Goal: Information Seeking & Learning: Learn about a topic

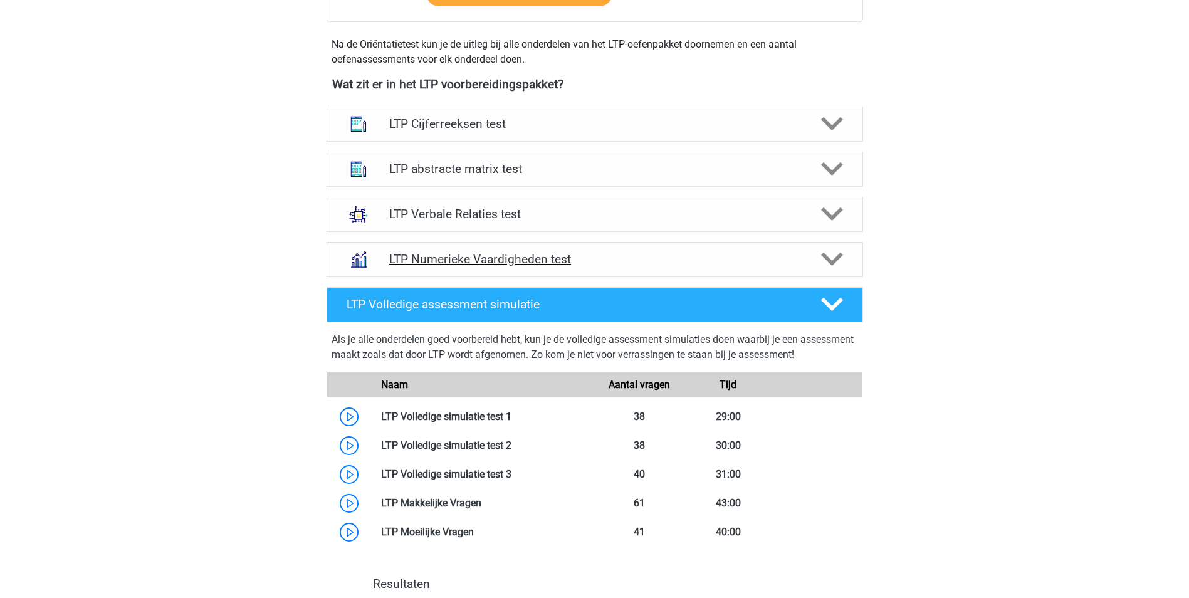
scroll to position [815, 0]
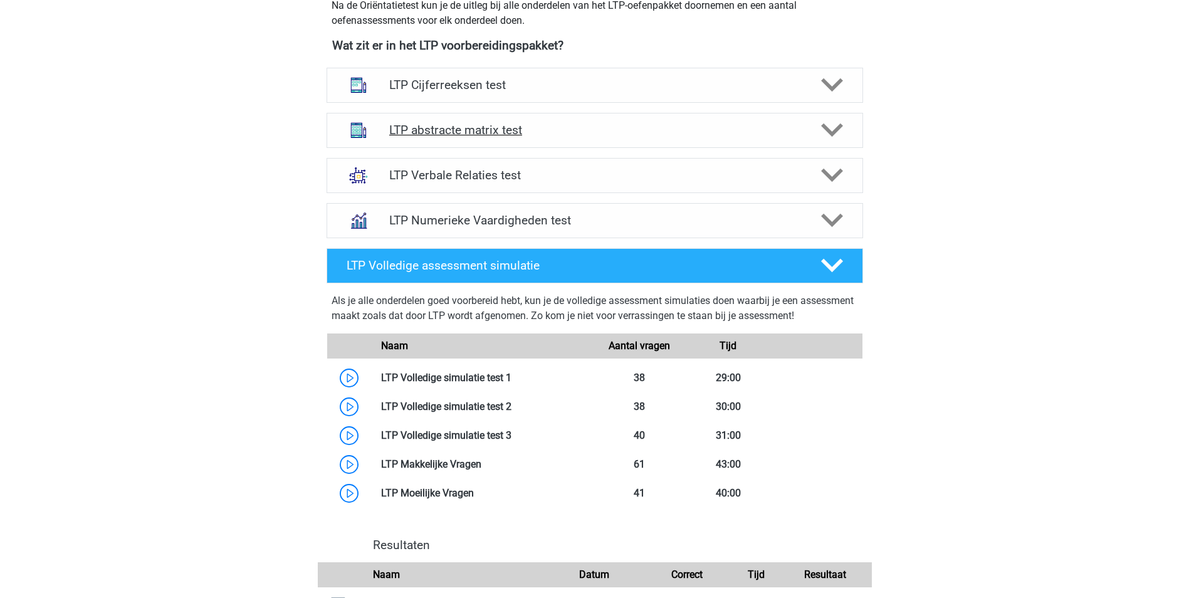
click at [825, 129] on polygon at bounding box center [832, 130] width 22 height 14
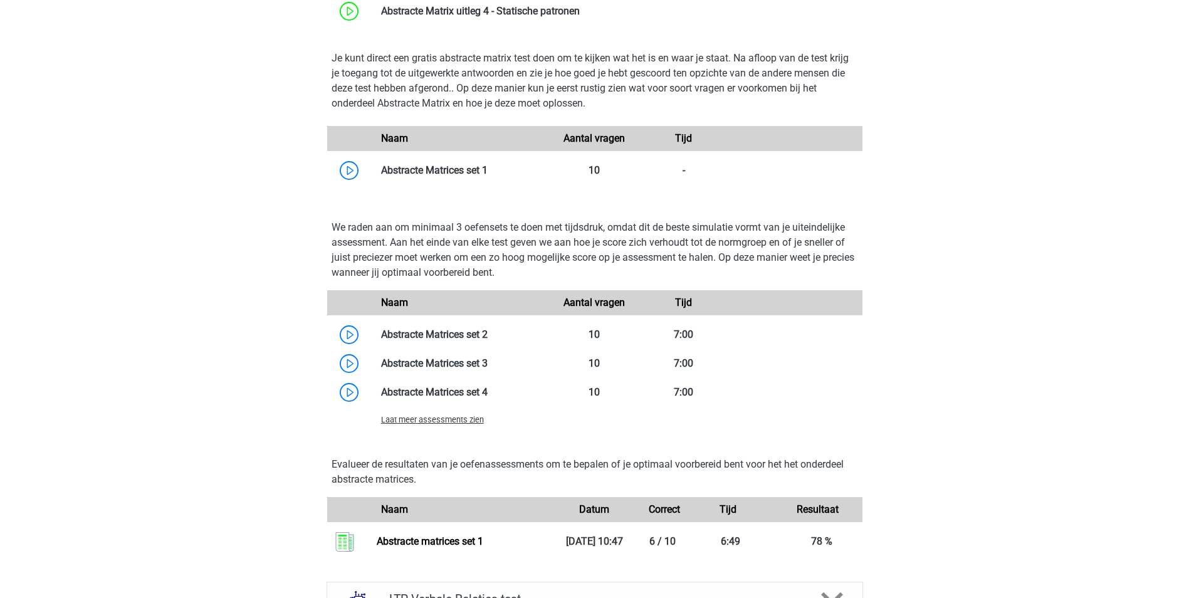
scroll to position [1128, 0]
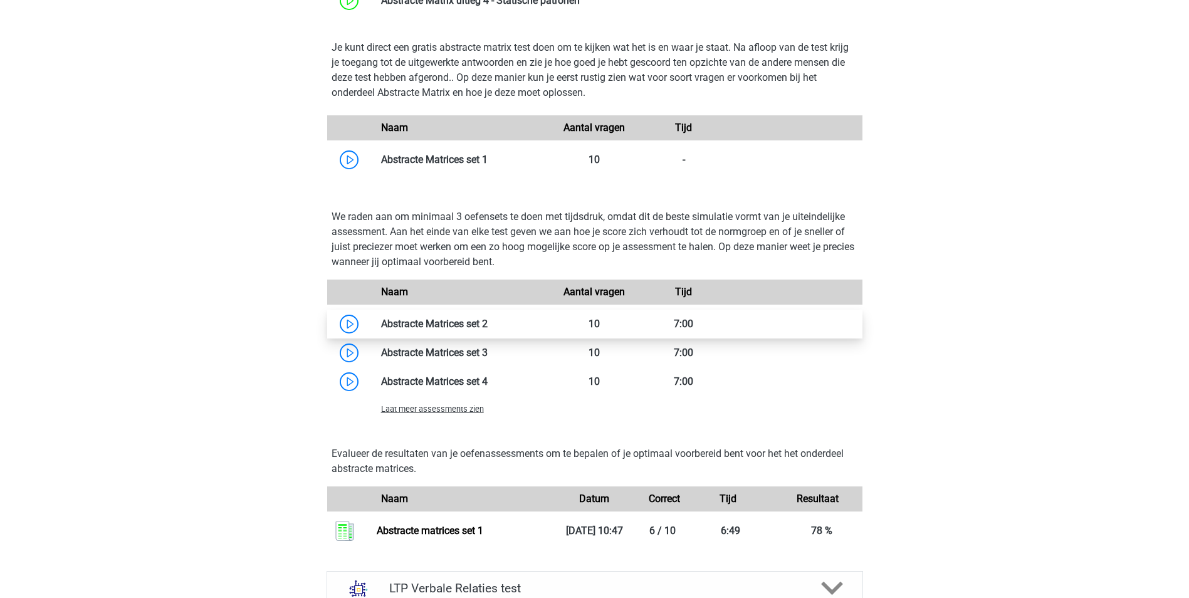
click at [488, 318] on link at bounding box center [488, 324] width 0 height 12
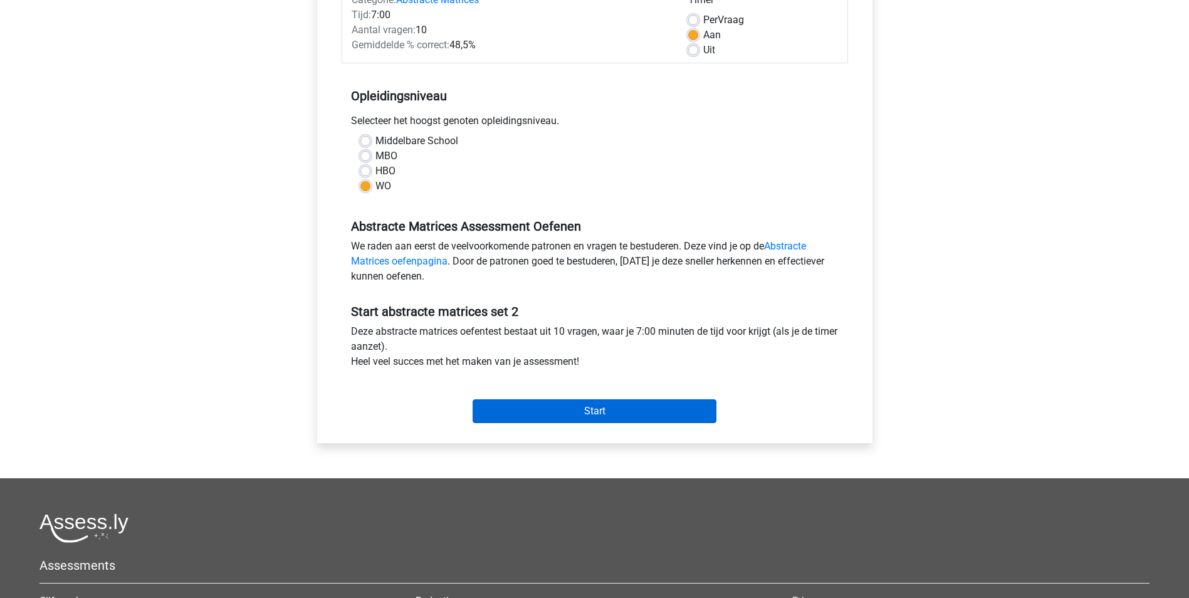
scroll to position [188, 0]
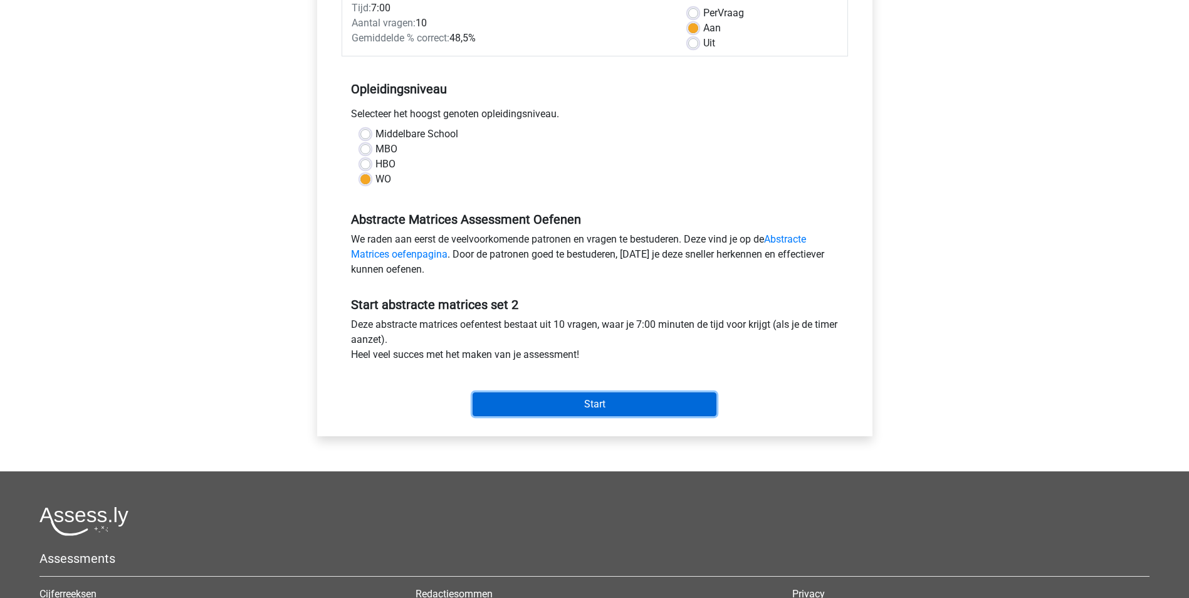
click at [605, 402] on input "Start" at bounding box center [595, 404] width 244 height 24
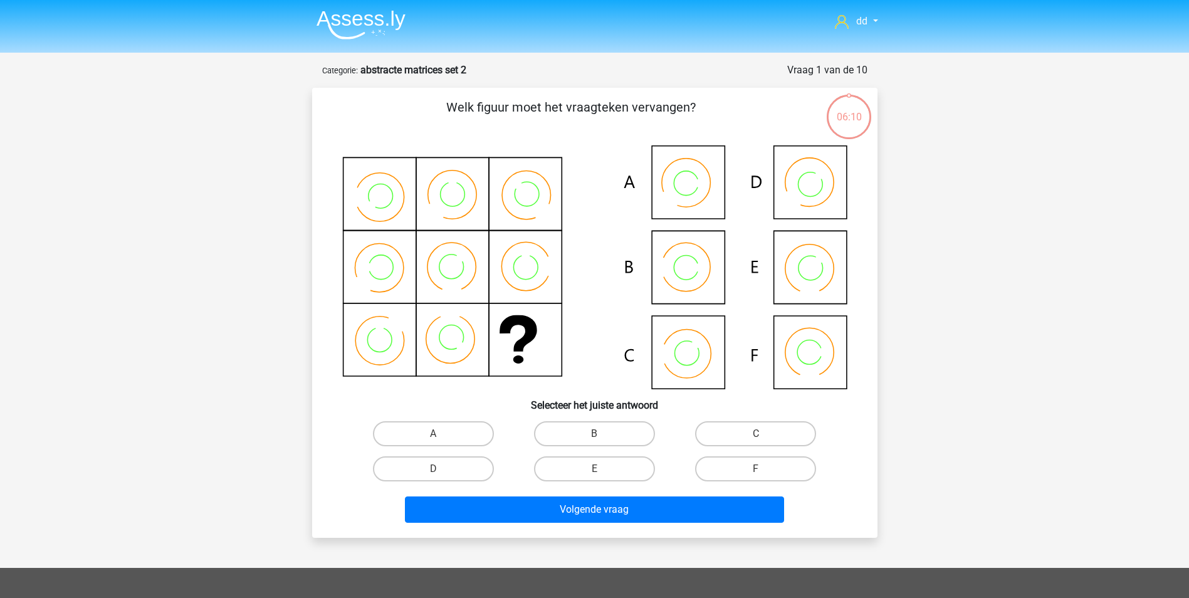
click at [692, 281] on icon at bounding box center [594, 267] width 505 height 244
click at [606, 434] on label "B" at bounding box center [594, 433] width 121 height 25
click at [602, 434] on input "B" at bounding box center [598, 438] width 8 height 8
radio input "true"
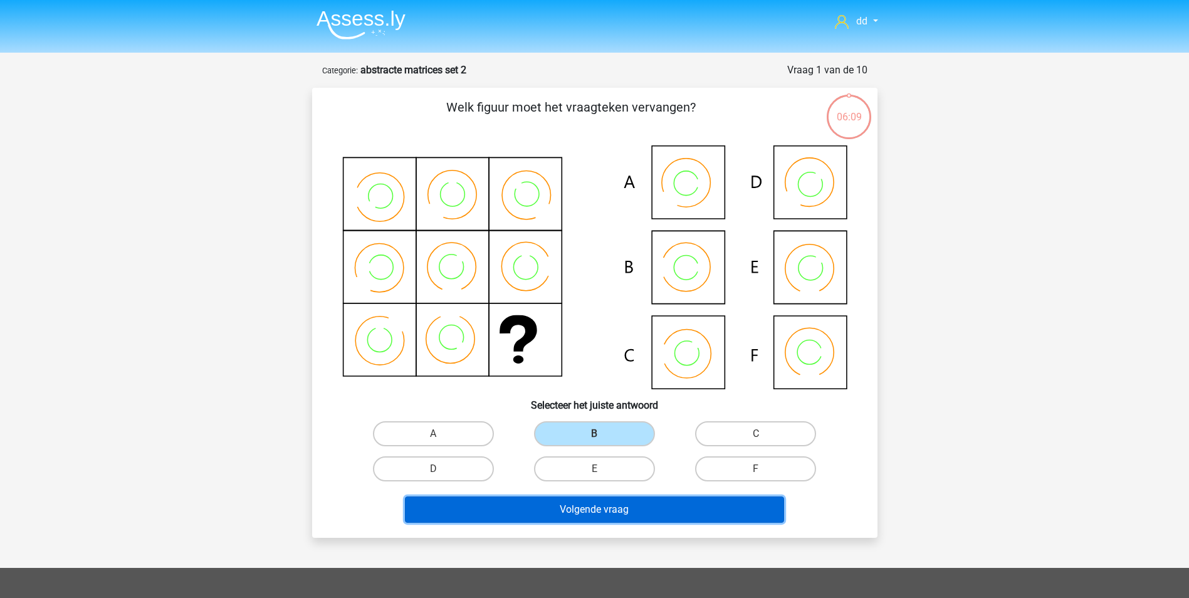
click at [610, 511] on button "Volgende vraag" at bounding box center [594, 509] width 379 height 26
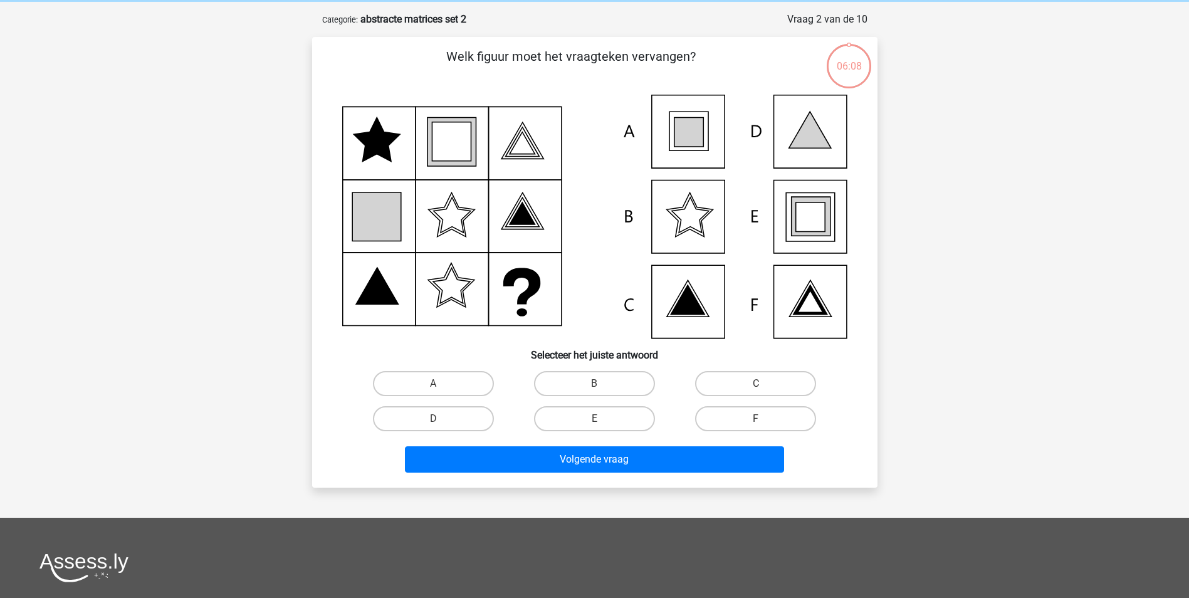
scroll to position [63, 0]
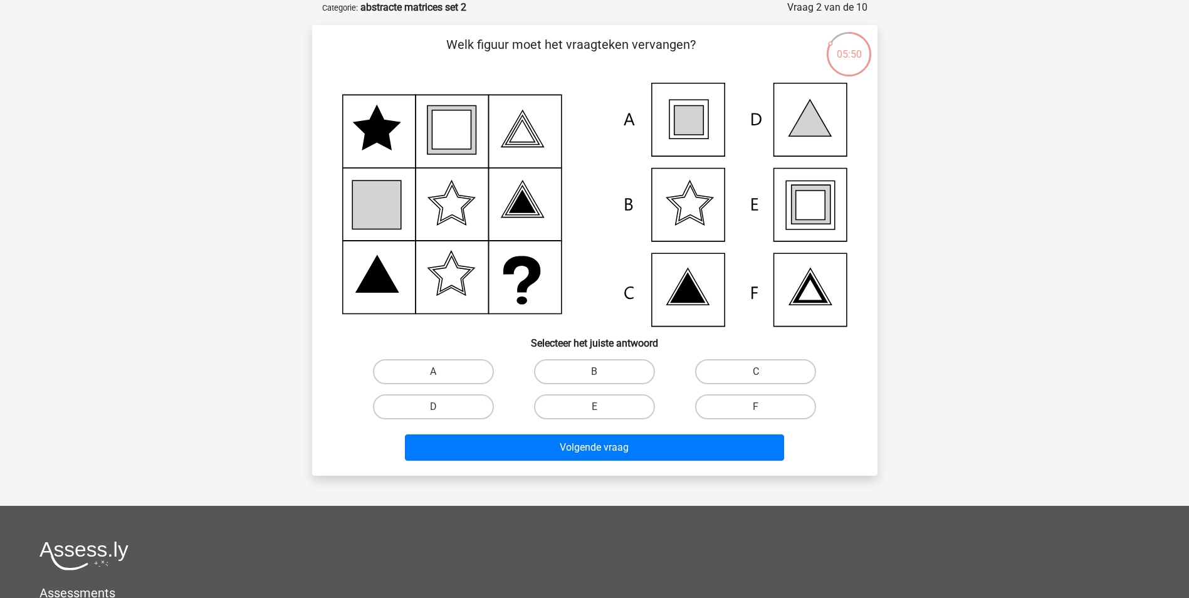
click at [674, 120] on icon at bounding box center [688, 120] width 29 height 29
click at [449, 365] on label "A" at bounding box center [433, 371] width 121 height 25
click at [441, 372] on input "A" at bounding box center [437, 376] width 8 height 8
radio input "true"
click at [804, 209] on icon at bounding box center [809, 205] width 29 height 29
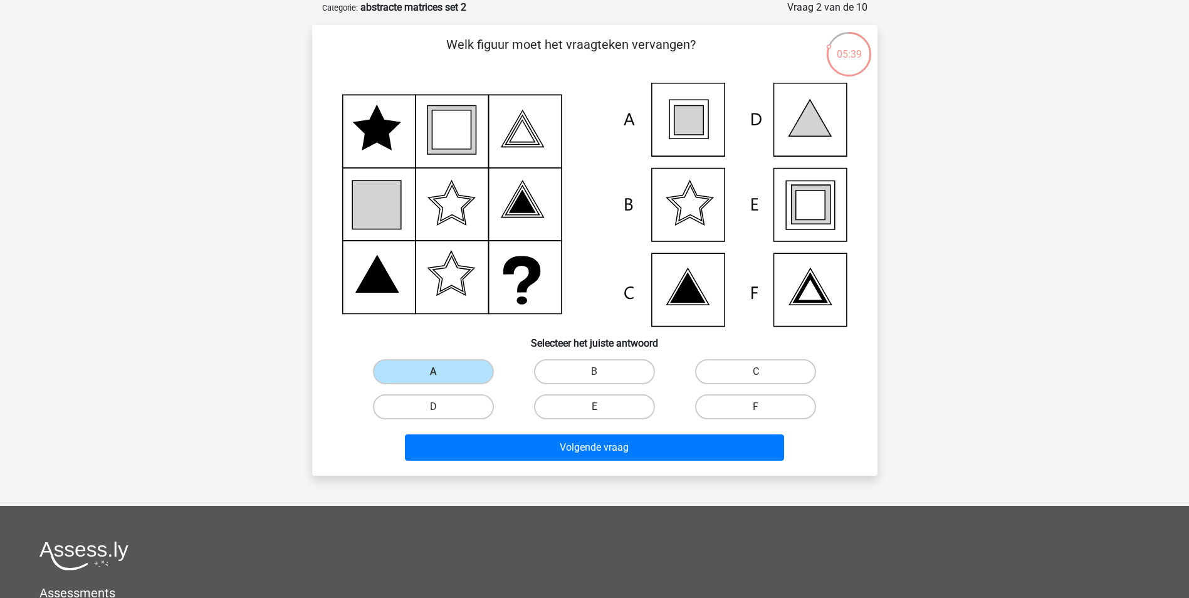
click at [642, 402] on label "E" at bounding box center [594, 406] width 121 height 25
click at [602, 407] on input "E" at bounding box center [598, 411] width 8 height 8
radio input "true"
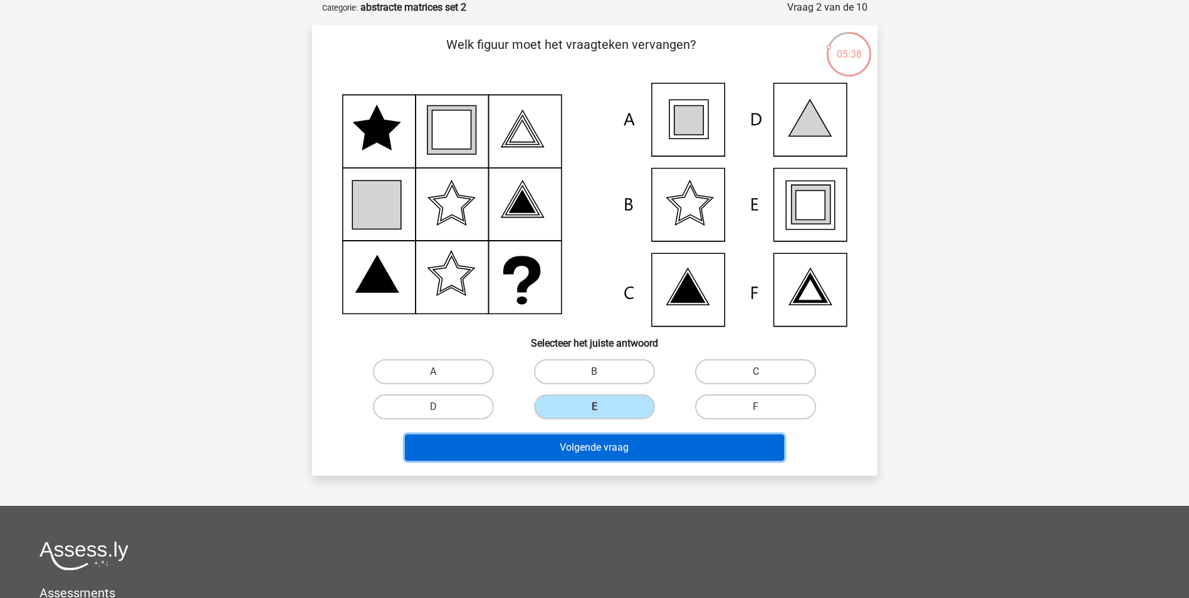
click at [630, 451] on button "Volgende vraag" at bounding box center [594, 447] width 379 height 26
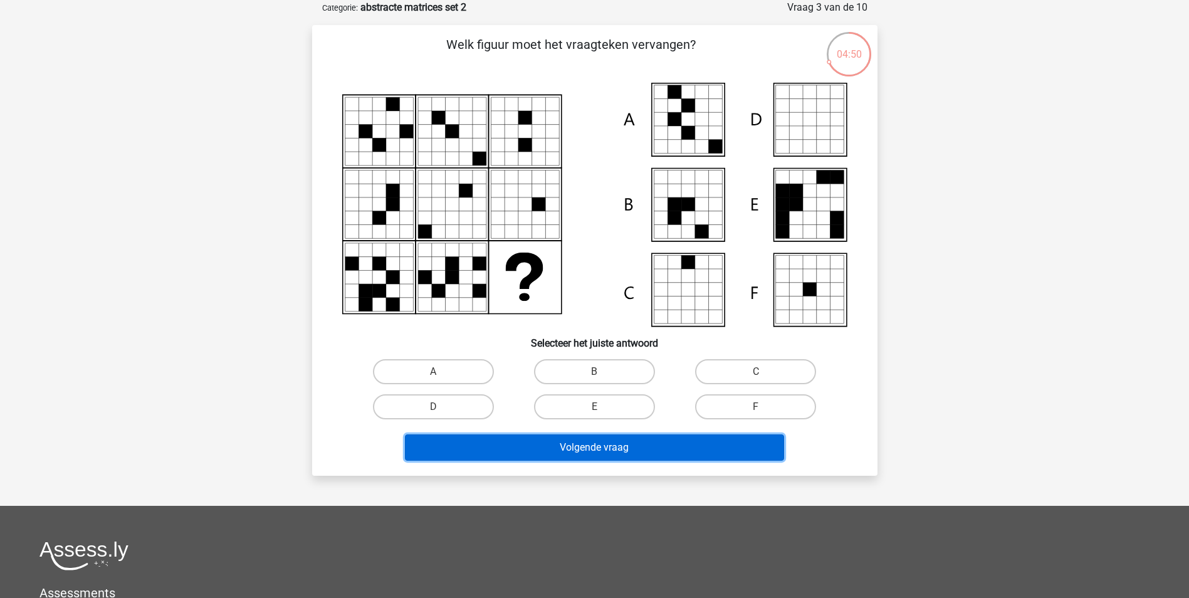
click at [624, 442] on button "Volgende vraag" at bounding box center [594, 447] width 379 height 26
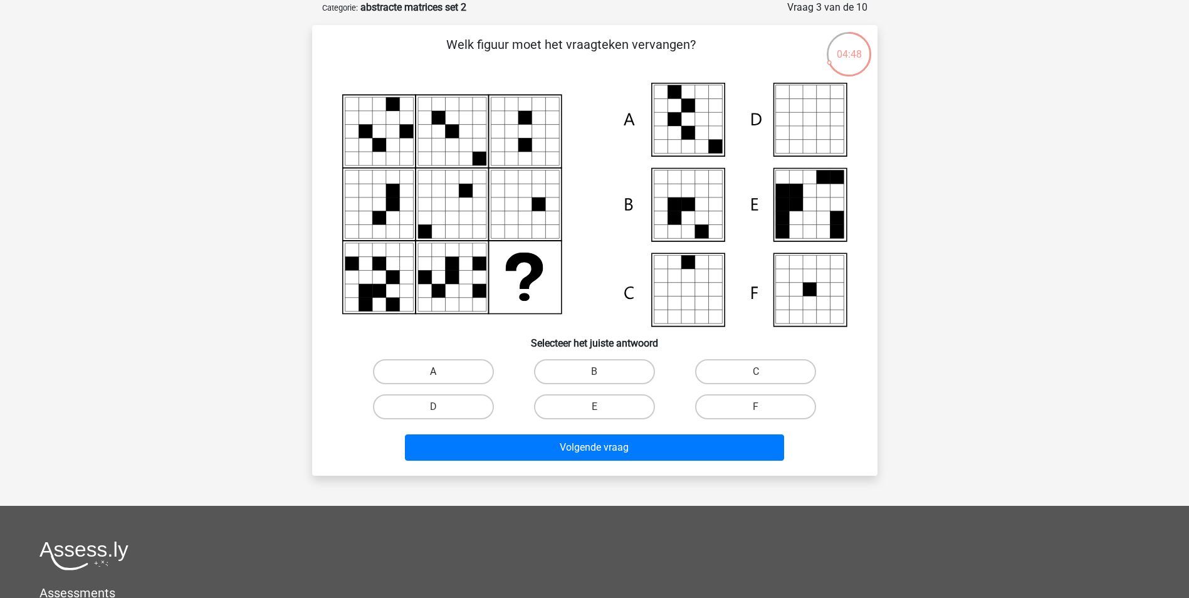
click at [449, 369] on label "A" at bounding box center [433, 371] width 121 height 25
click at [441, 372] on input "A" at bounding box center [437, 376] width 8 height 8
radio input "true"
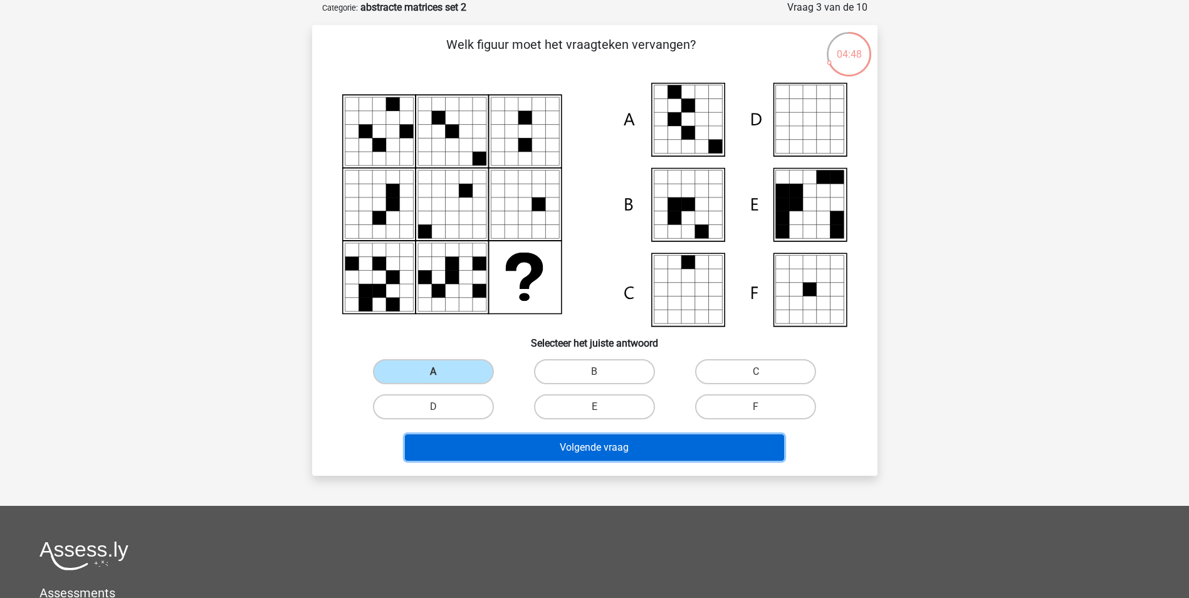
click at [572, 444] on button "Volgende vraag" at bounding box center [594, 447] width 379 height 26
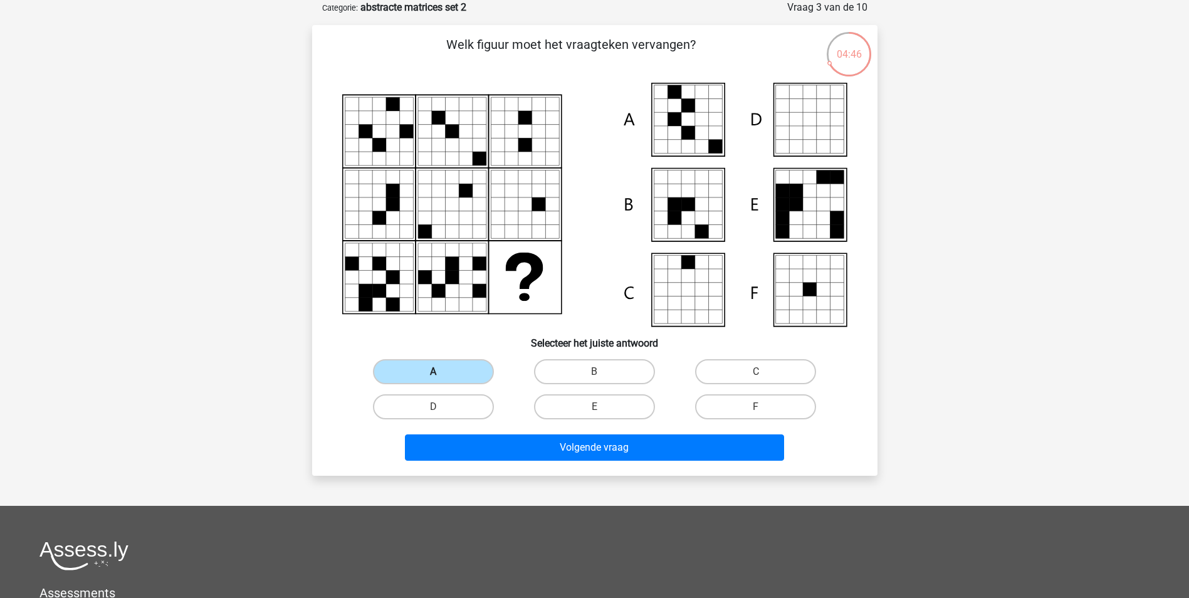
click at [456, 379] on label "A" at bounding box center [433, 371] width 121 height 25
click at [441, 379] on input "A" at bounding box center [437, 376] width 8 height 8
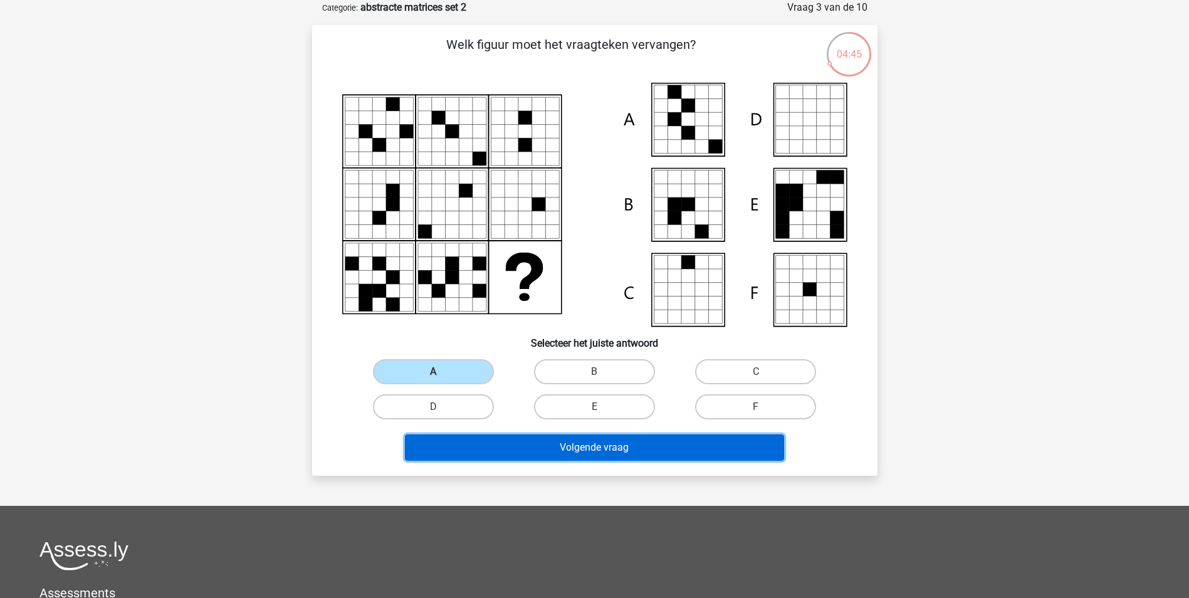
click at [586, 452] on button "Volgende vraag" at bounding box center [594, 447] width 379 height 26
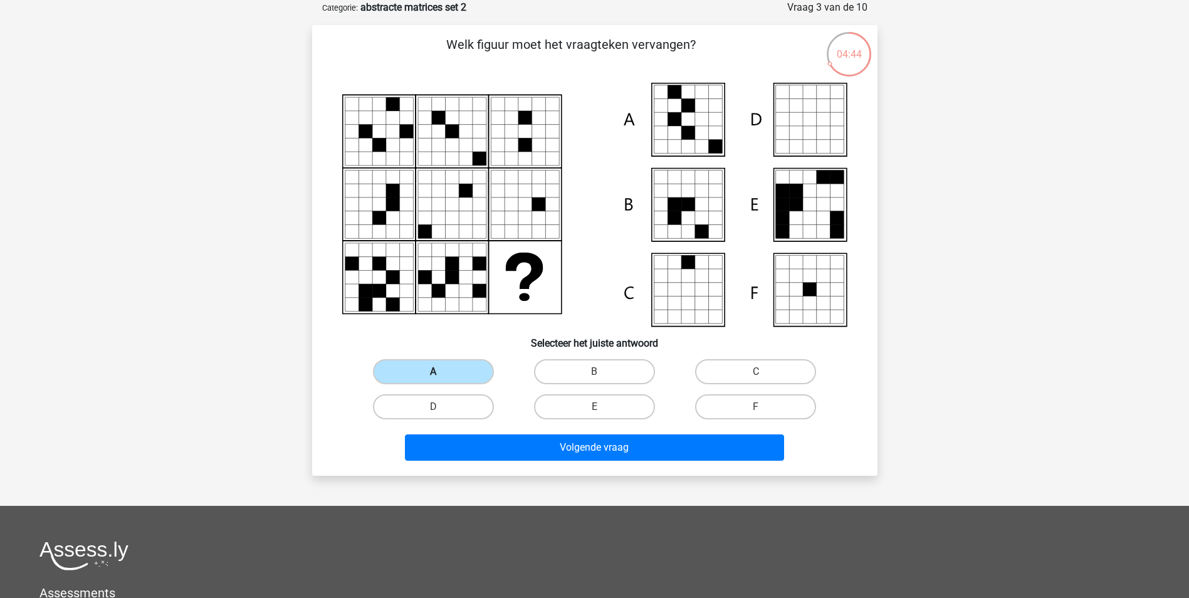
click at [464, 370] on label "A" at bounding box center [433, 371] width 121 height 25
click at [441, 372] on input "A" at bounding box center [437, 376] width 8 height 8
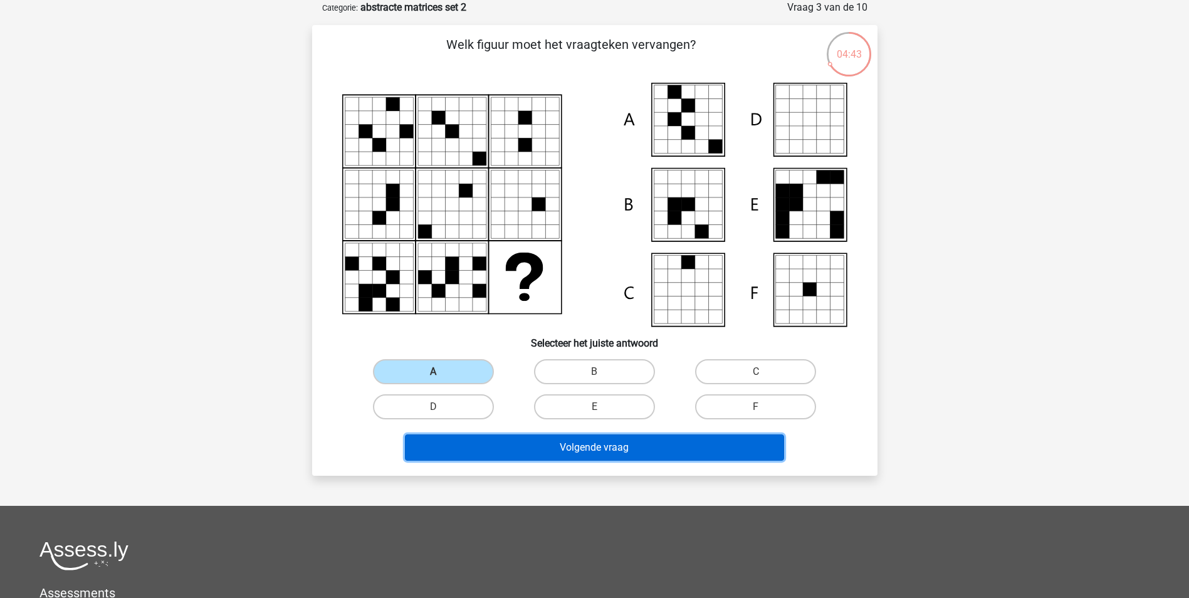
click at [599, 448] on button "Volgende vraag" at bounding box center [594, 447] width 379 height 26
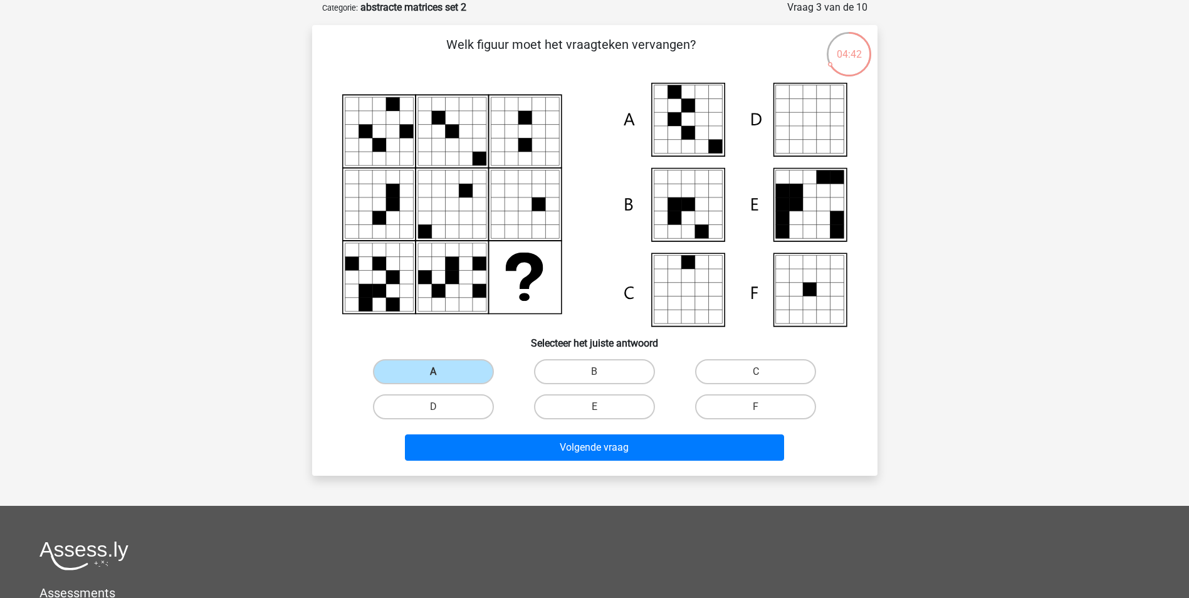
click at [700, 123] on icon at bounding box center [701, 120] width 14 height 14
click at [691, 118] on icon at bounding box center [688, 120] width 14 height 14
click at [602, 366] on label "B" at bounding box center [594, 371] width 121 height 25
click at [602, 372] on input "B" at bounding box center [598, 376] width 8 height 8
radio input "true"
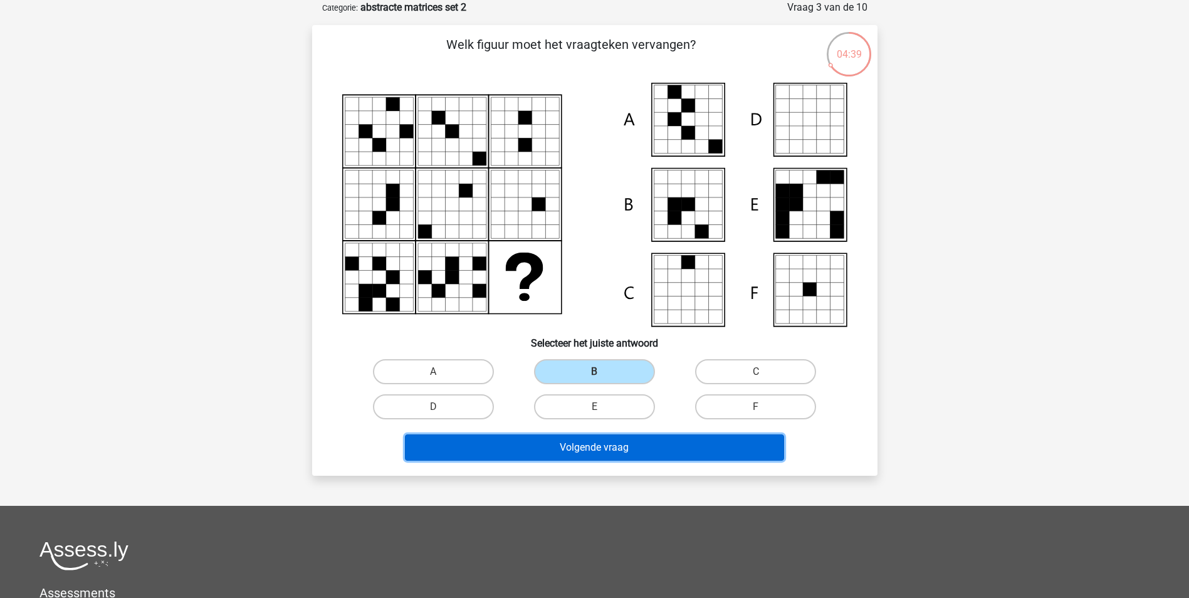
click at [591, 442] on button "Volgende vraag" at bounding box center [594, 447] width 379 height 26
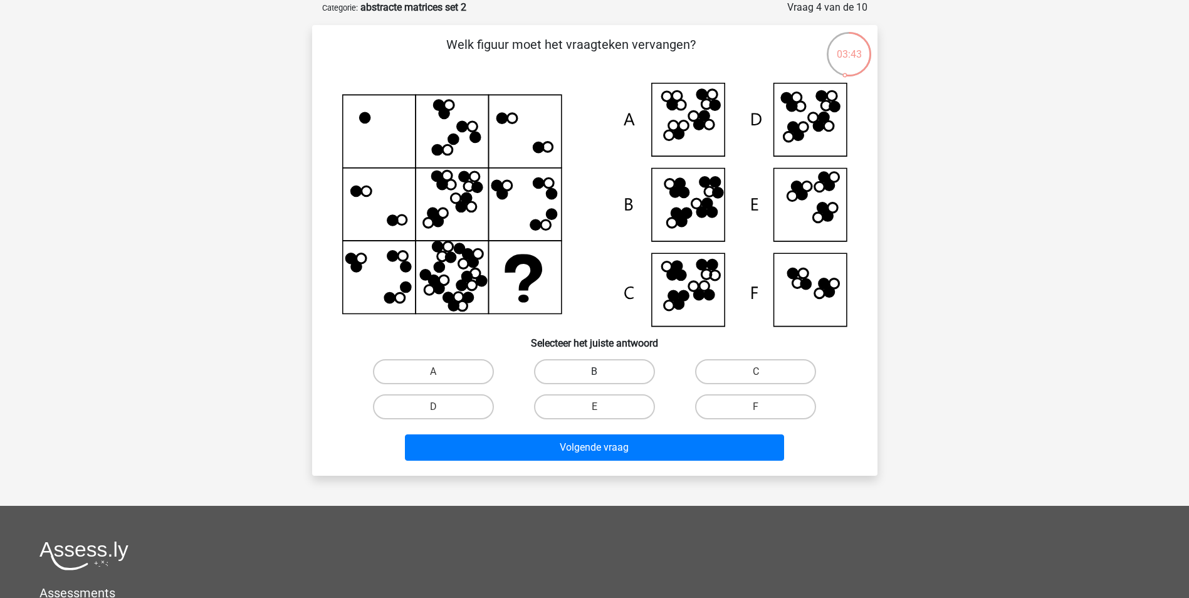
click at [614, 368] on label "B" at bounding box center [594, 371] width 121 height 25
click at [602, 372] on input "B" at bounding box center [598, 376] width 8 height 8
radio input "true"
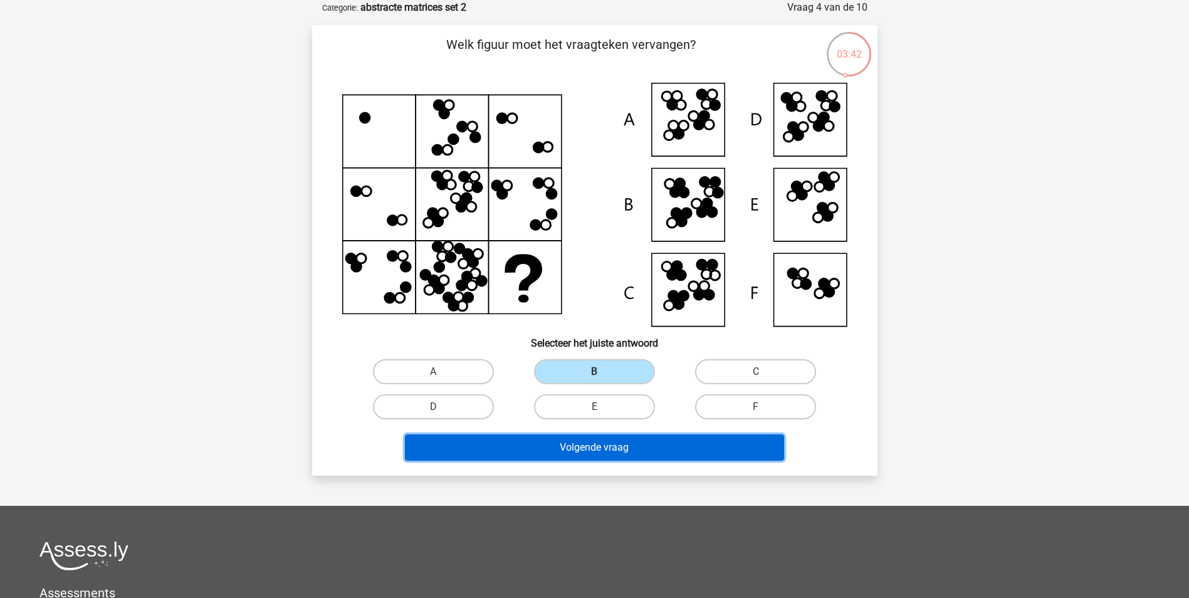
click at [595, 451] on button "Volgende vraag" at bounding box center [594, 447] width 379 height 26
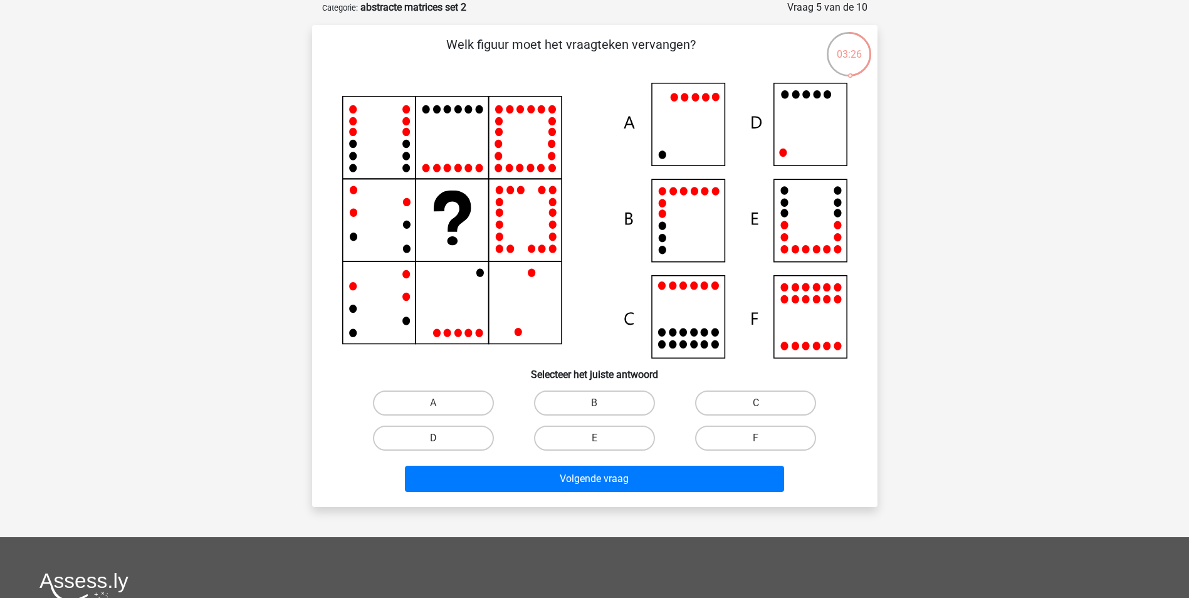
click at [431, 431] on label "D" at bounding box center [433, 438] width 121 height 25
click at [433, 438] on input "D" at bounding box center [437, 442] width 8 height 8
radio input "true"
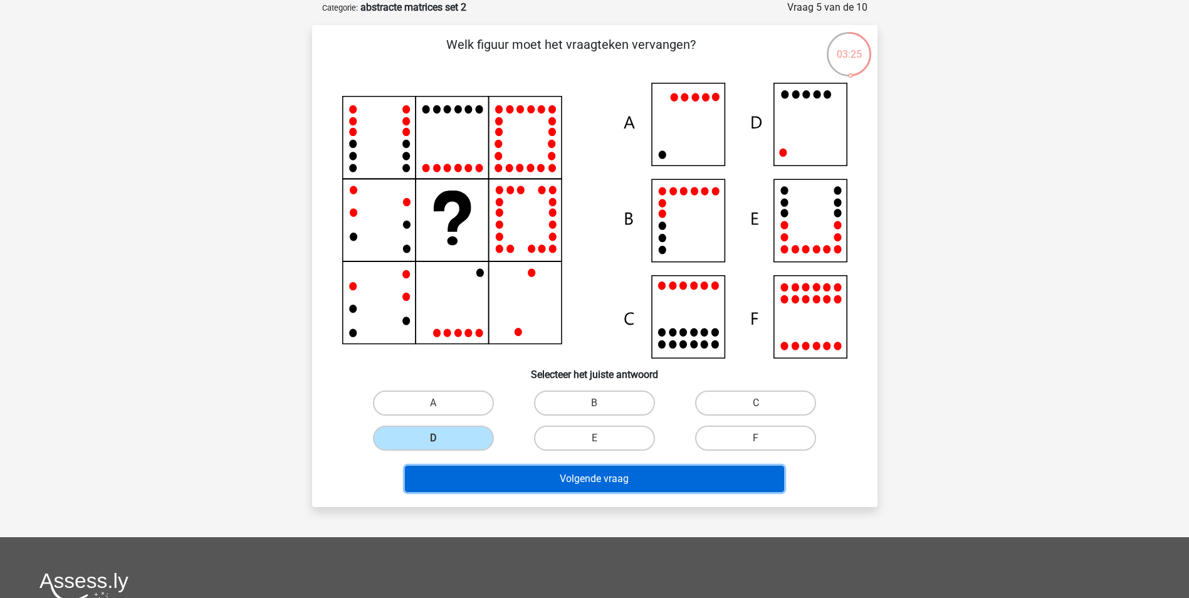
click at [600, 473] on button "Volgende vraag" at bounding box center [594, 479] width 379 height 26
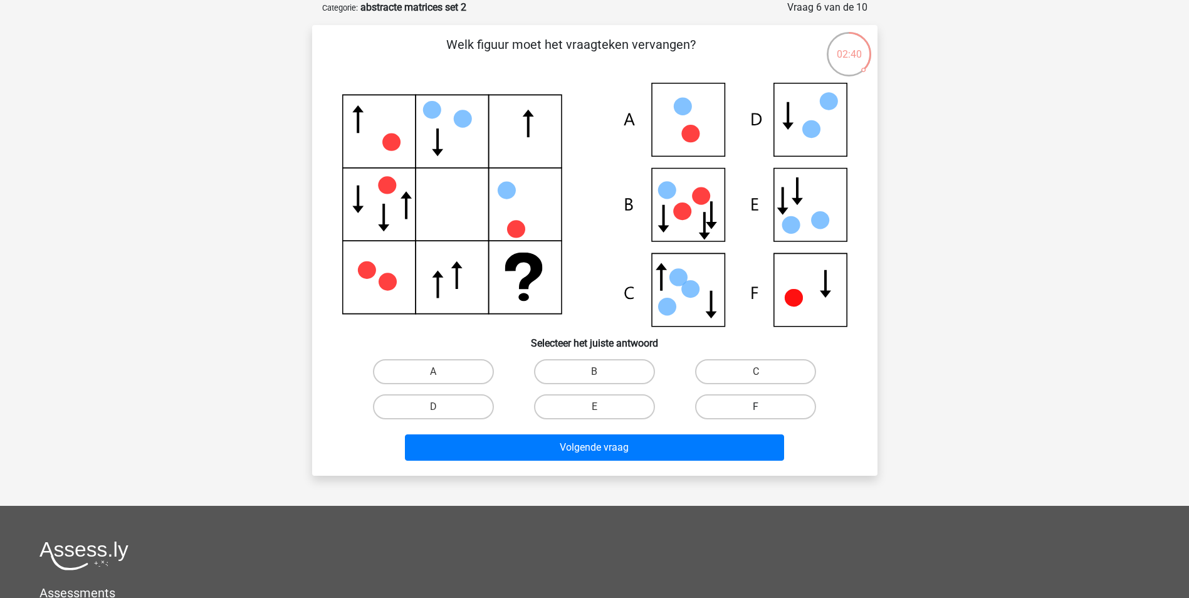
click at [756, 417] on label "F" at bounding box center [755, 406] width 121 height 25
click at [756, 415] on input "F" at bounding box center [760, 411] width 8 height 8
radio input "true"
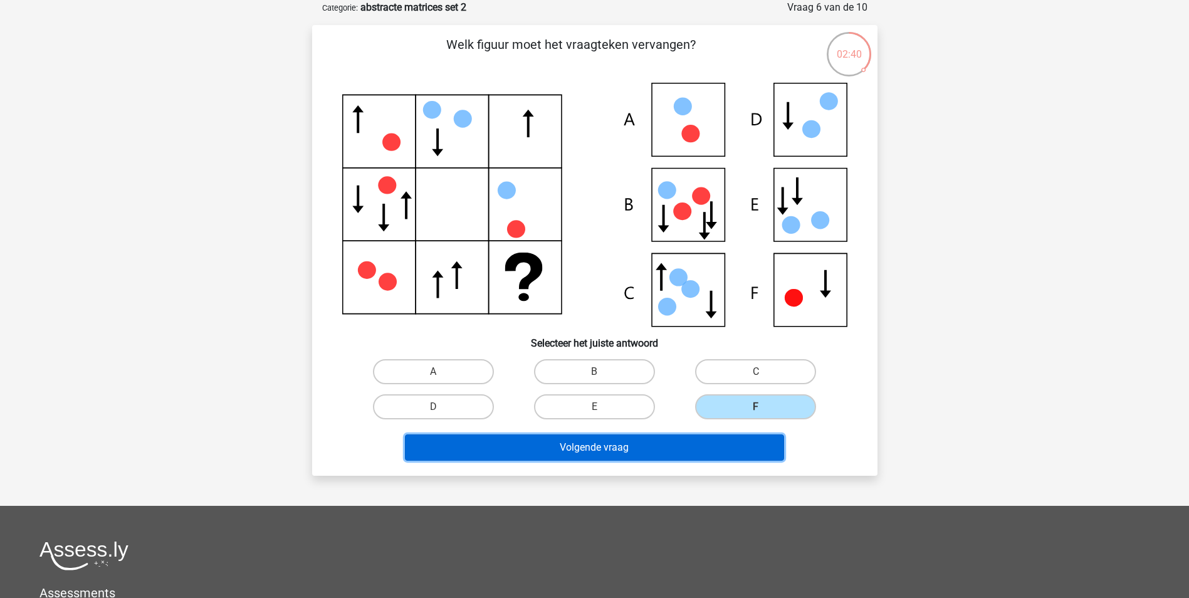
click at [681, 455] on button "Volgende vraag" at bounding box center [594, 447] width 379 height 26
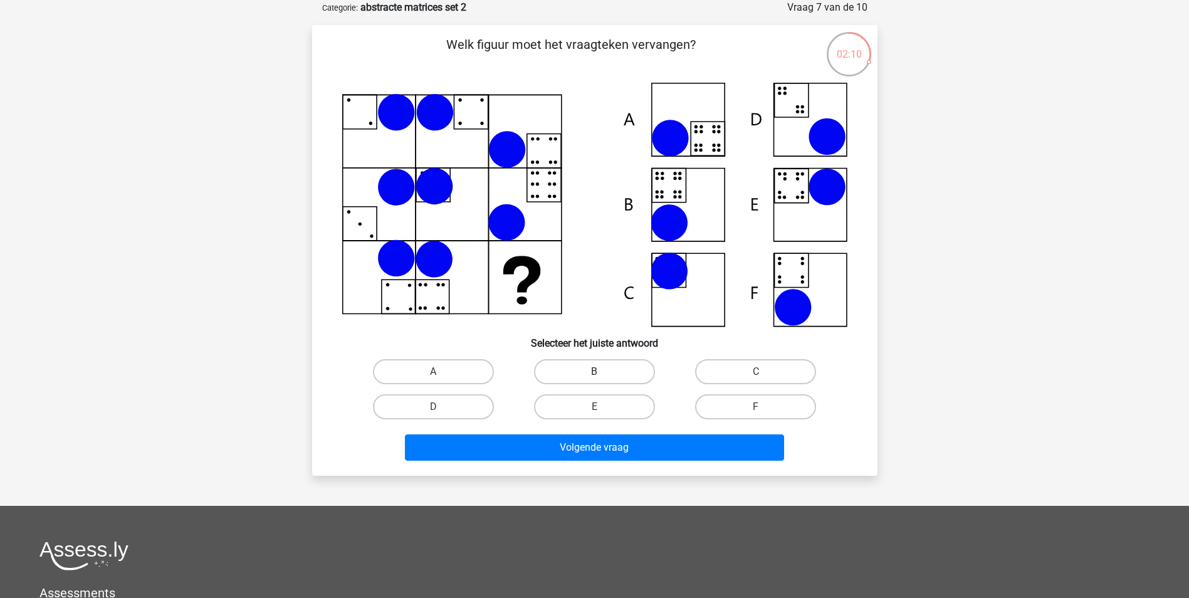
click at [575, 375] on label "B" at bounding box center [594, 371] width 121 height 25
click at [594, 375] on input "B" at bounding box center [598, 376] width 8 height 8
radio input "true"
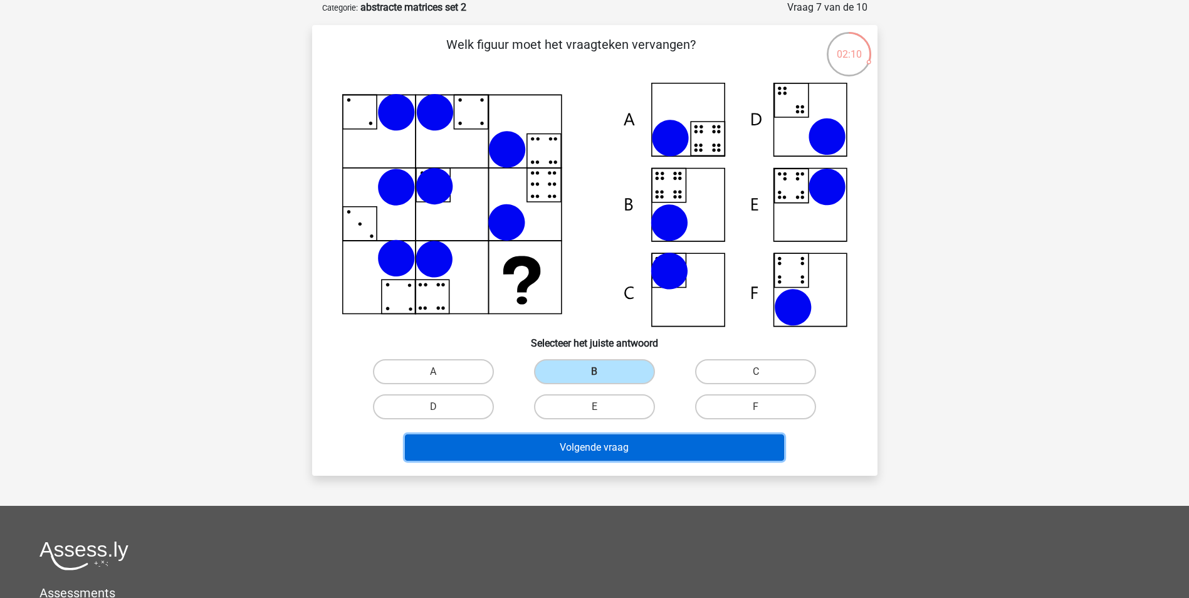
click at [580, 454] on button "Volgende vraag" at bounding box center [594, 447] width 379 height 26
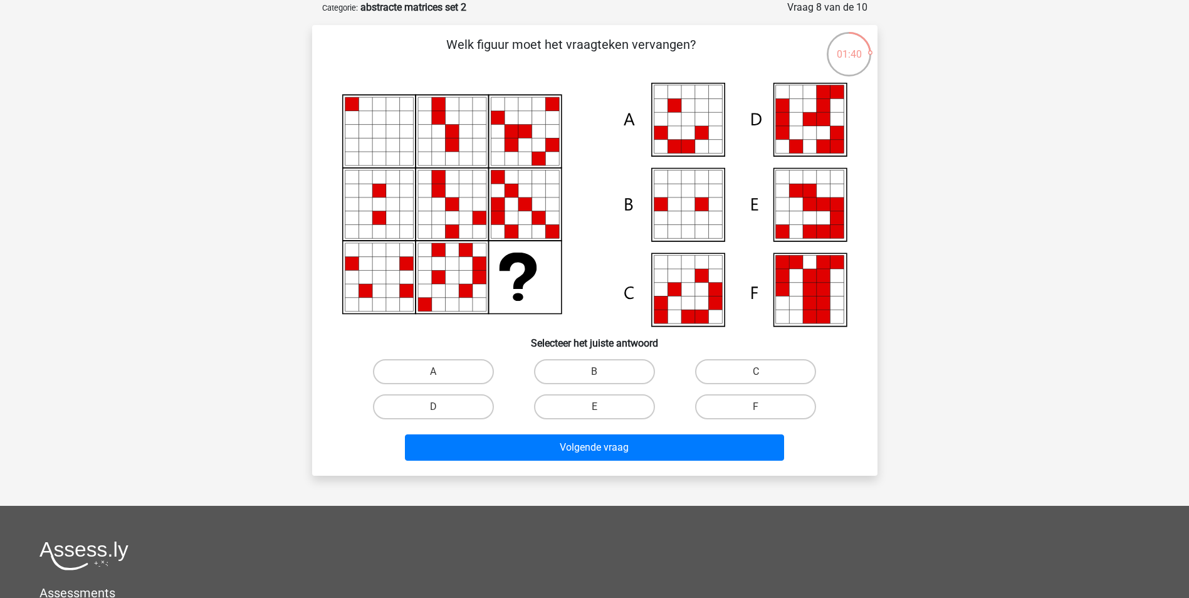
click at [762, 374] on input "C" at bounding box center [760, 376] width 8 height 8
radio input "true"
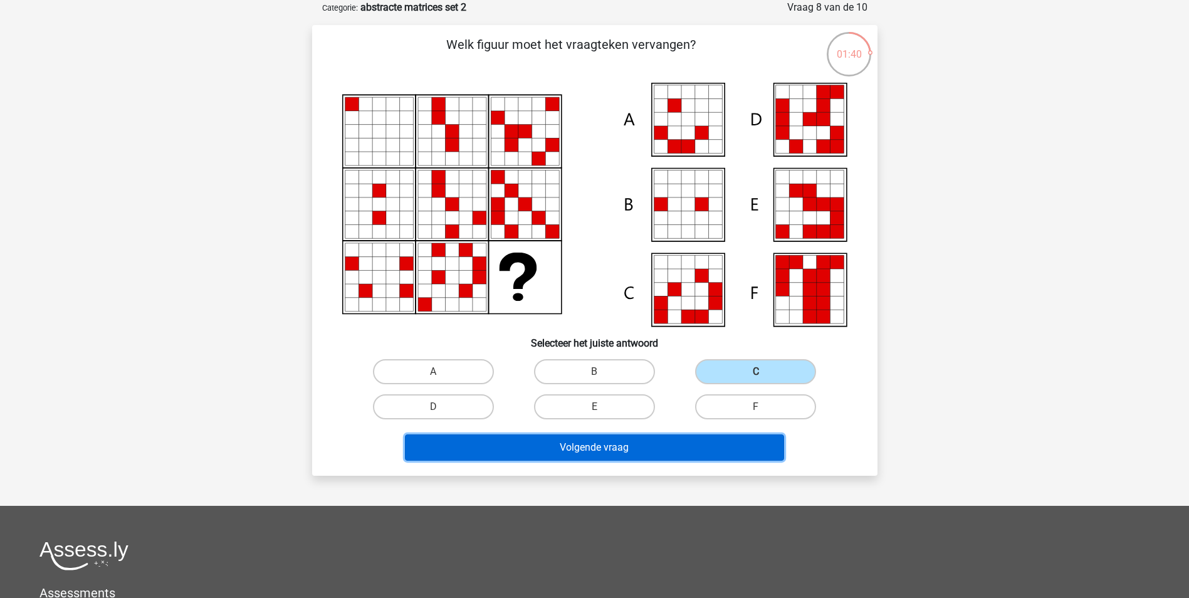
click at [619, 449] on button "Volgende vraag" at bounding box center [594, 447] width 379 height 26
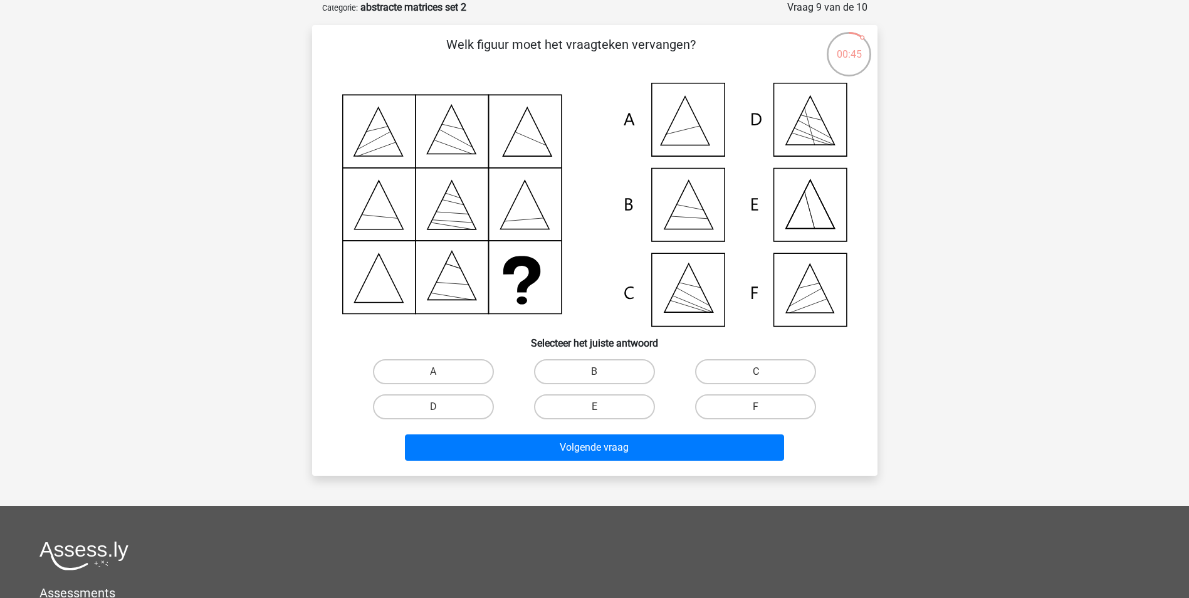
click at [800, 297] on icon at bounding box center [594, 205] width 505 height 244
click at [747, 415] on label "F" at bounding box center [755, 406] width 121 height 25
click at [756, 415] on input "F" at bounding box center [760, 411] width 8 height 8
radio input "true"
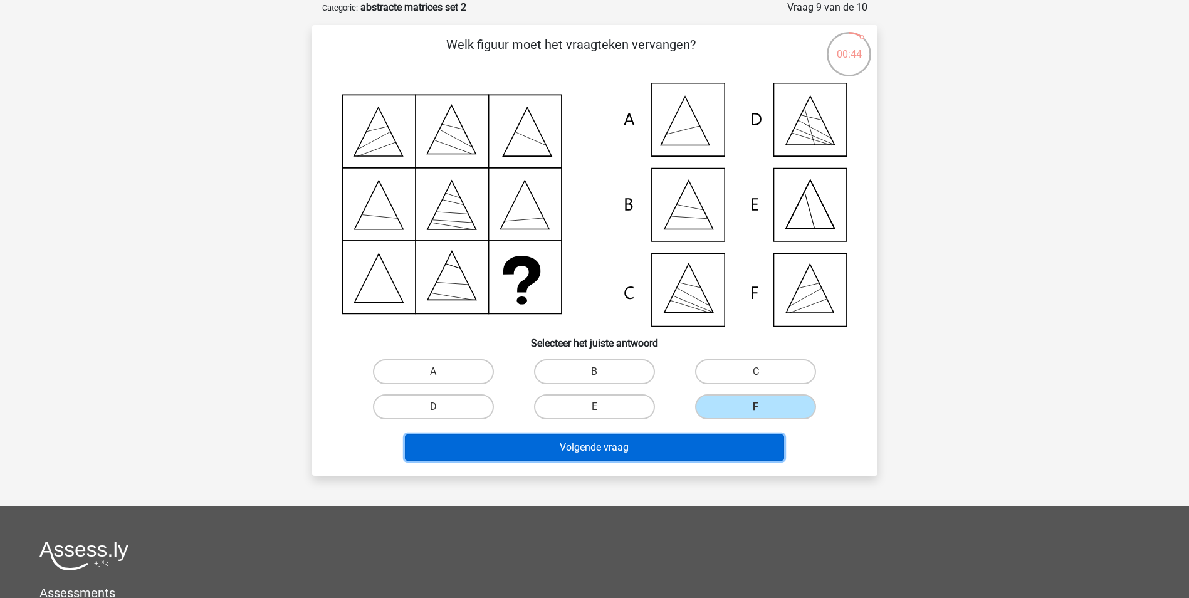
click at [664, 457] on button "Volgende vraag" at bounding box center [594, 447] width 379 height 26
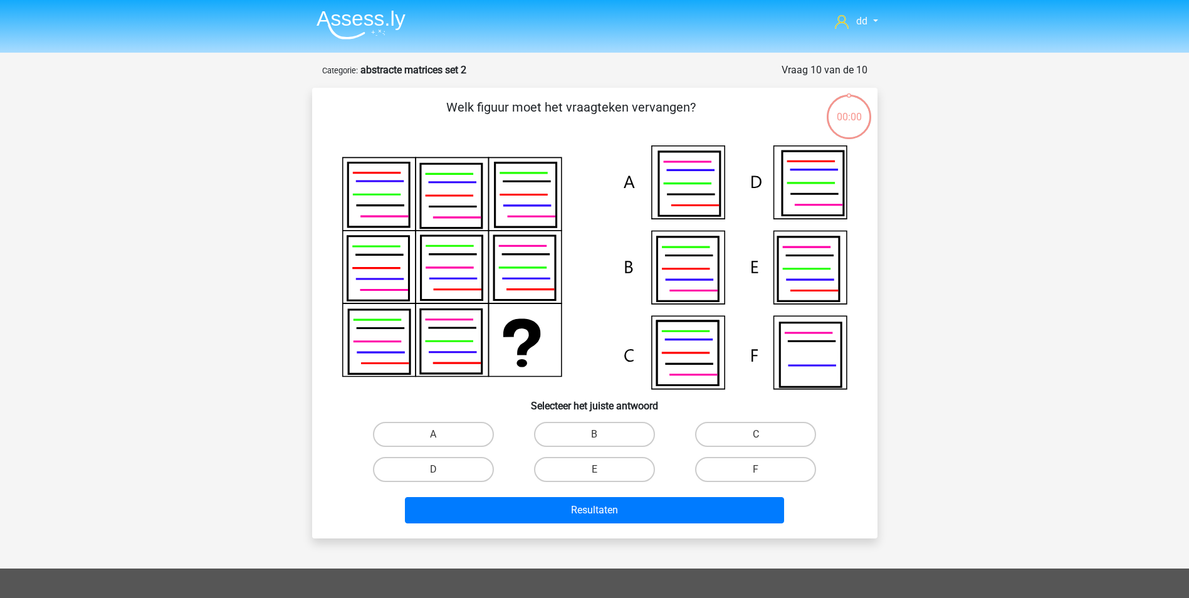
scroll to position [63, 0]
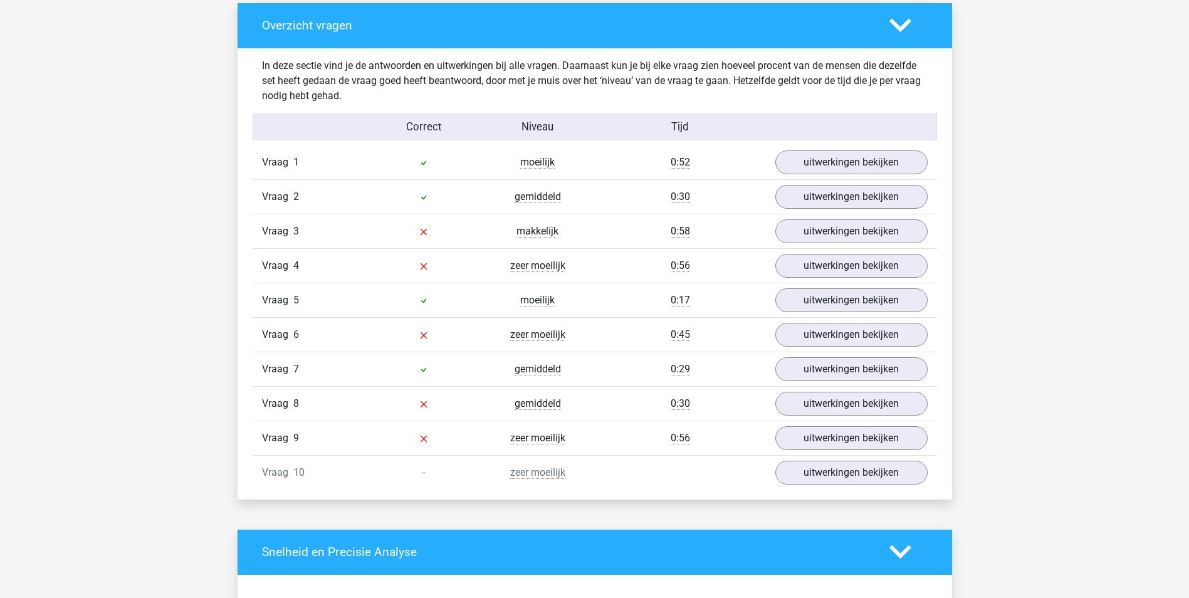
scroll to position [689, 0]
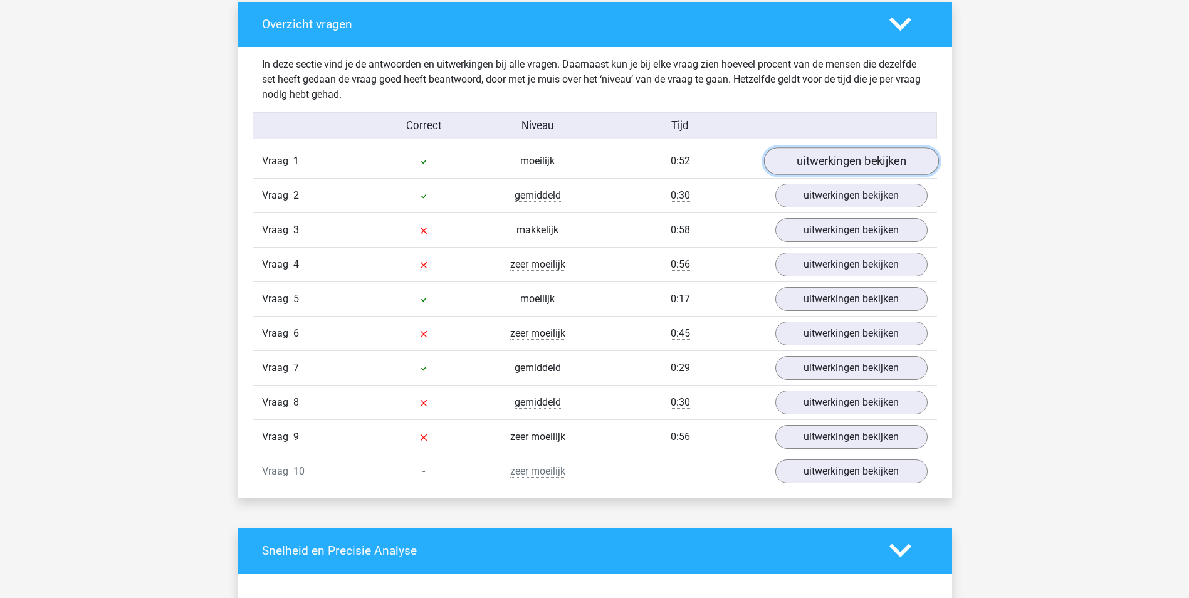
click at [825, 152] on link "uitwerkingen bekijken" at bounding box center [850, 161] width 175 height 28
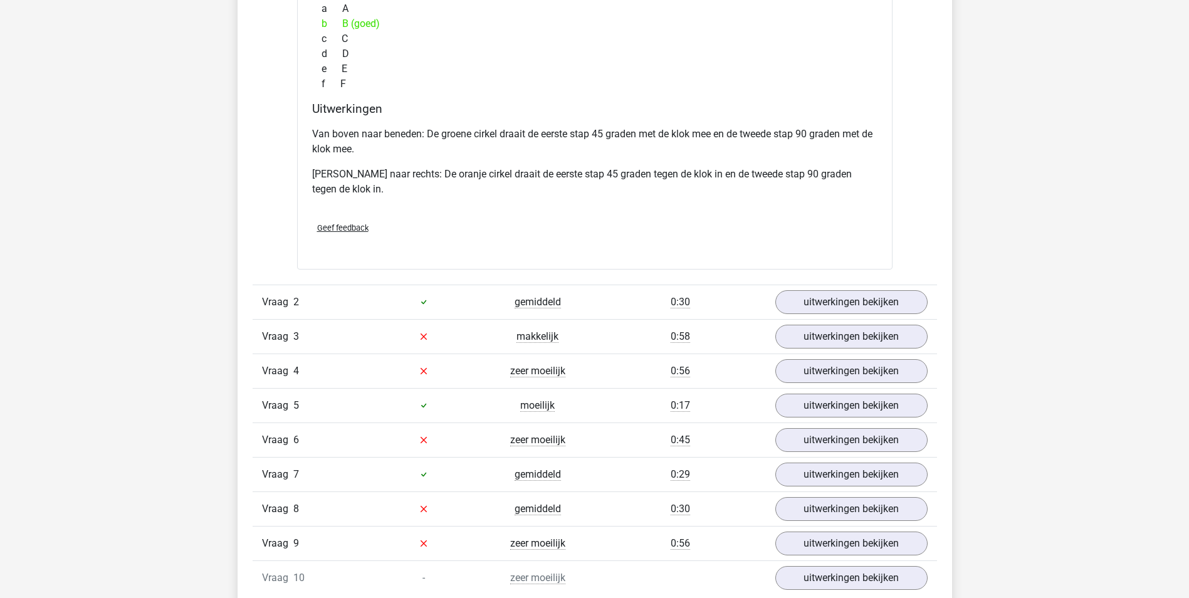
scroll to position [1191, 0]
click at [846, 304] on link "uitwerkingen bekijken" at bounding box center [850, 301] width 175 height 28
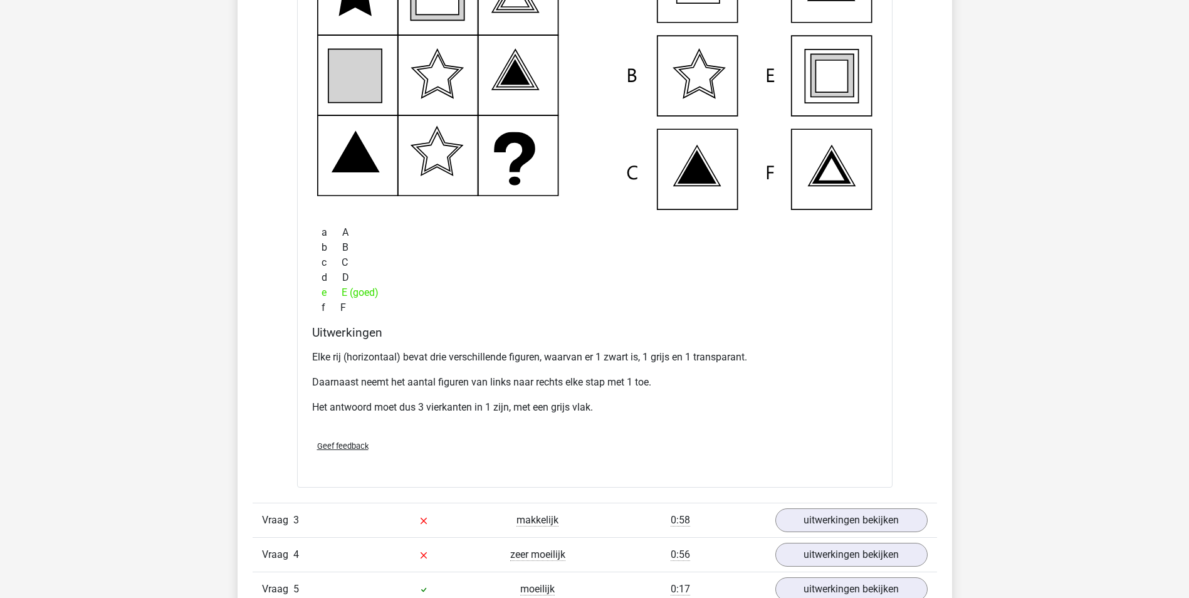
scroll to position [1630, 0]
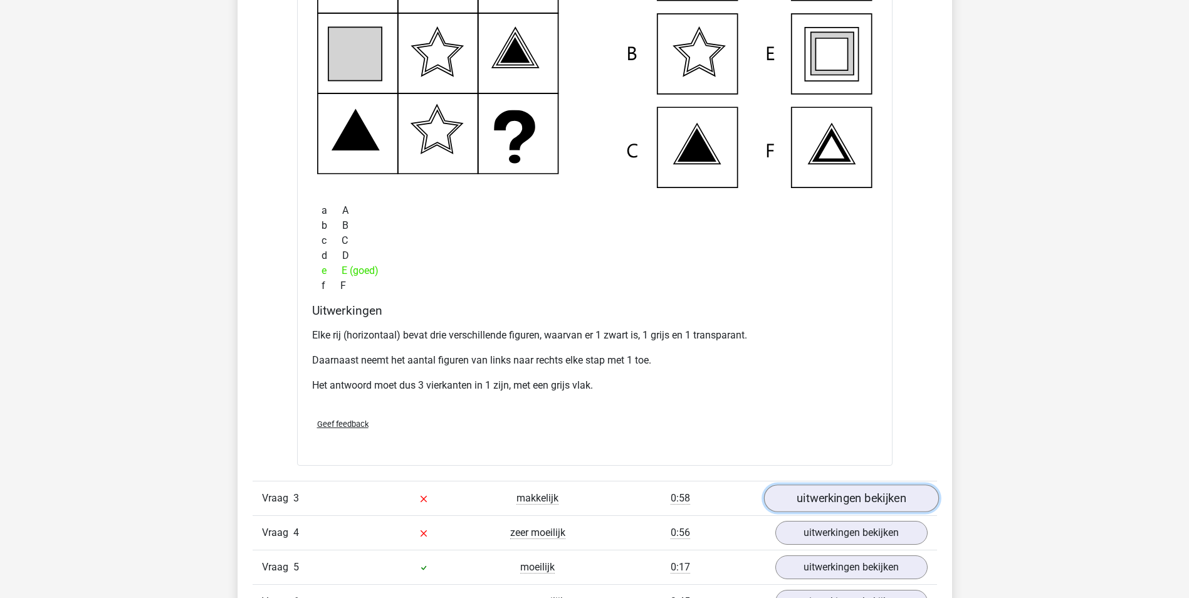
click at [855, 498] on link "uitwerkingen bekijken" at bounding box center [850, 498] width 175 height 28
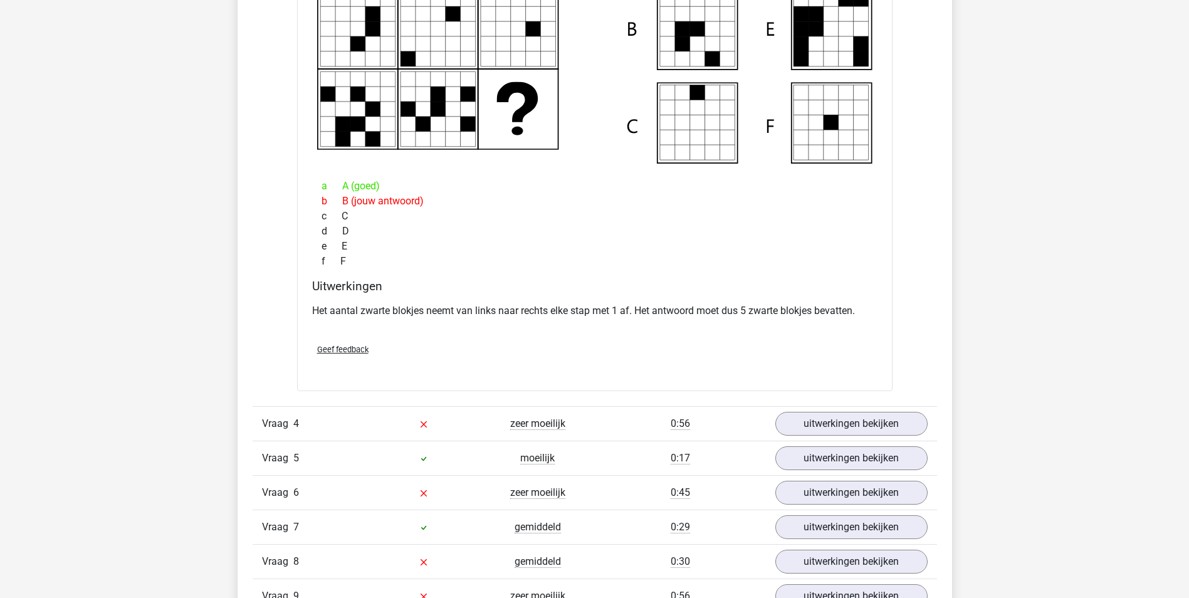
scroll to position [2319, 0]
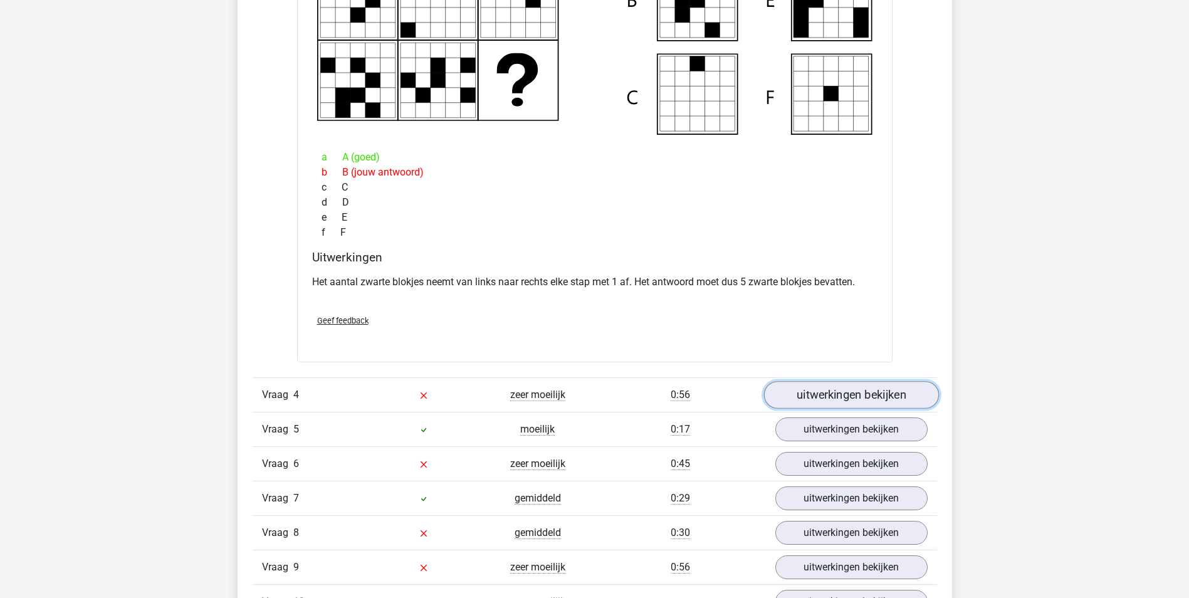
click at [866, 387] on link "uitwerkingen bekijken" at bounding box center [850, 395] width 175 height 28
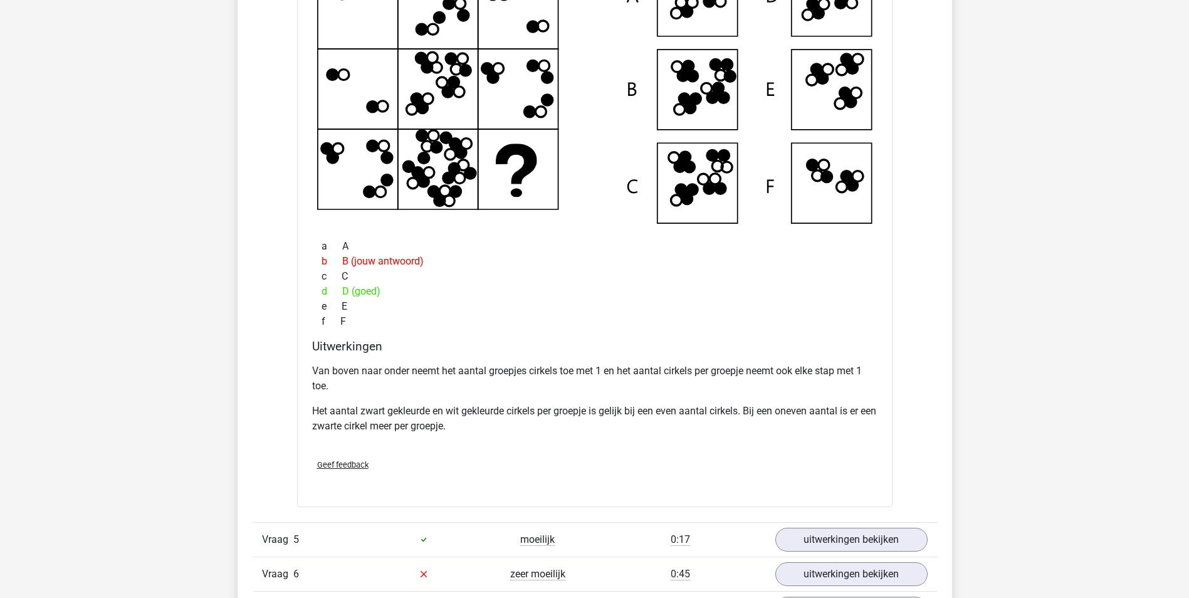
scroll to position [3071, 0]
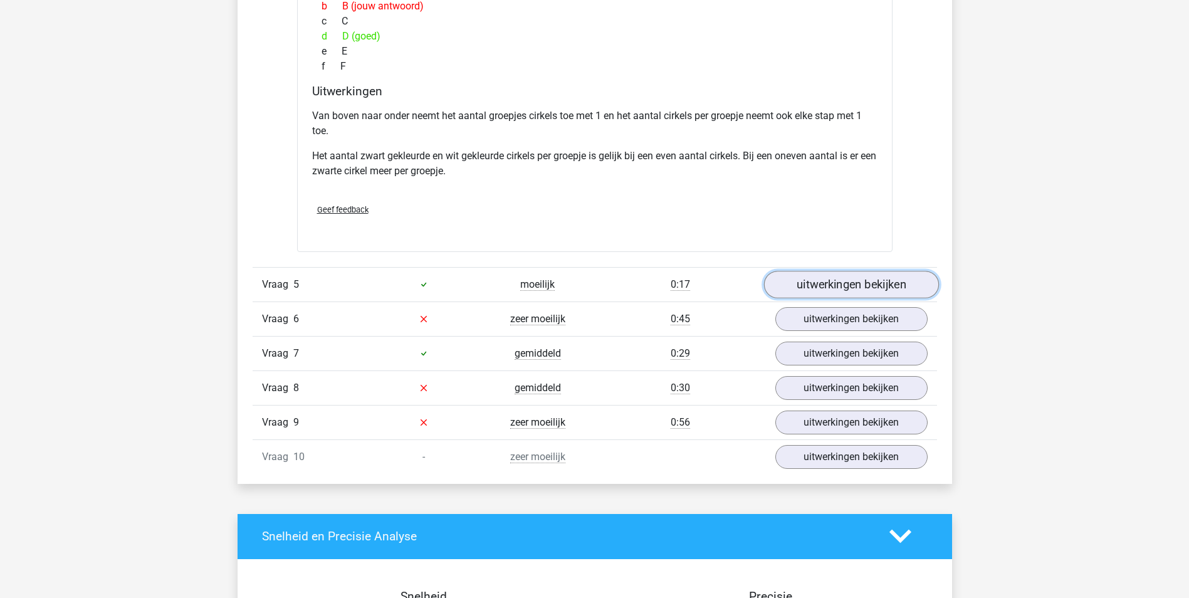
click at [822, 287] on link "uitwerkingen bekijken" at bounding box center [850, 285] width 175 height 28
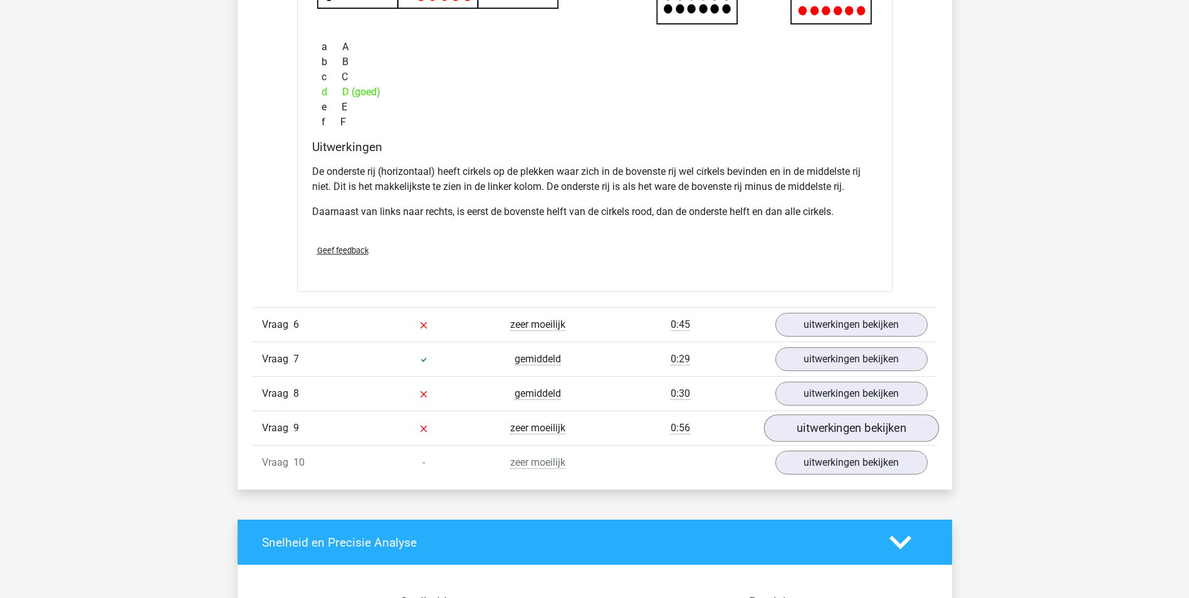
scroll to position [3698, 0]
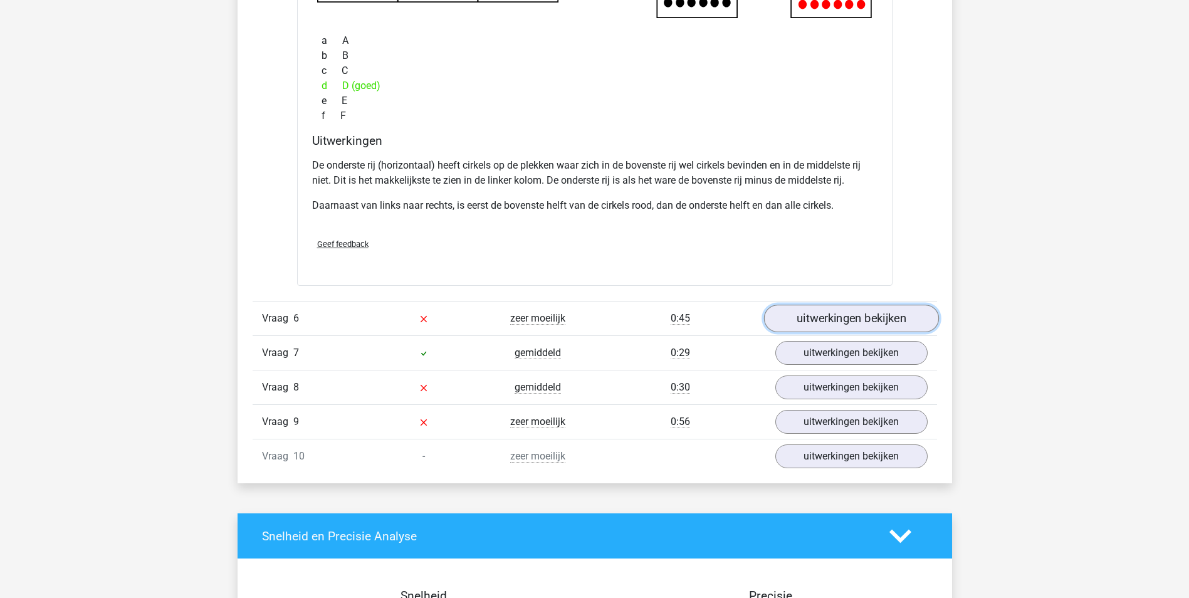
click at [852, 313] on link "uitwerkingen bekijken" at bounding box center [850, 319] width 175 height 28
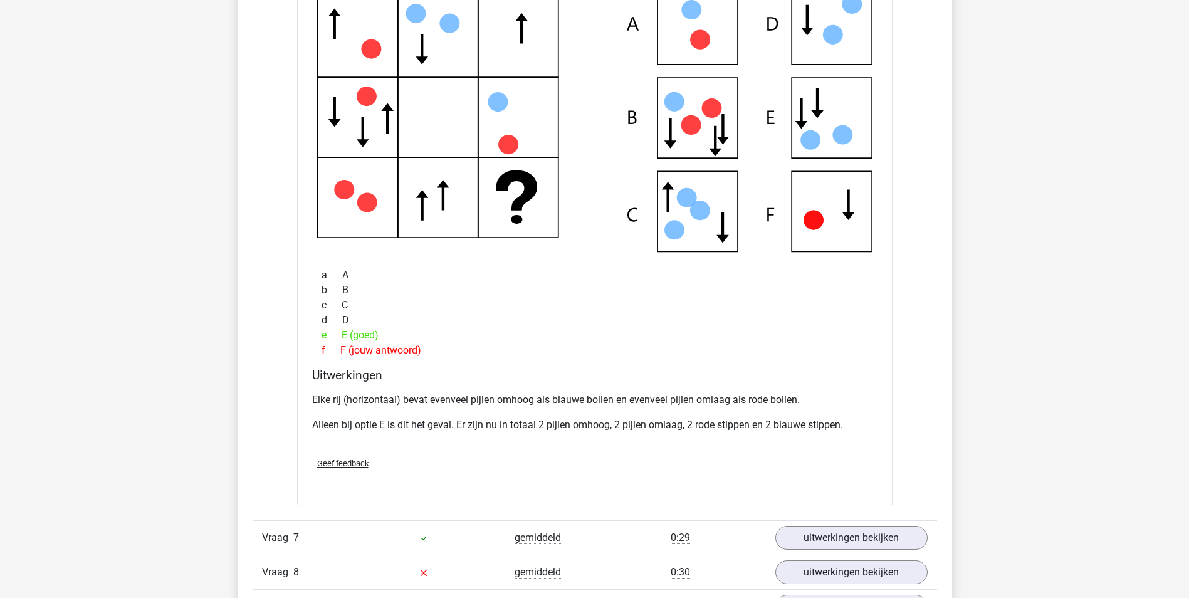
scroll to position [4325, 0]
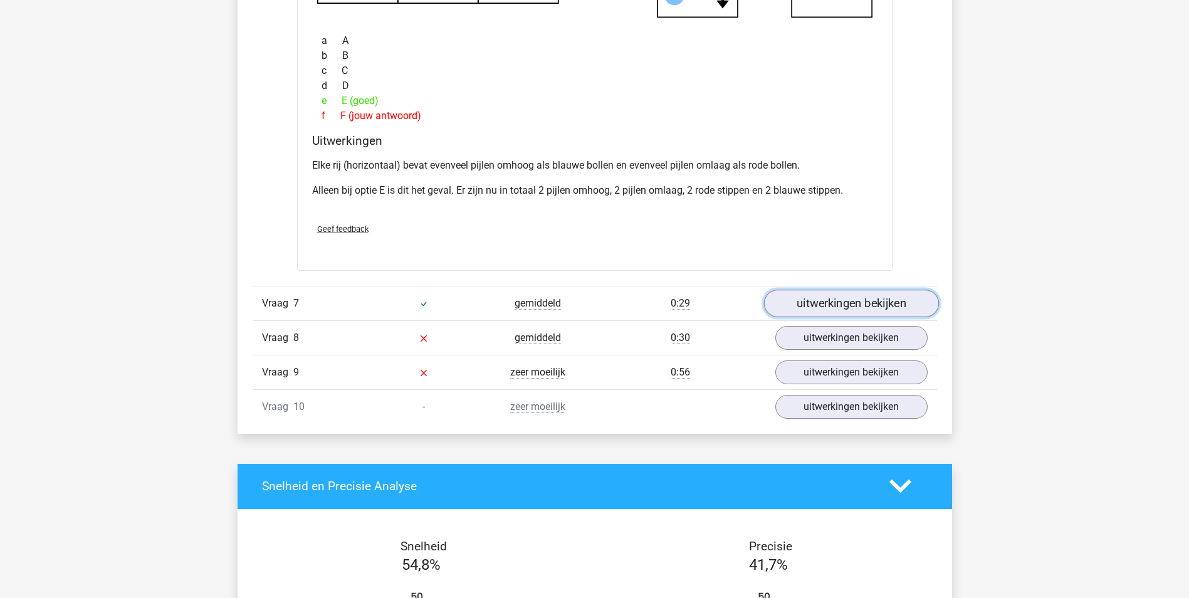
click at [876, 300] on link "uitwerkingen bekijken" at bounding box center [850, 304] width 175 height 28
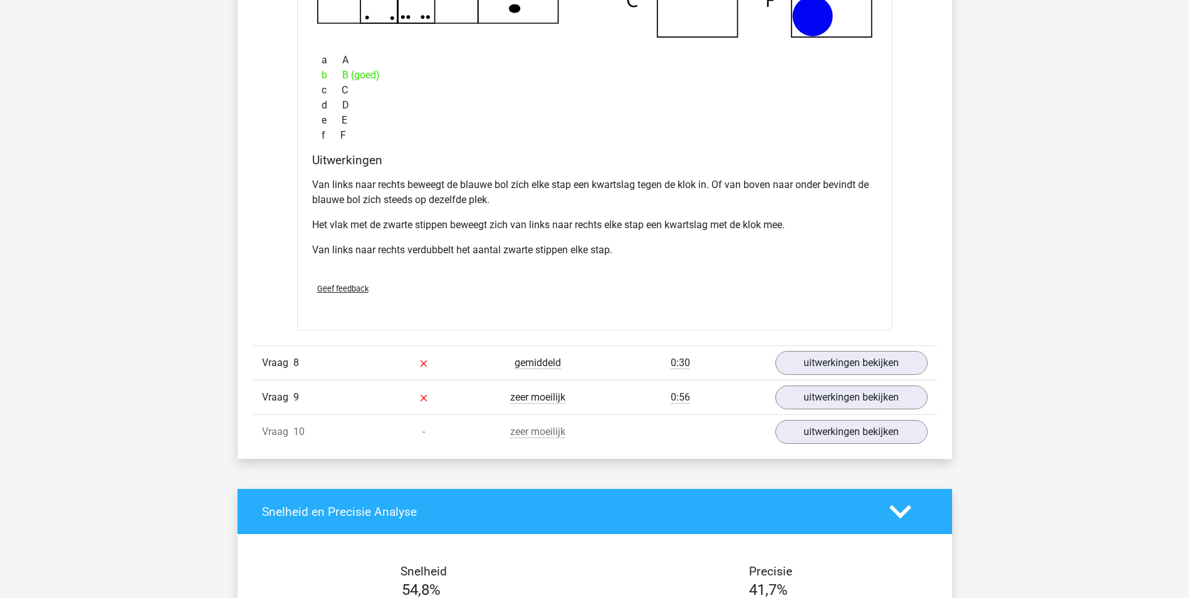
scroll to position [4951, 0]
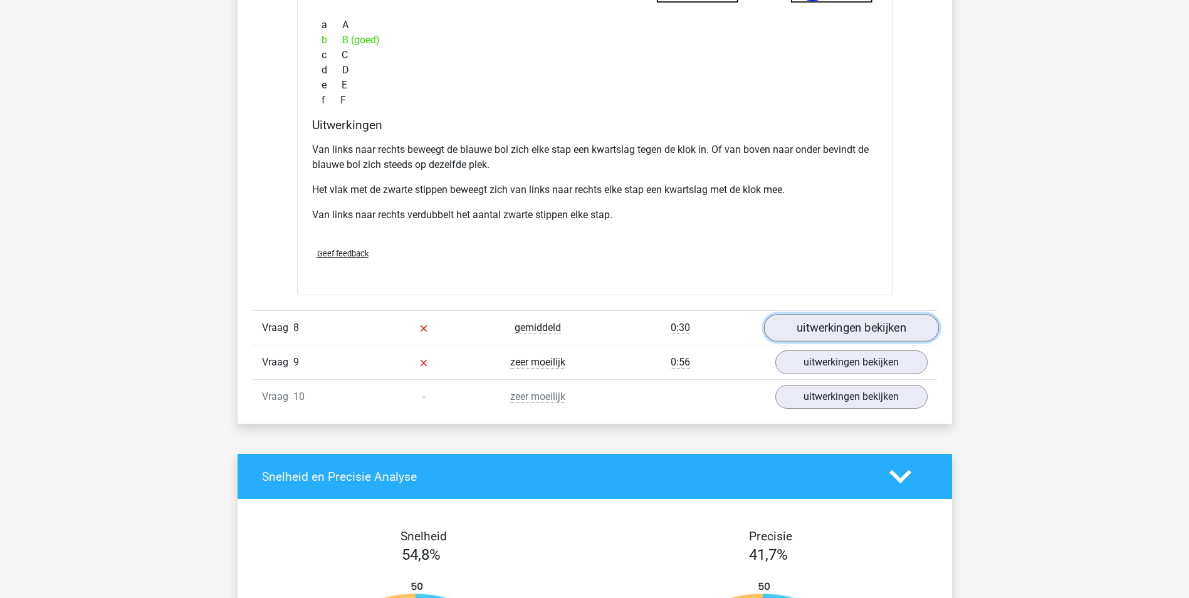
click at [861, 326] on link "uitwerkingen bekijken" at bounding box center [850, 328] width 175 height 28
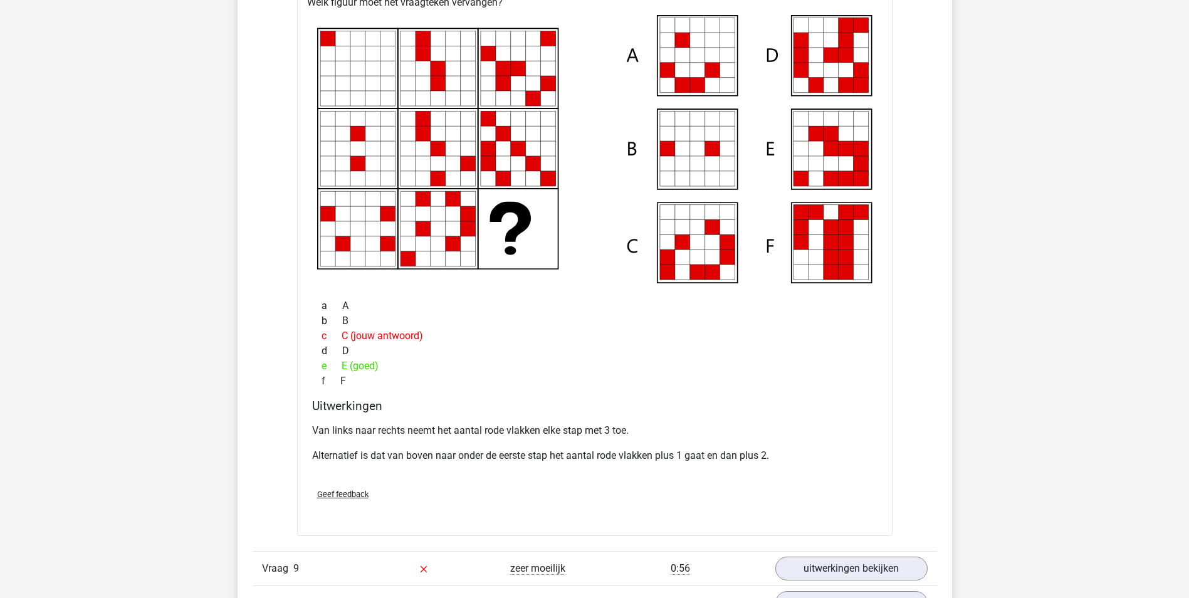
scroll to position [5578, 0]
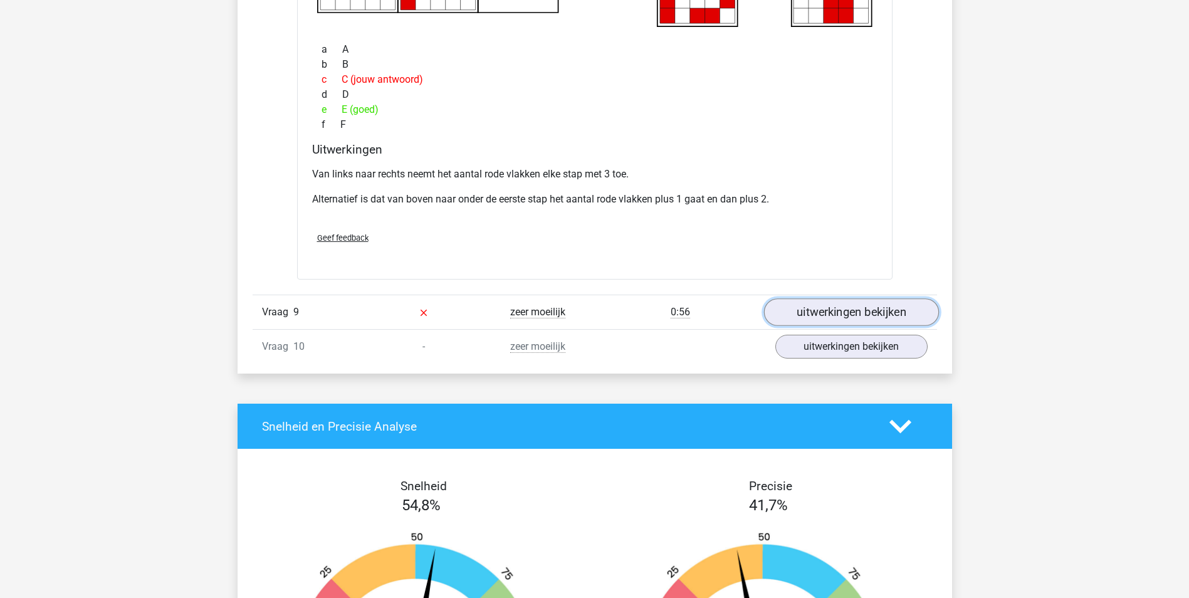
click at [847, 312] on link "uitwerkingen bekijken" at bounding box center [850, 313] width 175 height 28
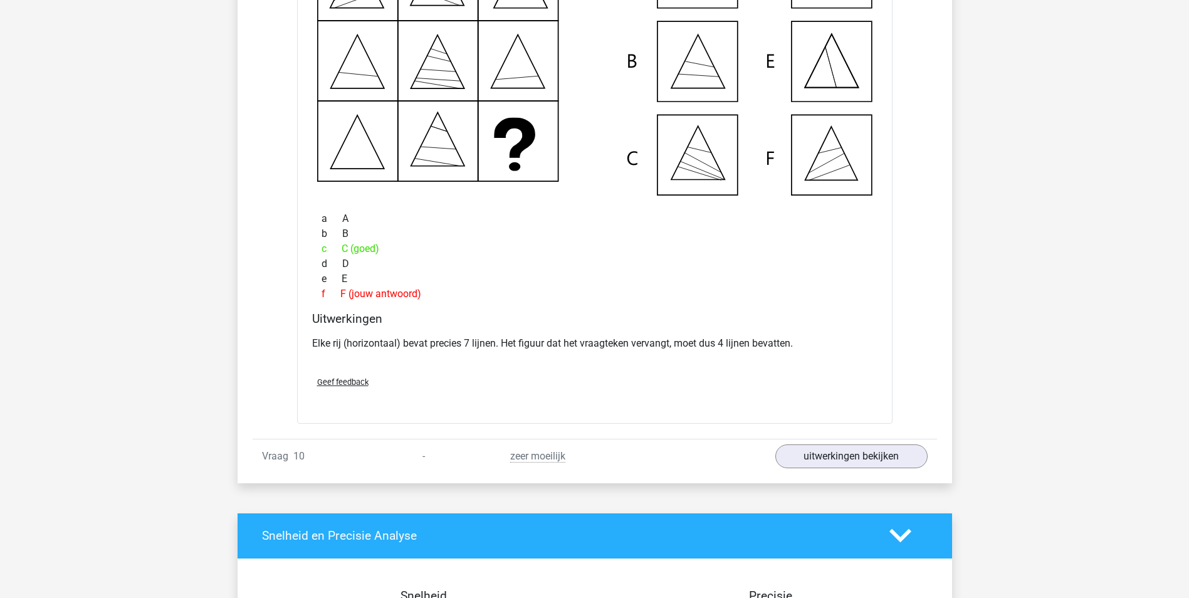
scroll to position [6080, 0]
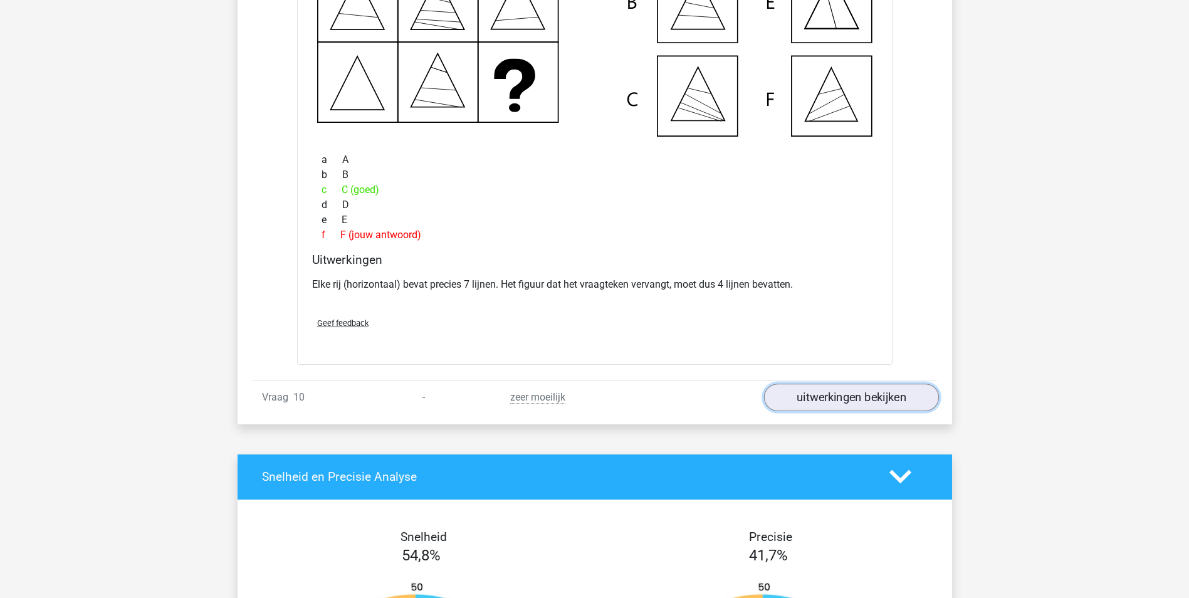
click at [866, 397] on link "uitwerkingen bekijken" at bounding box center [850, 398] width 175 height 28
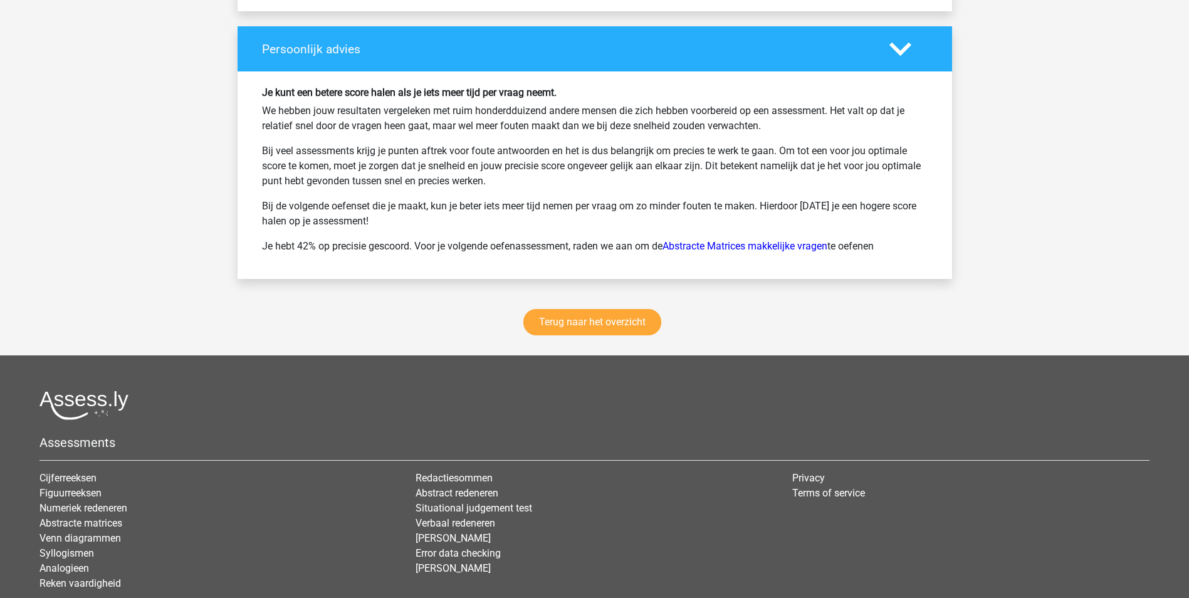
scroll to position [7584, 0]
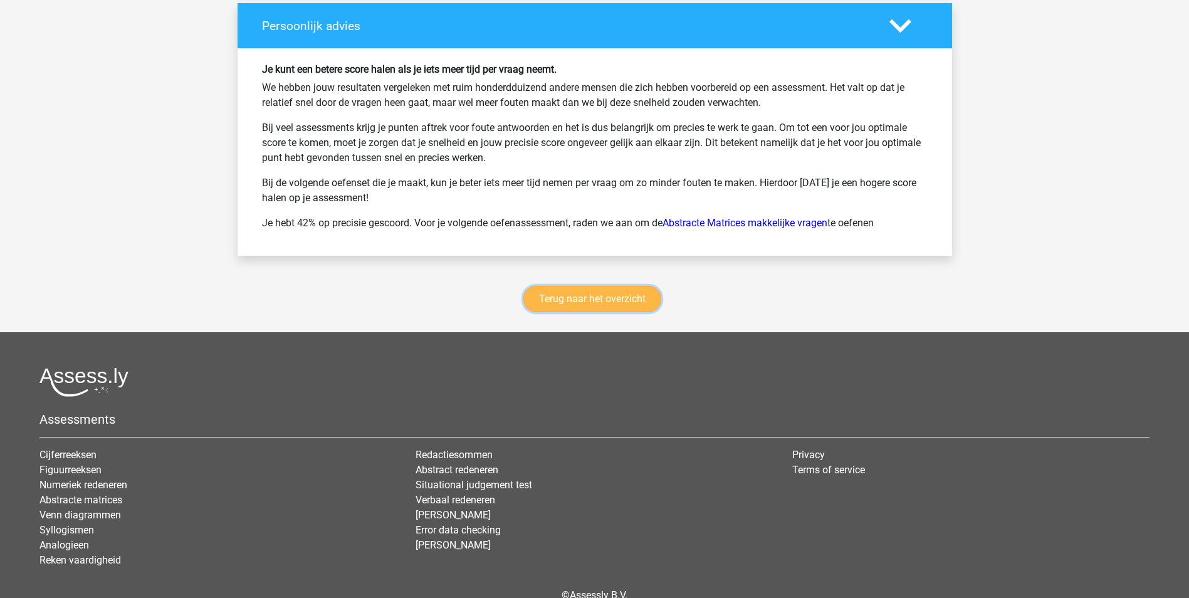
click at [562, 303] on link "Terug naar het overzicht" at bounding box center [592, 299] width 138 height 26
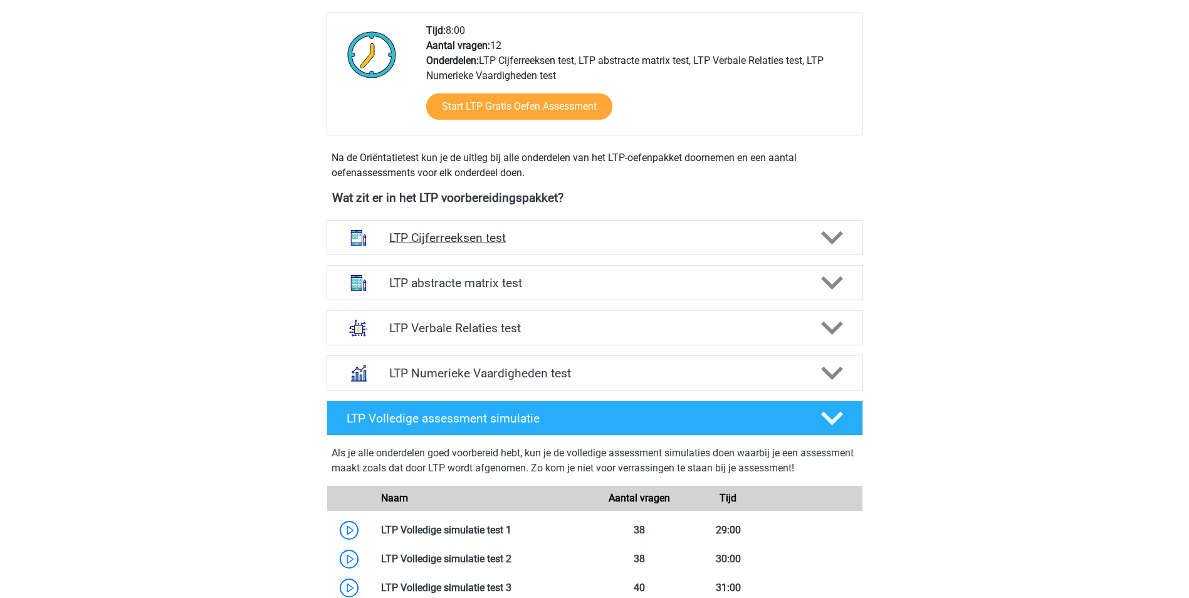
scroll to position [313, 0]
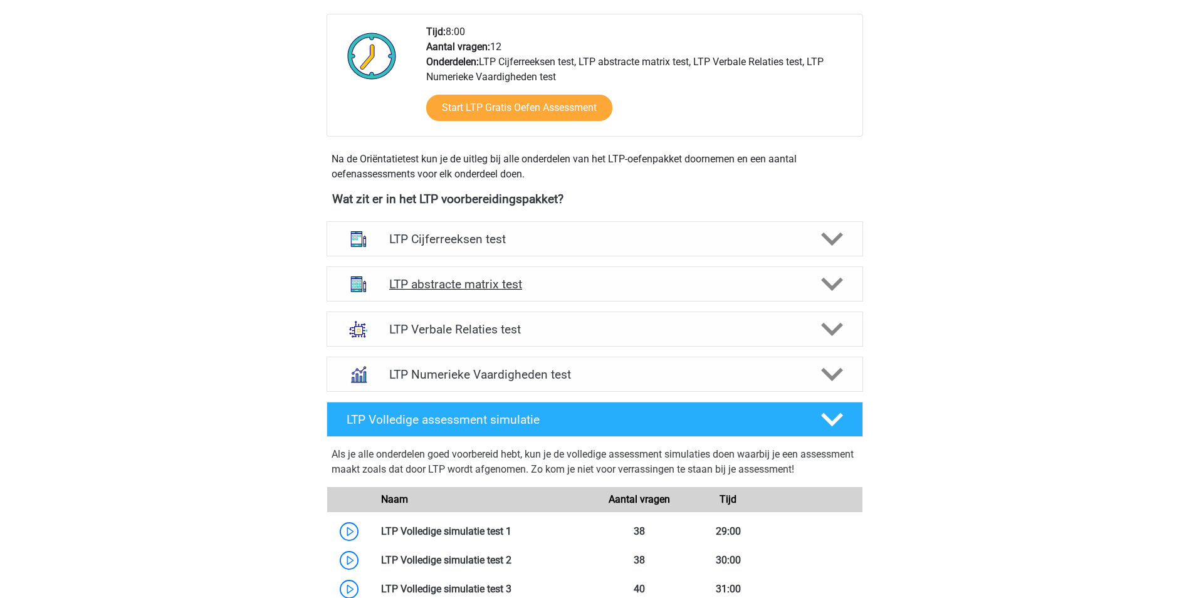
click at [829, 292] on icon at bounding box center [832, 284] width 22 height 22
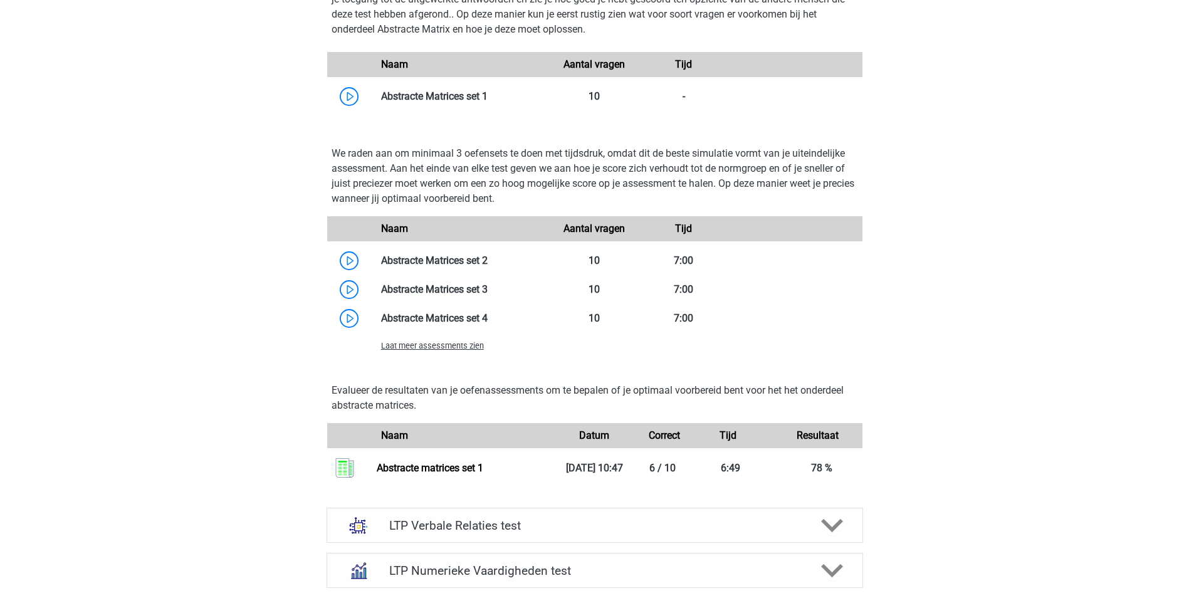
scroll to position [815, 0]
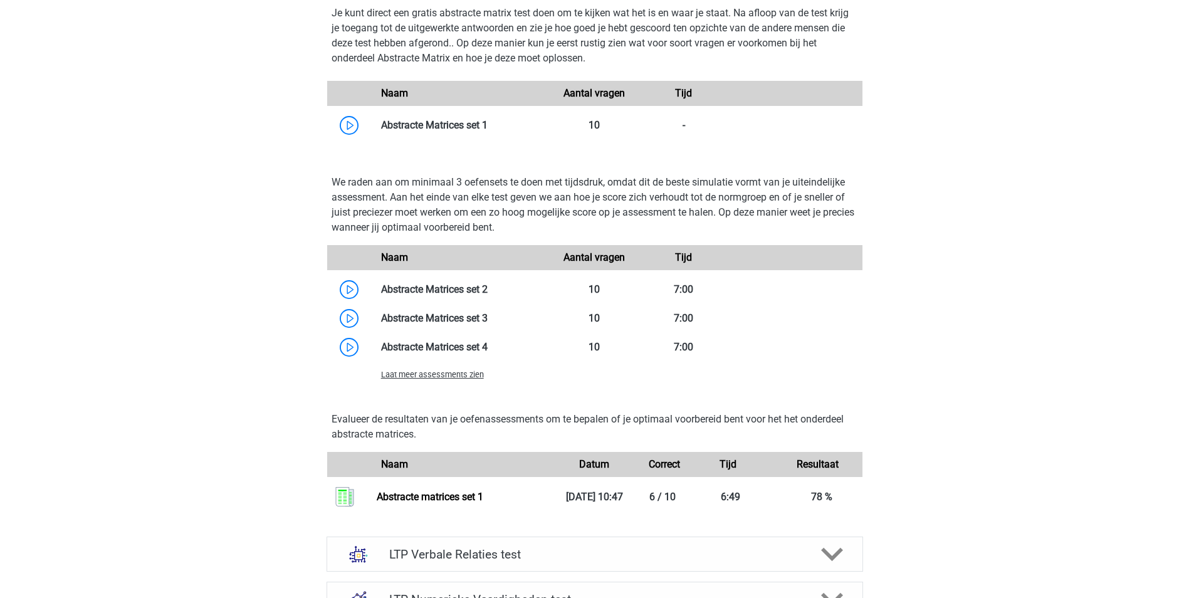
click at [454, 377] on span "Laat meer assessments zien" at bounding box center [432, 374] width 103 height 9
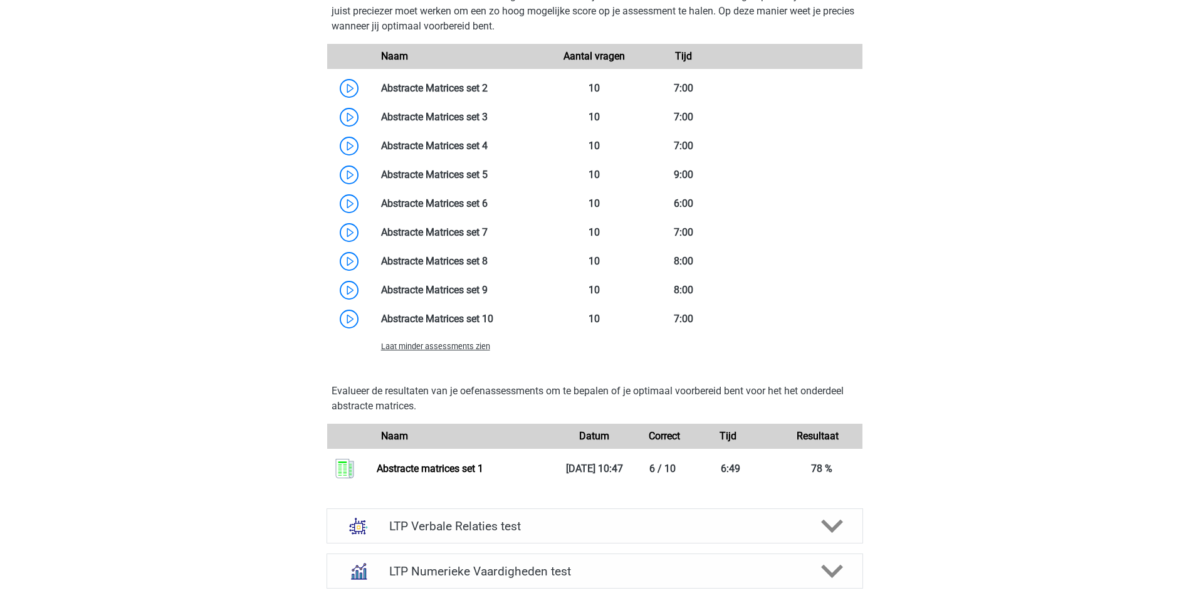
scroll to position [1003, 0]
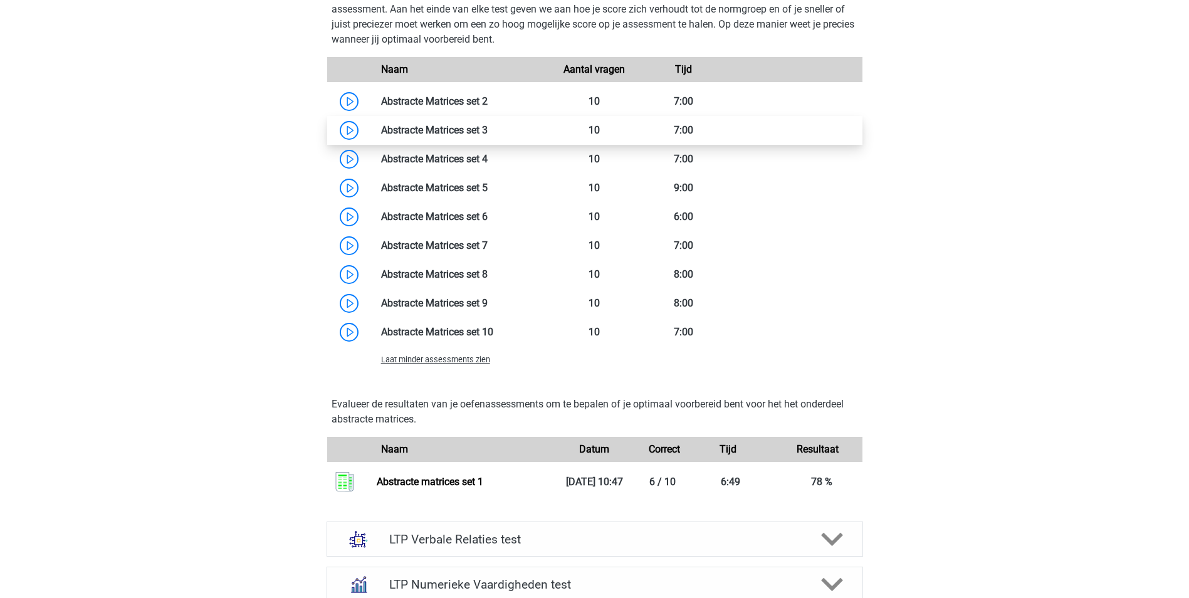
click at [488, 129] on link at bounding box center [488, 130] width 0 height 12
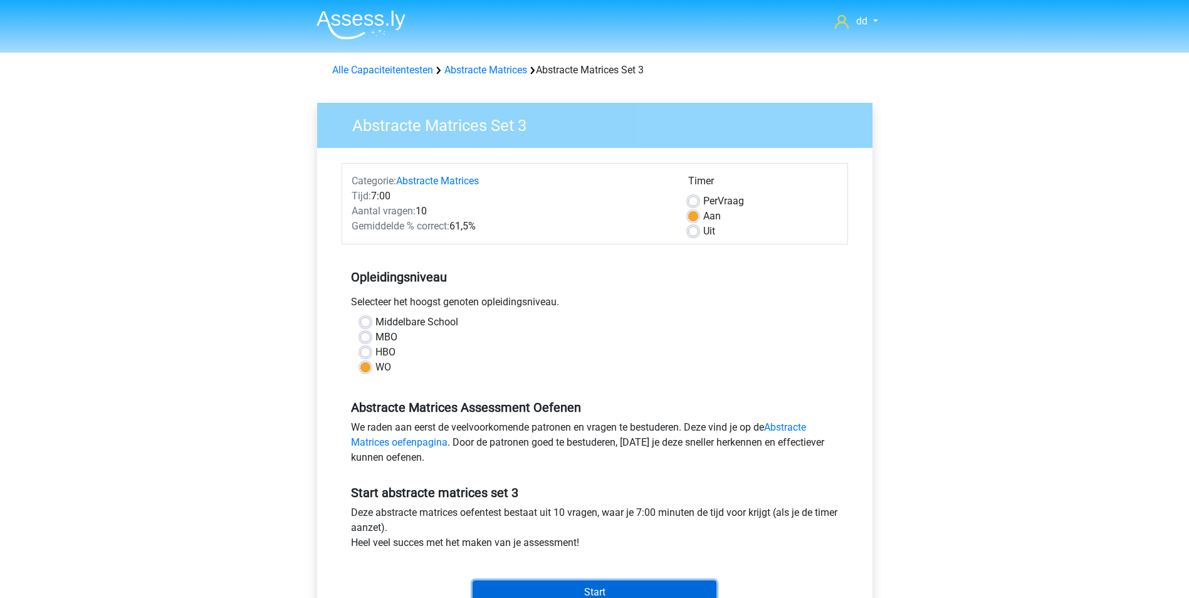
click at [600, 584] on input "Start" at bounding box center [595, 592] width 244 height 24
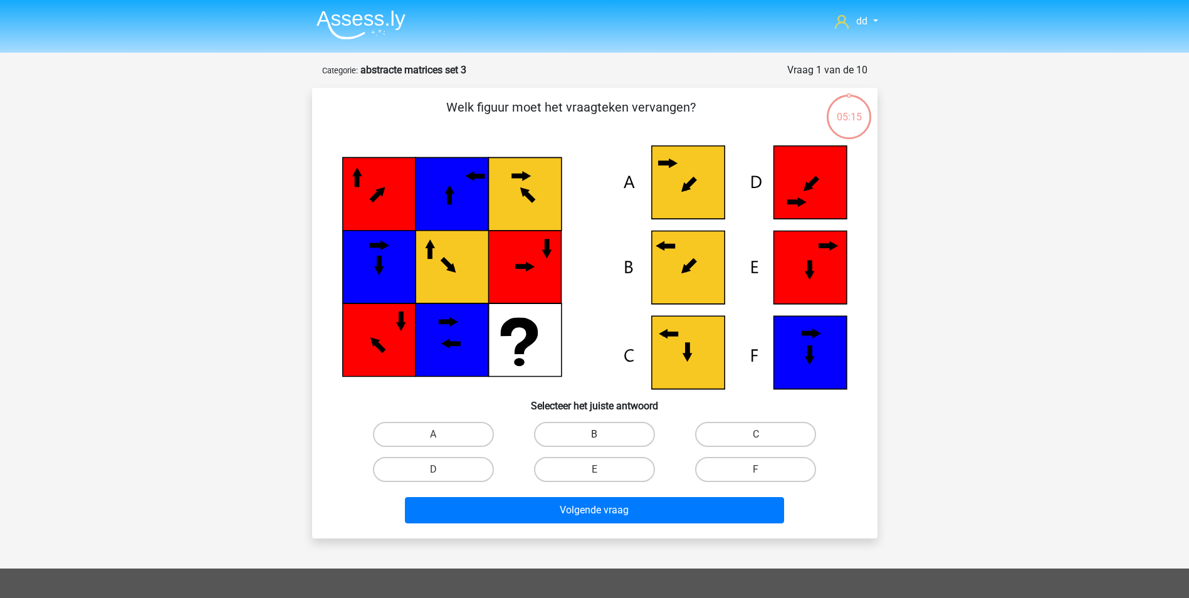
click at [604, 432] on label "B" at bounding box center [594, 434] width 121 height 25
click at [602, 434] on input "B" at bounding box center [598, 438] width 8 height 8
radio input "true"
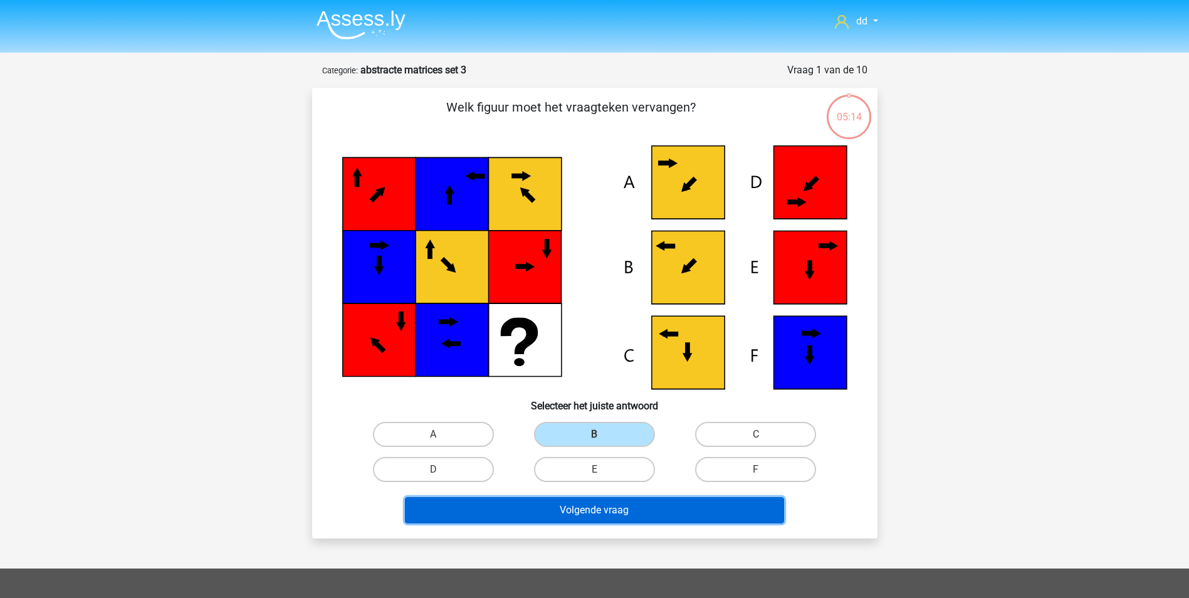
click at [605, 511] on button "Volgende vraag" at bounding box center [594, 510] width 379 height 26
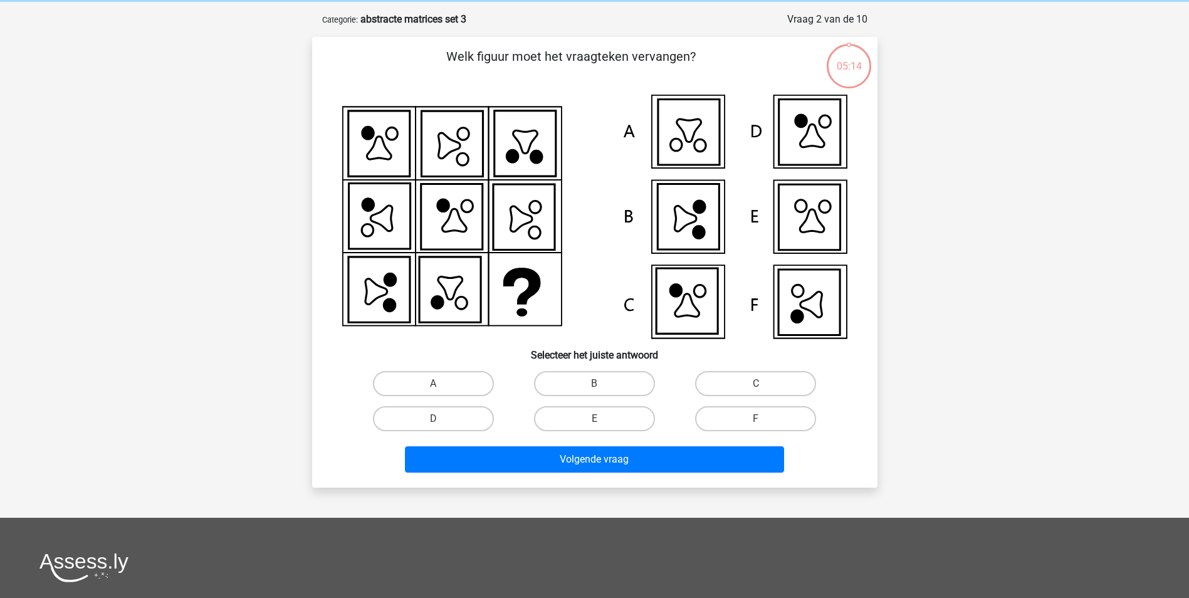
scroll to position [63, 0]
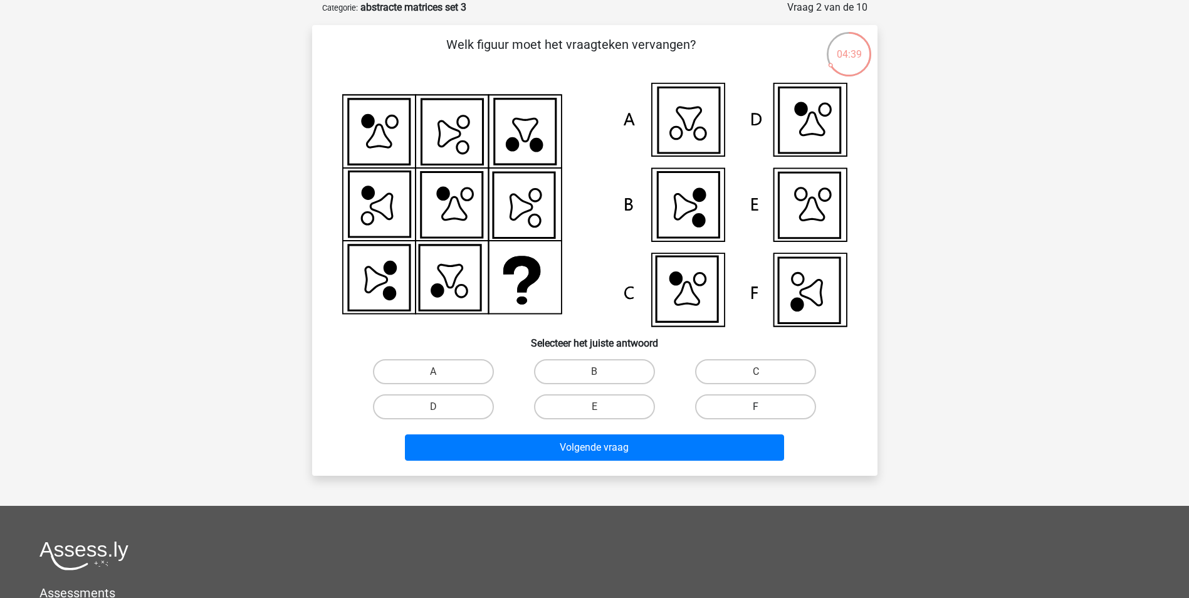
click at [754, 410] on label "F" at bounding box center [755, 406] width 121 height 25
click at [756, 410] on input "F" at bounding box center [760, 411] width 8 height 8
radio input "true"
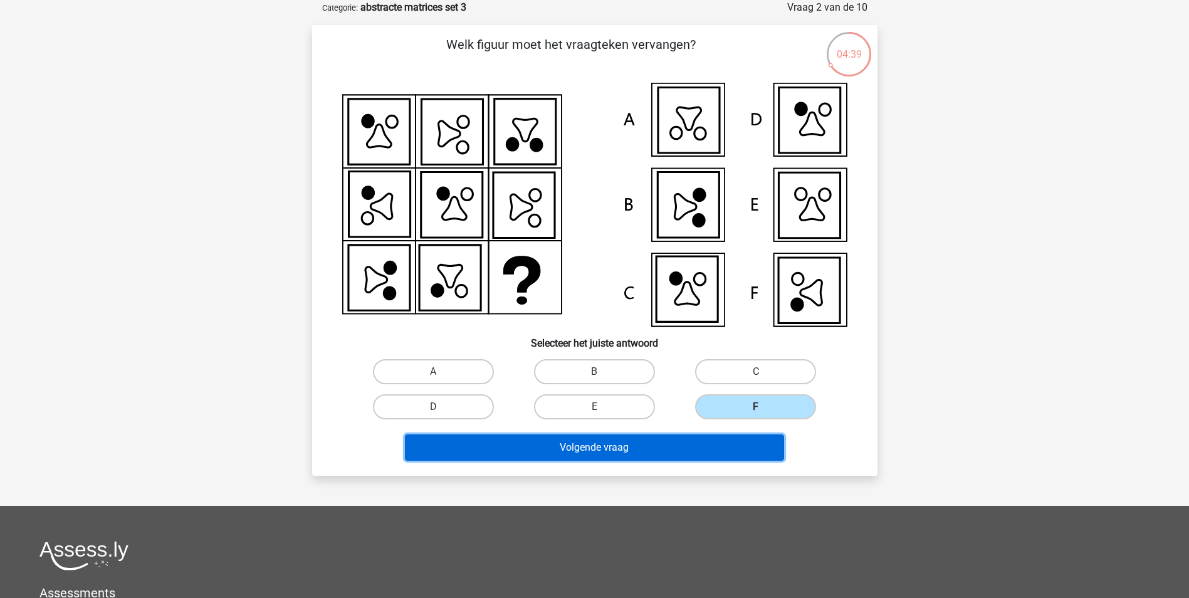
click at [679, 444] on button "Volgende vraag" at bounding box center [594, 447] width 379 height 26
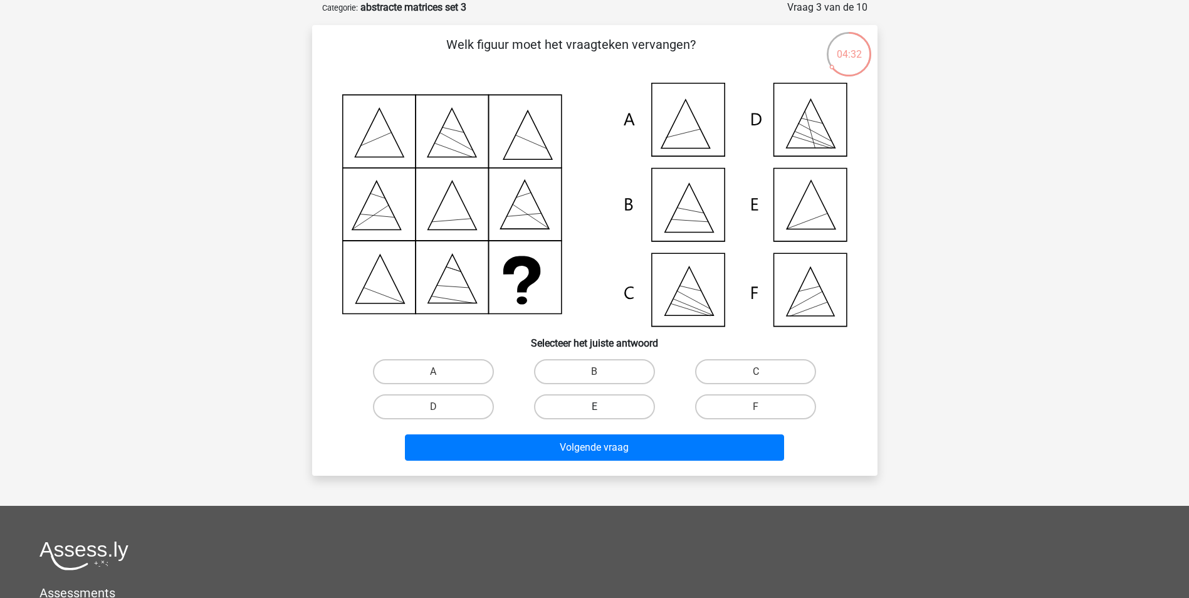
click at [648, 407] on label "E" at bounding box center [594, 406] width 121 height 25
click at [602, 407] on input "E" at bounding box center [598, 411] width 8 height 8
radio input "true"
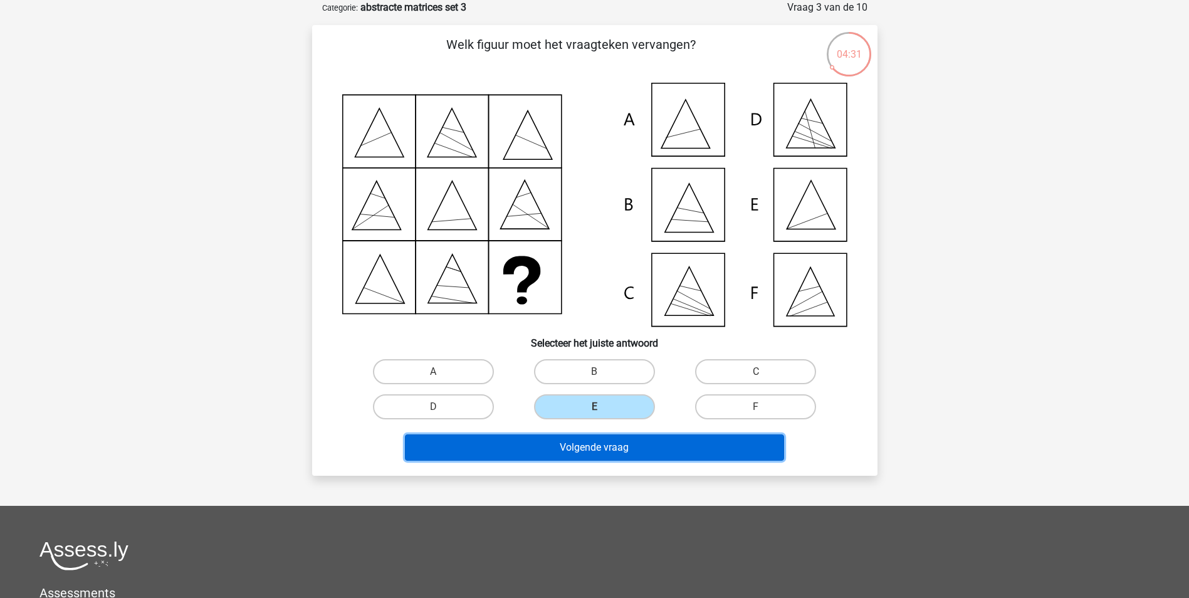
click at [646, 441] on button "Volgende vraag" at bounding box center [594, 447] width 379 height 26
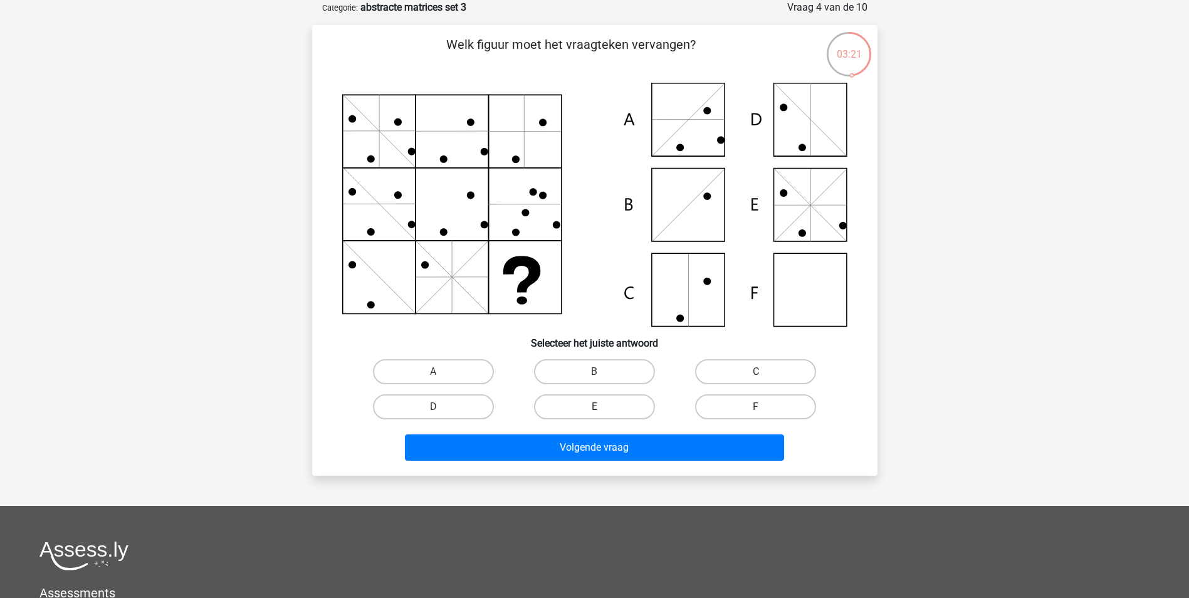
click at [626, 408] on label "E" at bounding box center [594, 406] width 121 height 25
click at [602, 408] on input "E" at bounding box center [598, 411] width 8 height 8
radio input "true"
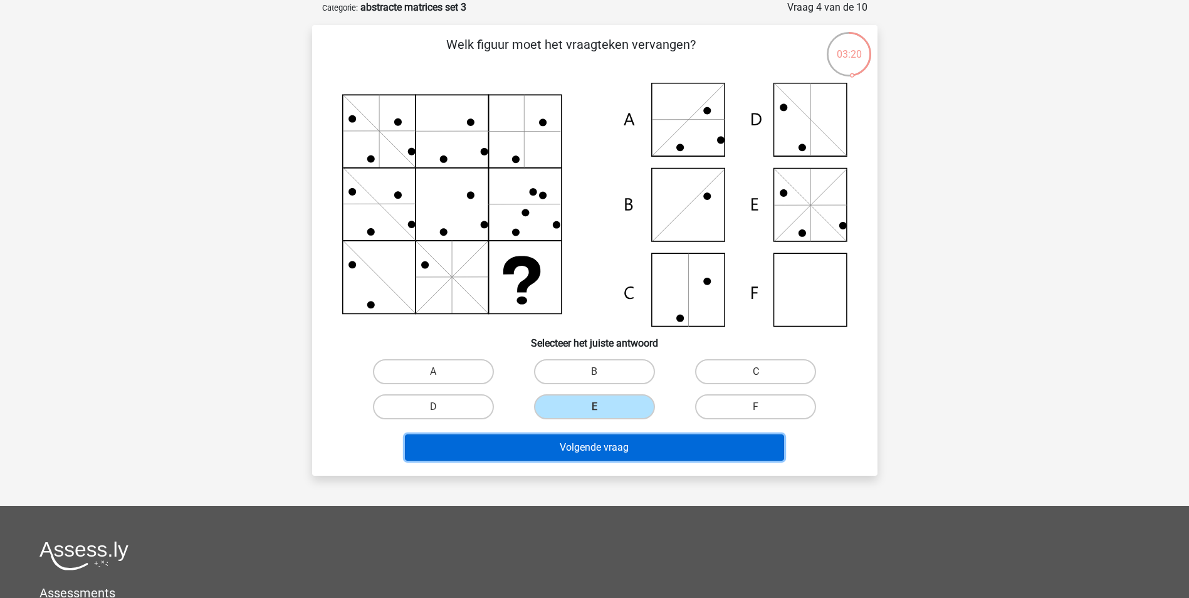
click at [619, 450] on button "Volgende vraag" at bounding box center [594, 447] width 379 height 26
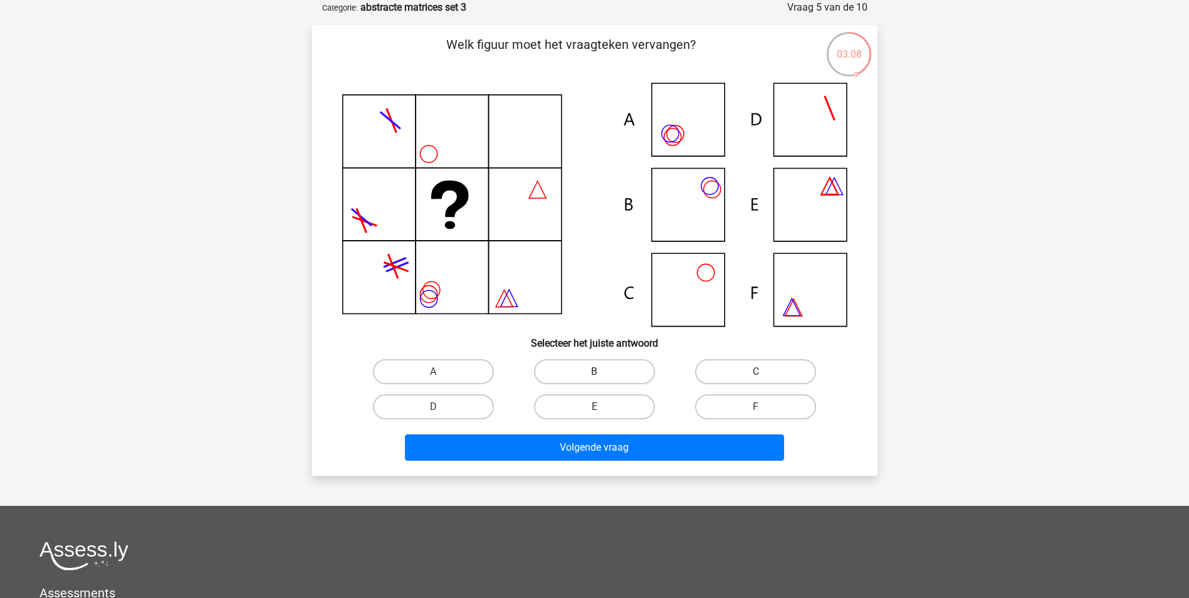
click at [584, 375] on label "B" at bounding box center [594, 371] width 121 height 25
click at [594, 375] on input "B" at bounding box center [598, 376] width 8 height 8
radio input "true"
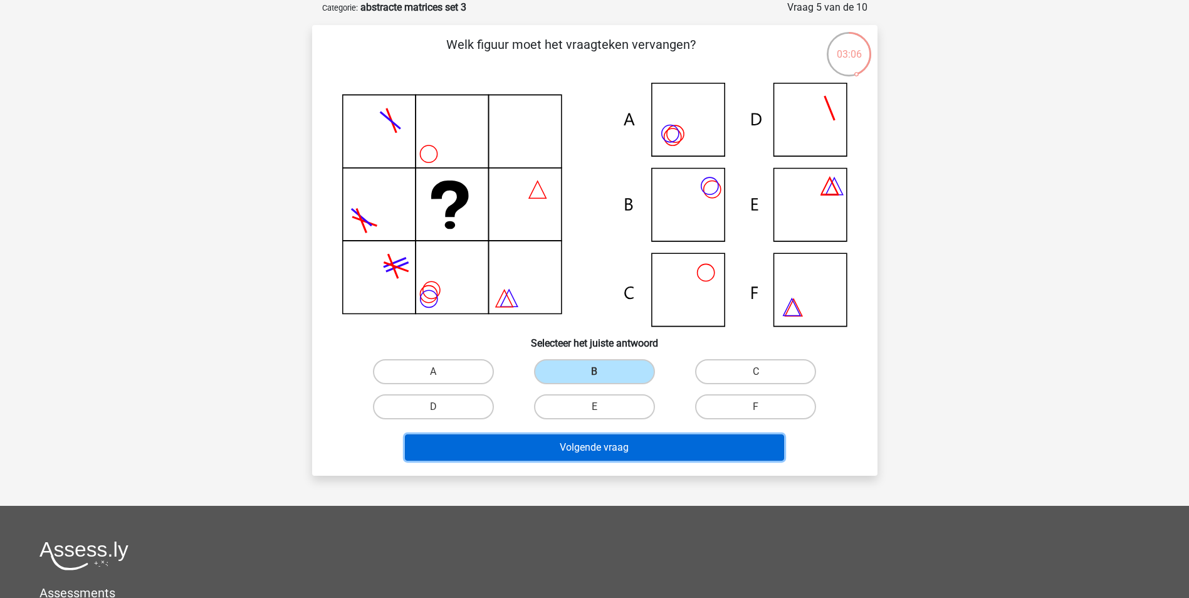
click at [593, 446] on button "Volgende vraag" at bounding box center [594, 447] width 379 height 26
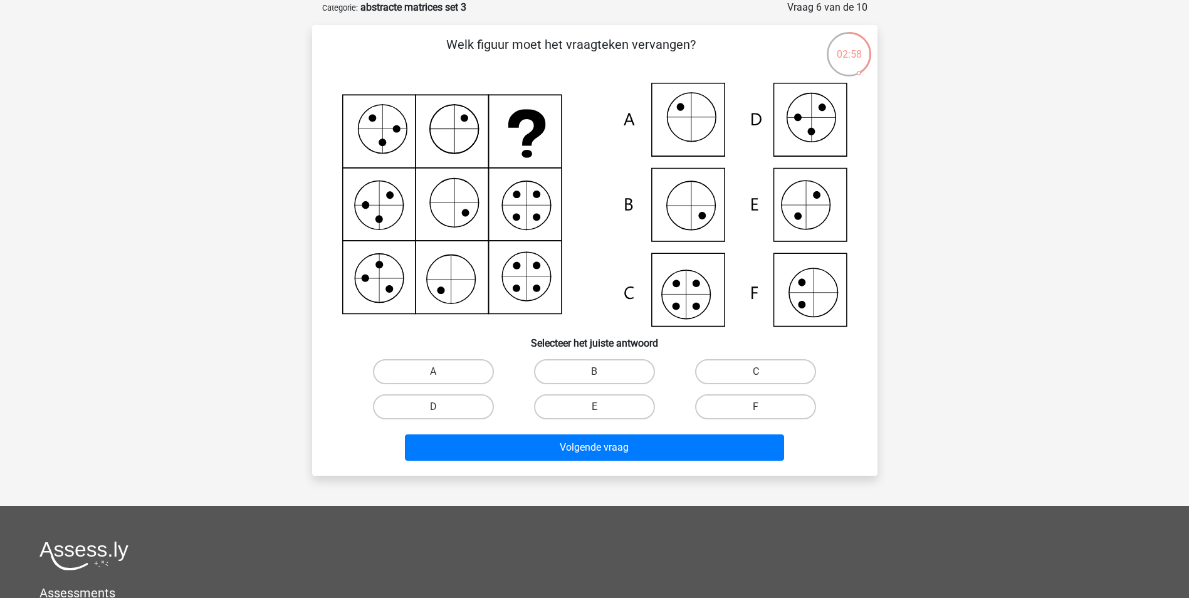
click at [700, 288] on icon at bounding box center [594, 205] width 505 height 244
click at [726, 370] on label "C" at bounding box center [755, 371] width 121 height 25
click at [756, 372] on input "C" at bounding box center [760, 376] width 8 height 8
radio input "true"
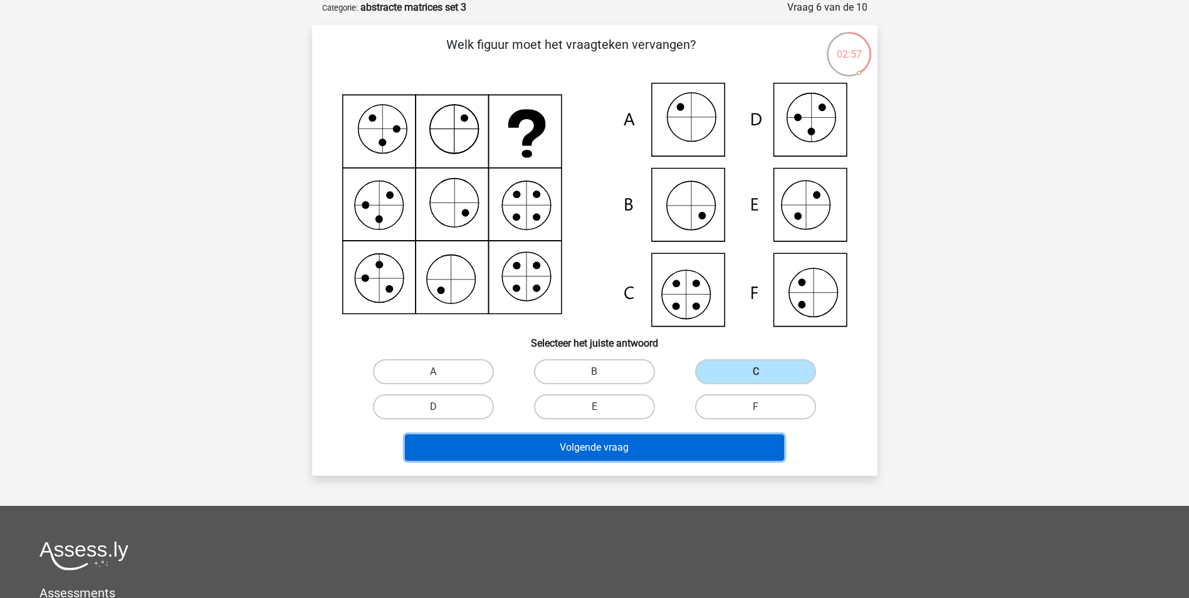
click at [640, 453] on button "Volgende vraag" at bounding box center [594, 447] width 379 height 26
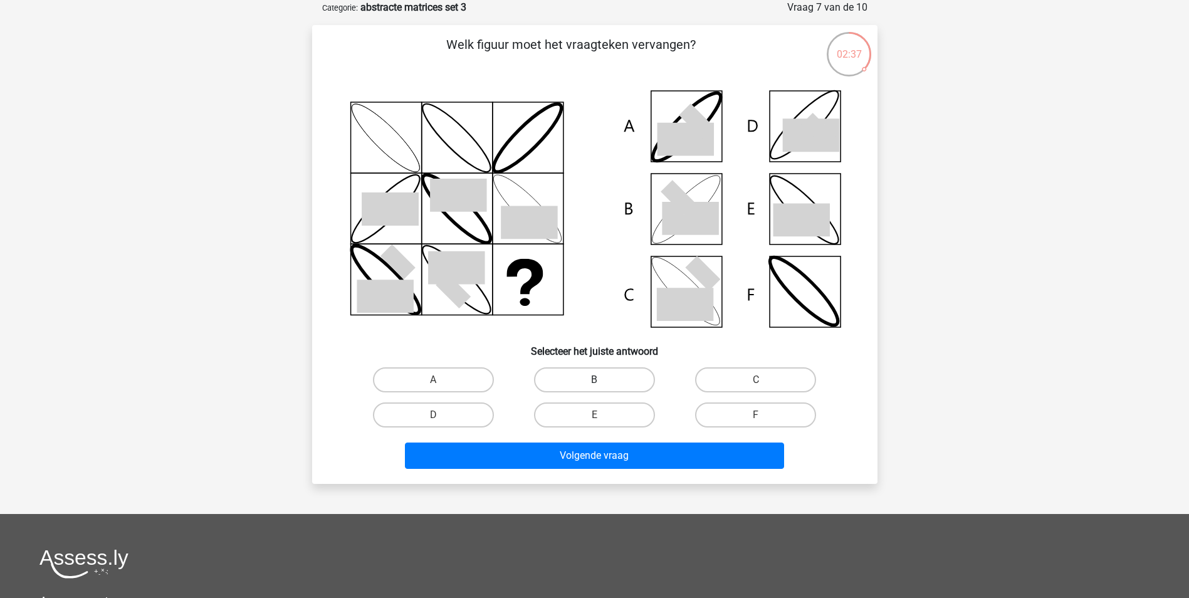
click at [598, 378] on label "B" at bounding box center [594, 379] width 121 height 25
click at [598, 380] on input "B" at bounding box center [598, 384] width 8 height 8
radio input "true"
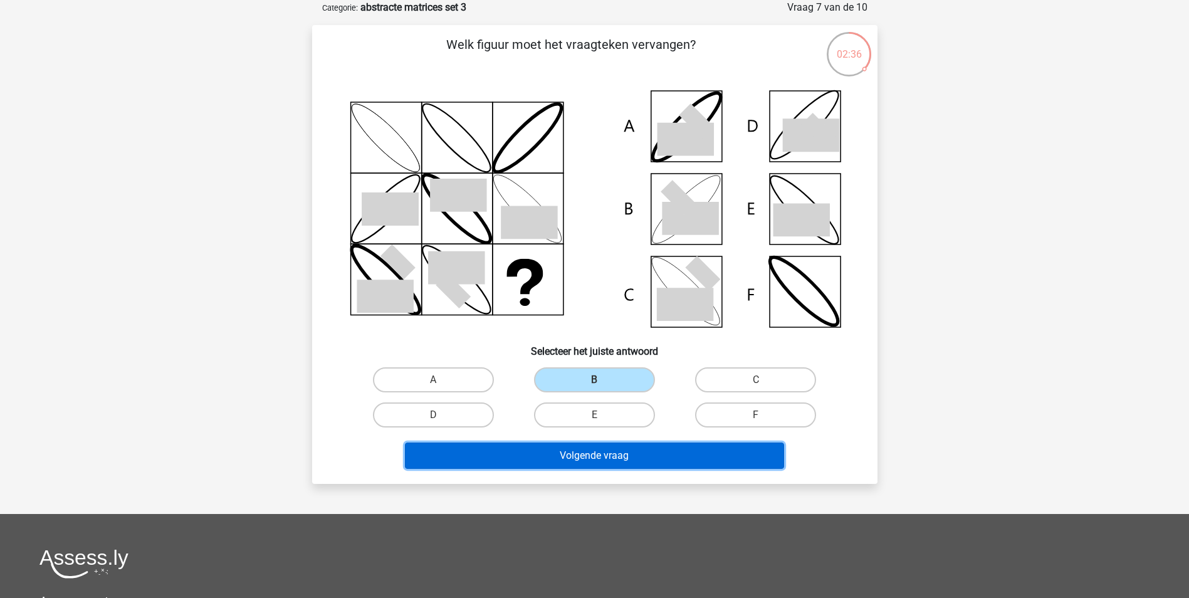
click at [604, 459] on button "Volgende vraag" at bounding box center [594, 455] width 379 height 26
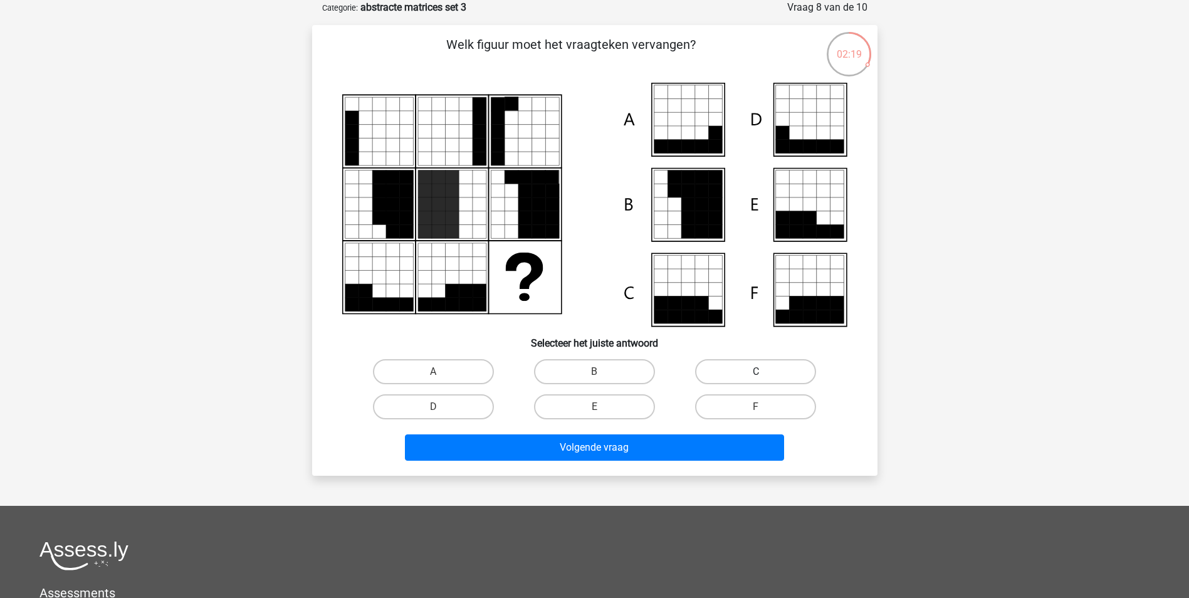
click at [753, 379] on label "C" at bounding box center [755, 371] width 121 height 25
click at [756, 379] on input "C" at bounding box center [760, 376] width 8 height 8
radio input "true"
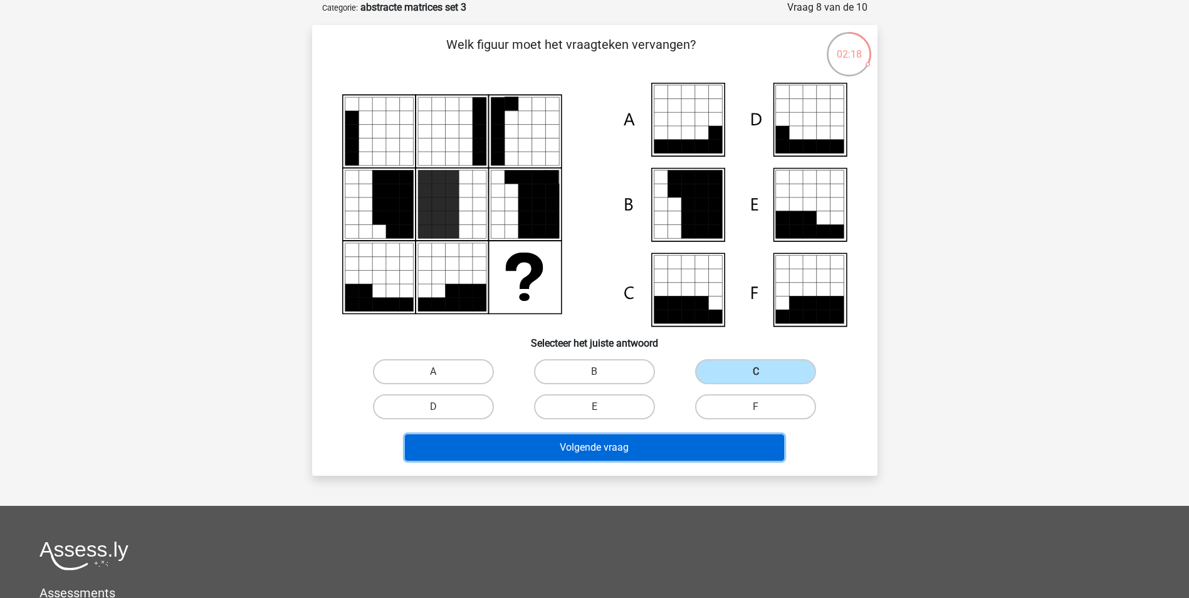
click at [665, 445] on button "Volgende vraag" at bounding box center [594, 447] width 379 height 26
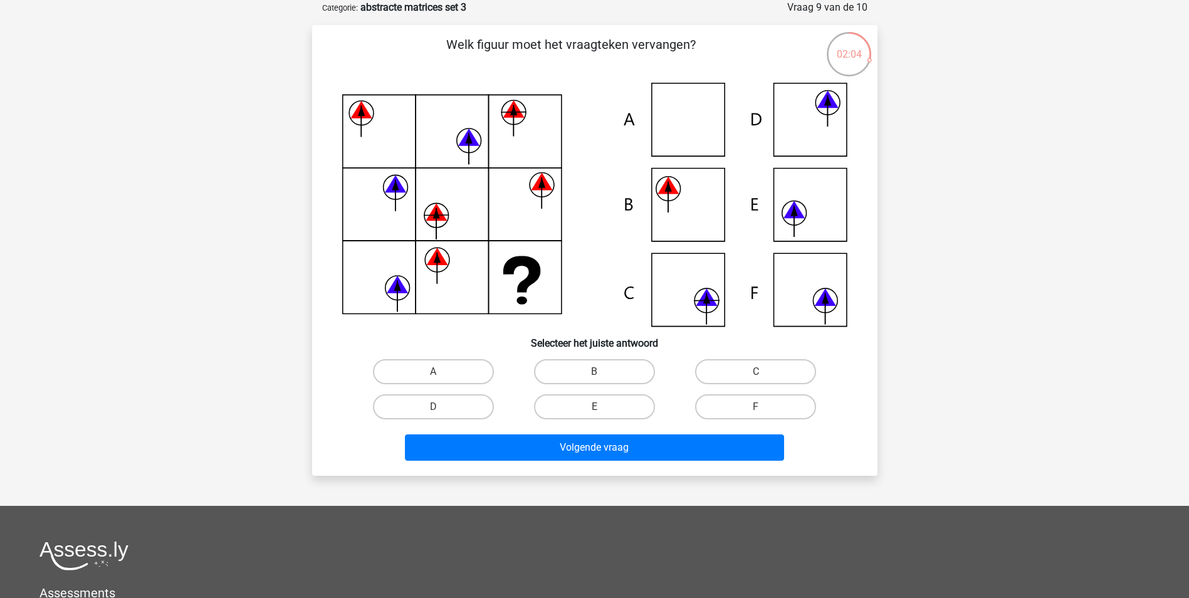
click at [670, 199] on icon at bounding box center [594, 205] width 505 height 244
click at [577, 367] on label "B" at bounding box center [594, 371] width 121 height 25
click at [594, 372] on input "B" at bounding box center [598, 376] width 8 height 8
radio input "true"
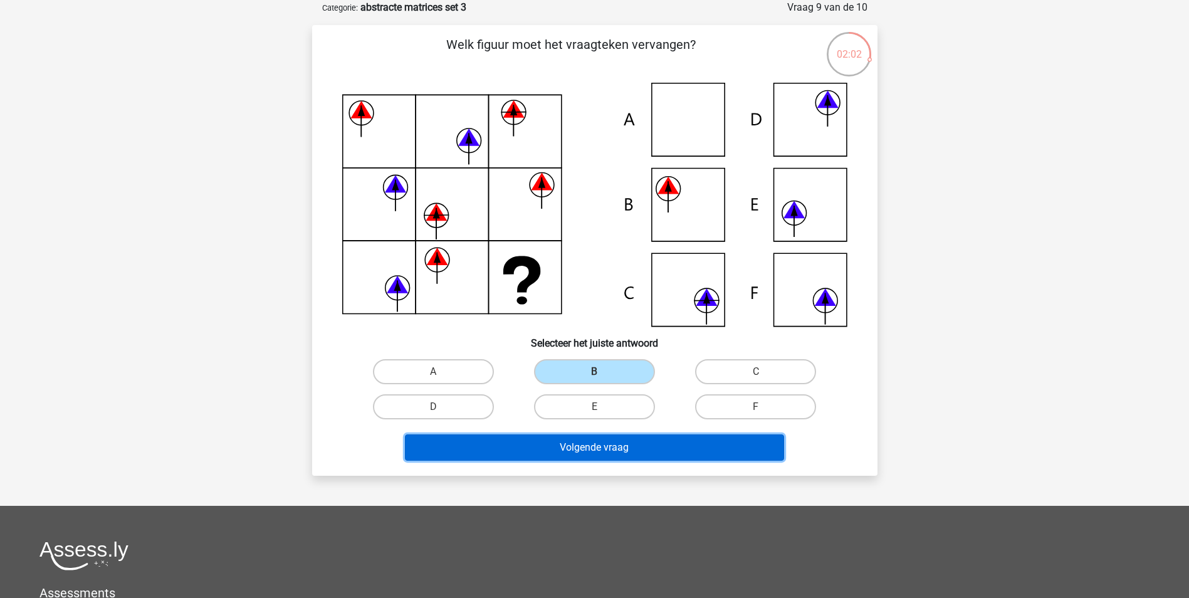
click at [597, 436] on button "Volgende vraag" at bounding box center [594, 447] width 379 height 26
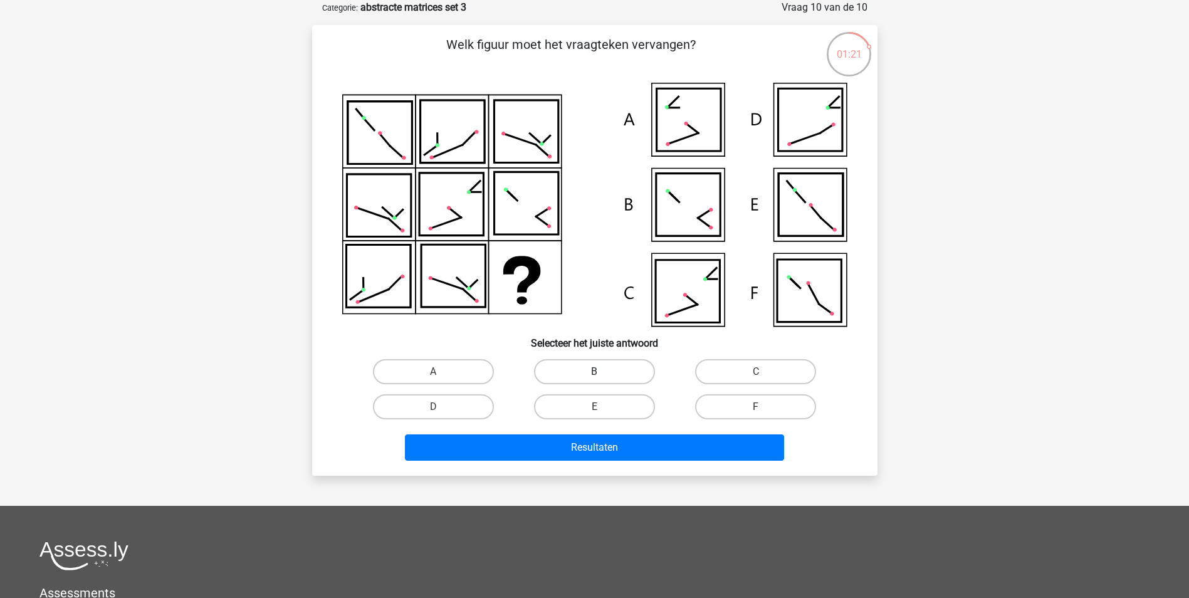
click at [590, 369] on label "B" at bounding box center [594, 371] width 121 height 25
click at [594, 372] on input "B" at bounding box center [598, 376] width 8 height 8
radio input "true"
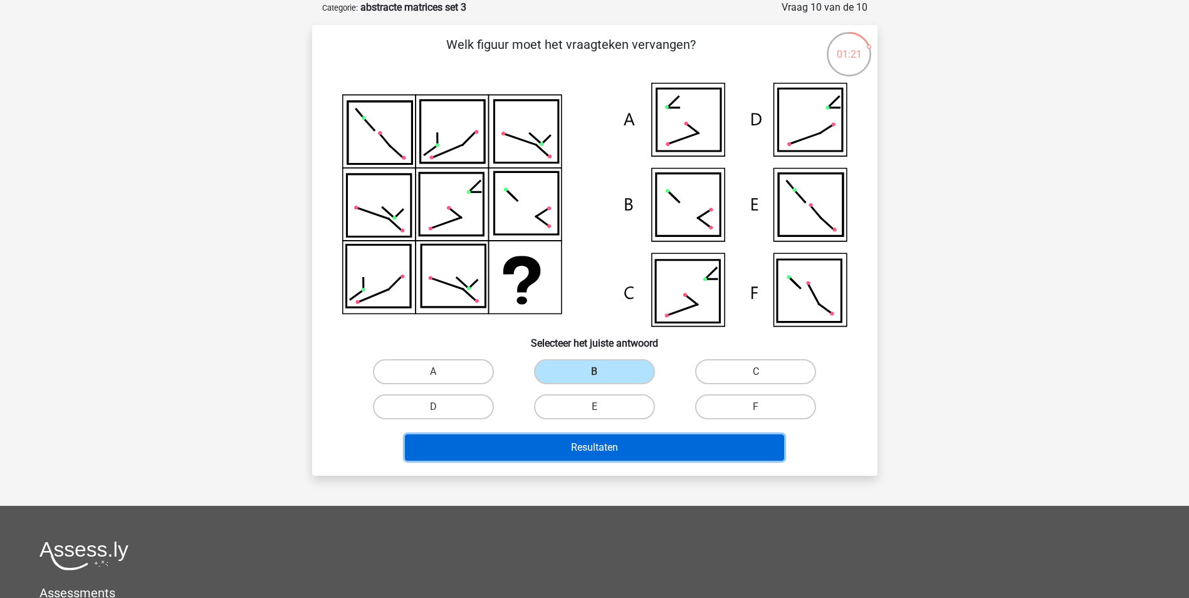
click at [604, 444] on button "Resultaten" at bounding box center [594, 447] width 379 height 26
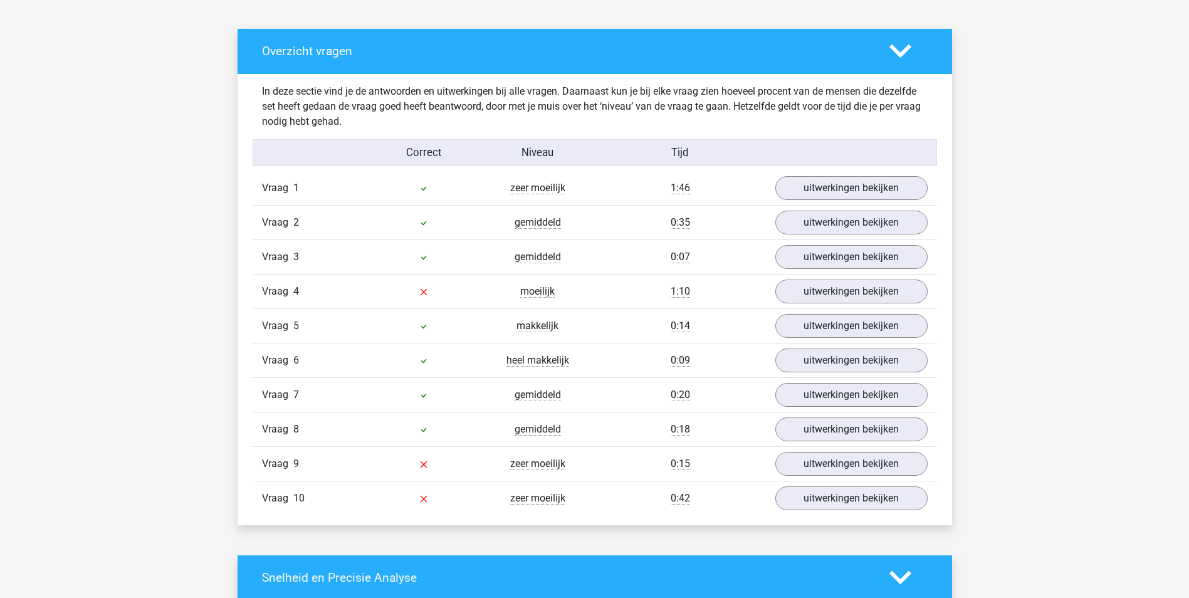
scroll to position [689, 0]
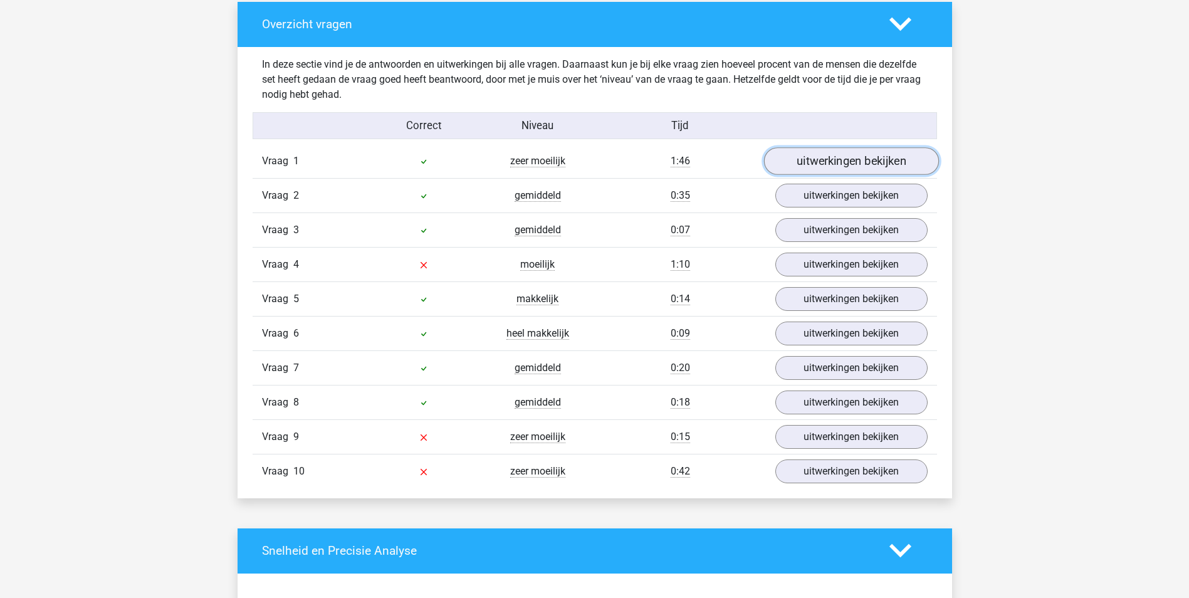
click at [877, 160] on link "uitwerkingen bekijken" at bounding box center [850, 161] width 175 height 28
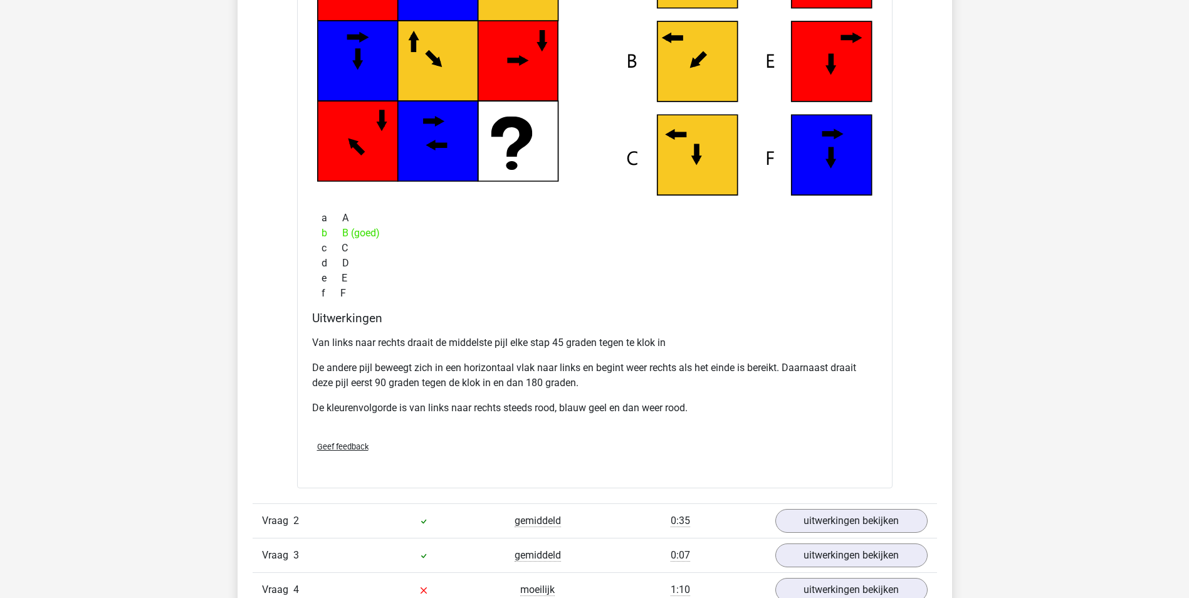
scroll to position [1191, 0]
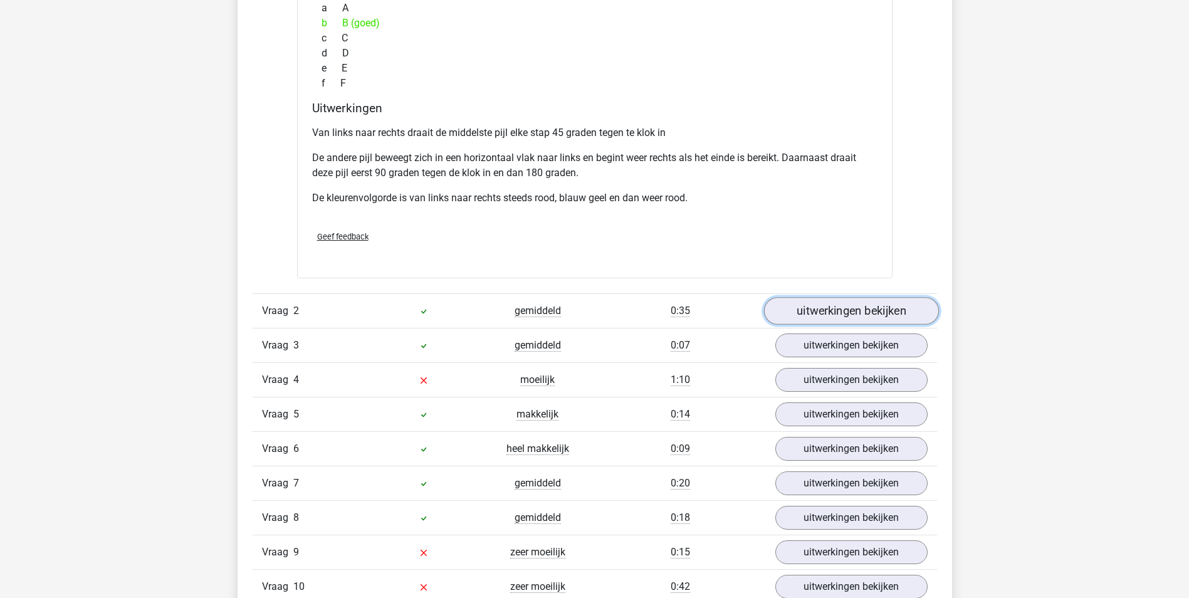
click at [892, 311] on link "uitwerkingen bekijken" at bounding box center [850, 311] width 175 height 28
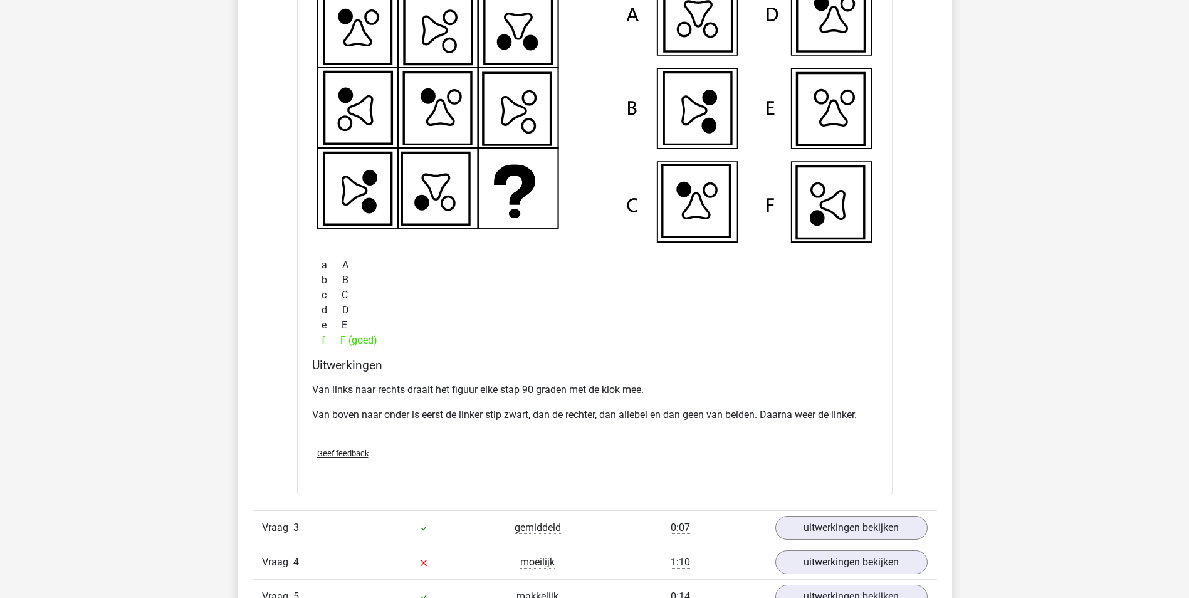
scroll to position [1818, 0]
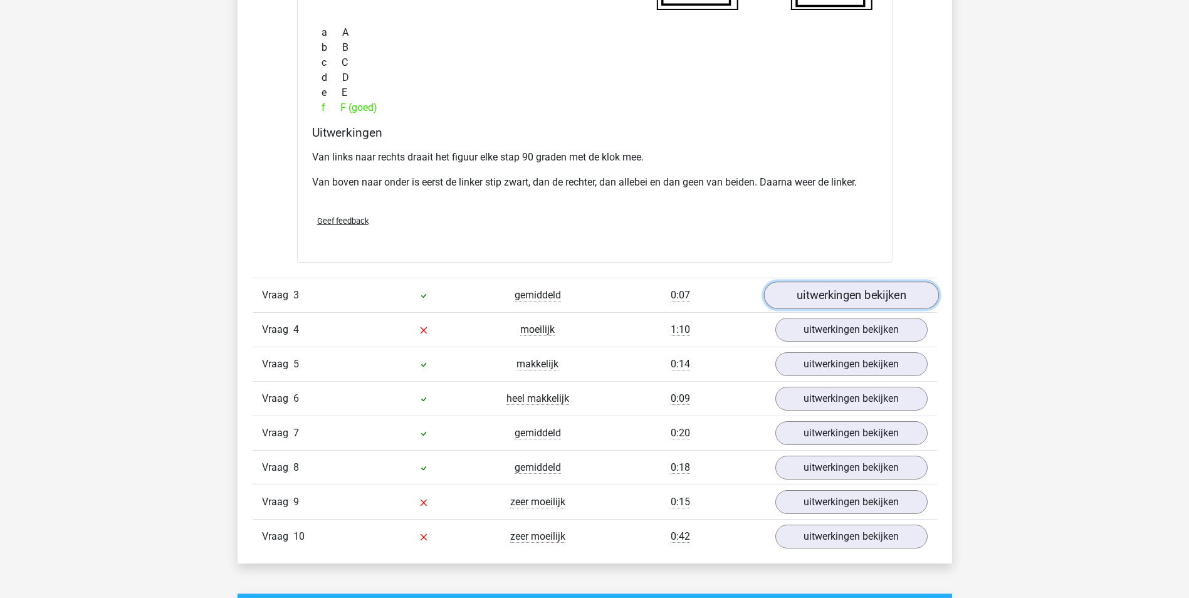
click at [848, 288] on link "uitwerkingen bekijken" at bounding box center [850, 296] width 175 height 28
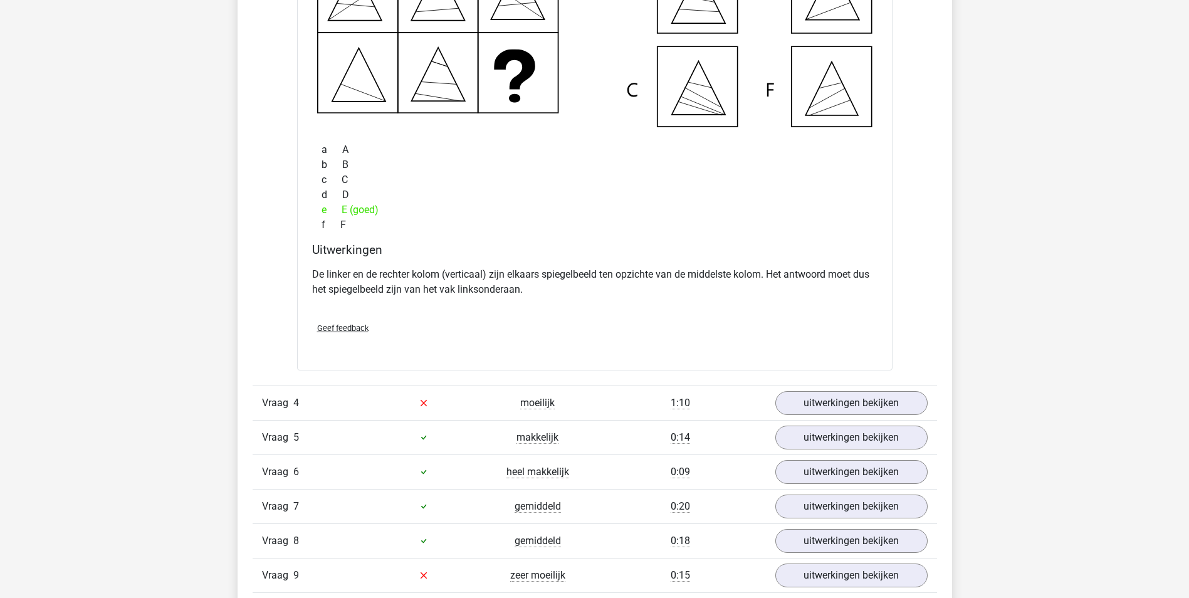
scroll to position [2319, 0]
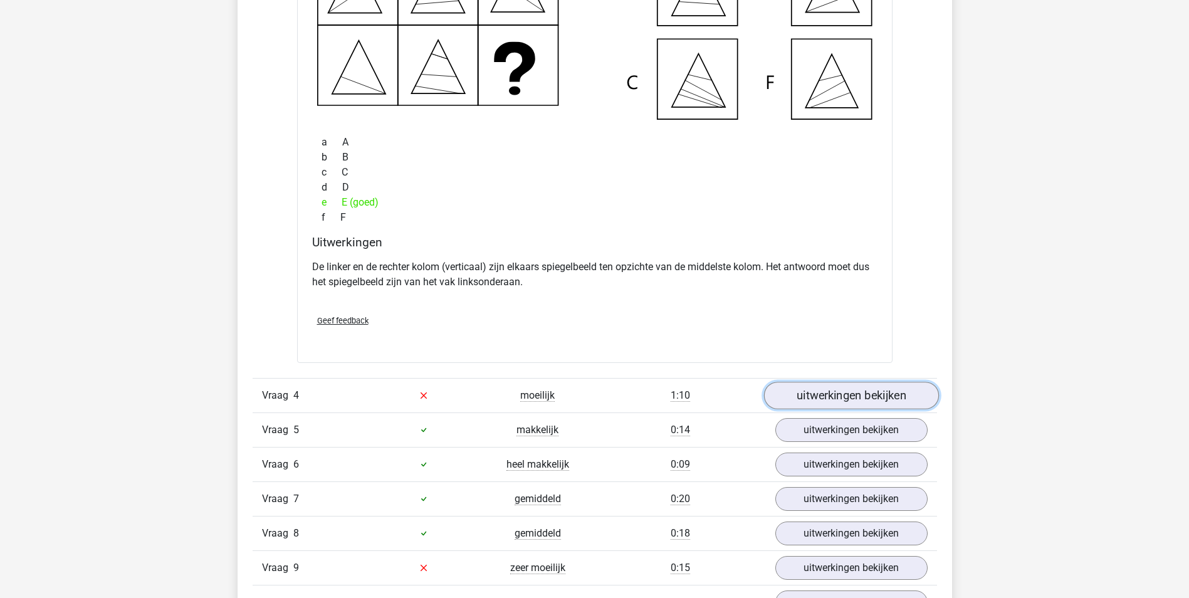
click at [893, 392] on link "uitwerkingen bekijken" at bounding box center [850, 396] width 175 height 28
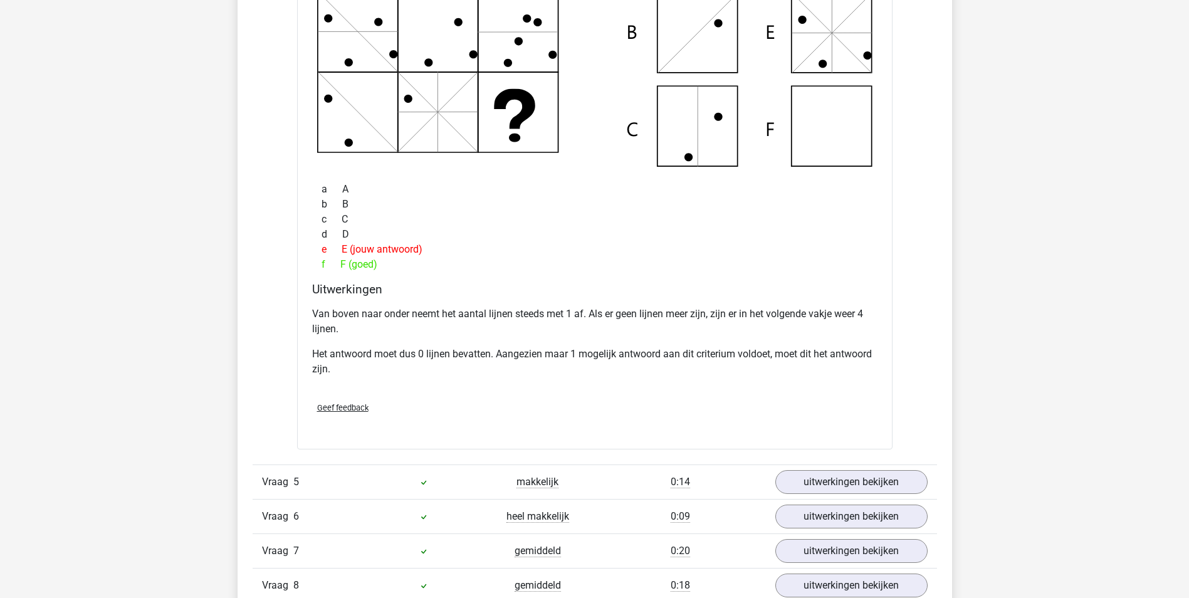
scroll to position [2883, 0]
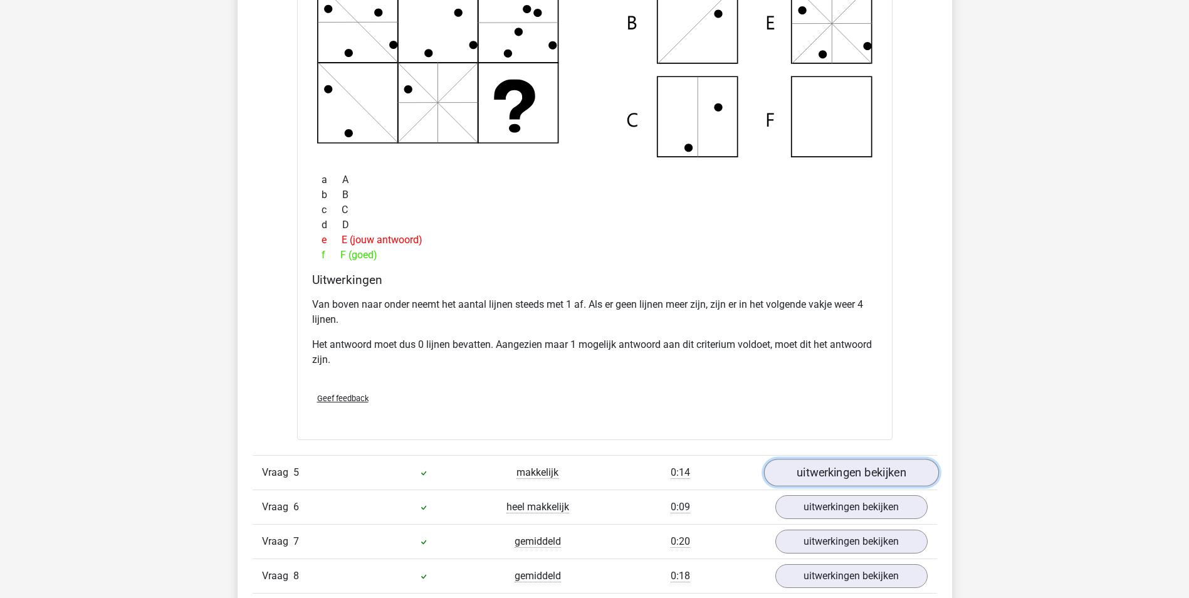
click at [835, 467] on link "uitwerkingen bekijken" at bounding box center [850, 473] width 175 height 28
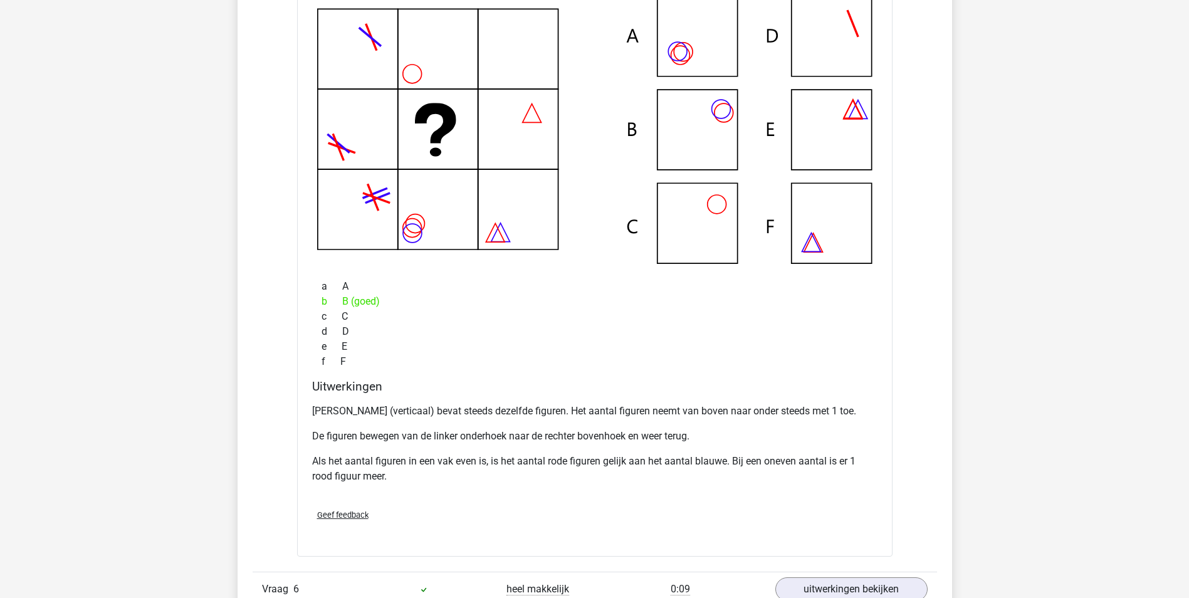
scroll to position [3510, 0]
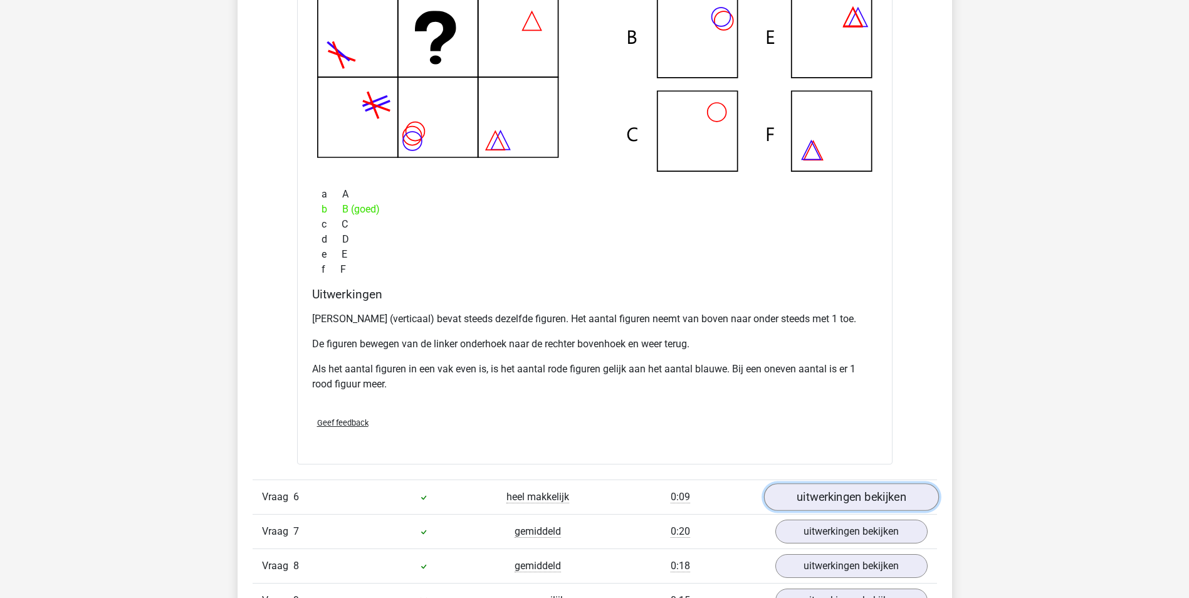
click at [879, 497] on link "uitwerkingen bekijken" at bounding box center [850, 497] width 175 height 28
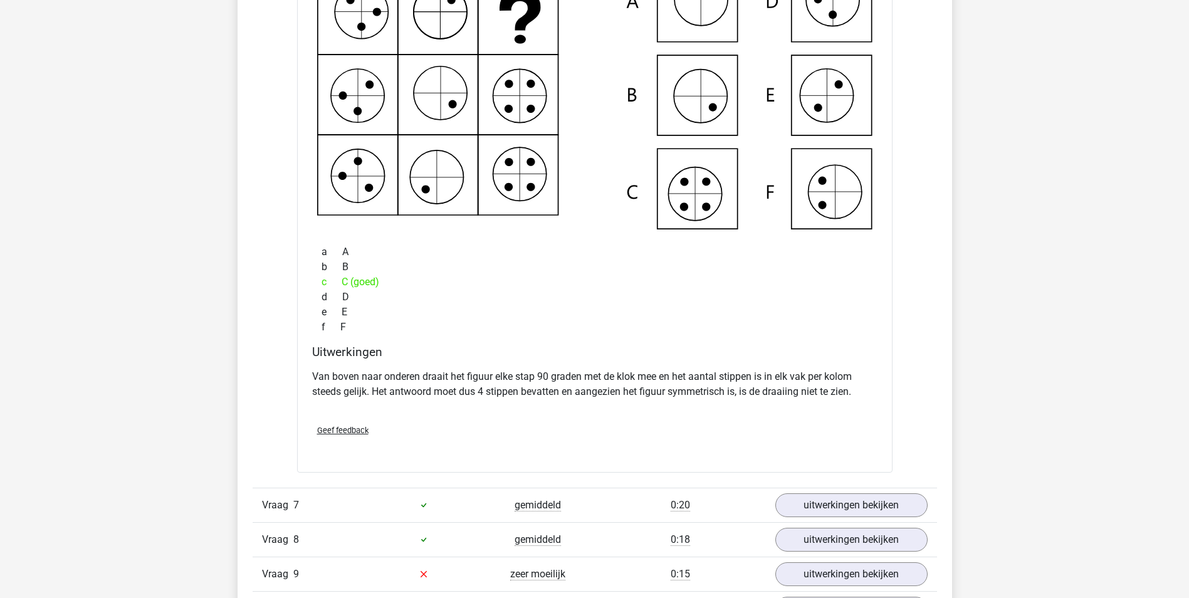
scroll to position [4137, 0]
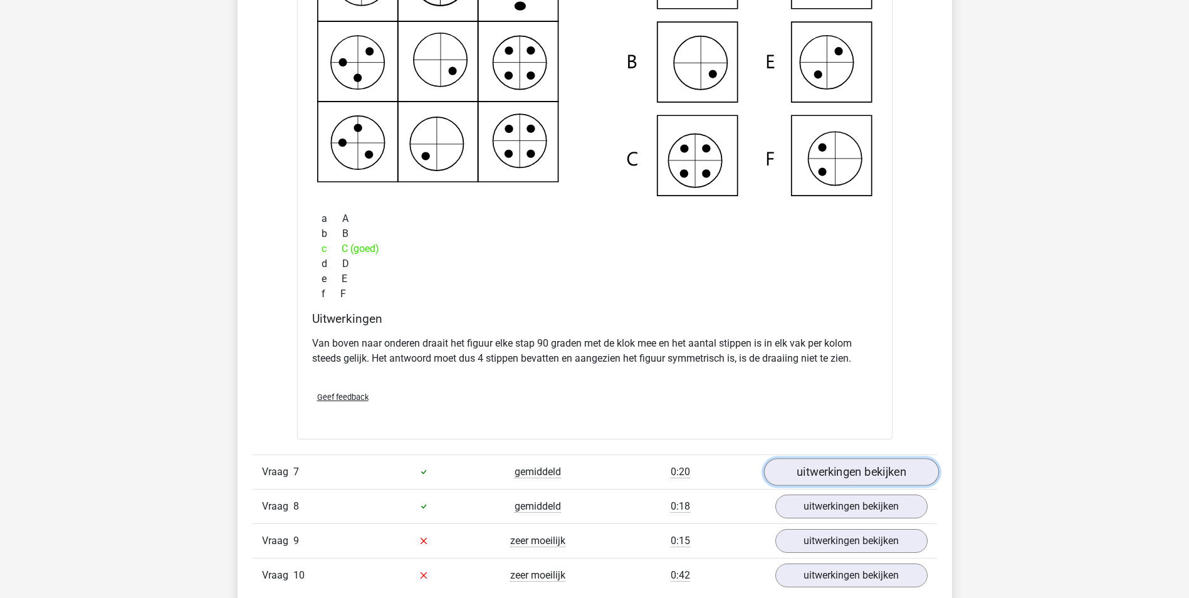
click at [888, 473] on link "uitwerkingen bekijken" at bounding box center [850, 472] width 175 height 28
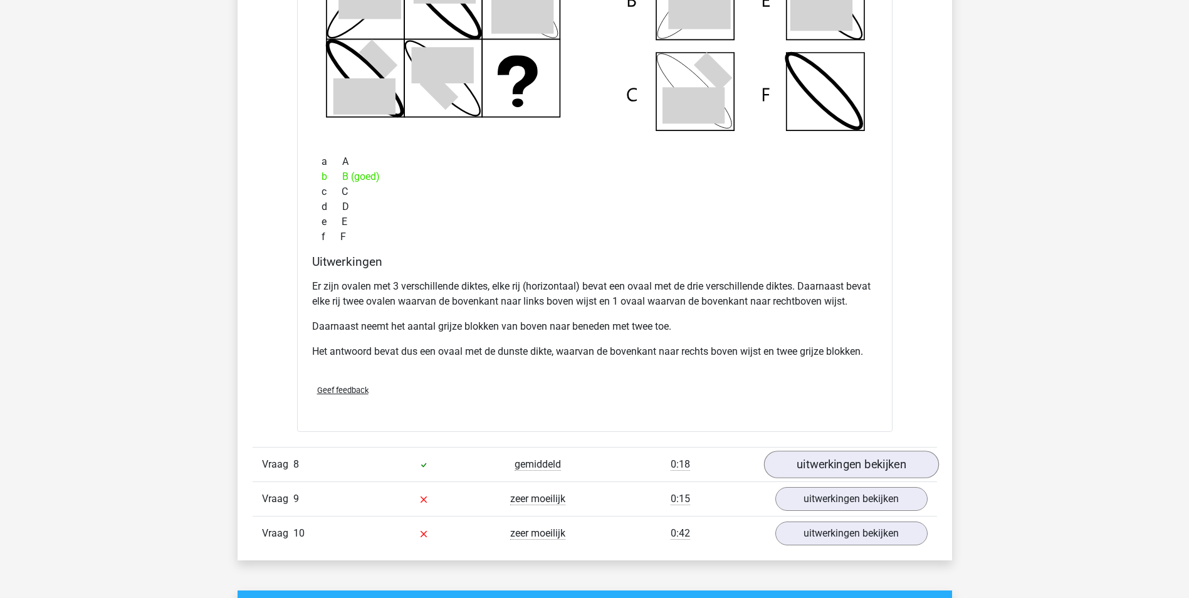
scroll to position [4826, 0]
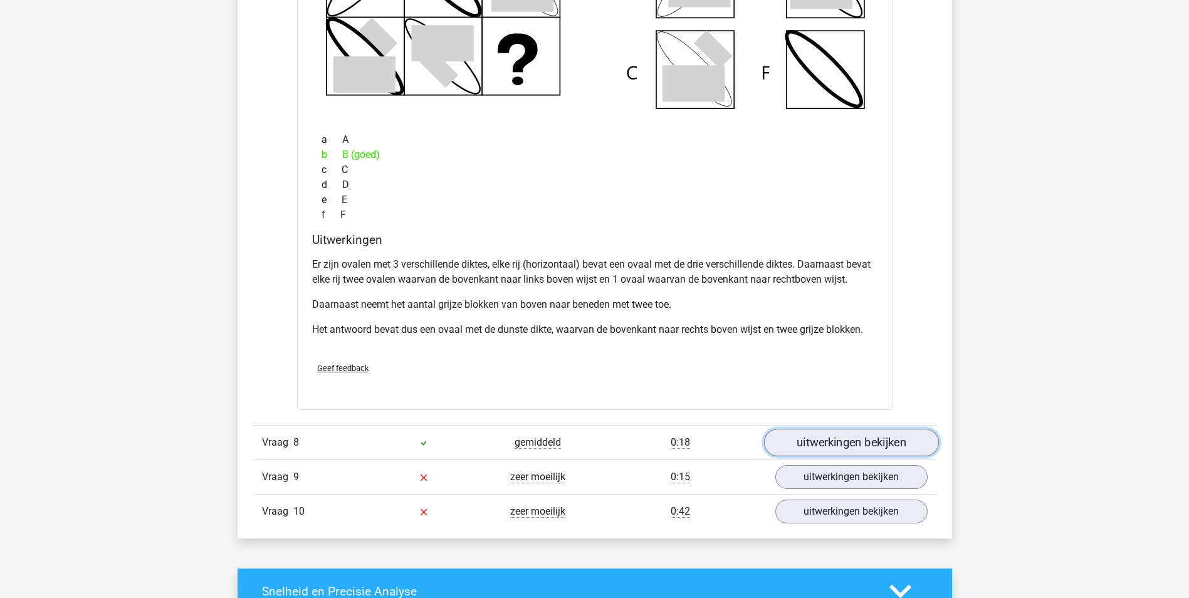
click at [876, 436] on link "uitwerkingen bekijken" at bounding box center [850, 443] width 175 height 28
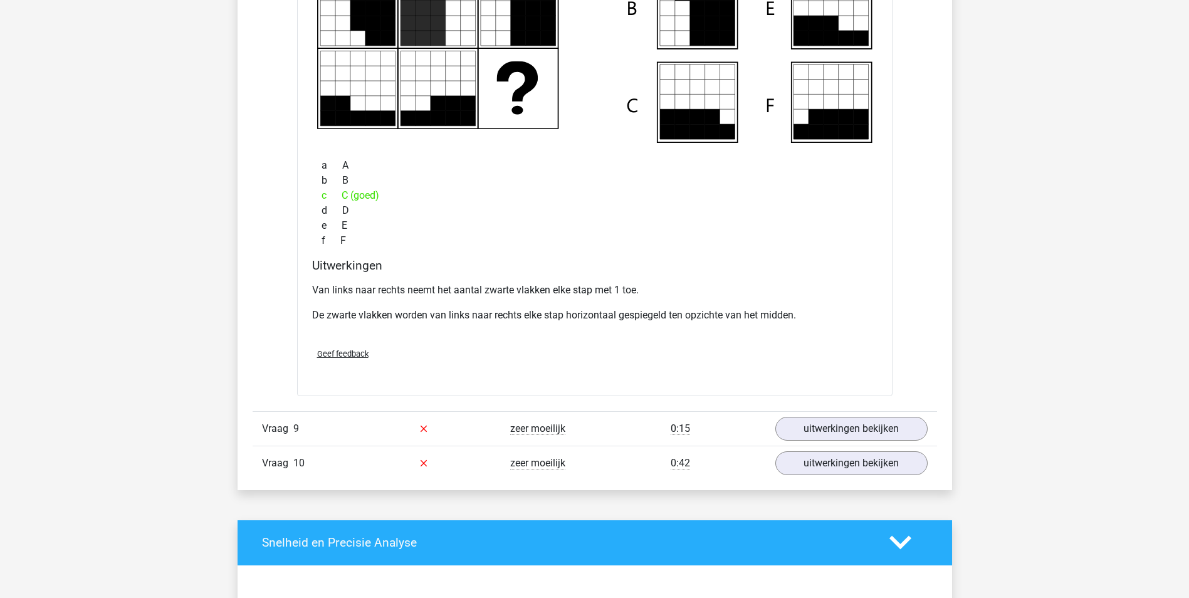
scroll to position [5453, 0]
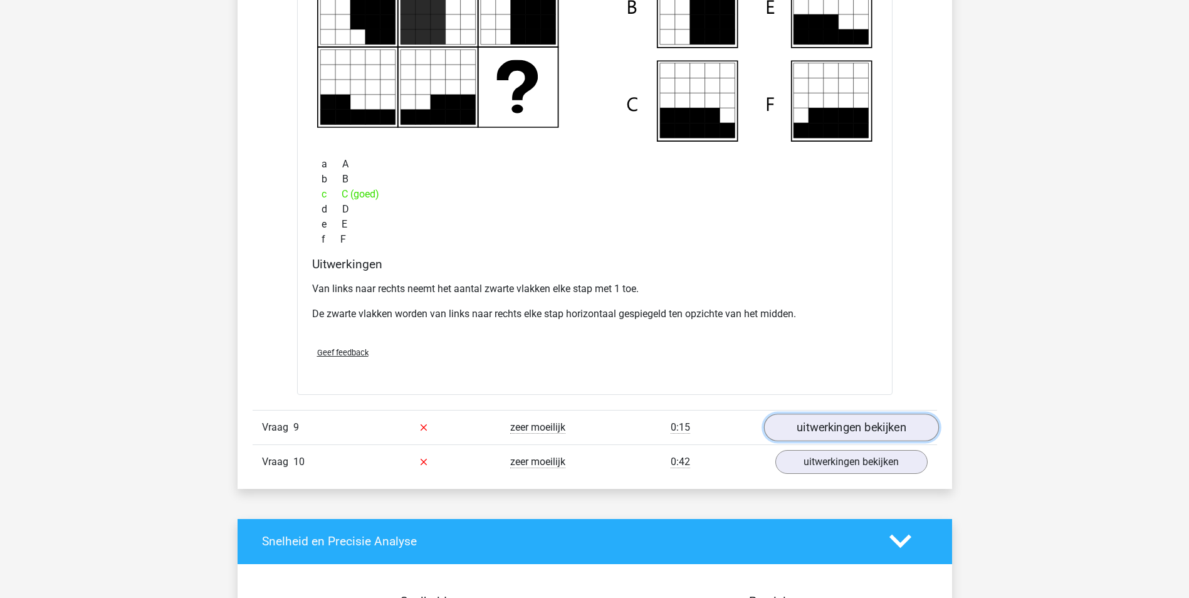
click at [876, 432] on link "uitwerkingen bekijken" at bounding box center [850, 428] width 175 height 28
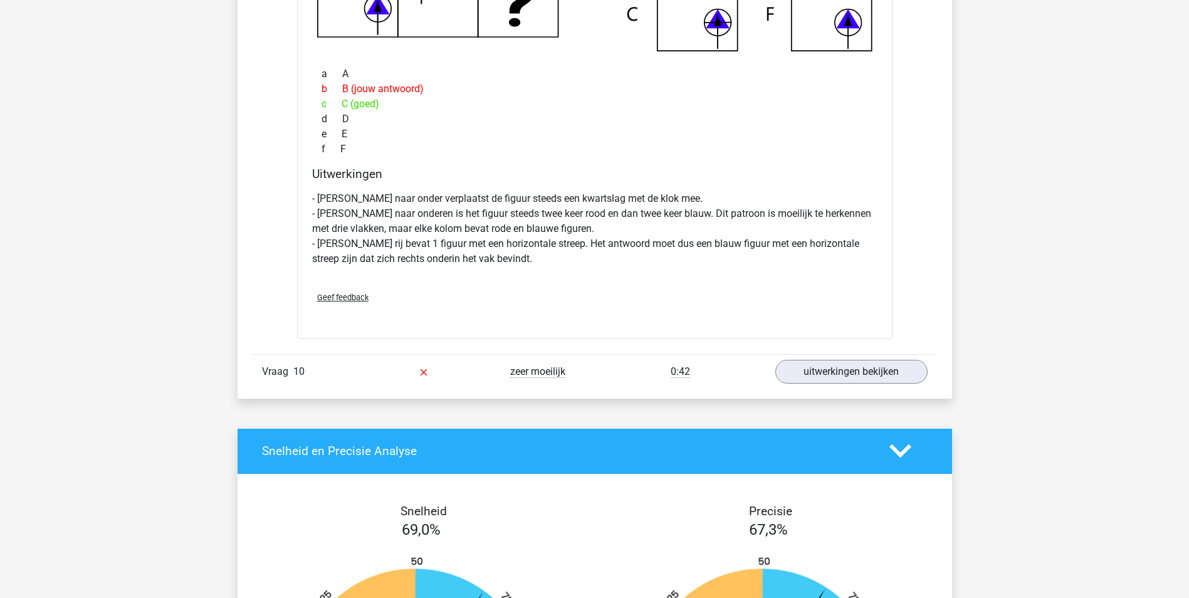
scroll to position [6142, 0]
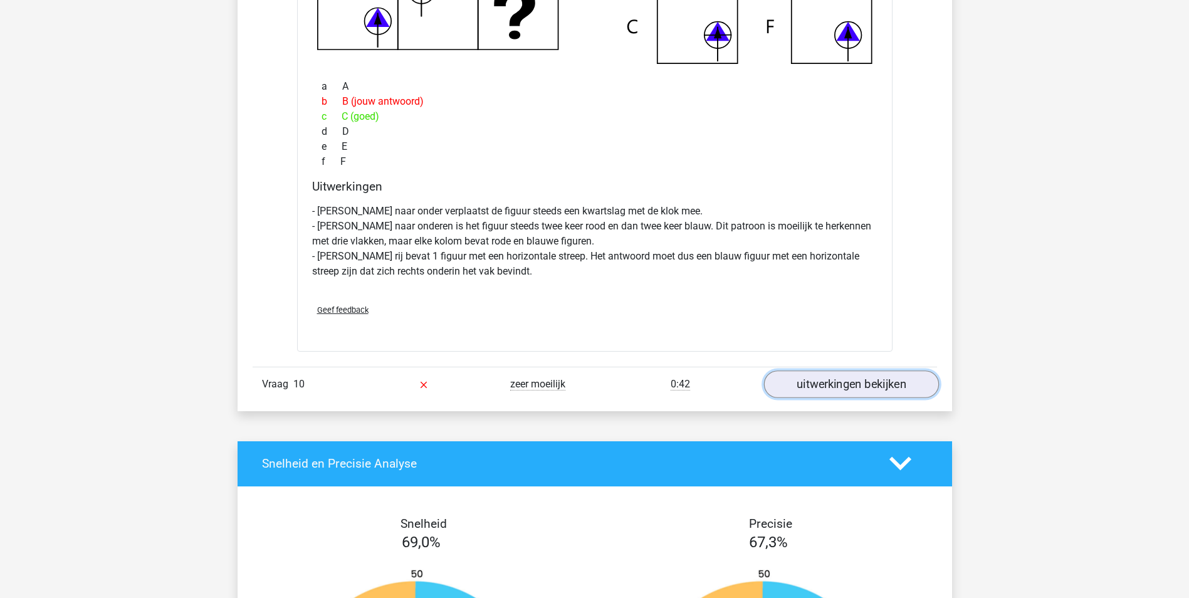
click at [853, 395] on link "uitwerkingen bekijken" at bounding box center [850, 384] width 175 height 28
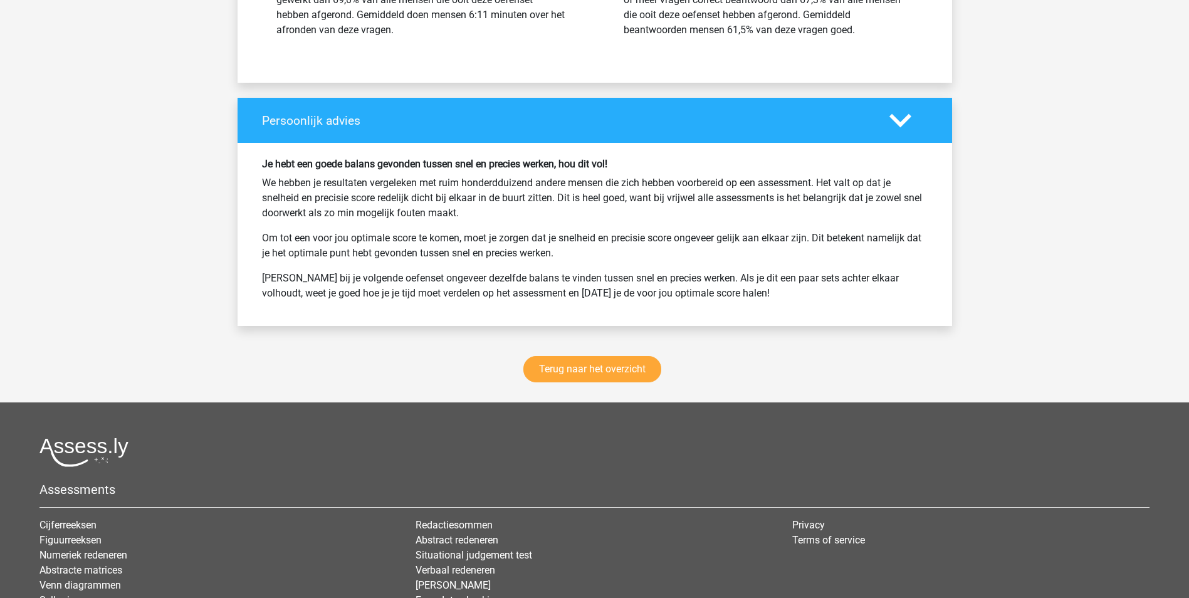
scroll to position [7521, 0]
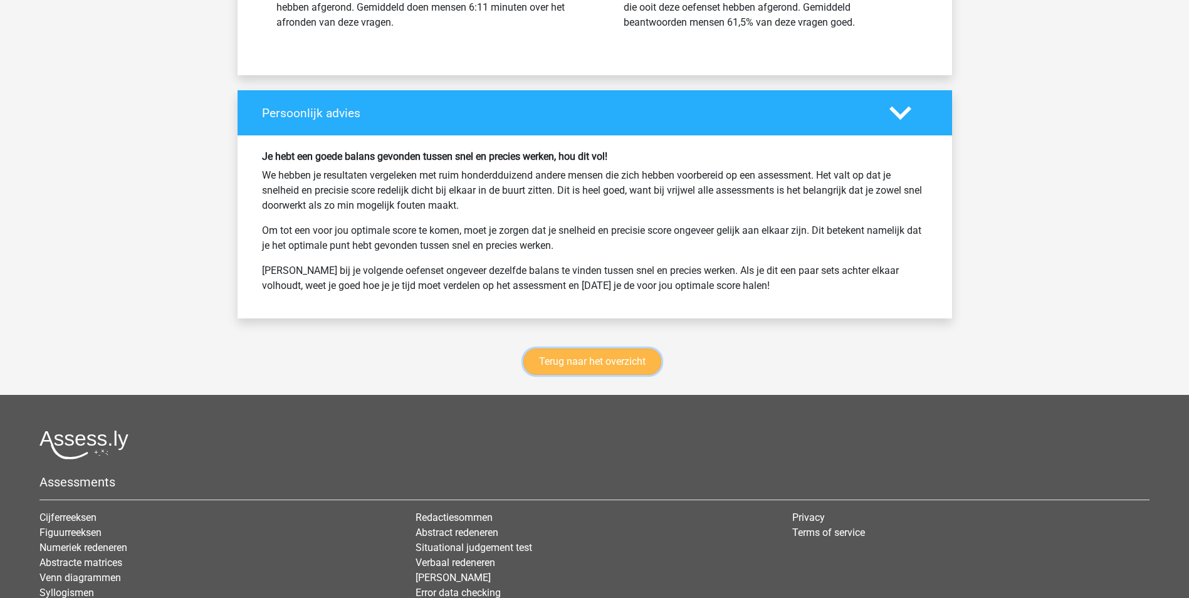
click at [615, 364] on link "Terug naar het overzicht" at bounding box center [592, 361] width 138 height 26
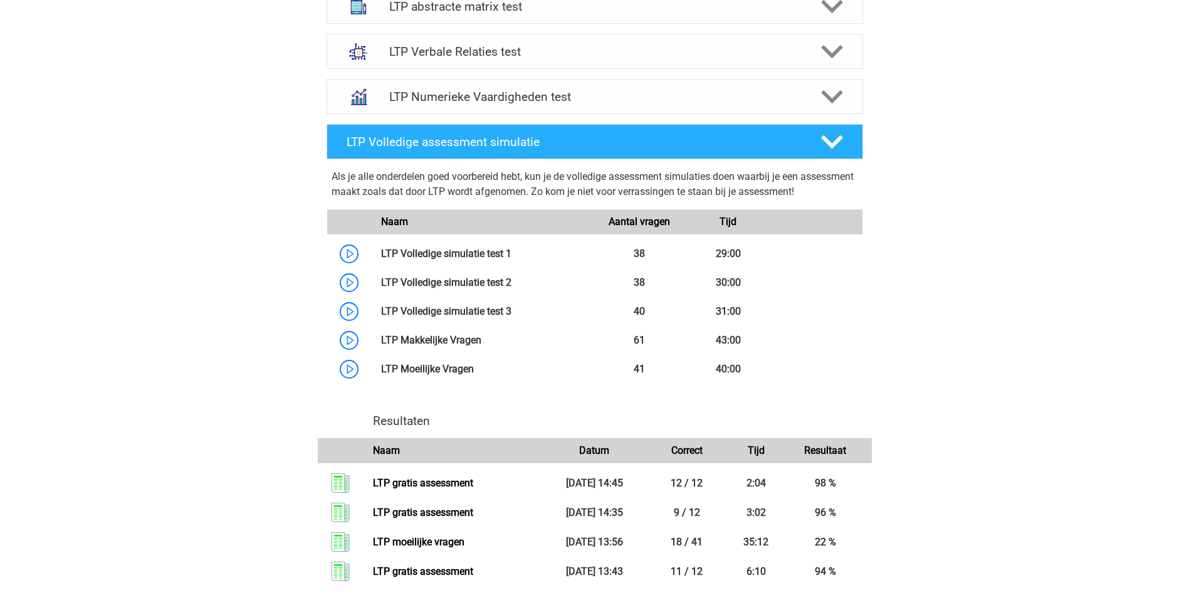
scroll to position [439, 0]
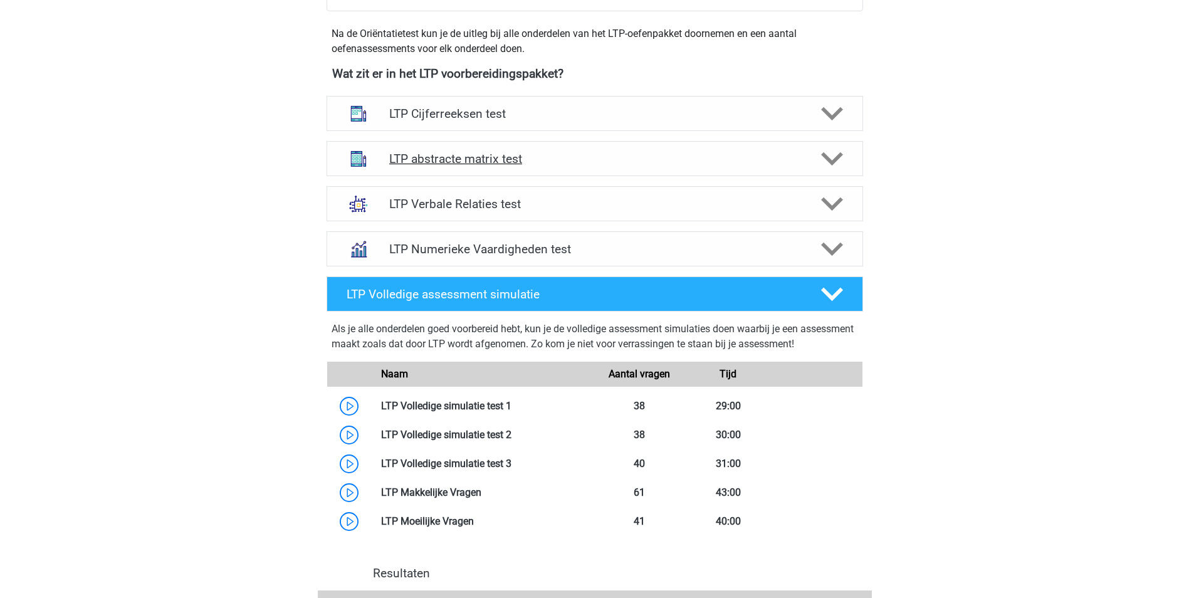
click at [832, 163] on polygon at bounding box center [832, 159] width 22 height 14
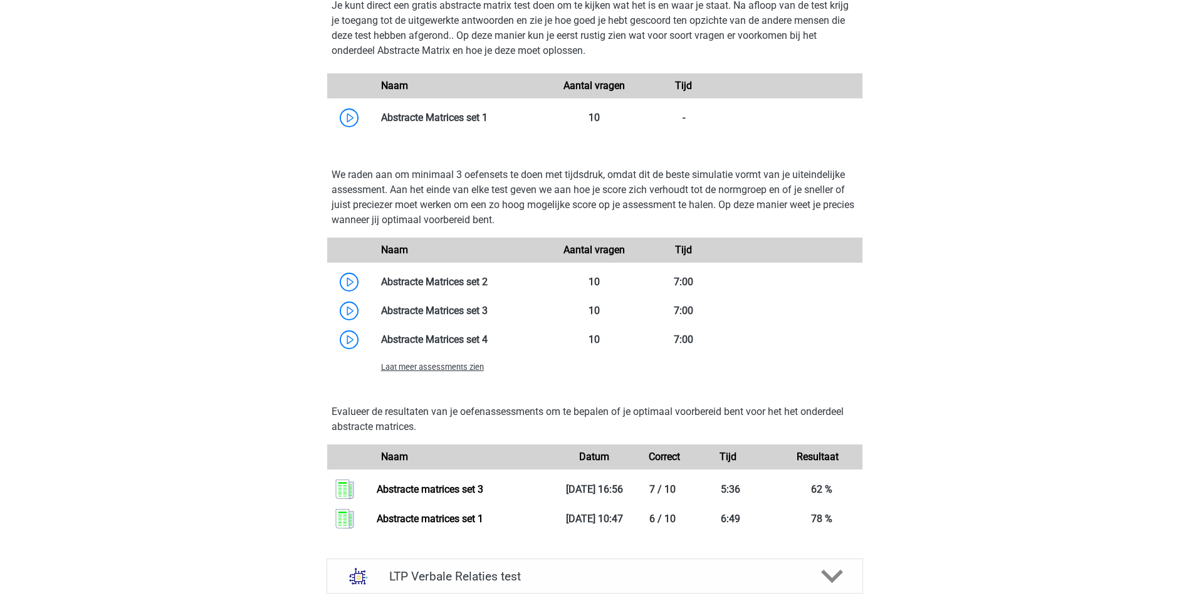
scroll to position [815, 0]
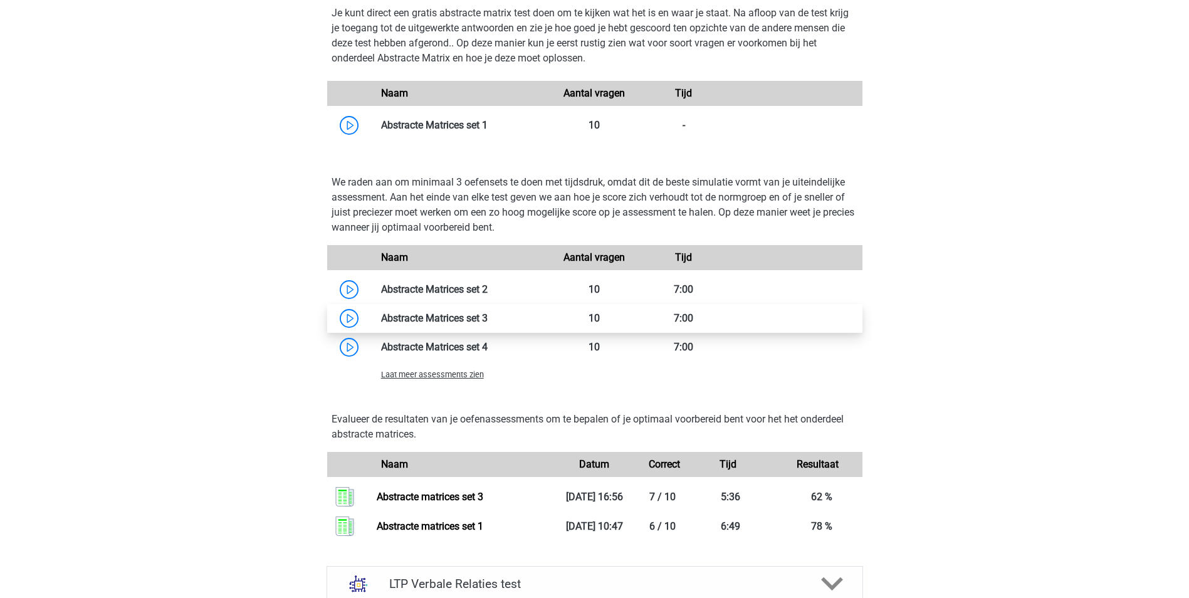
click at [488, 322] on link at bounding box center [488, 318] width 0 height 12
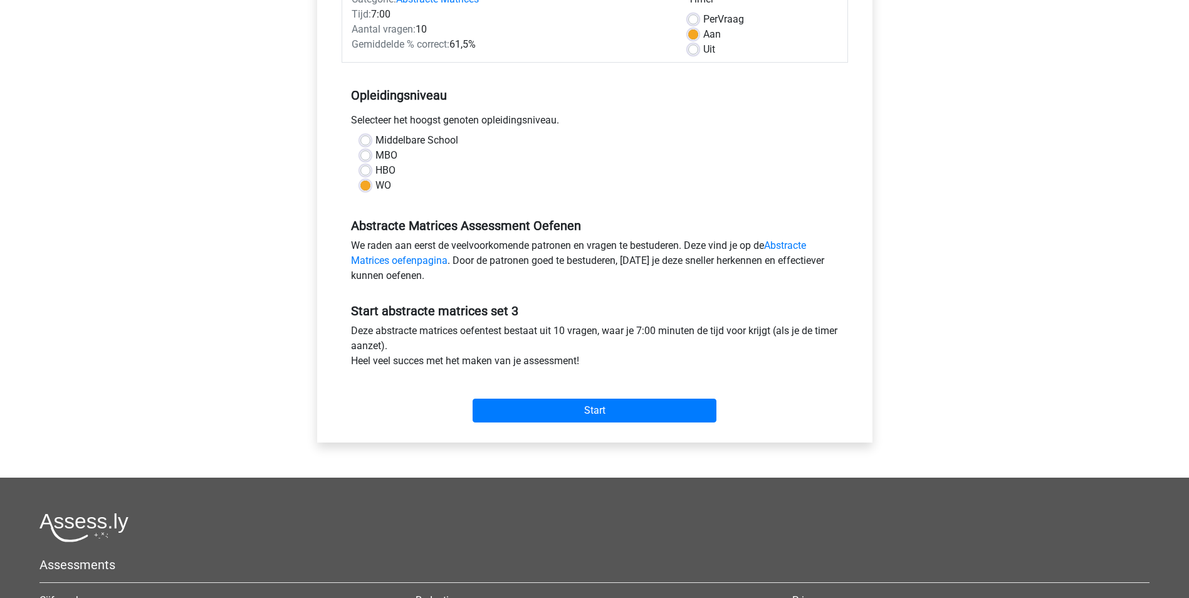
scroll to position [251, 0]
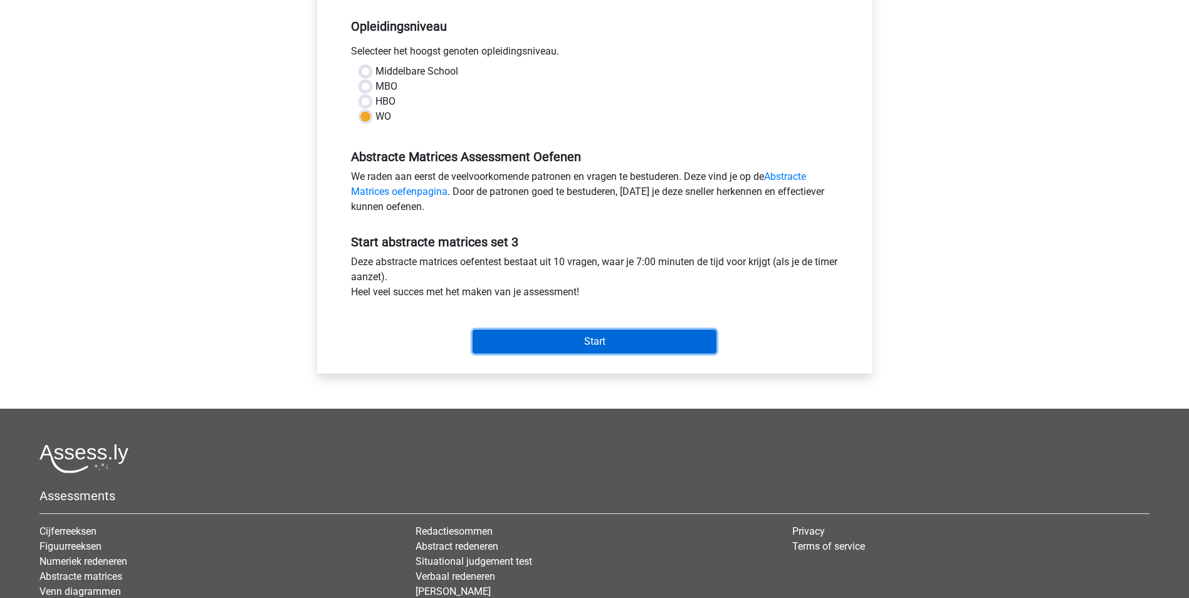
click at [581, 343] on input "Start" at bounding box center [595, 342] width 244 height 24
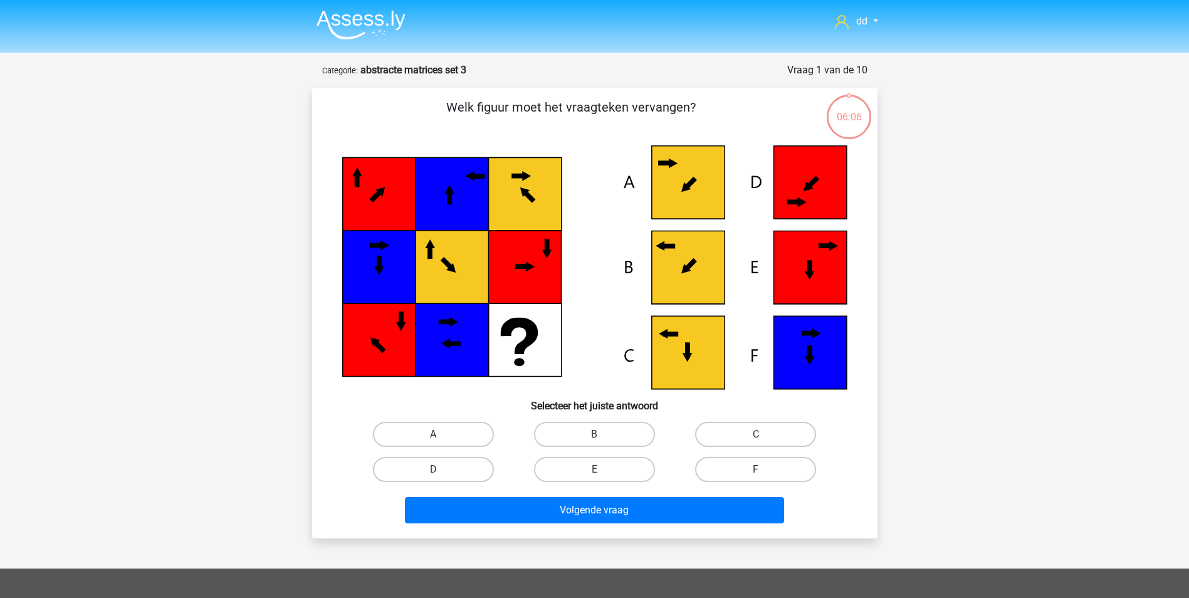
click at [453, 425] on label "A" at bounding box center [433, 434] width 121 height 25
click at [441, 434] on input "A" at bounding box center [437, 438] width 8 height 8
radio input "true"
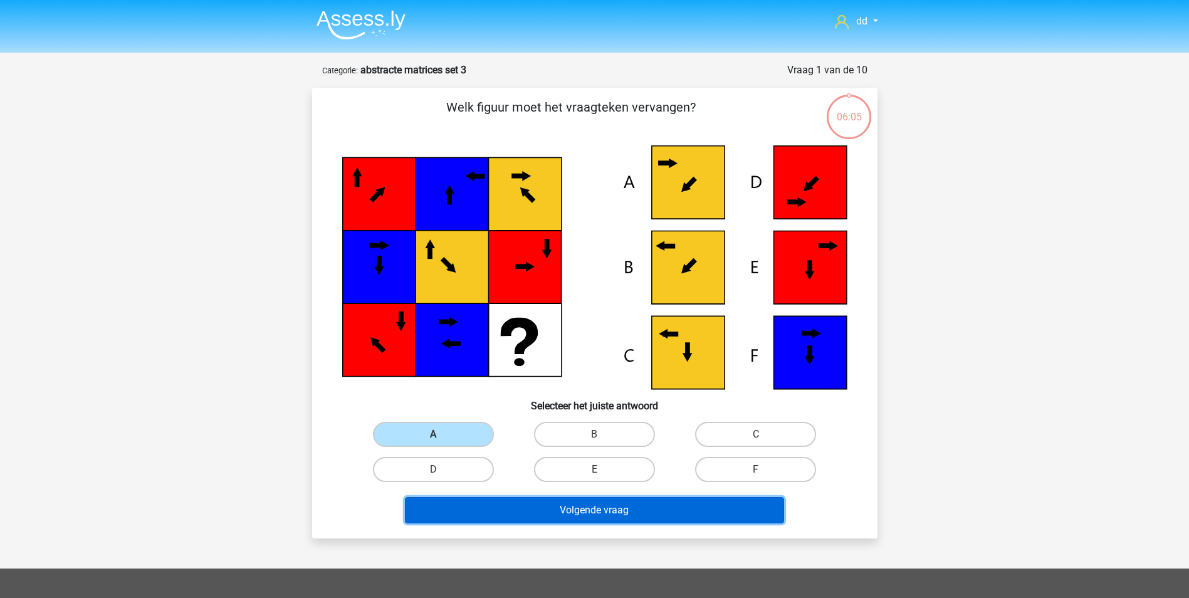
click at [585, 511] on button "Volgende vraag" at bounding box center [594, 510] width 379 height 26
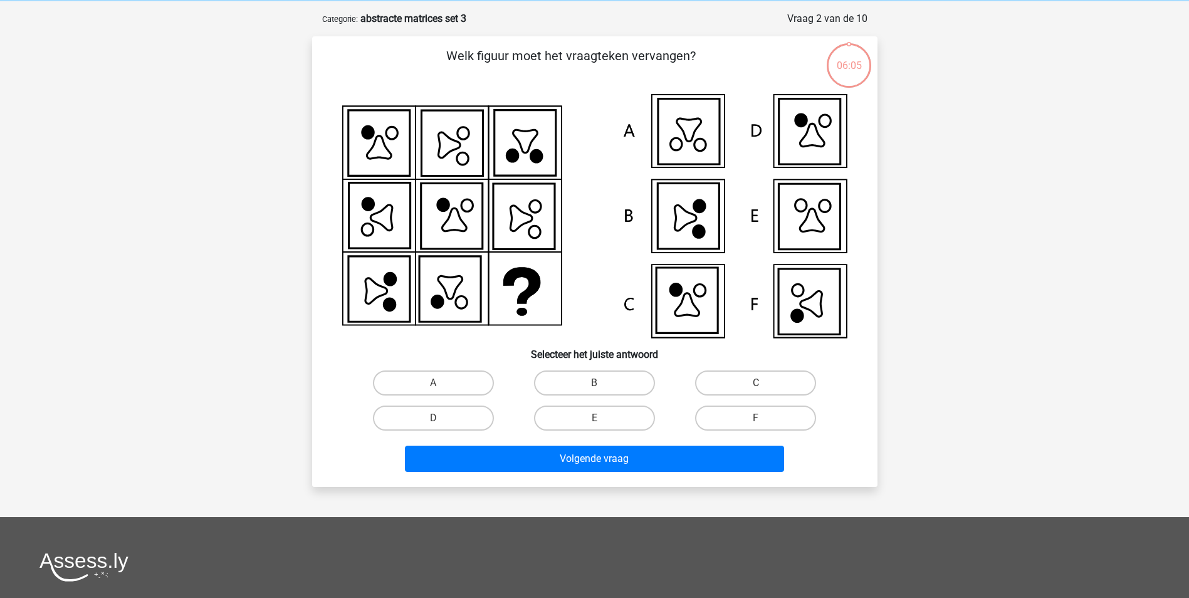
scroll to position [63, 0]
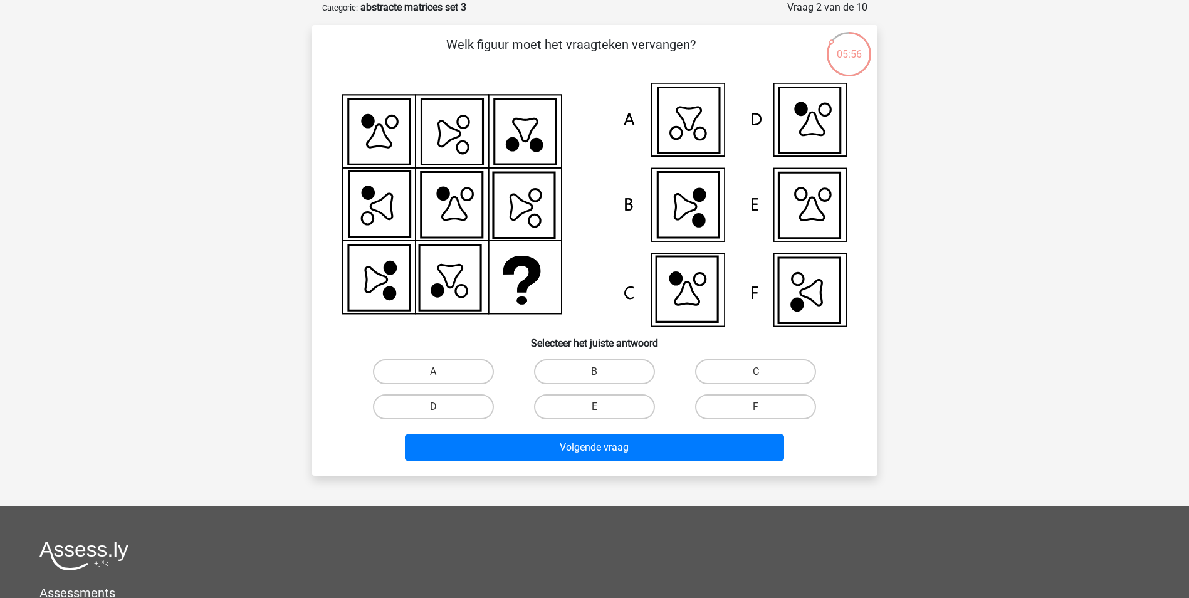
click at [756, 409] on input "F" at bounding box center [760, 411] width 8 height 8
radio input "true"
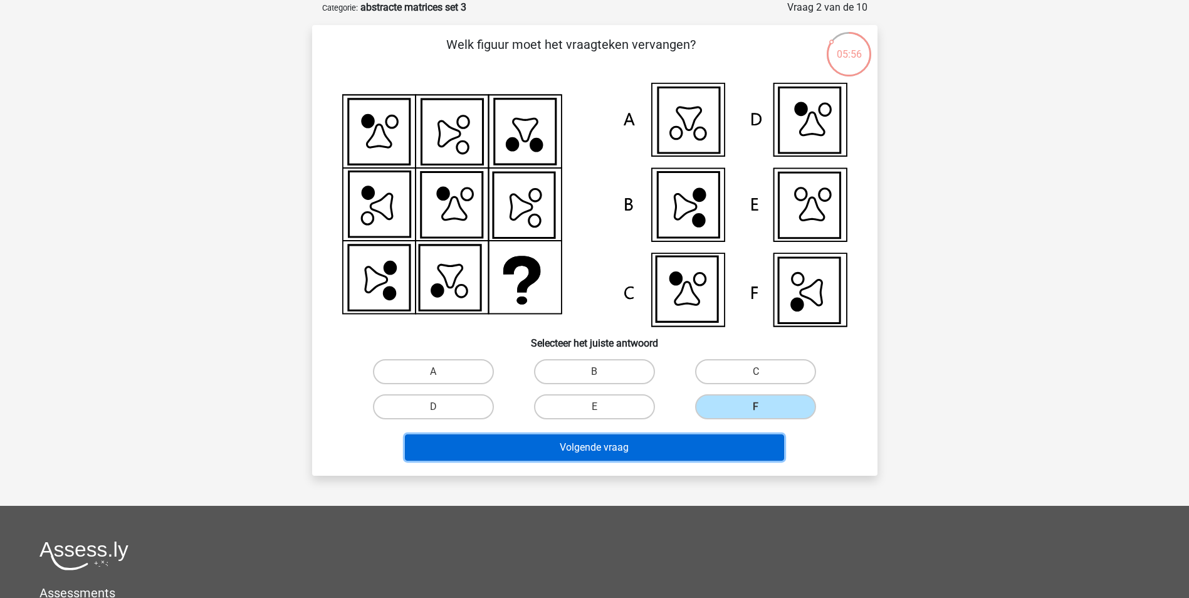
click at [700, 439] on button "Volgende vraag" at bounding box center [594, 447] width 379 height 26
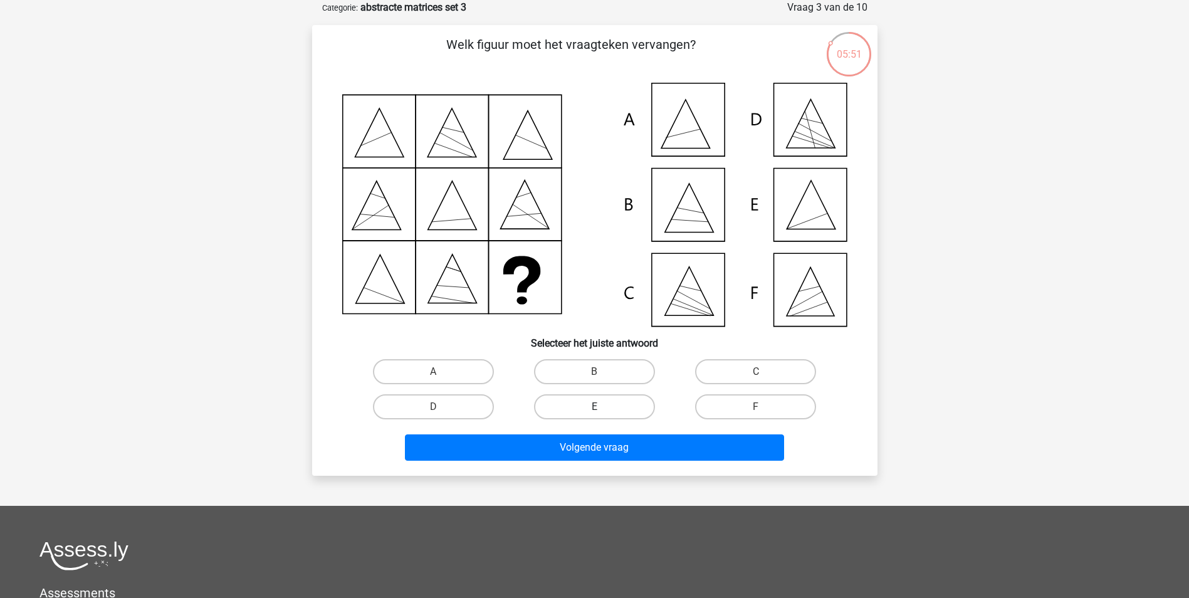
click at [625, 416] on label "E" at bounding box center [594, 406] width 121 height 25
click at [602, 415] on input "E" at bounding box center [598, 411] width 8 height 8
radio input "true"
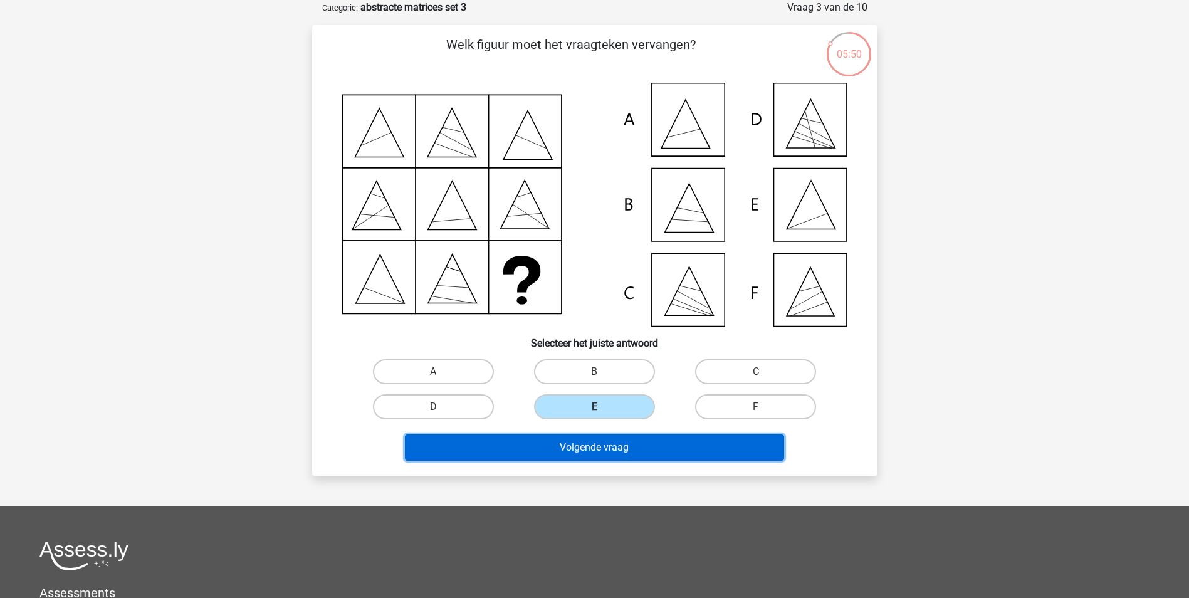
click at [631, 449] on button "Volgende vraag" at bounding box center [594, 447] width 379 height 26
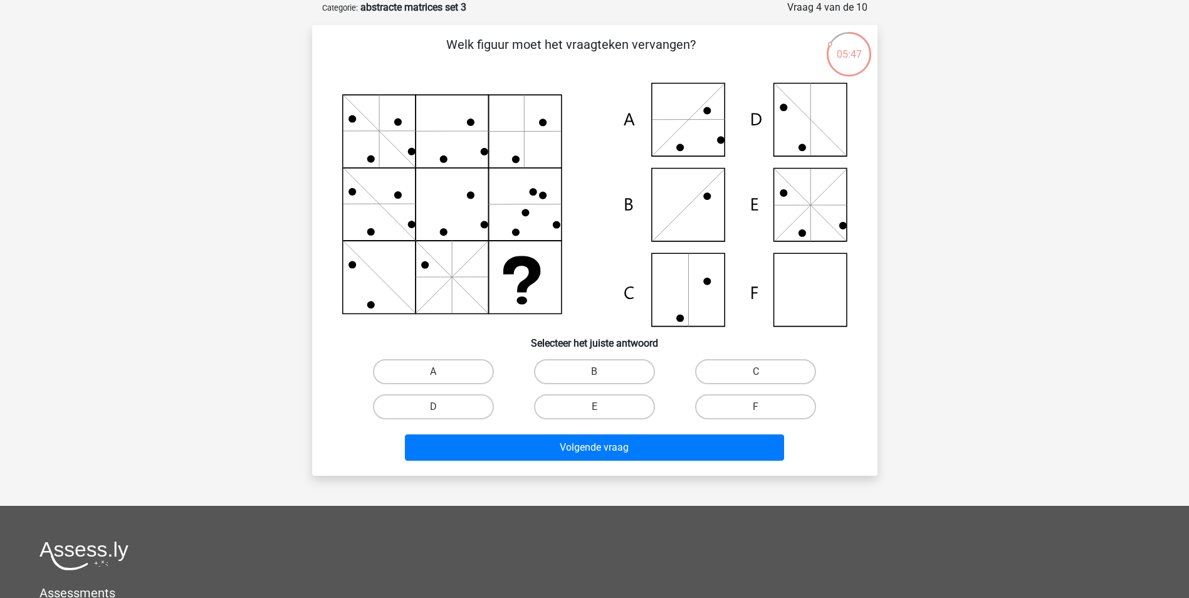
click at [757, 407] on input "F" at bounding box center [760, 411] width 8 height 8
radio input "true"
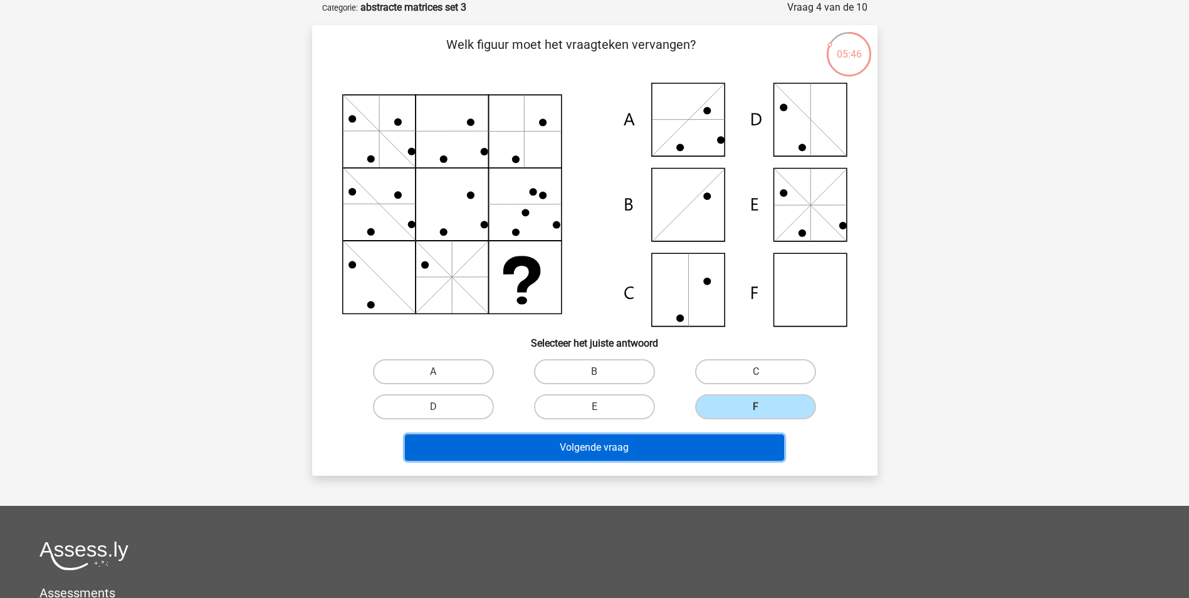
click at [703, 454] on button "Volgende vraag" at bounding box center [594, 447] width 379 height 26
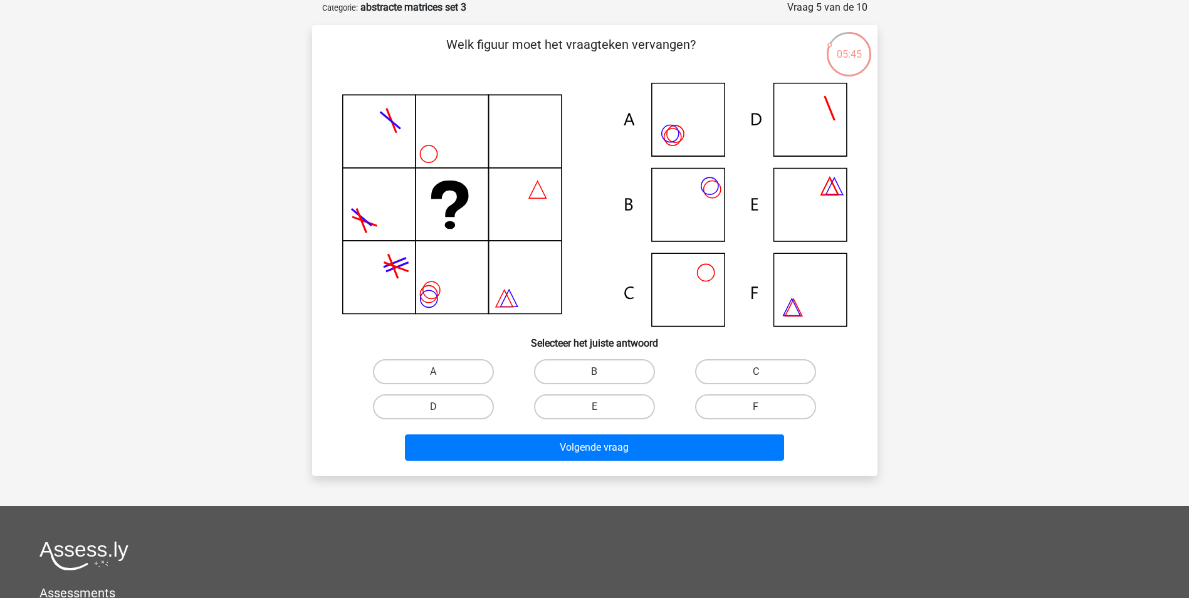
click at [690, 209] on icon at bounding box center [594, 205] width 505 height 244
click at [592, 372] on label "B" at bounding box center [594, 371] width 121 height 25
click at [594, 372] on input "B" at bounding box center [598, 376] width 8 height 8
radio input "true"
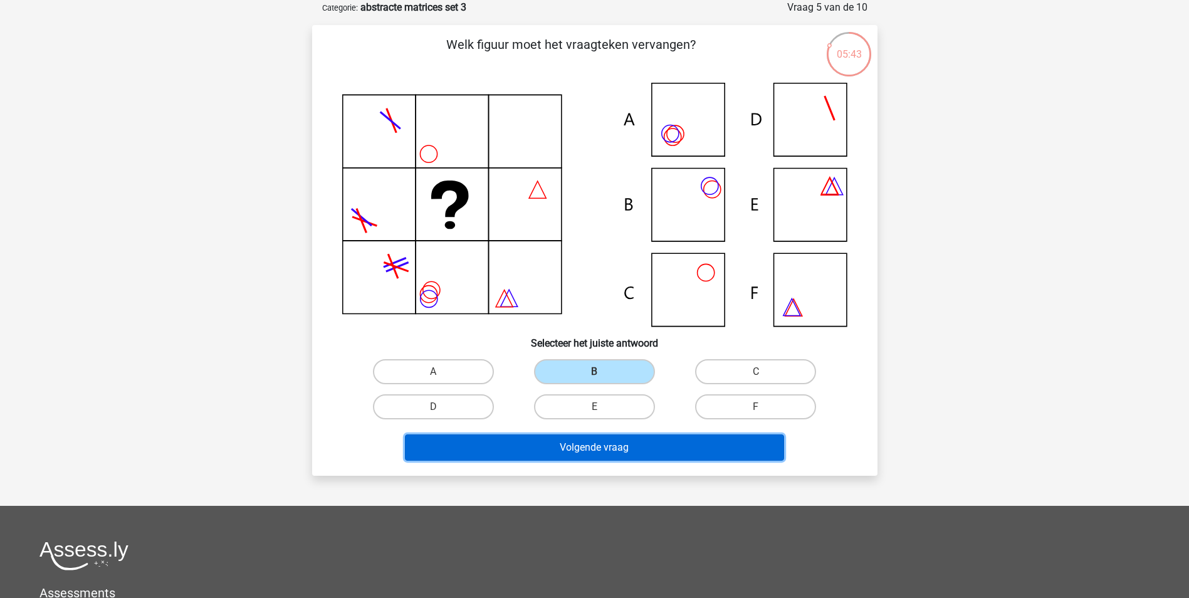
click at [587, 444] on button "Volgende vraag" at bounding box center [594, 447] width 379 height 26
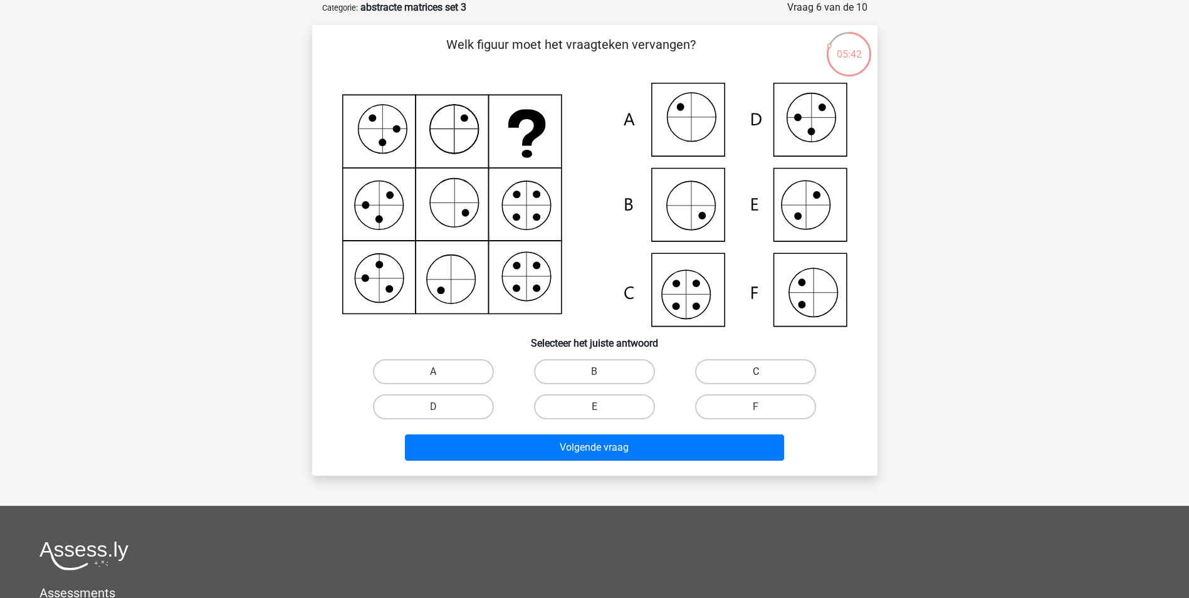
click at [726, 370] on label "C" at bounding box center [755, 371] width 121 height 25
click at [756, 372] on input "C" at bounding box center [760, 376] width 8 height 8
radio input "true"
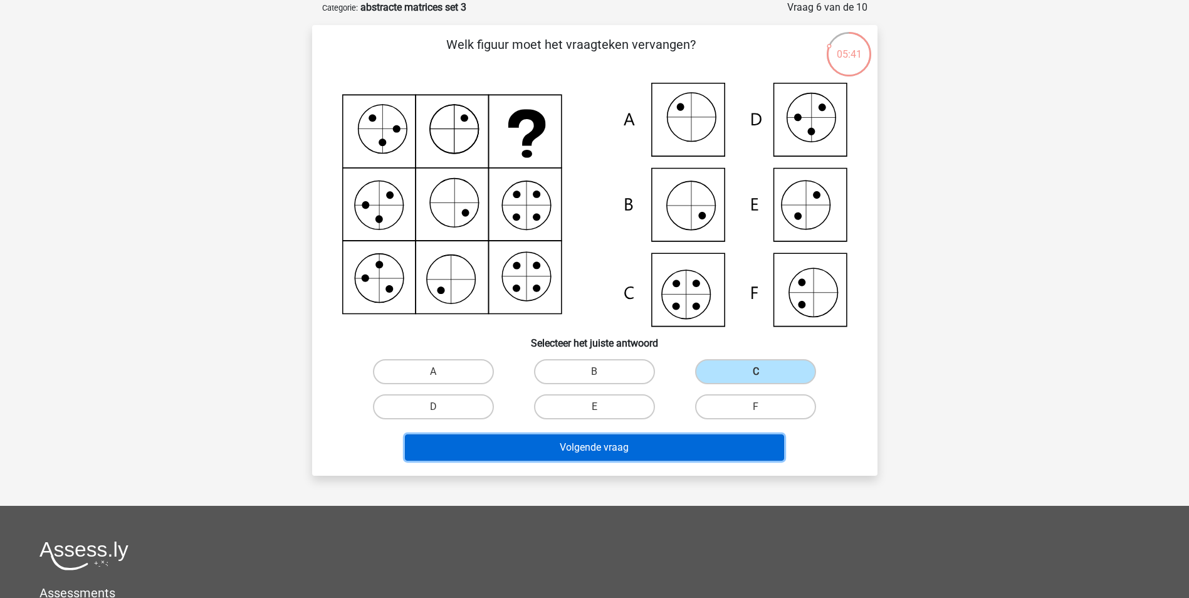
click at [638, 450] on button "Volgende vraag" at bounding box center [594, 447] width 379 height 26
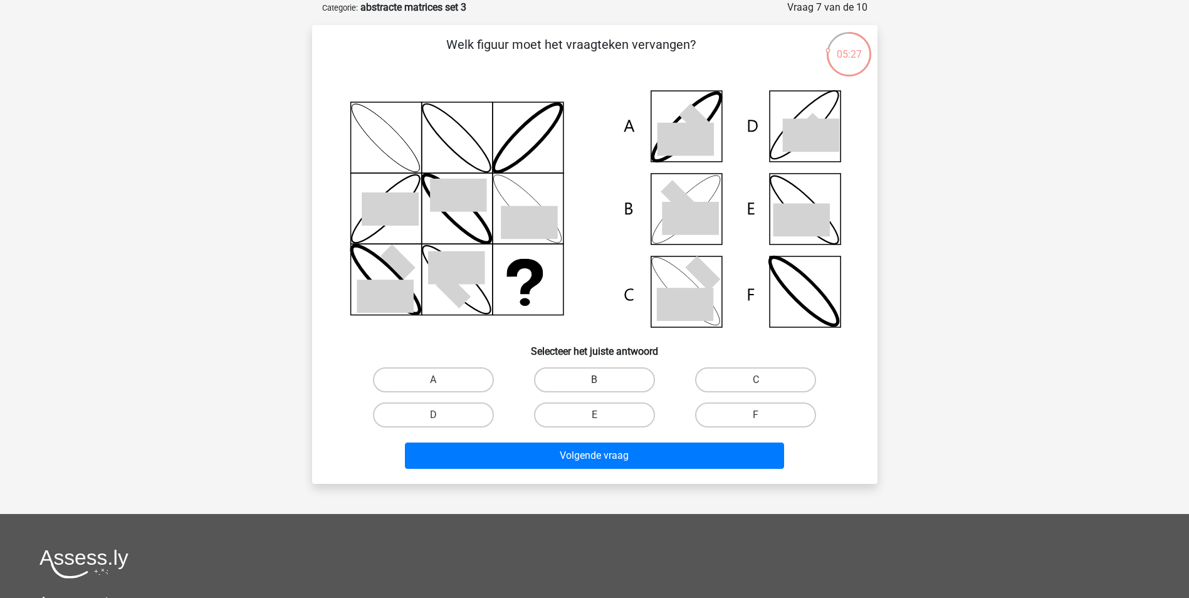
click at [598, 377] on label "B" at bounding box center [594, 379] width 121 height 25
click at [598, 380] on input "B" at bounding box center [598, 384] width 8 height 8
radio input "true"
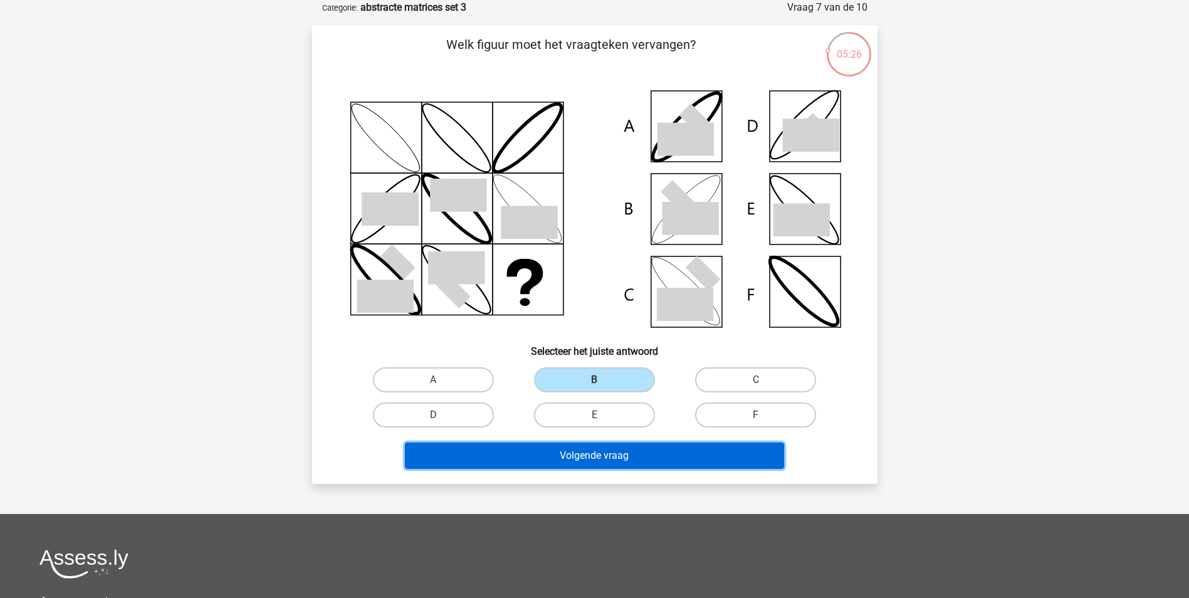
click at [602, 461] on button "Volgende vraag" at bounding box center [594, 455] width 379 height 26
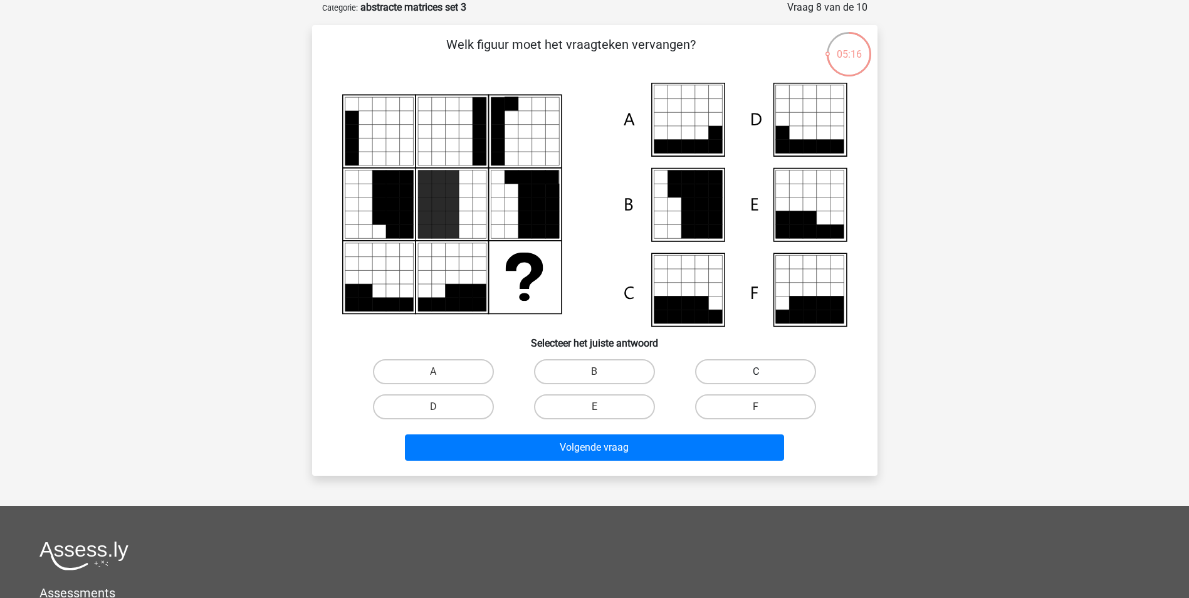
click at [748, 376] on label "C" at bounding box center [755, 371] width 121 height 25
click at [756, 376] on input "C" at bounding box center [760, 376] width 8 height 8
radio input "true"
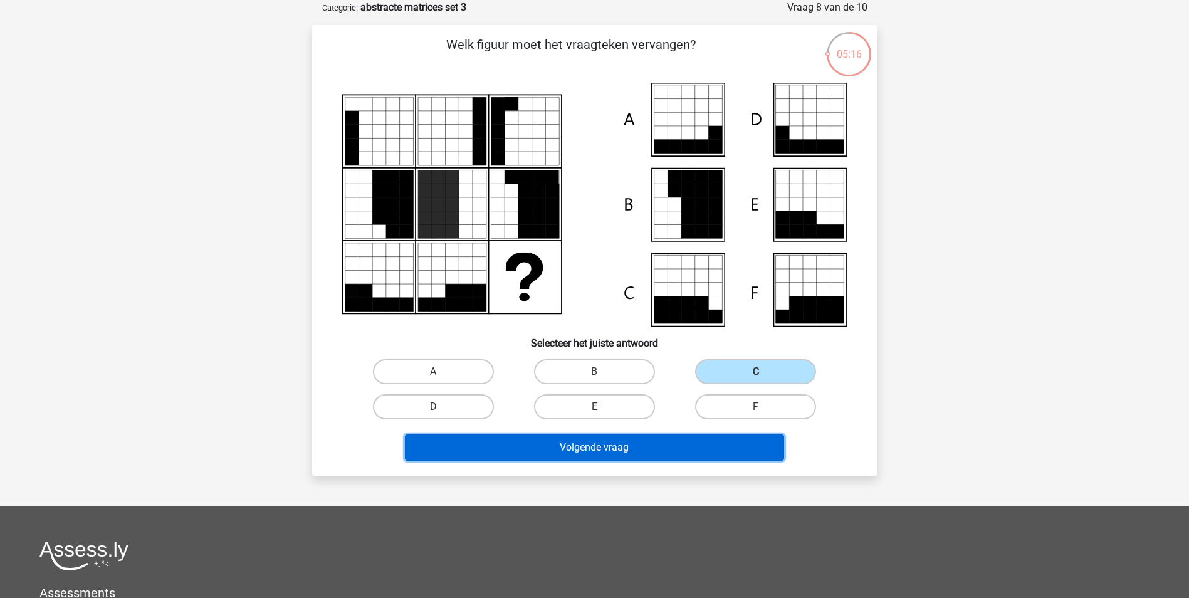
click at [643, 438] on button "Volgende vraag" at bounding box center [594, 447] width 379 height 26
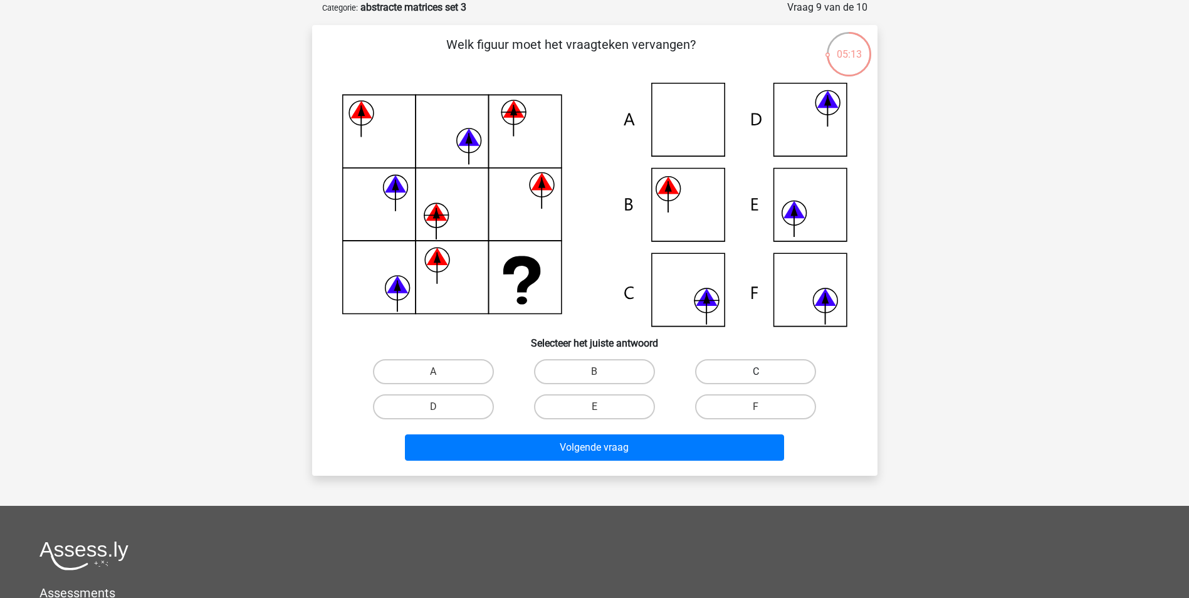
click at [746, 375] on label "C" at bounding box center [755, 371] width 121 height 25
click at [756, 375] on input "C" at bounding box center [760, 376] width 8 height 8
radio input "true"
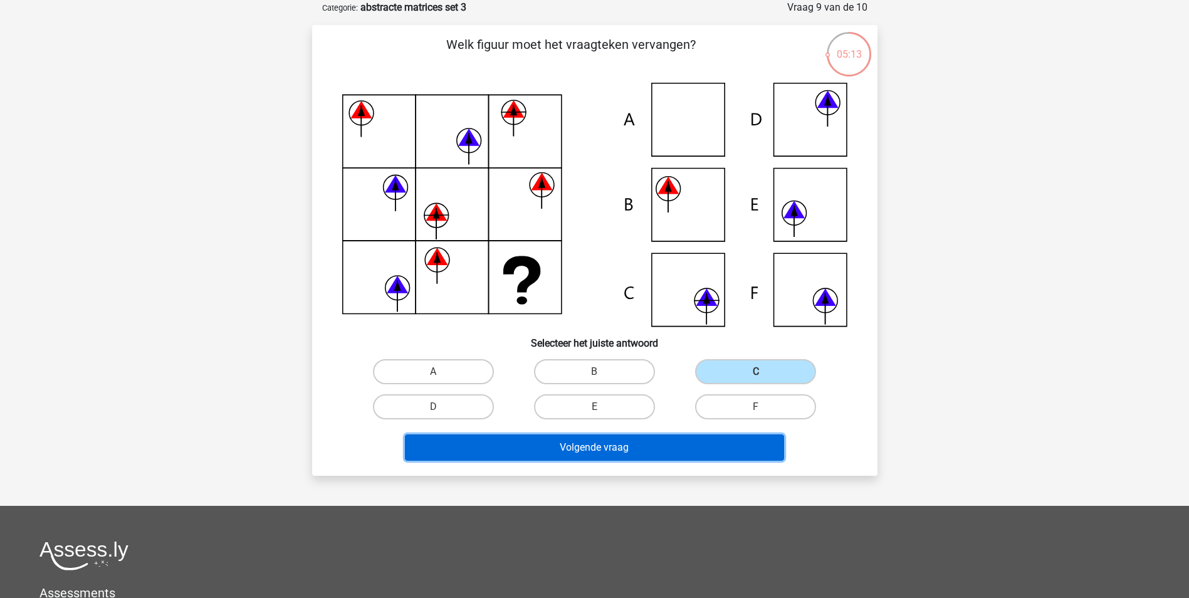
click at [659, 442] on button "Volgende vraag" at bounding box center [594, 447] width 379 height 26
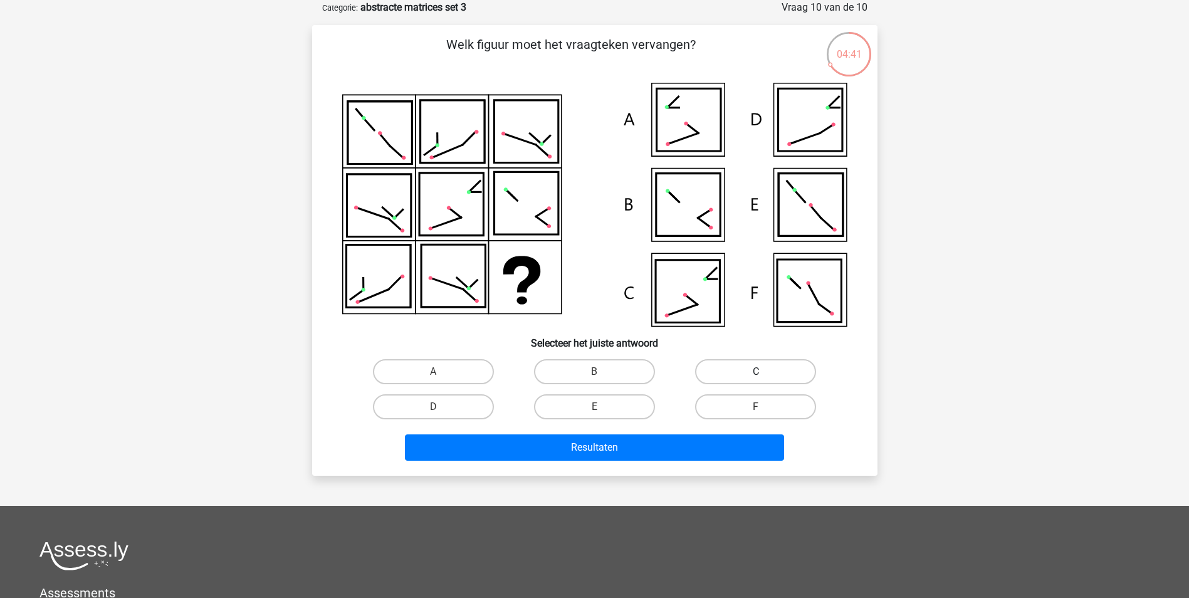
click at [746, 372] on label "C" at bounding box center [755, 371] width 121 height 25
click at [756, 372] on input "C" at bounding box center [760, 376] width 8 height 8
radio input "true"
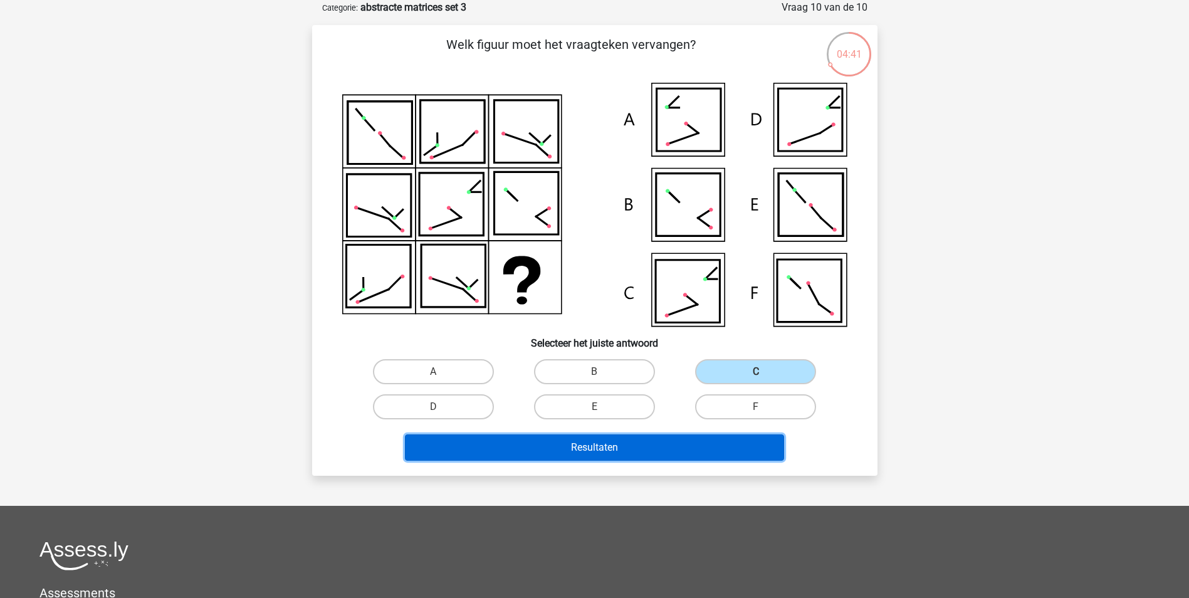
click at [645, 447] on button "Resultaten" at bounding box center [594, 447] width 379 height 26
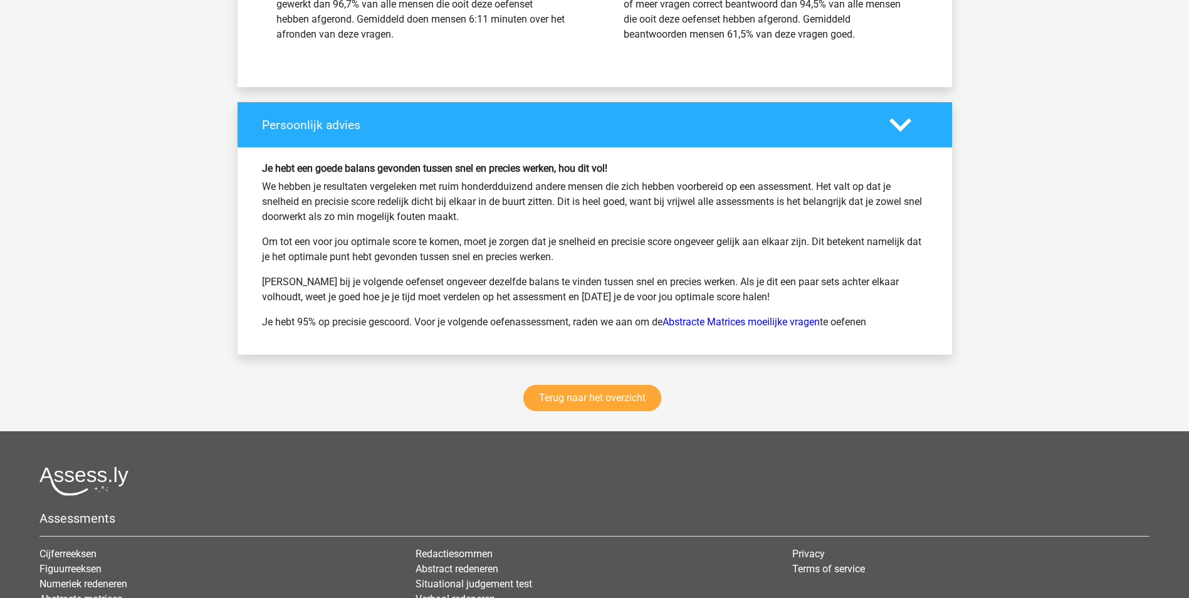
scroll to position [1567, 0]
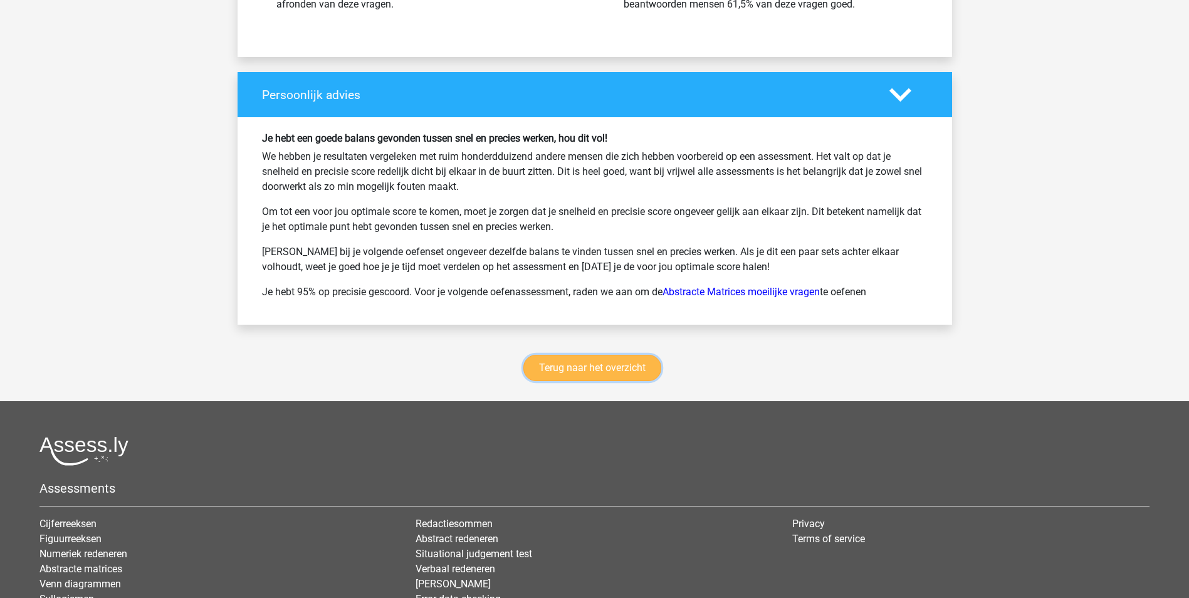
click at [578, 372] on link "Terug naar het overzicht" at bounding box center [592, 368] width 138 height 26
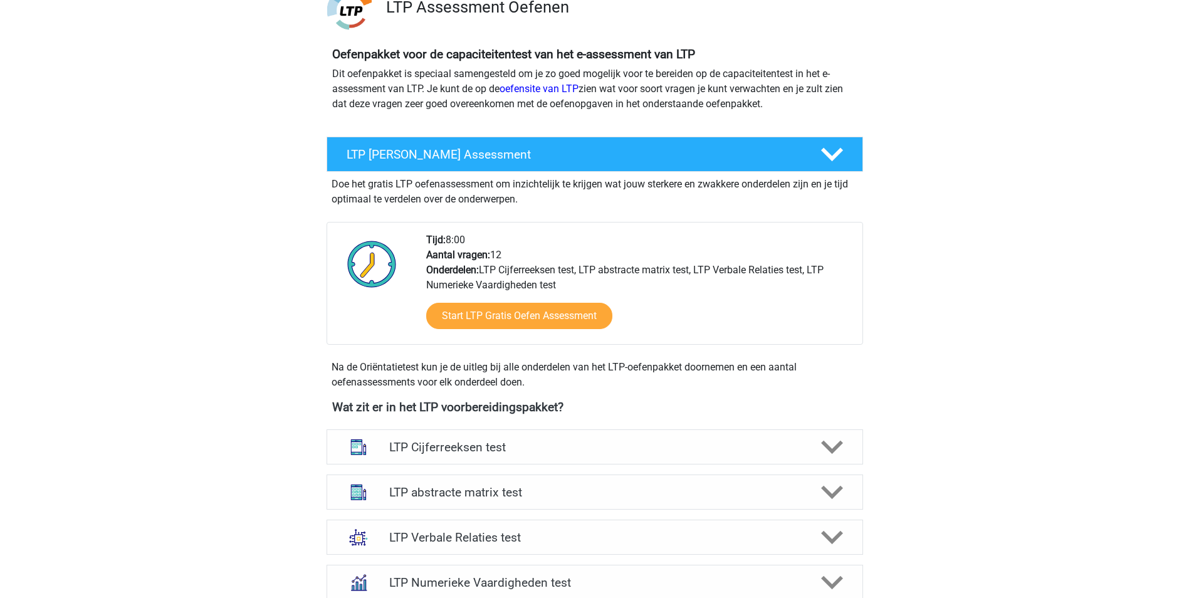
scroll to position [313, 0]
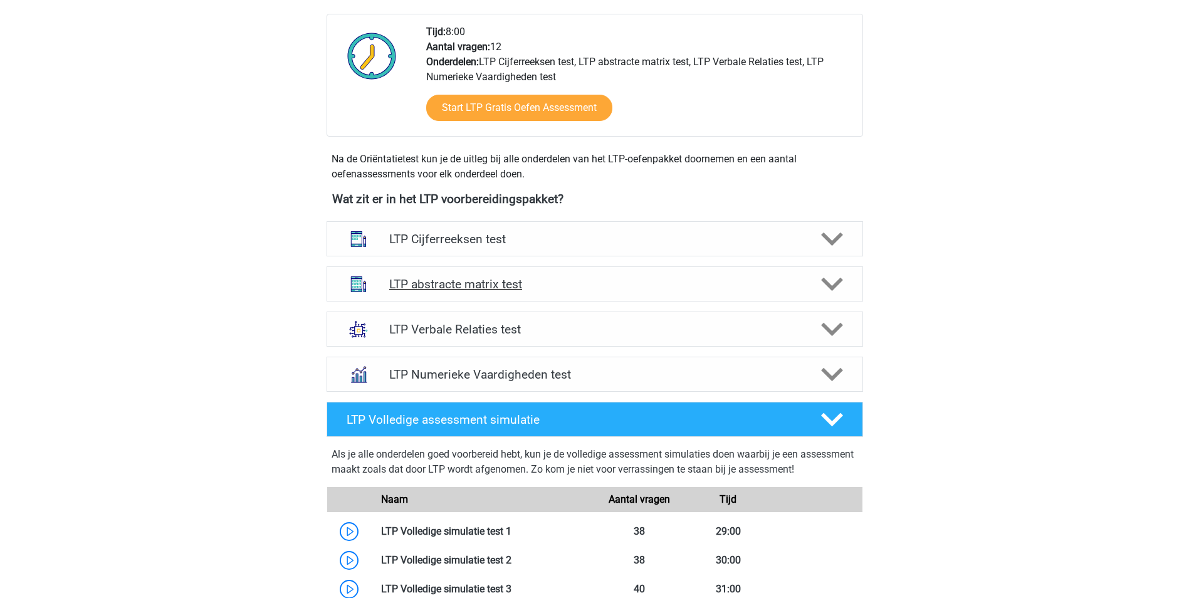
click at [823, 287] on icon at bounding box center [832, 284] width 22 height 22
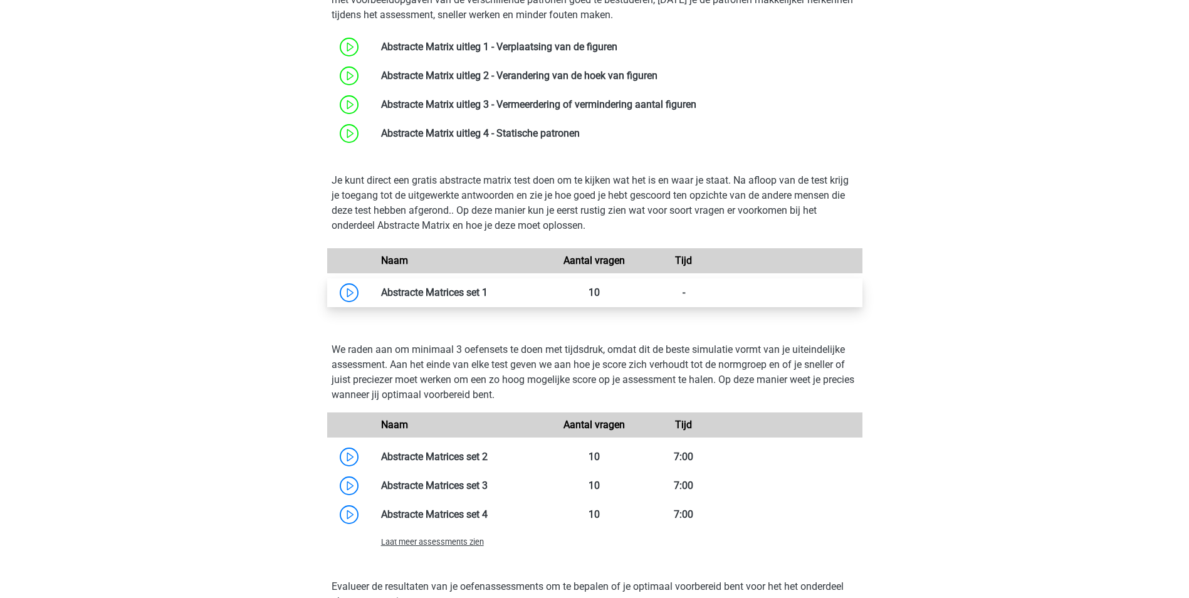
scroll to position [689, 0]
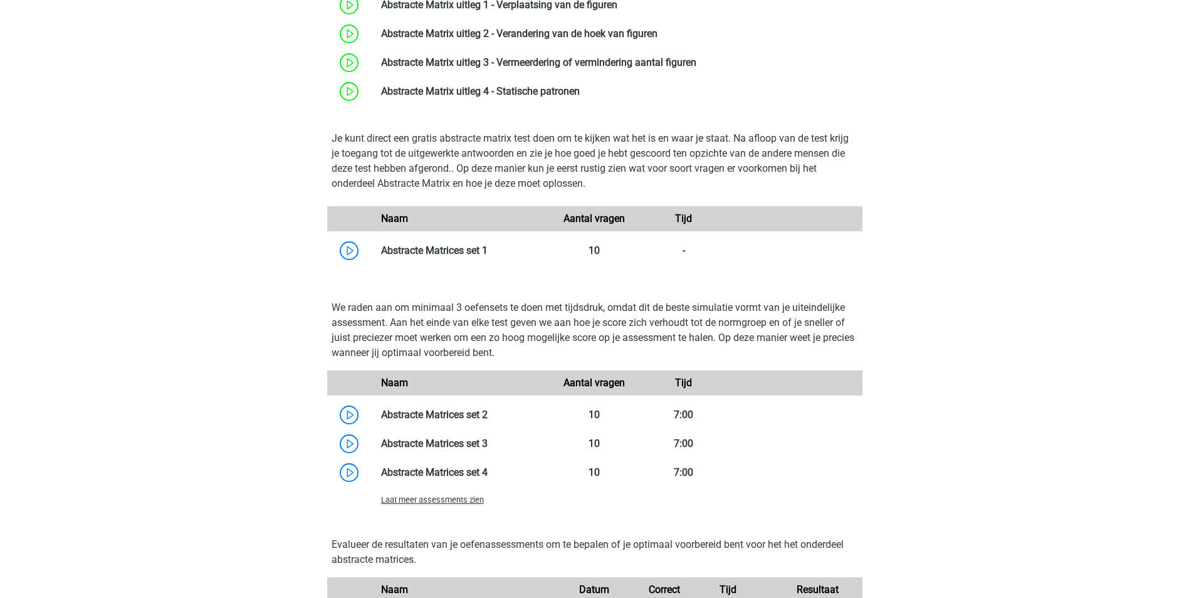
click at [461, 499] on span "Laat meer assessments zien" at bounding box center [432, 499] width 103 height 9
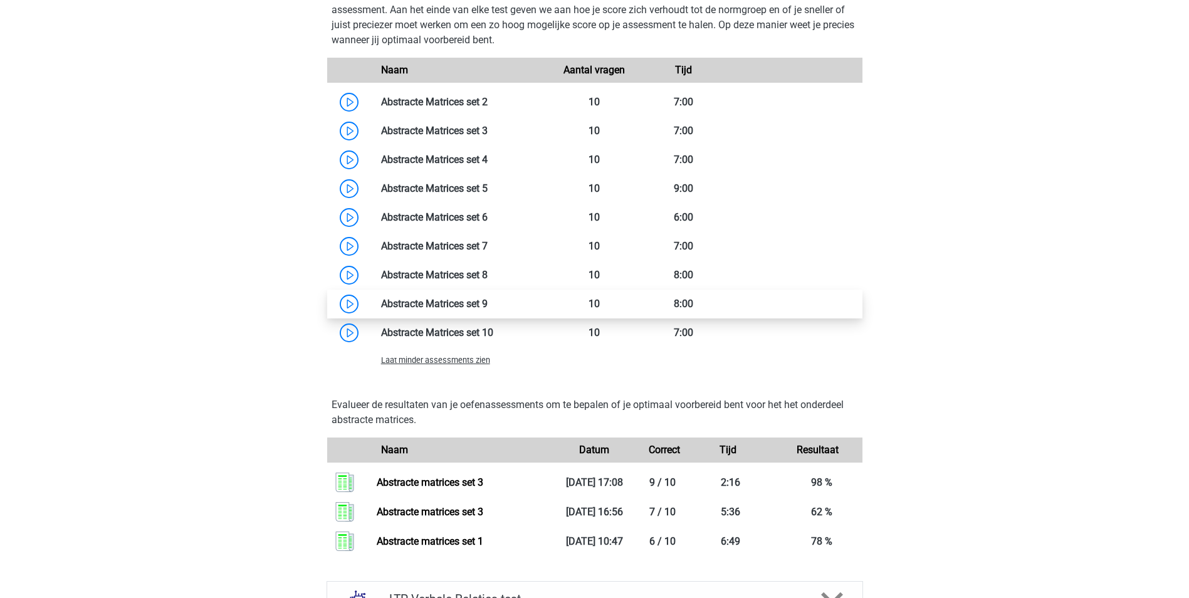
scroll to position [1003, 0]
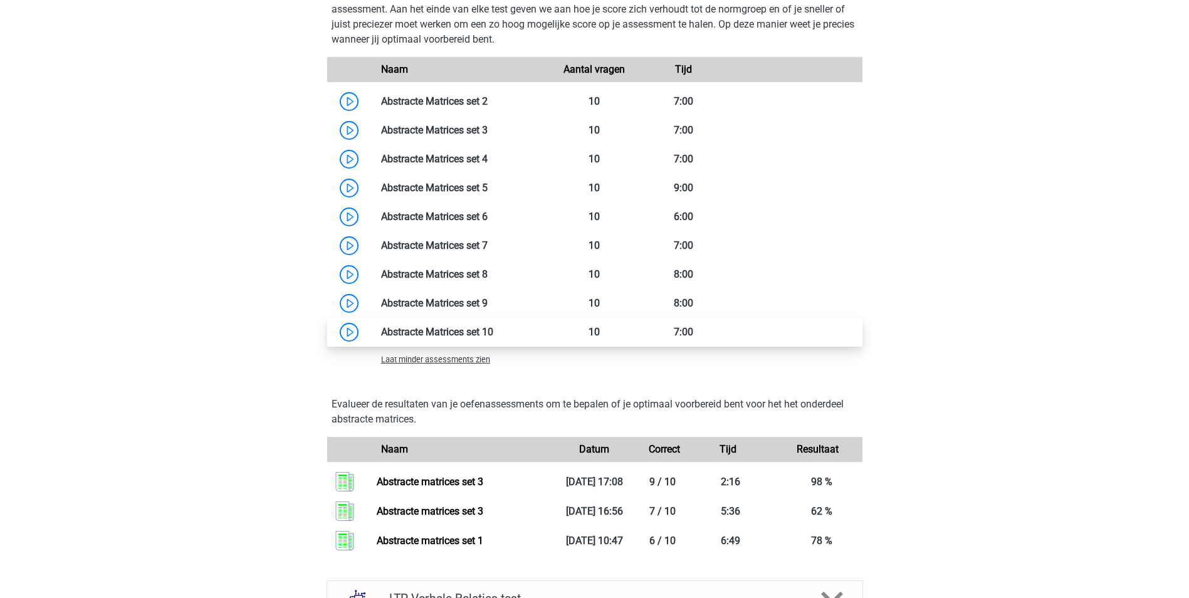
click at [493, 330] on link at bounding box center [493, 332] width 0 height 12
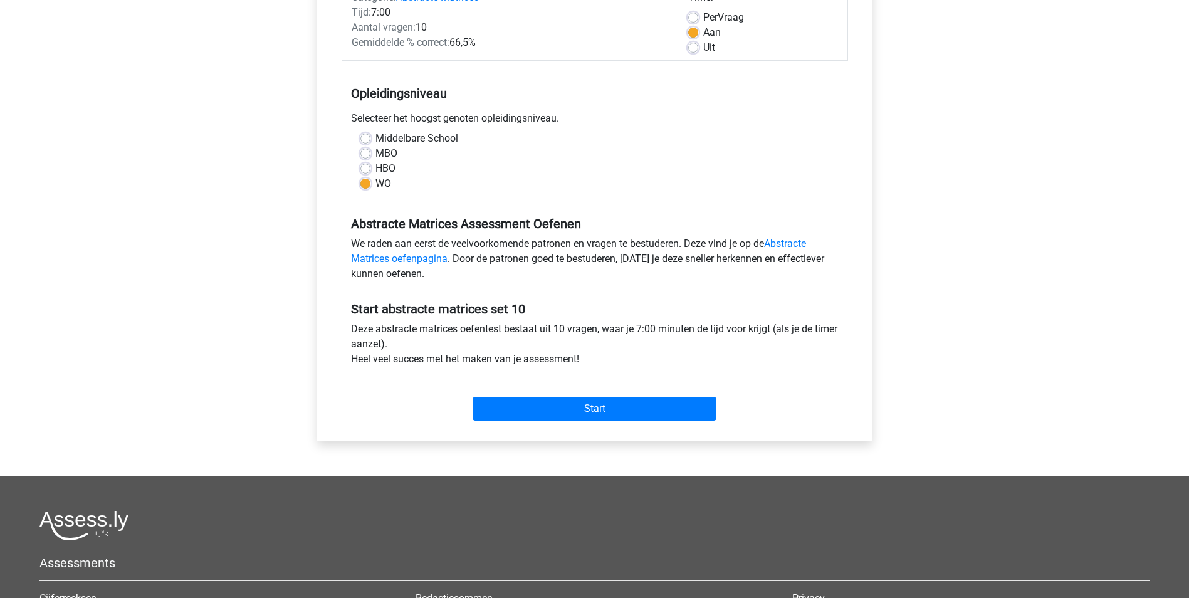
scroll to position [188, 0]
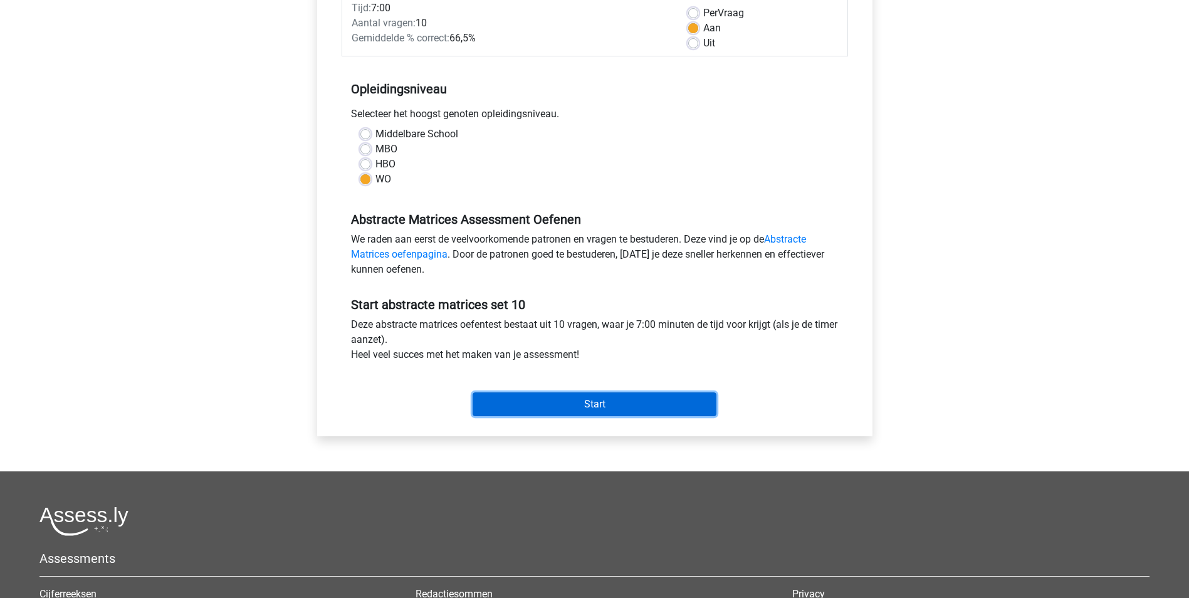
click at [630, 397] on input "Start" at bounding box center [595, 404] width 244 height 24
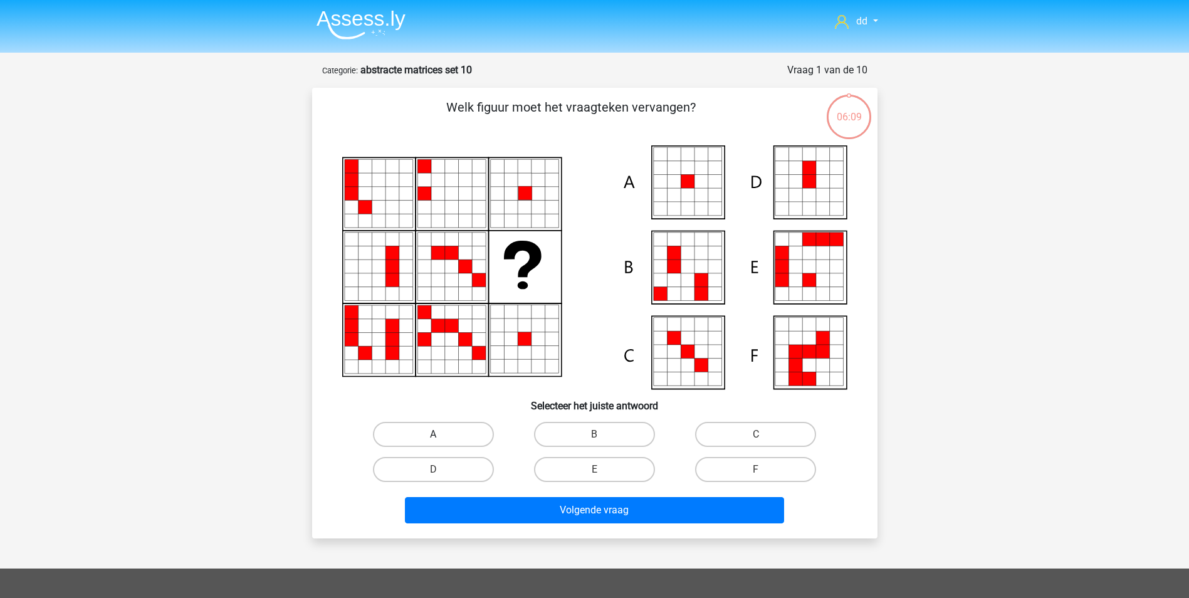
click at [456, 432] on label "A" at bounding box center [433, 434] width 121 height 25
click at [441, 434] on input "A" at bounding box center [437, 438] width 8 height 8
radio input "true"
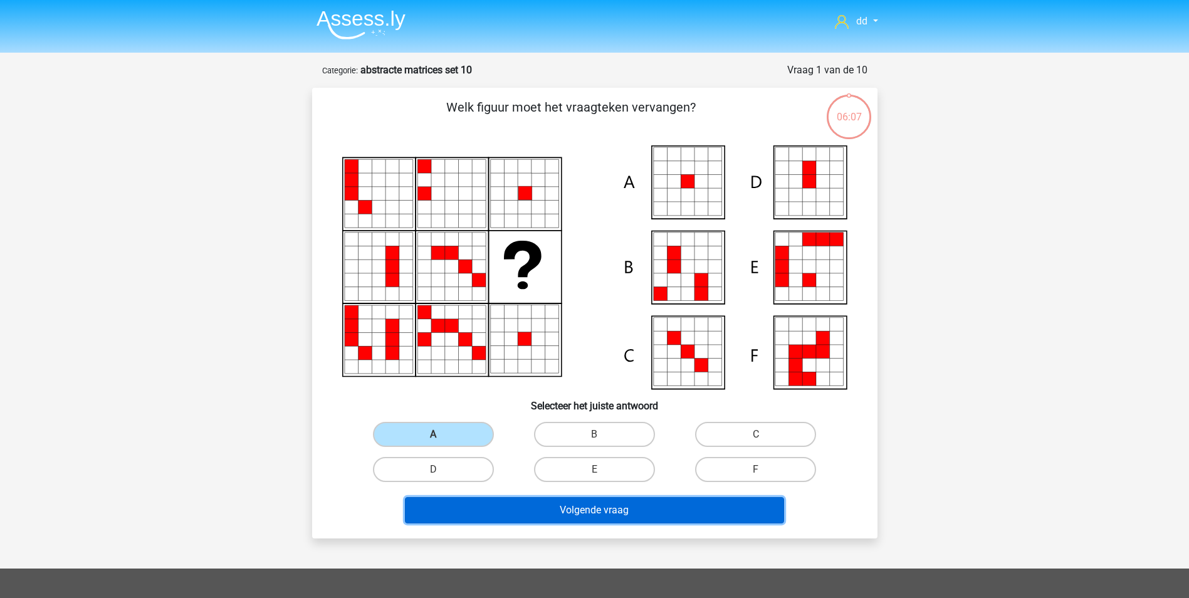
click at [612, 516] on button "Volgende vraag" at bounding box center [594, 510] width 379 height 26
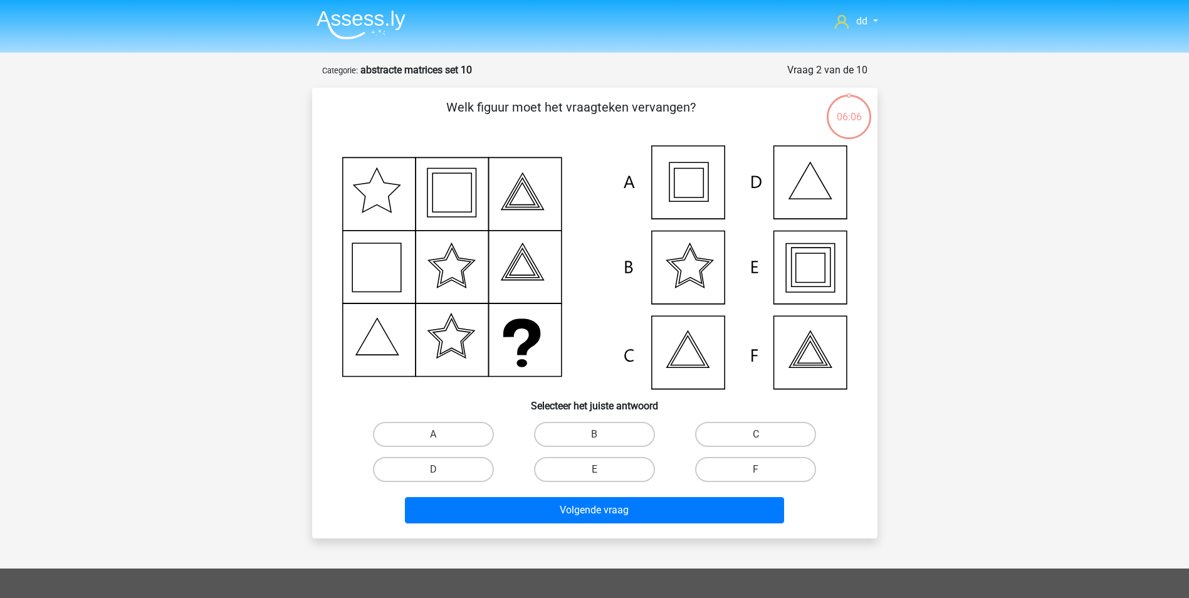
scroll to position [63, 0]
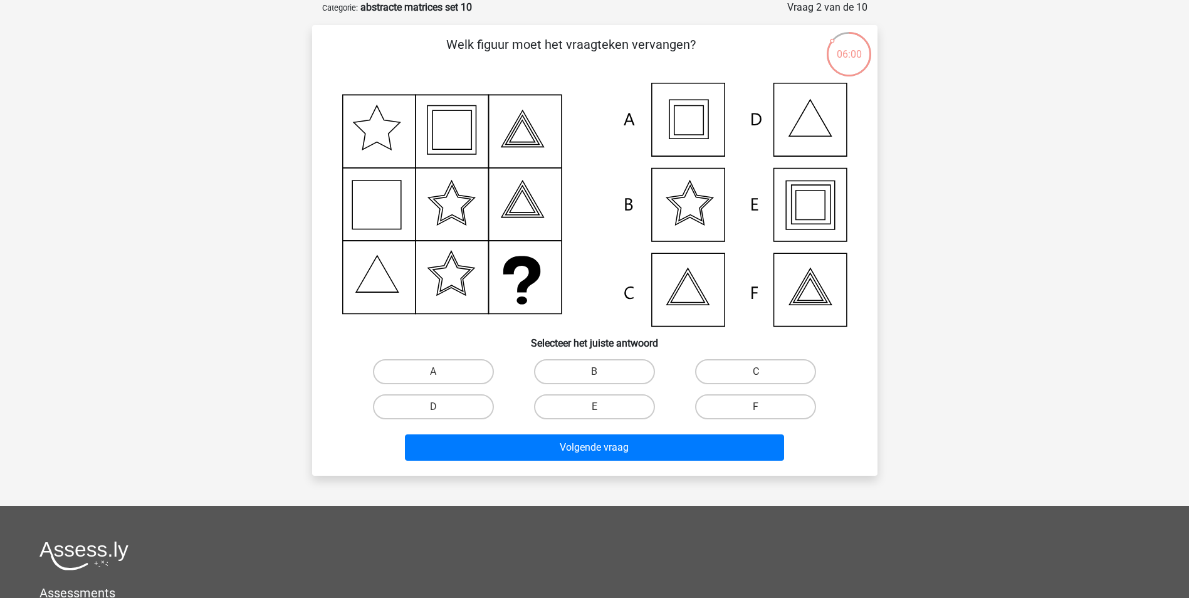
click at [797, 214] on icon at bounding box center [594, 205] width 505 height 244
click at [611, 402] on label "E" at bounding box center [594, 406] width 121 height 25
click at [602, 407] on input "E" at bounding box center [598, 411] width 8 height 8
radio input "true"
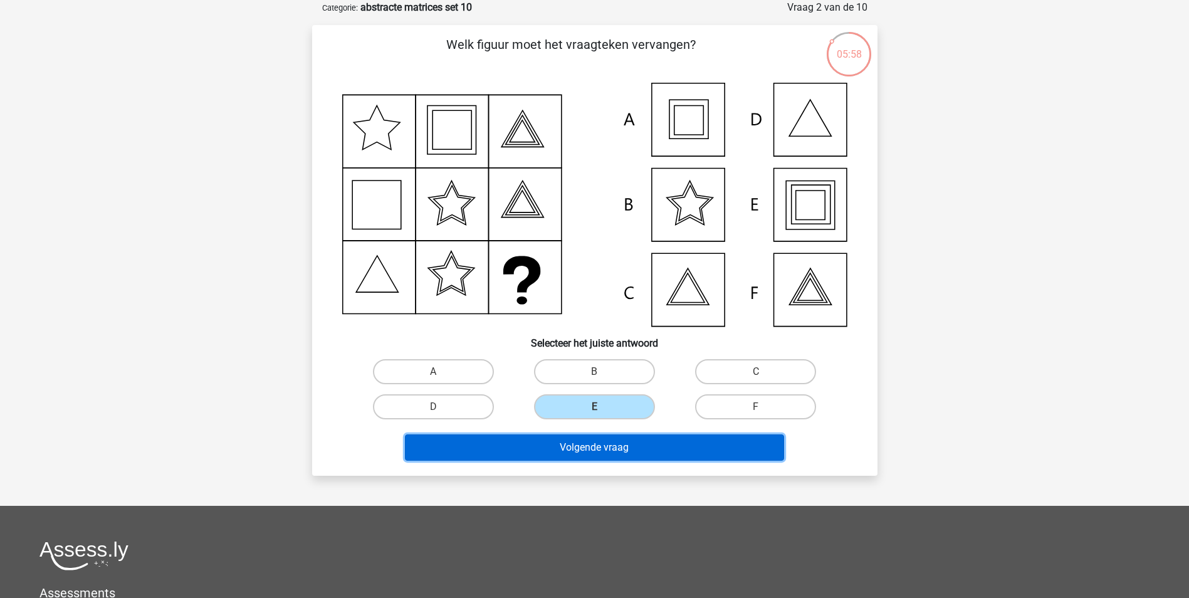
click at [622, 448] on button "Volgende vraag" at bounding box center [594, 447] width 379 height 26
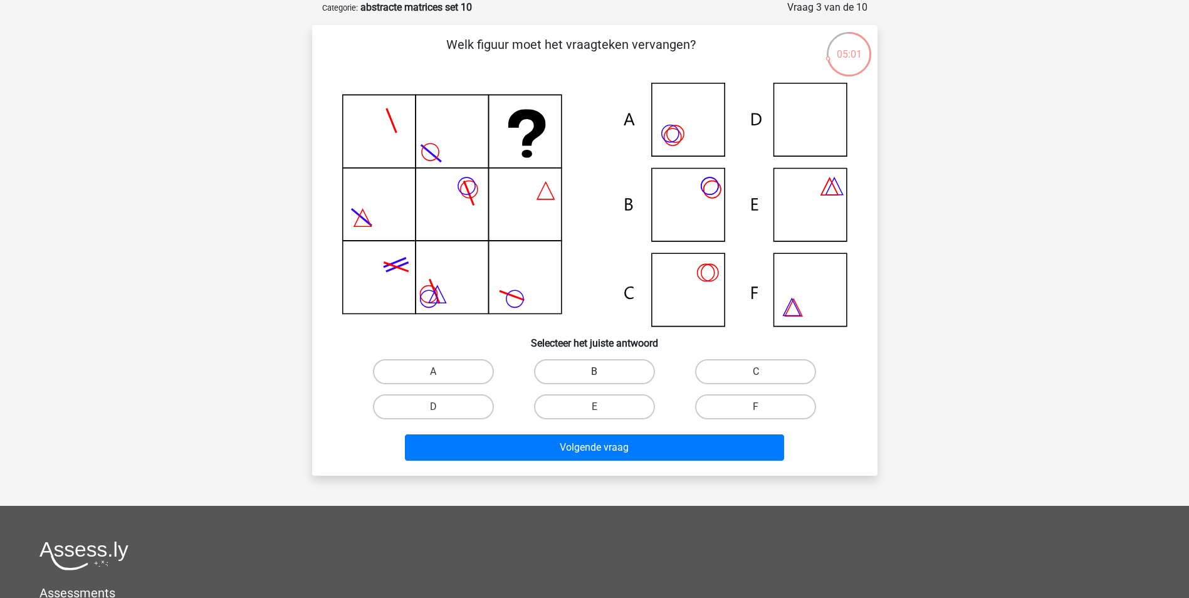
click at [569, 377] on label "B" at bounding box center [594, 371] width 121 height 25
click at [594, 377] on input "B" at bounding box center [598, 376] width 8 height 8
radio input "true"
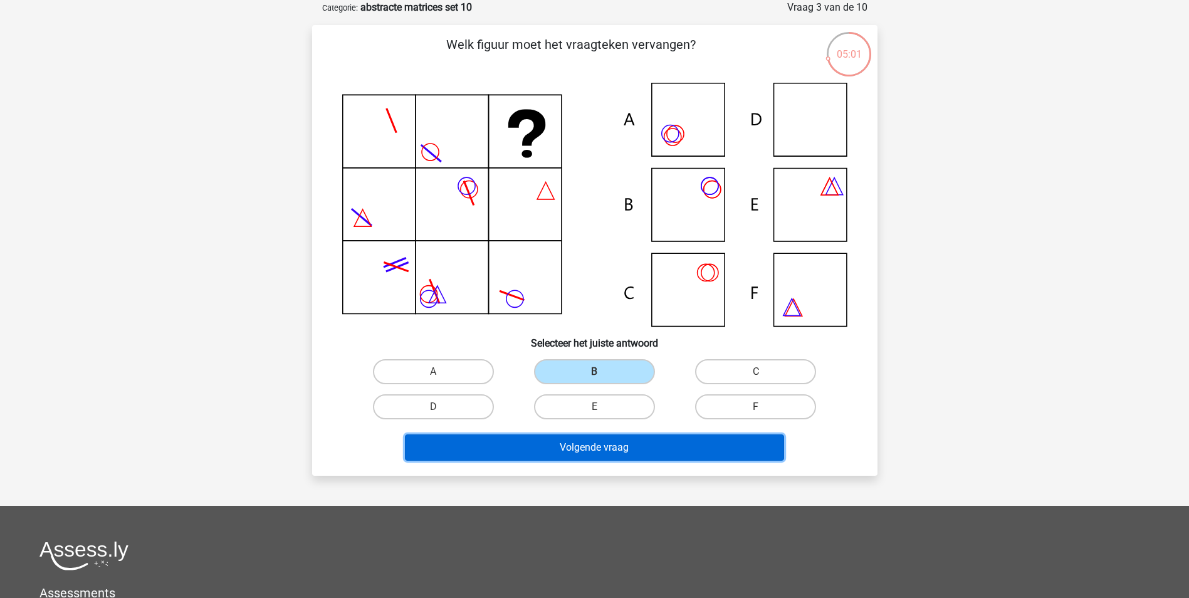
click at [585, 436] on button "Volgende vraag" at bounding box center [594, 447] width 379 height 26
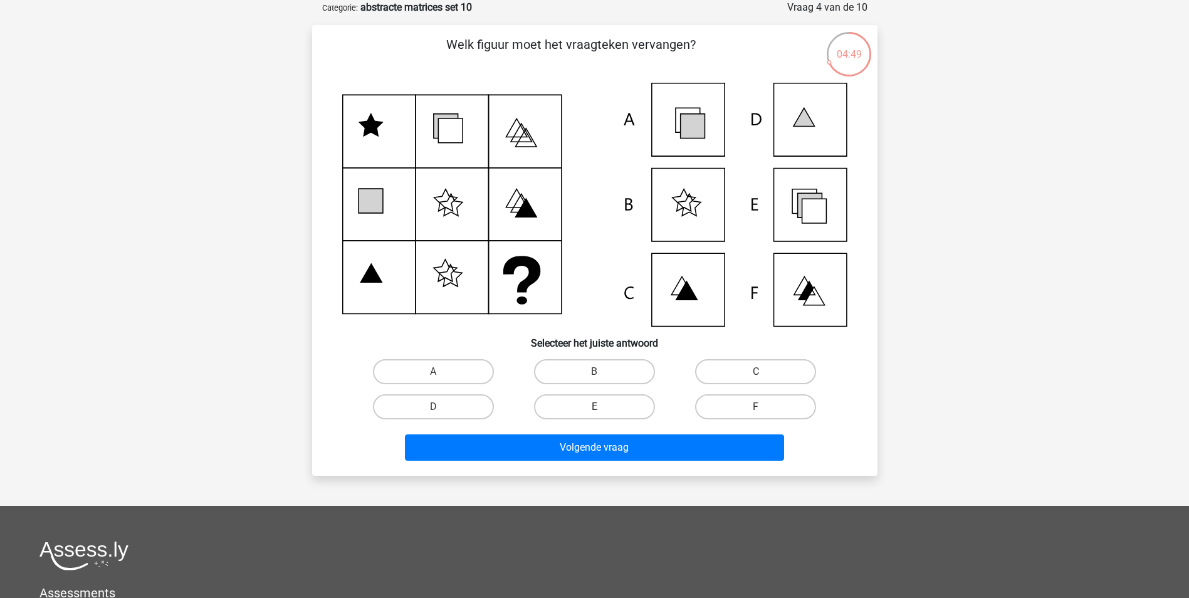
click at [600, 402] on label "E" at bounding box center [594, 406] width 121 height 25
click at [600, 407] on input "E" at bounding box center [598, 411] width 8 height 8
radio input "true"
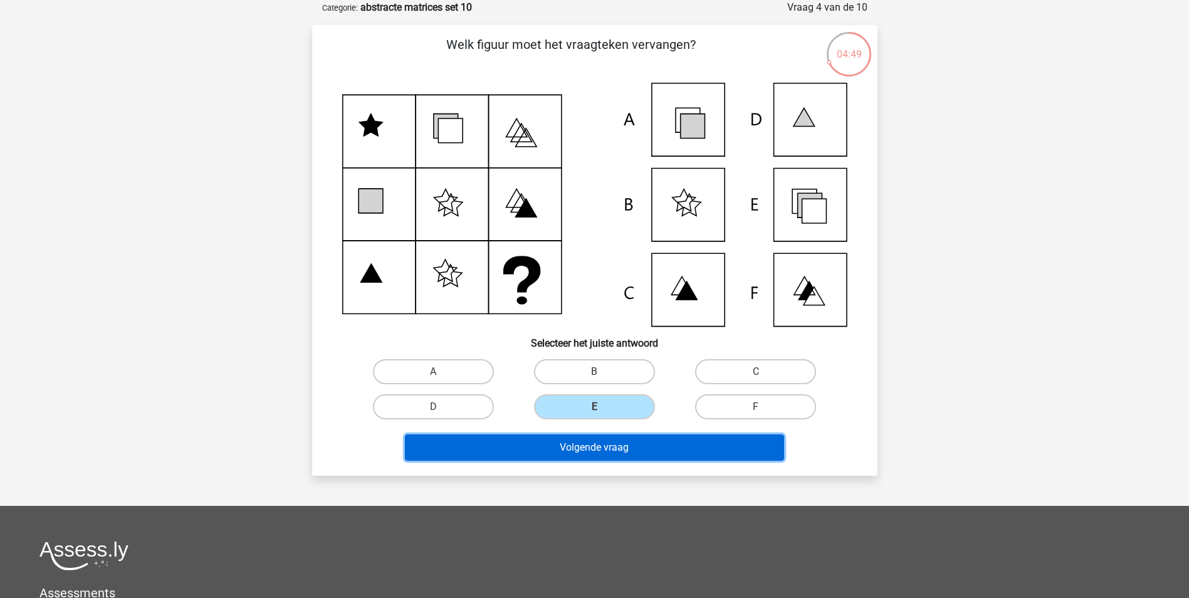
click at [609, 443] on button "Volgende vraag" at bounding box center [594, 447] width 379 height 26
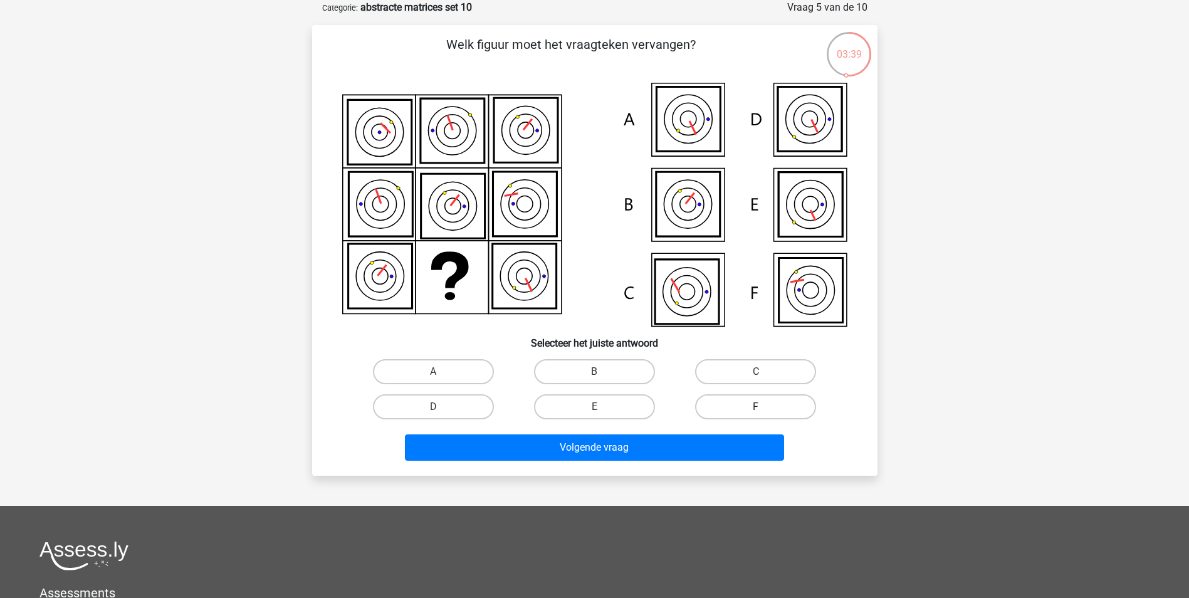
click at [735, 402] on label "F" at bounding box center [755, 406] width 121 height 25
click at [756, 407] on input "F" at bounding box center [760, 411] width 8 height 8
radio input "true"
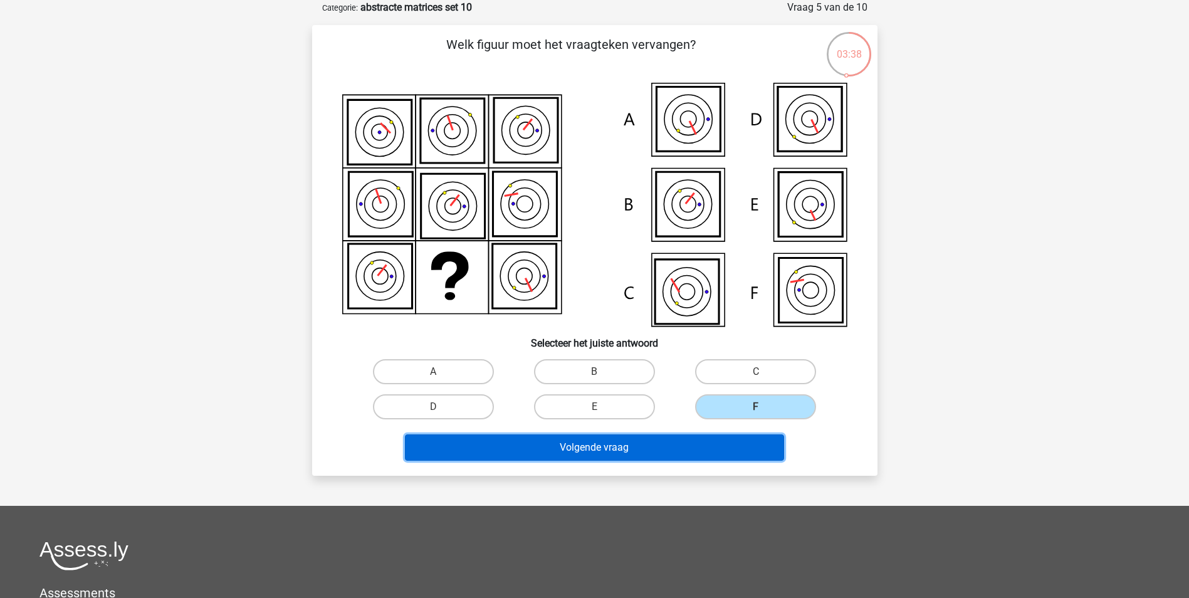
click at [666, 457] on button "Volgende vraag" at bounding box center [594, 447] width 379 height 26
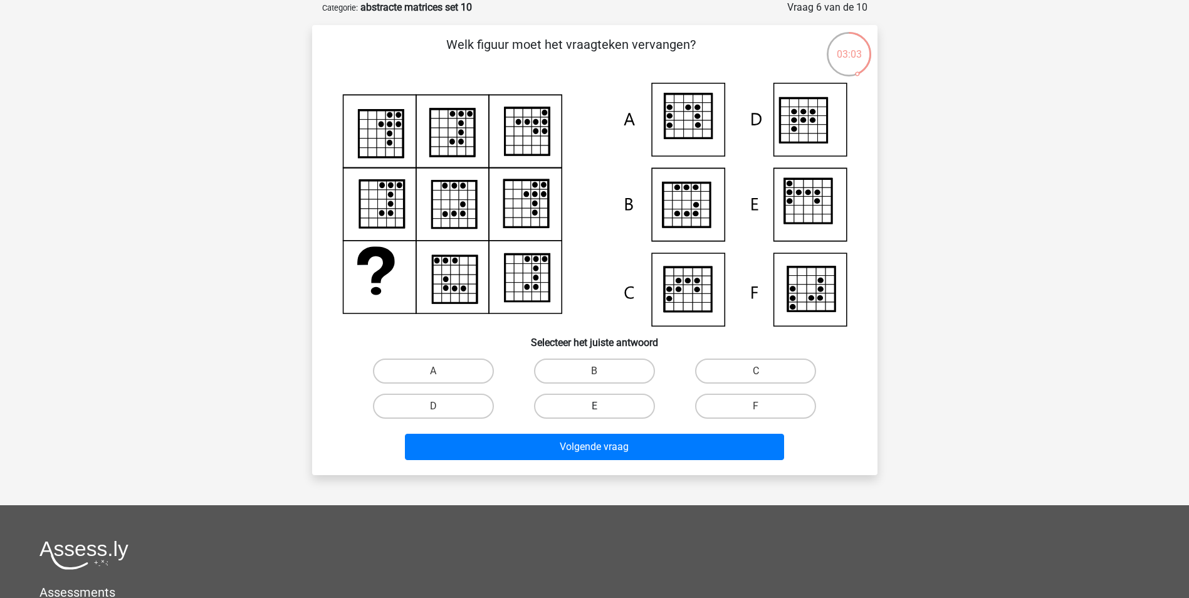
click at [605, 398] on label "E" at bounding box center [594, 406] width 121 height 25
click at [602, 406] on input "E" at bounding box center [598, 410] width 8 height 8
radio input "true"
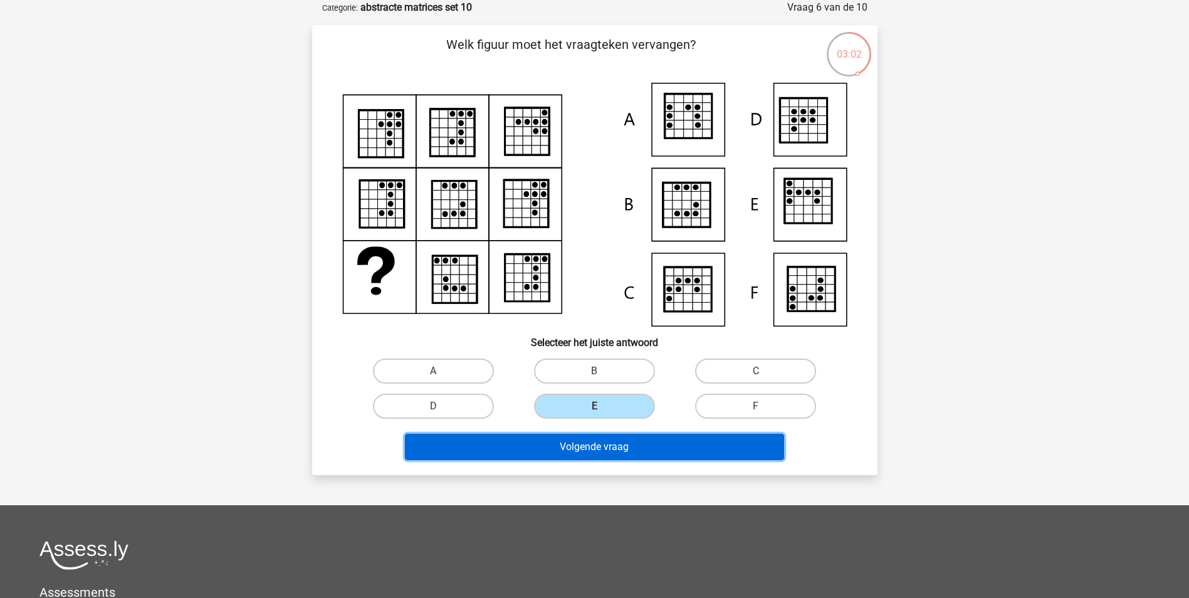
click at [598, 436] on button "Volgende vraag" at bounding box center [594, 447] width 379 height 26
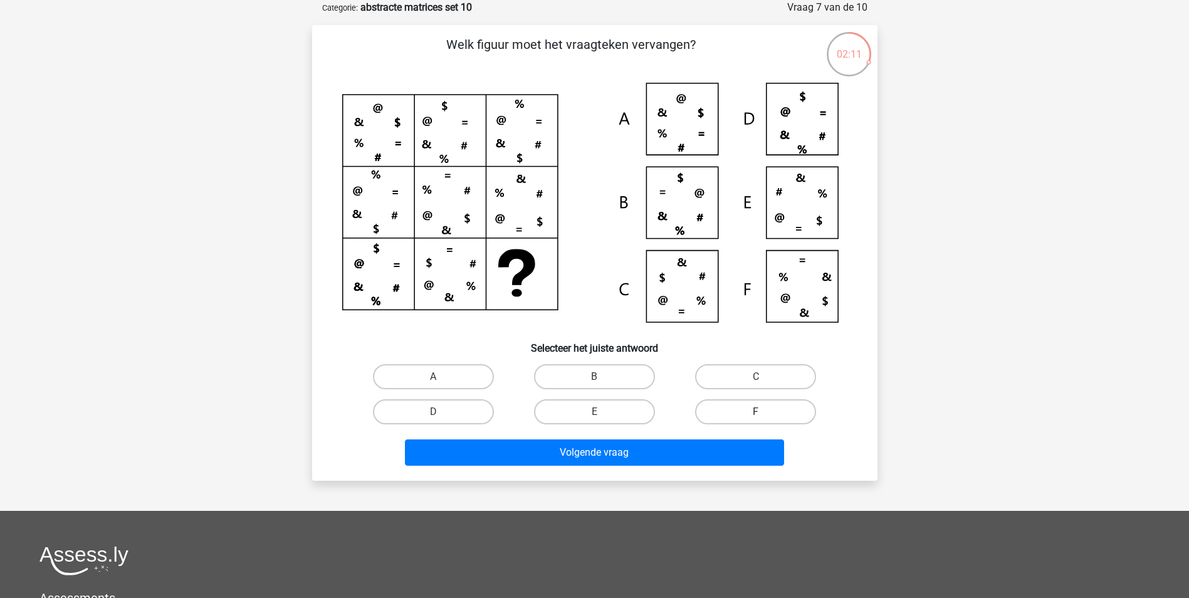
click at [783, 413] on label "F" at bounding box center [755, 411] width 121 height 25
click at [764, 413] on input "F" at bounding box center [760, 416] width 8 height 8
radio input "true"
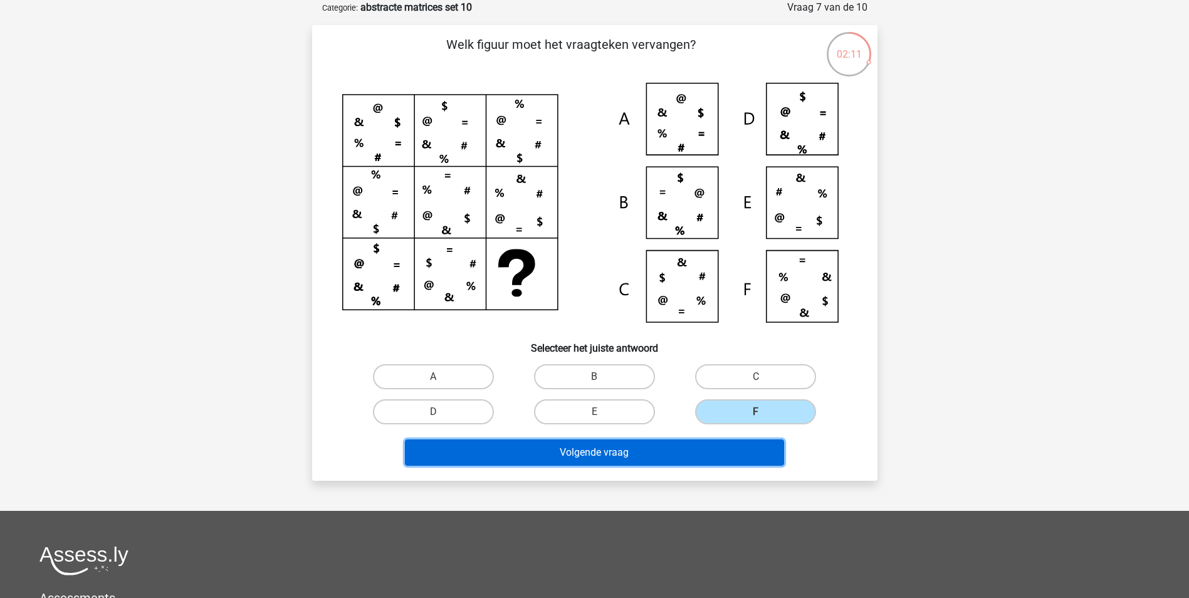
click at [681, 445] on button "Volgende vraag" at bounding box center [594, 452] width 379 height 26
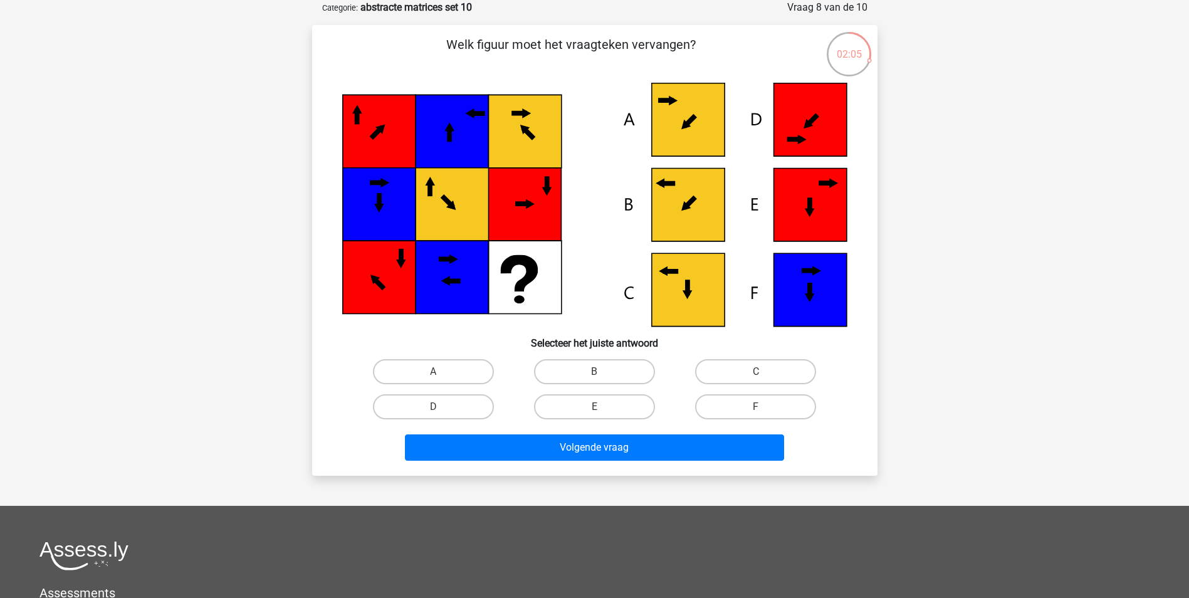
click at [602, 374] on input "B" at bounding box center [598, 376] width 8 height 8
radio input "true"
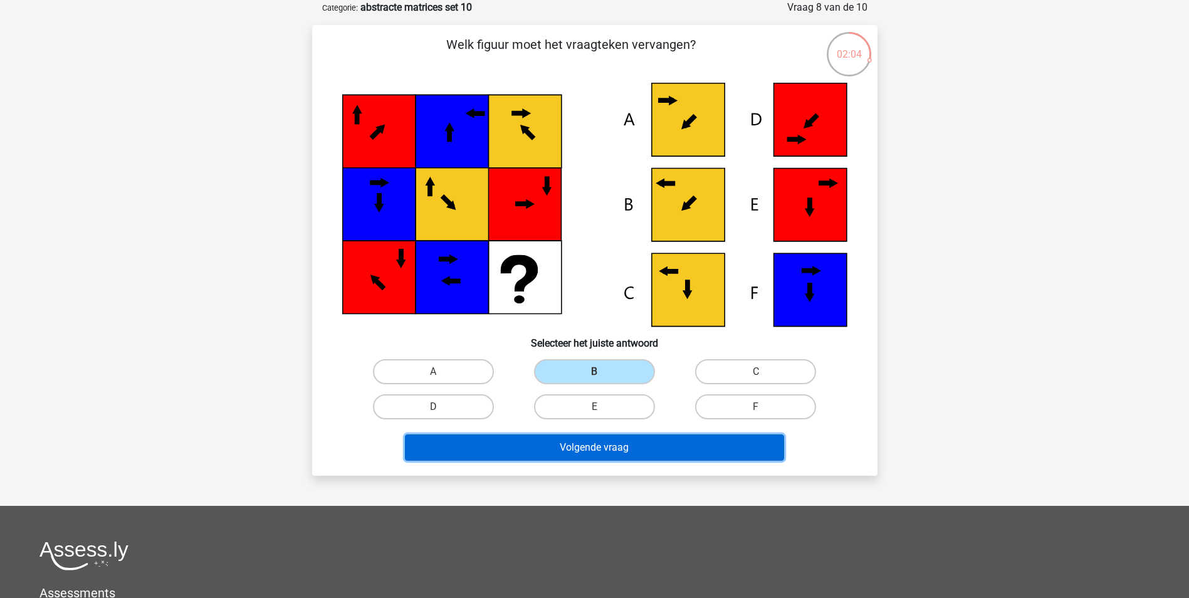
click at [594, 446] on button "Volgende vraag" at bounding box center [594, 447] width 379 height 26
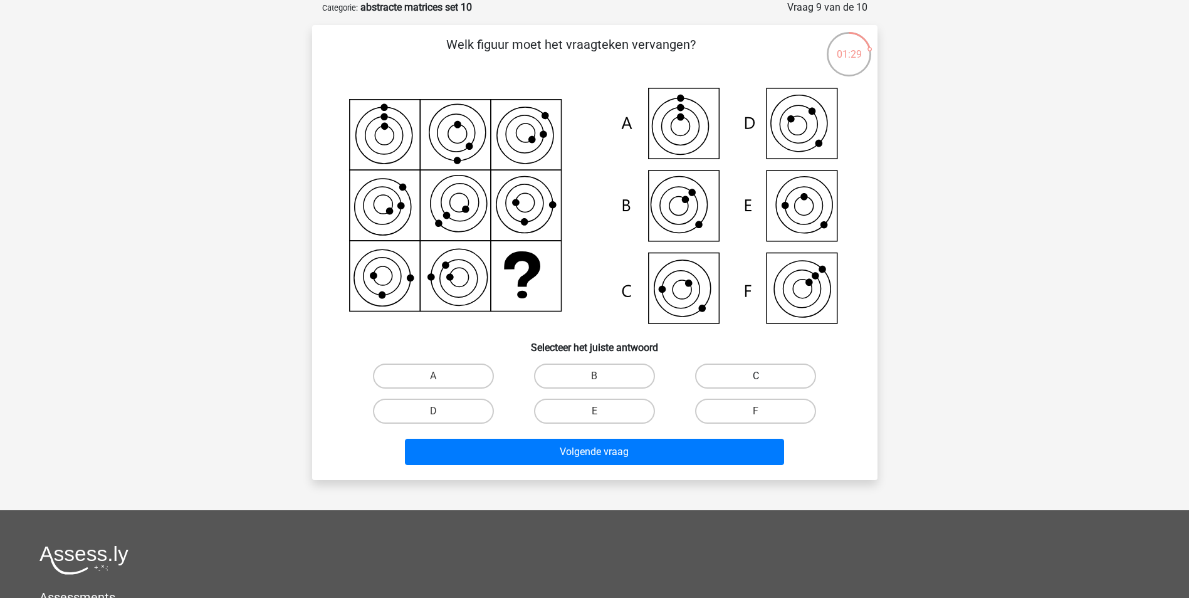
click at [716, 377] on label "C" at bounding box center [755, 376] width 121 height 25
click at [756, 377] on input "C" at bounding box center [760, 380] width 8 height 8
radio input "true"
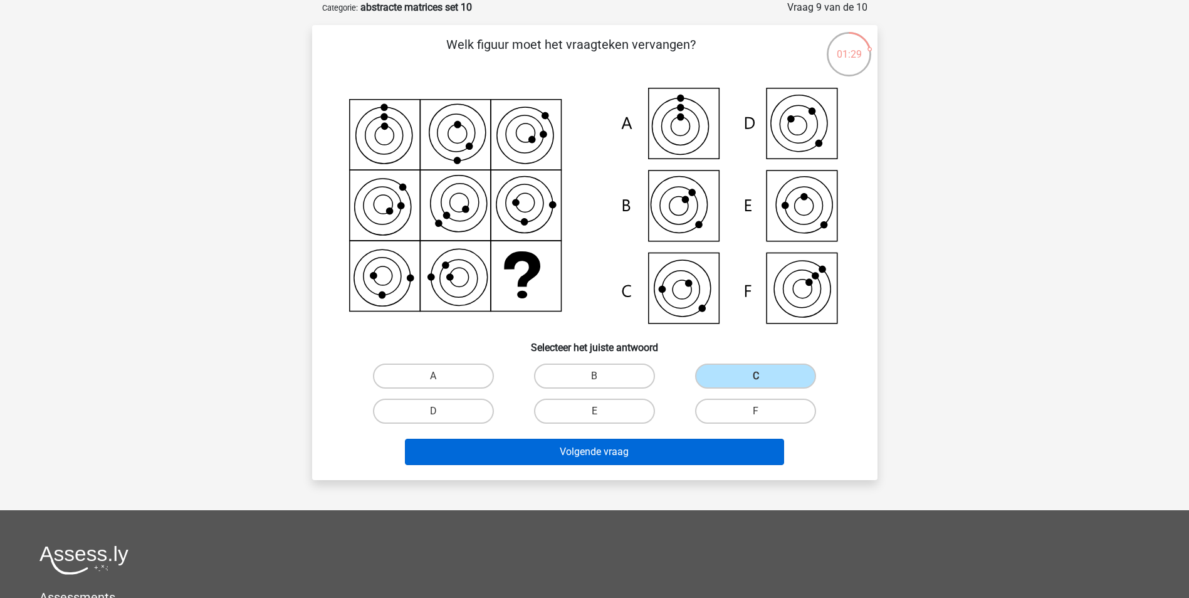
drag, startPoint x: 643, startPoint y: 435, endPoint x: 623, endPoint y: 450, distance: 25.1
click at [641, 437] on div "Volgende vraag" at bounding box center [594, 449] width 525 height 41
click at [623, 450] on button "Volgende vraag" at bounding box center [594, 452] width 379 height 26
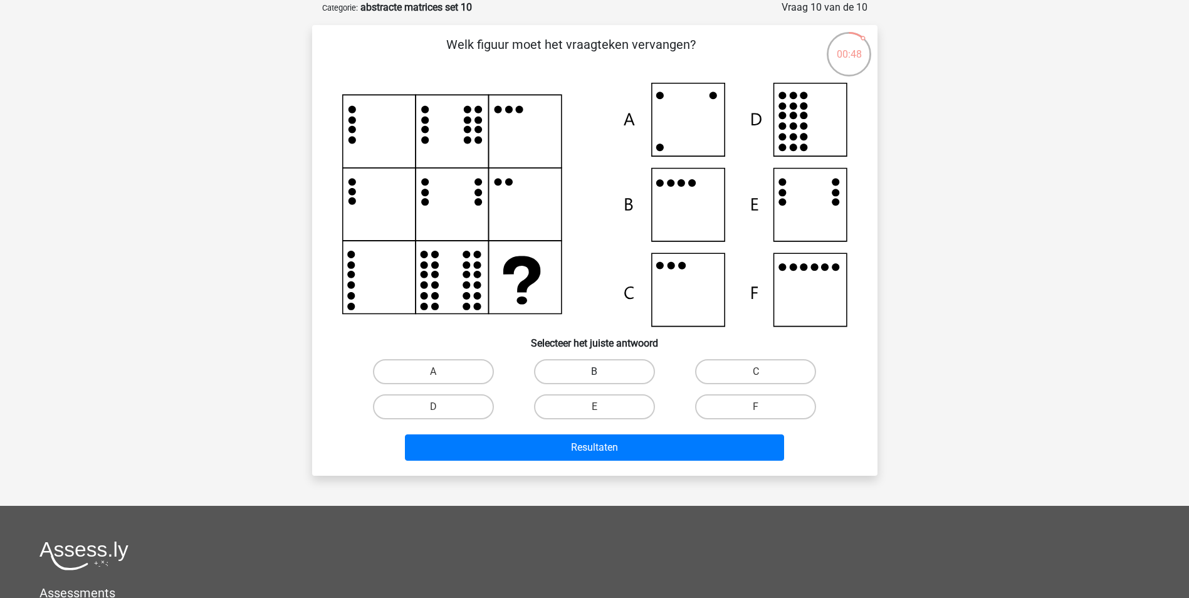
click at [616, 363] on label "B" at bounding box center [594, 371] width 121 height 25
click at [602, 372] on input "B" at bounding box center [598, 376] width 8 height 8
radio input "true"
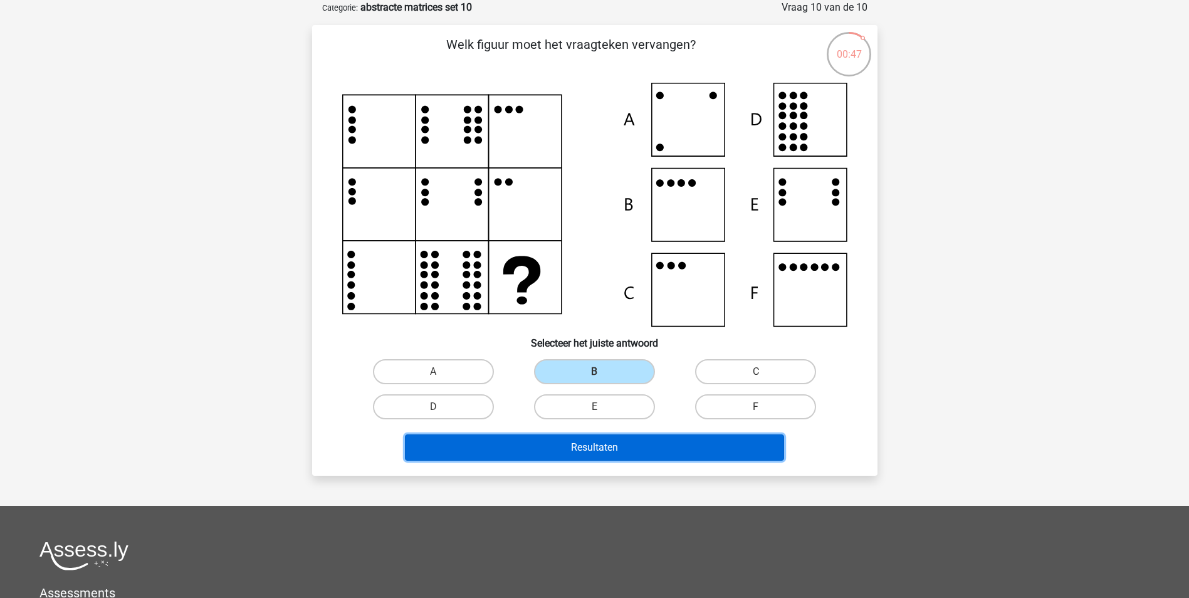
click at [604, 437] on button "Resultaten" at bounding box center [594, 447] width 379 height 26
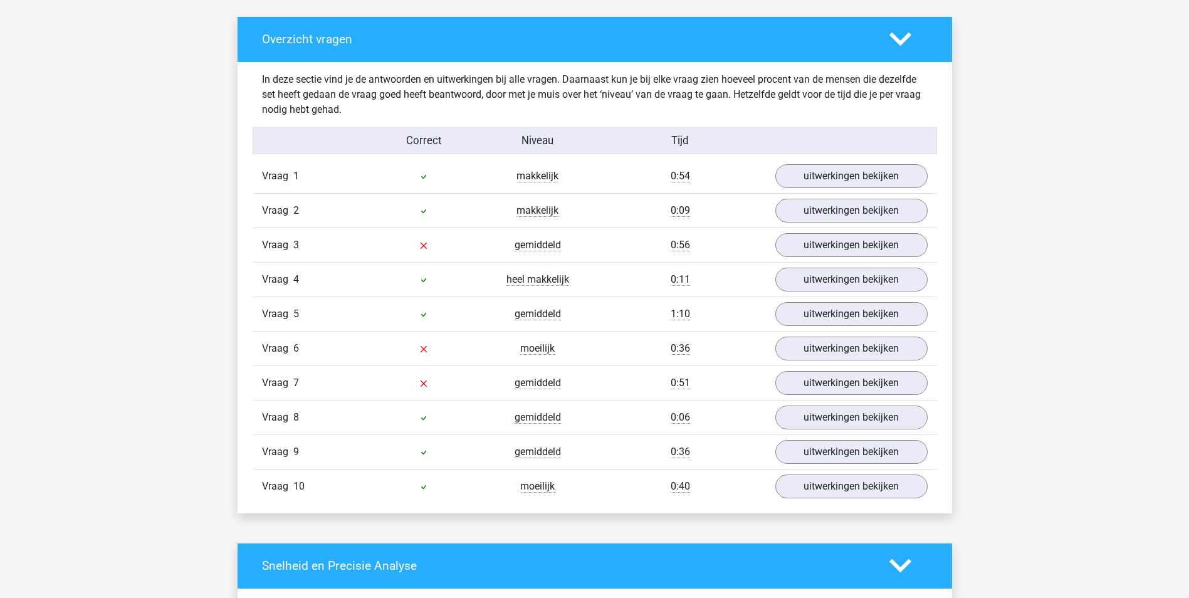
scroll to position [689, 0]
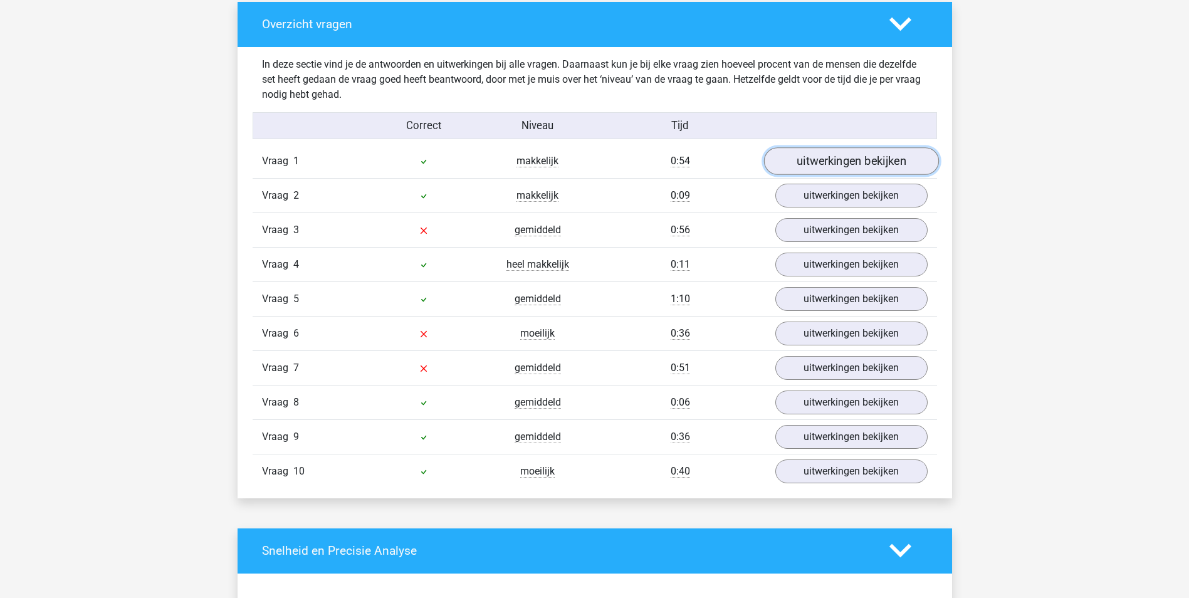
click at [881, 163] on link "uitwerkingen bekijken" at bounding box center [850, 161] width 175 height 28
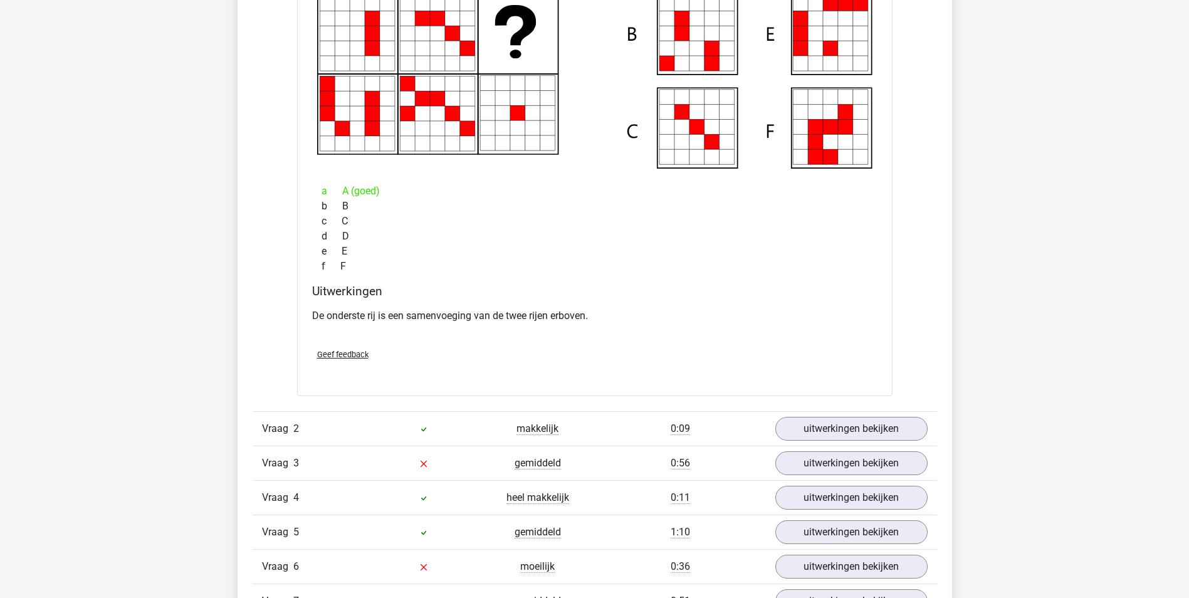
scroll to position [1128, 0]
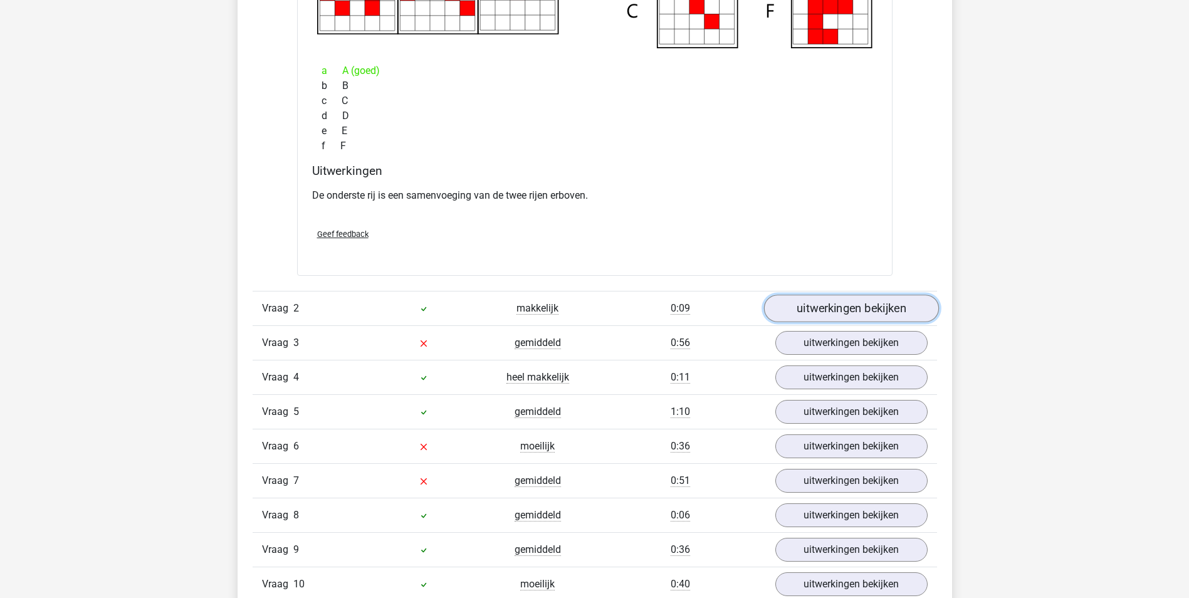
click at [867, 309] on link "uitwerkingen bekijken" at bounding box center [850, 309] width 175 height 28
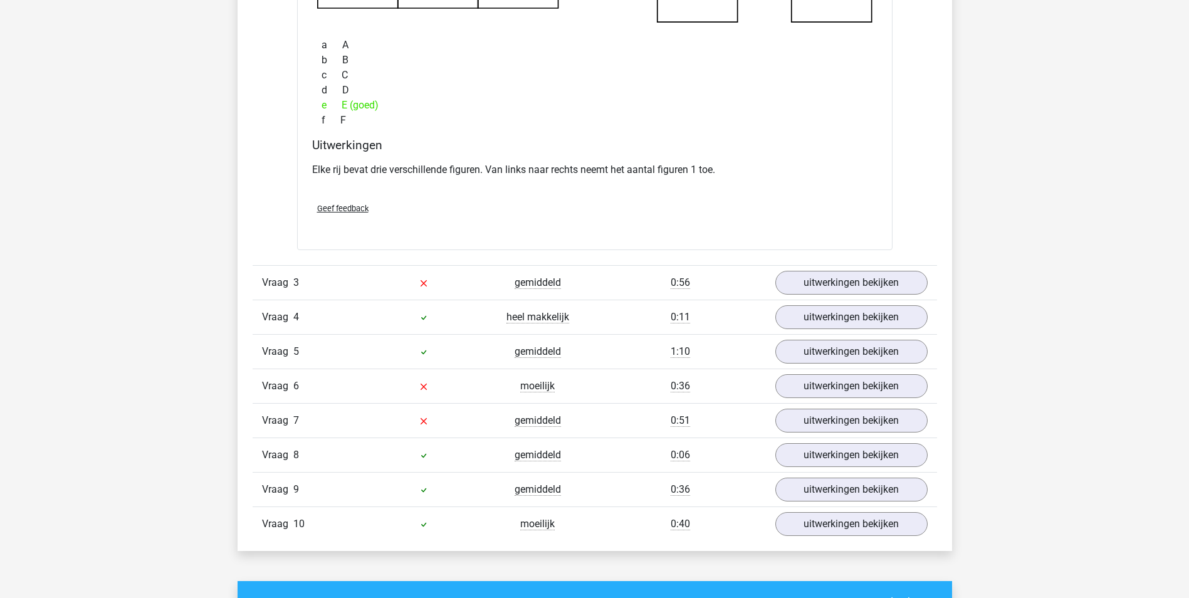
scroll to position [1755, 0]
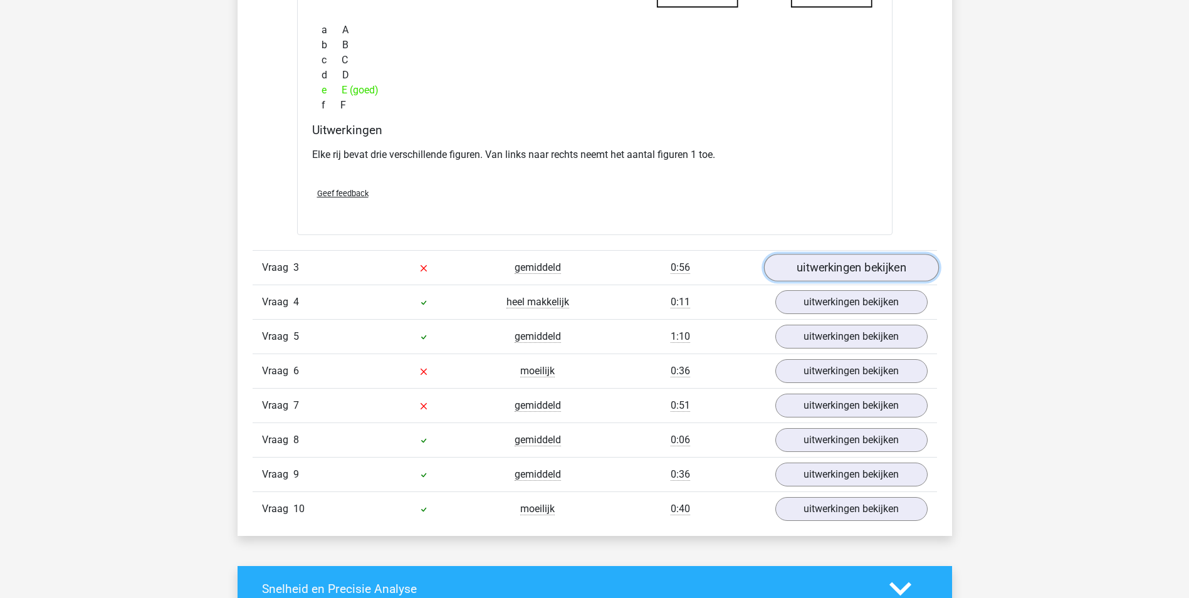
click at [872, 273] on link "uitwerkingen bekijken" at bounding box center [850, 268] width 175 height 28
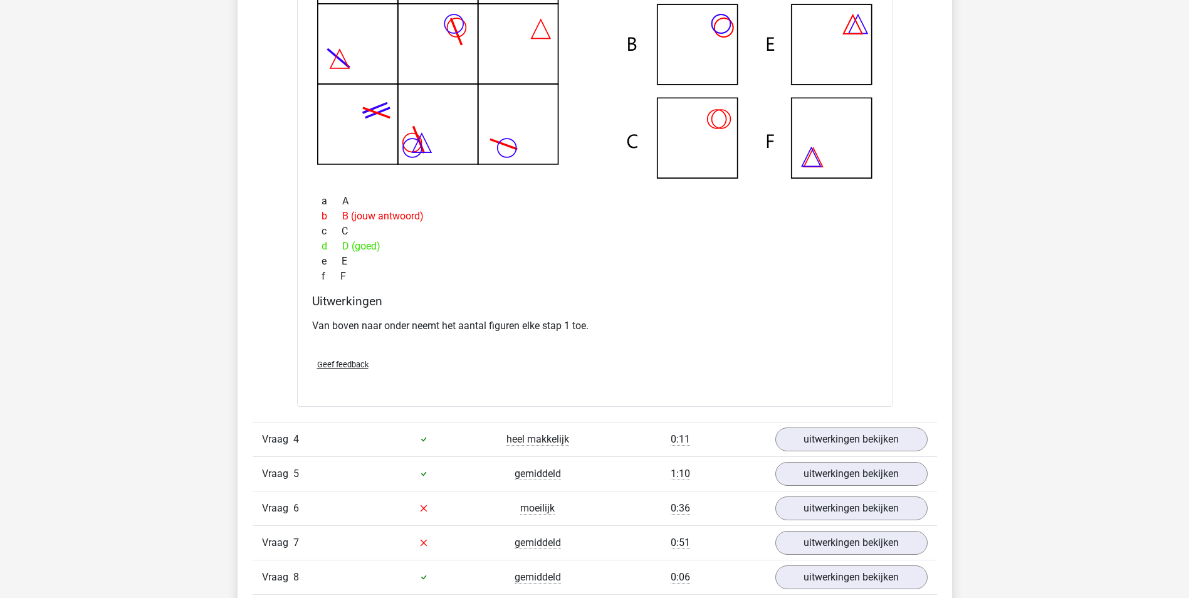
scroll to position [2256, 0]
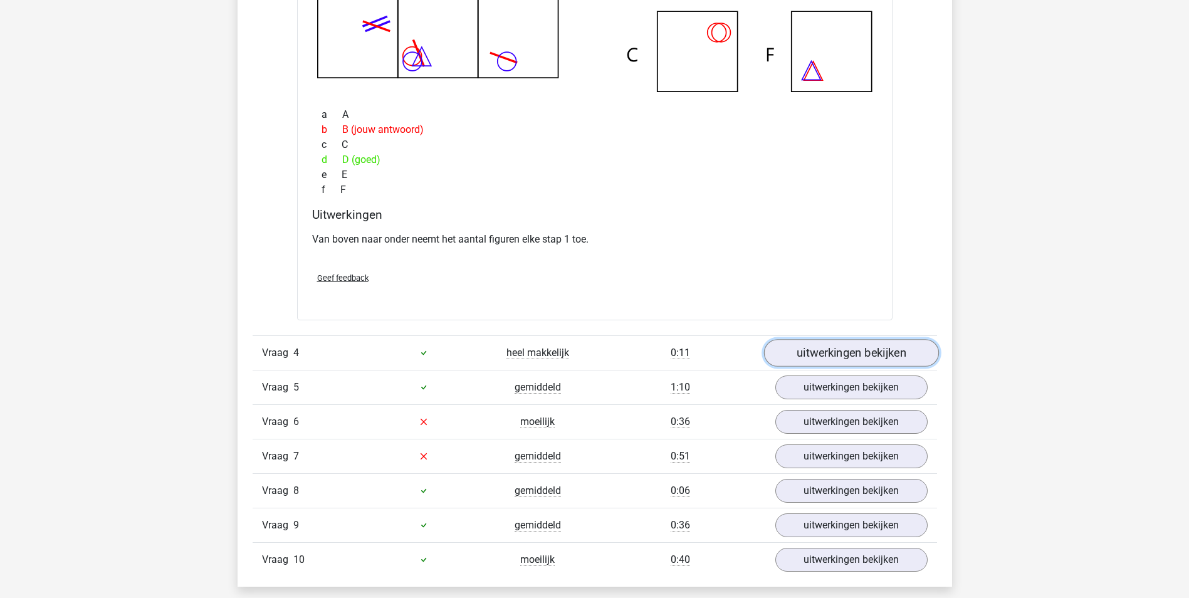
click at [875, 353] on link "uitwerkingen bekijken" at bounding box center [850, 353] width 175 height 28
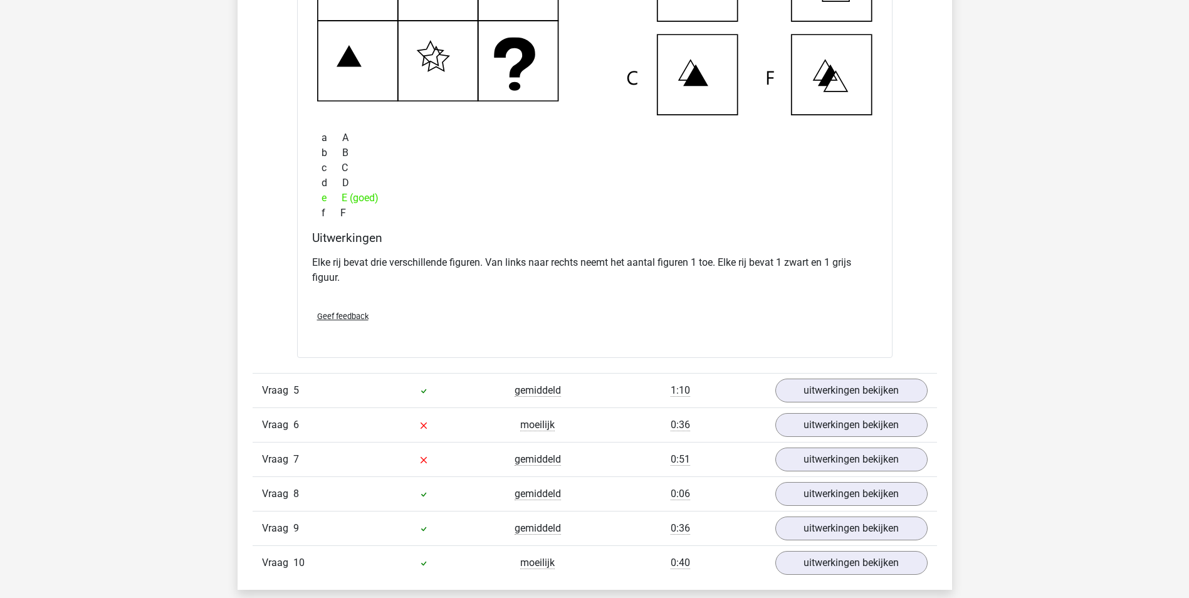
scroll to position [2820, 0]
click at [883, 395] on link "uitwerkingen bekijken" at bounding box center [850, 390] width 175 height 28
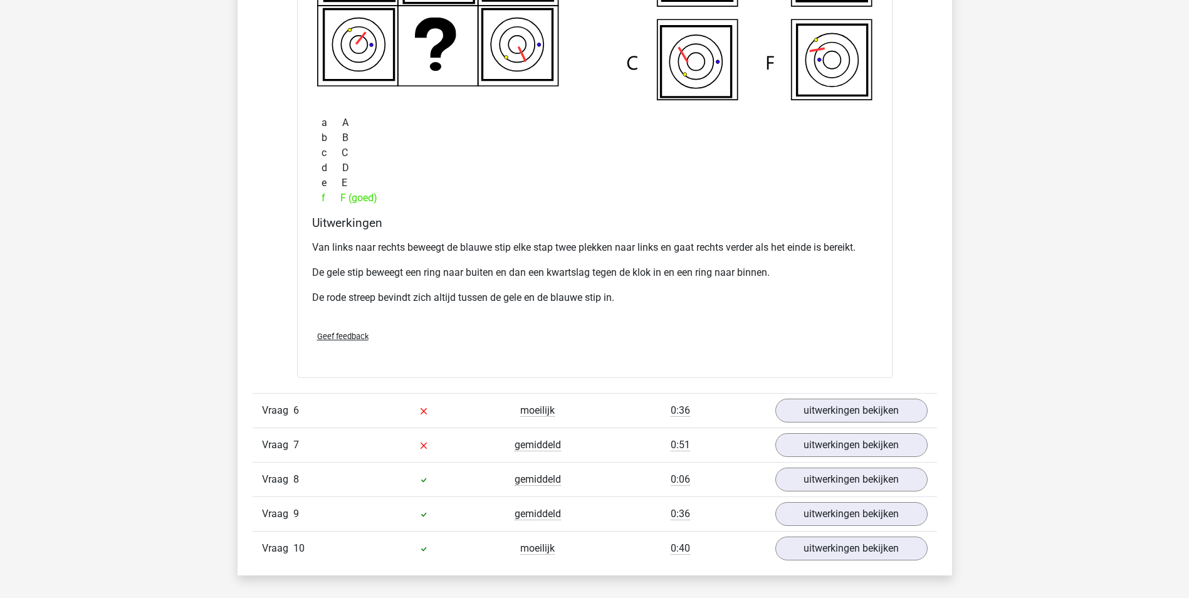
scroll to position [3447, 0]
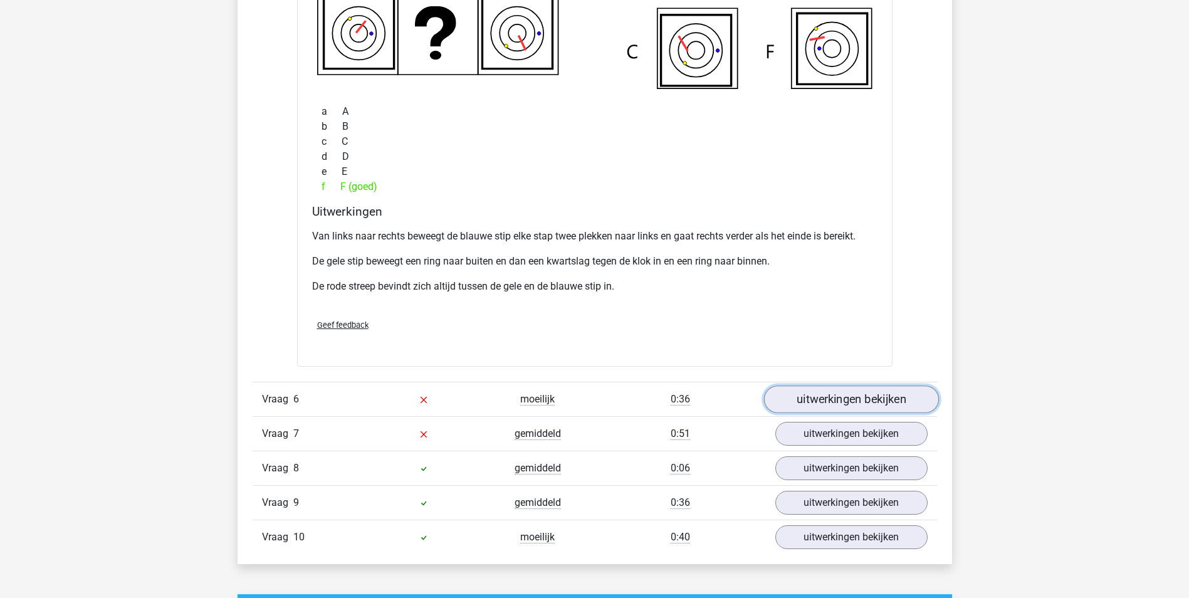
click at [874, 402] on link "uitwerkingen bekijken" at bounding box center [850, 399] width 175 height 28
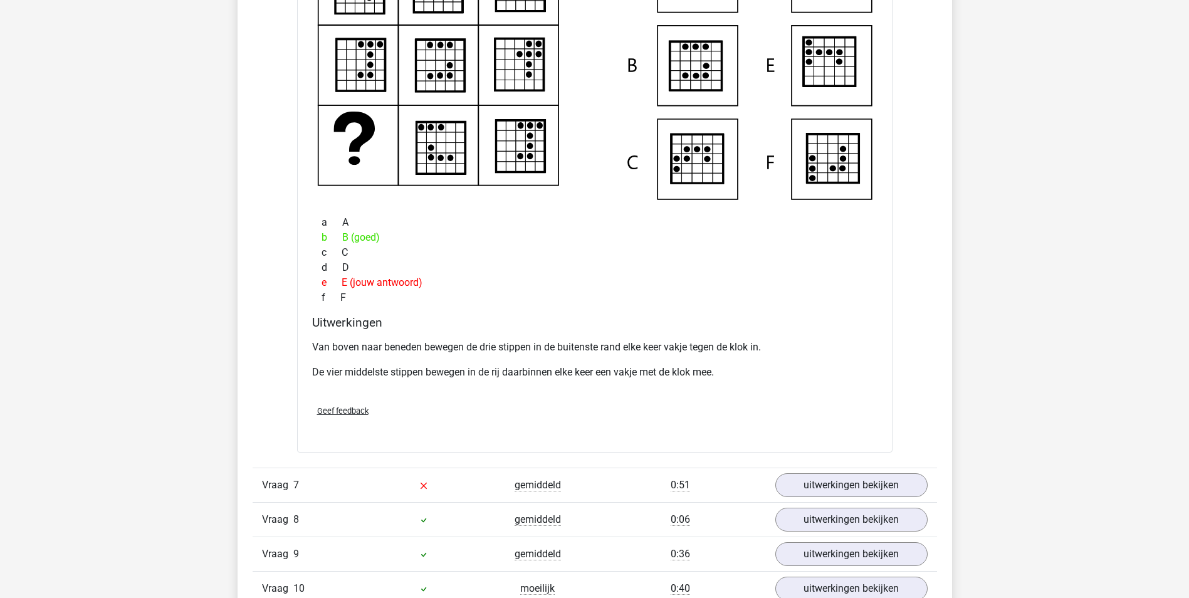
scroll to position [4137, 0]
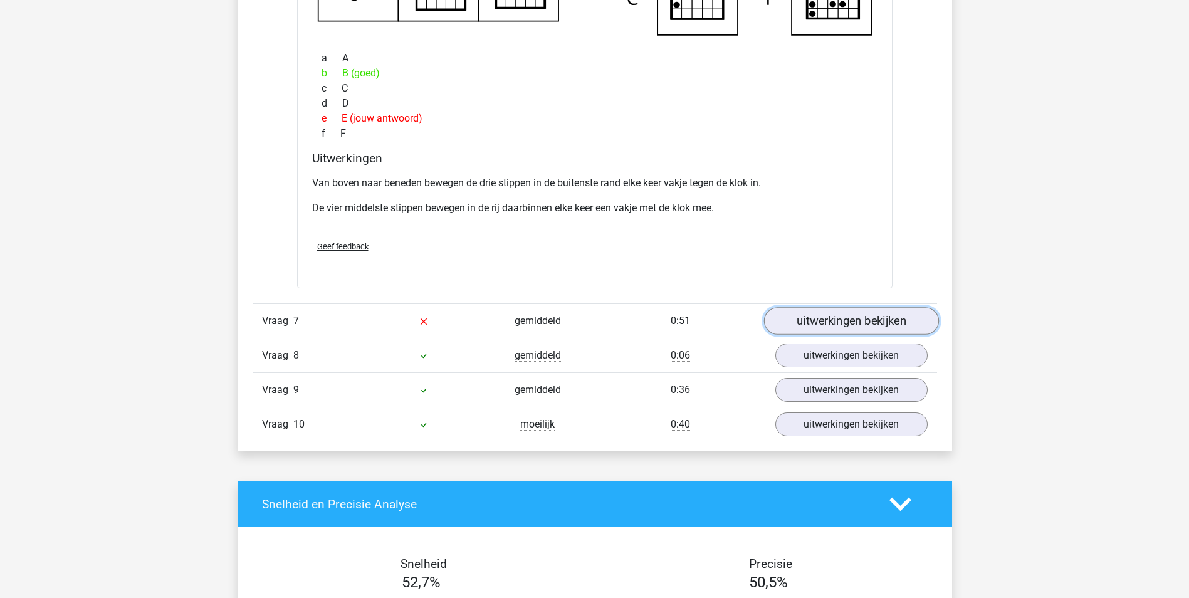
click at [841, 316] on link "uitwerkingen bekijken" at bounding box center [850, 321] width 175 height 28
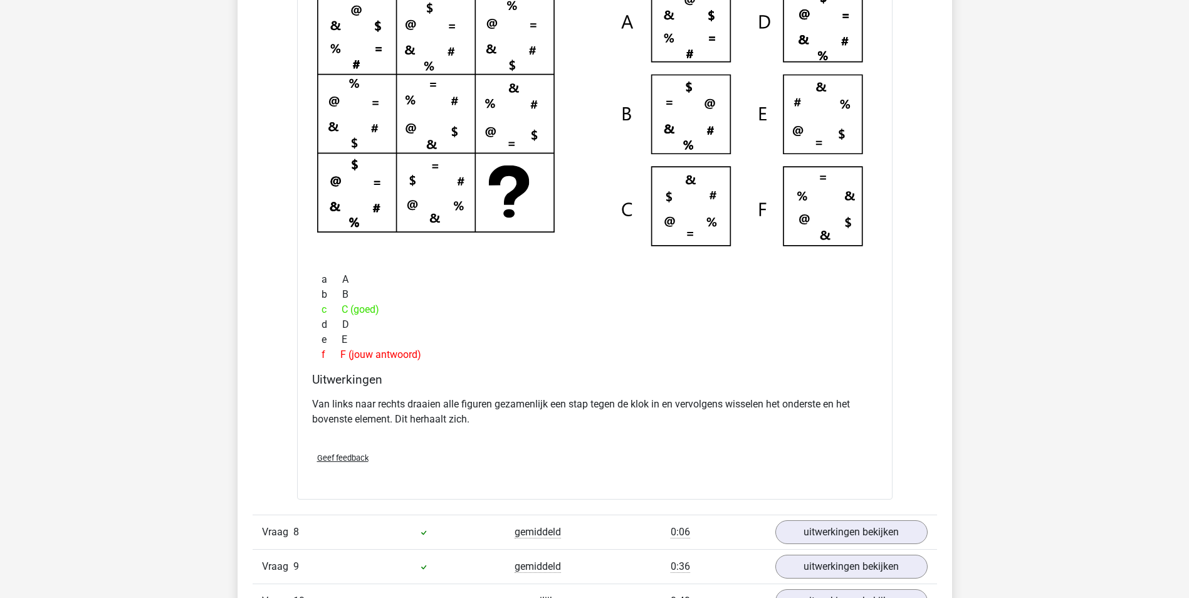
scroll to position [4701, 0]
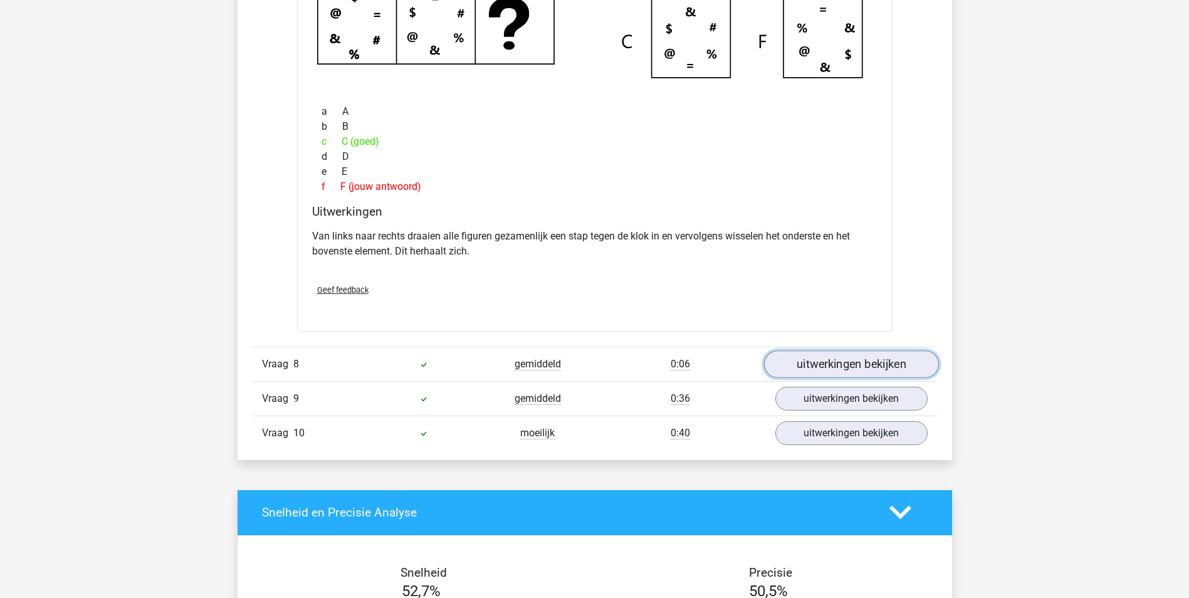
click at [856, 367] on link "uitwerkingen bekijken" at bounding box center [850, 364] width 175 height 28
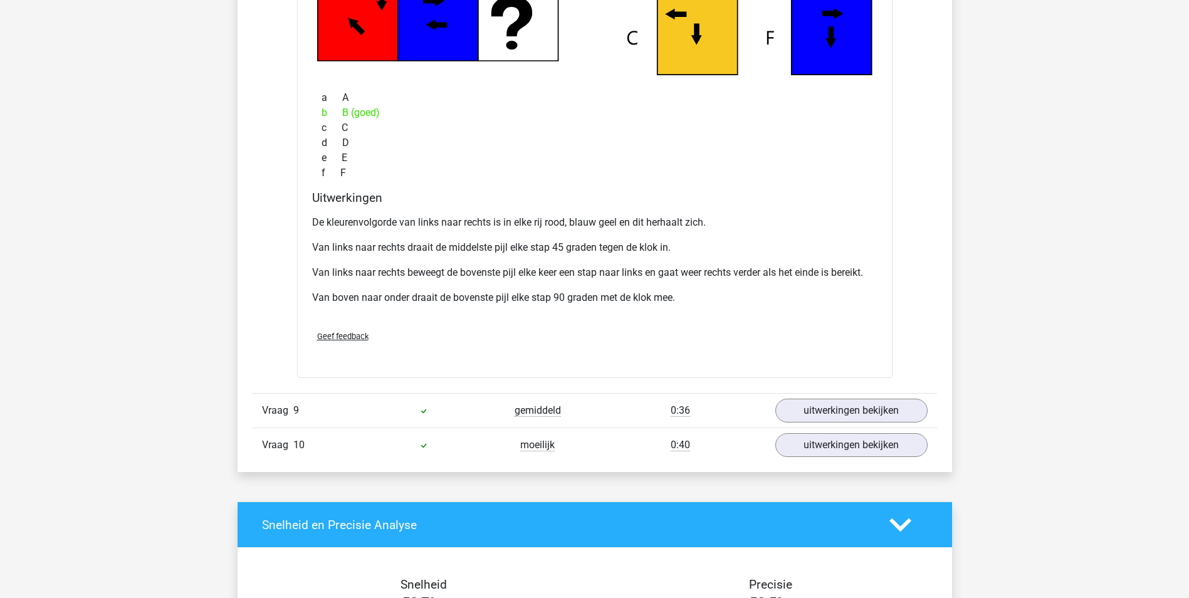
scroll to position [5328, 0]
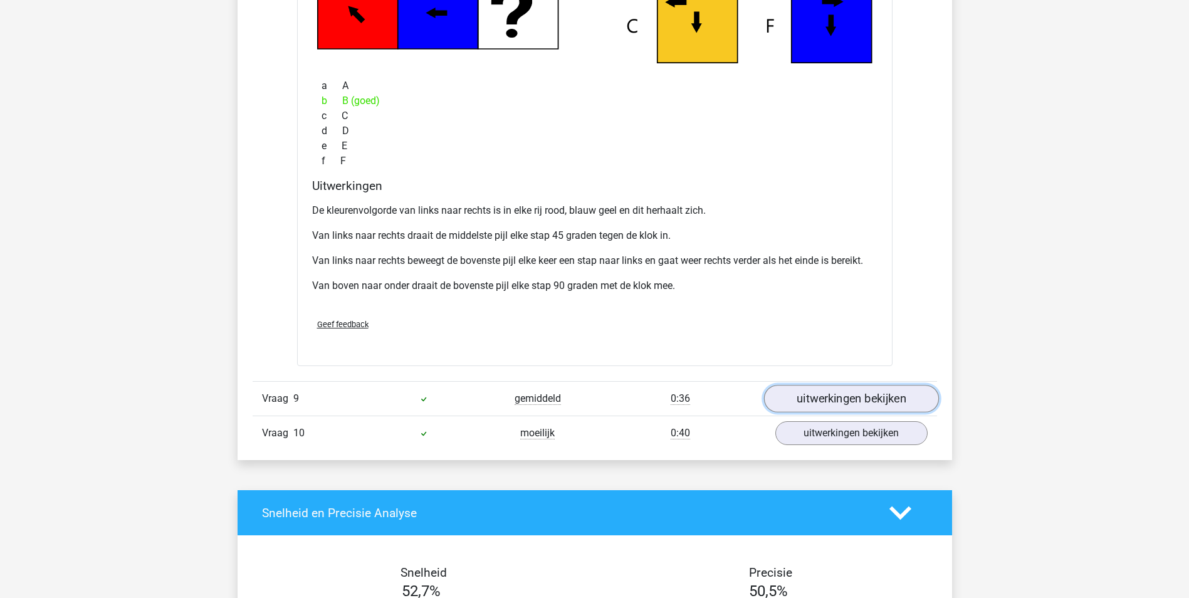
click at [869, 402] on link "uitwerkingen bekijken" at bounding box center [850, 399] width 175 height 28
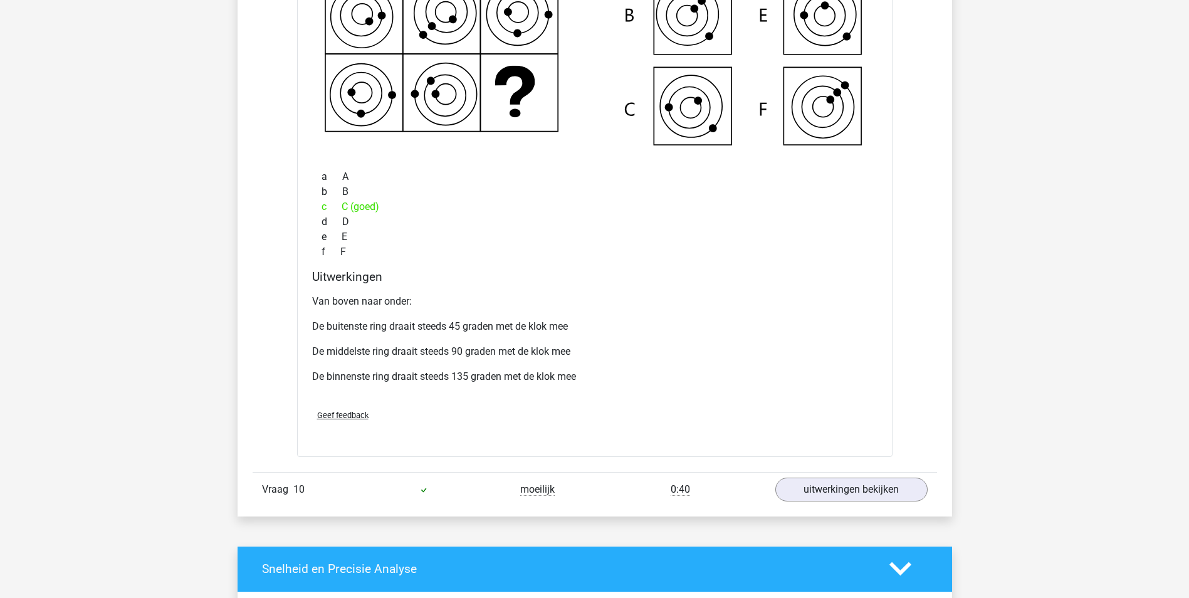
scroll to position [6017, 0]
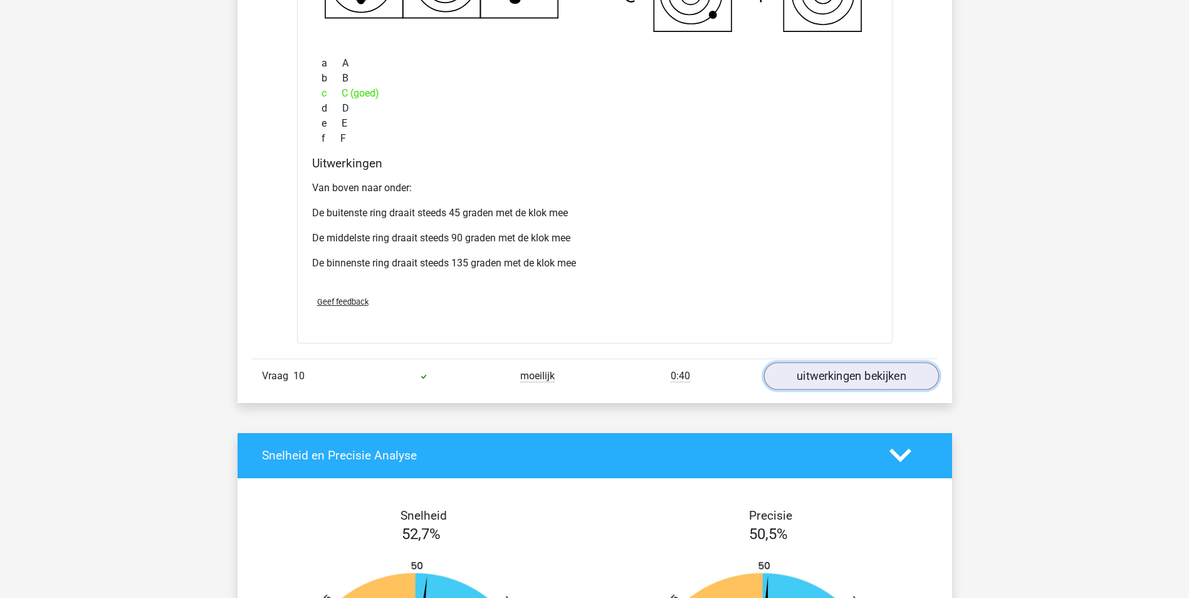
click at [886, 377] on link "uitwerkingen bekijken" at bounding box center [850, 376] width 175 height 28
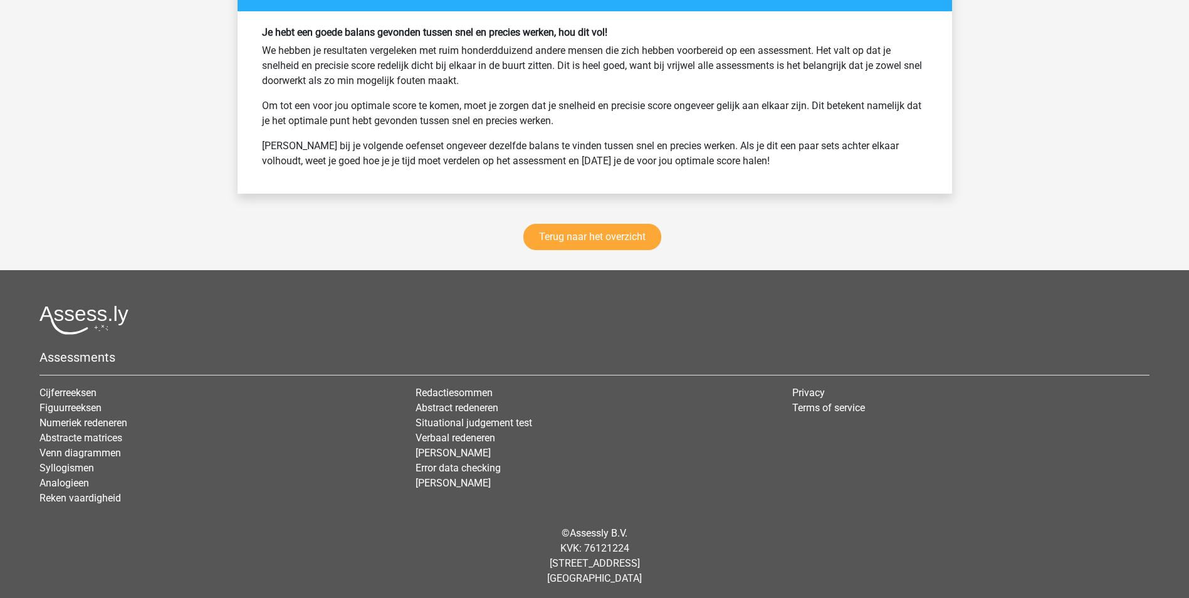
scroll to position [7475, 0]
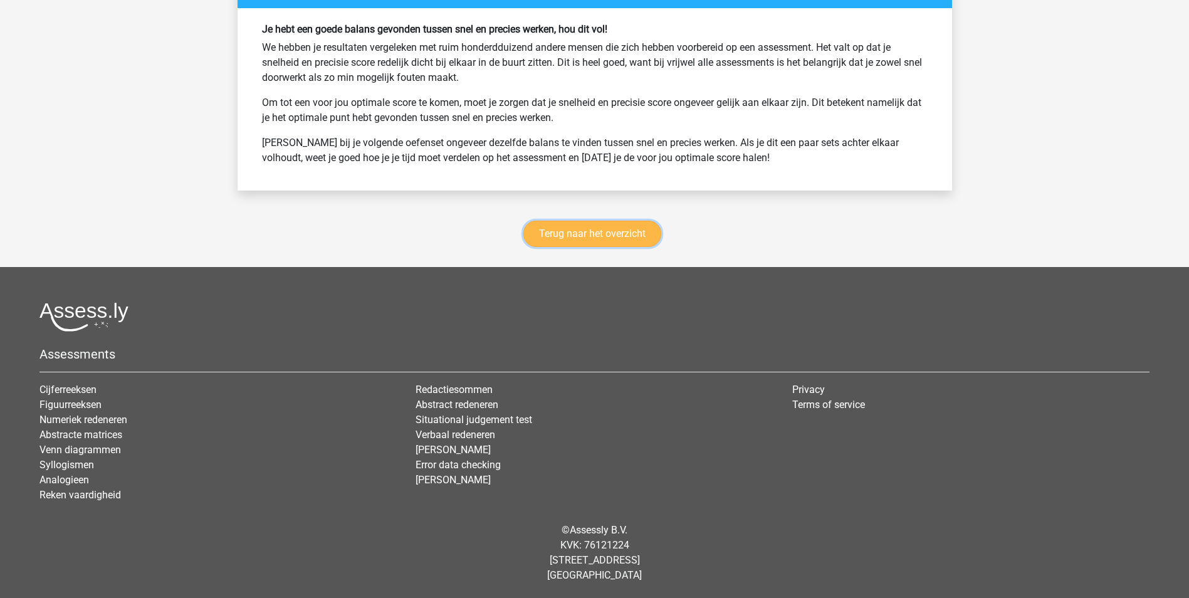
click at [563, 230] on link "Terug naar het overzicht" at bounding box center [592, 234] width 138 height 26
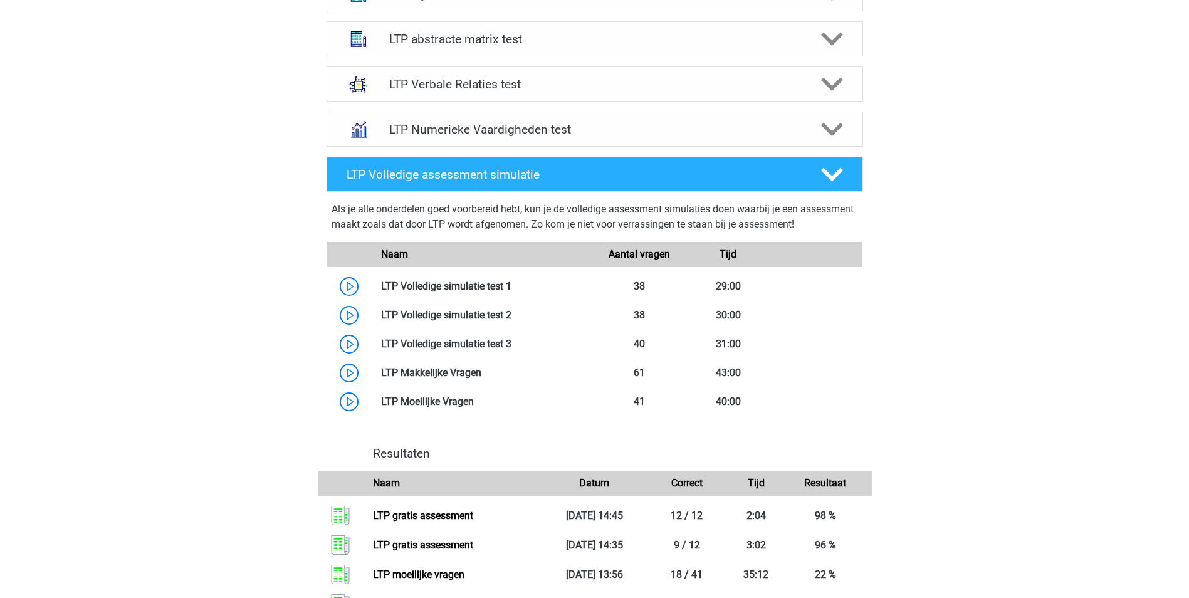
scroll to position [564, 0]
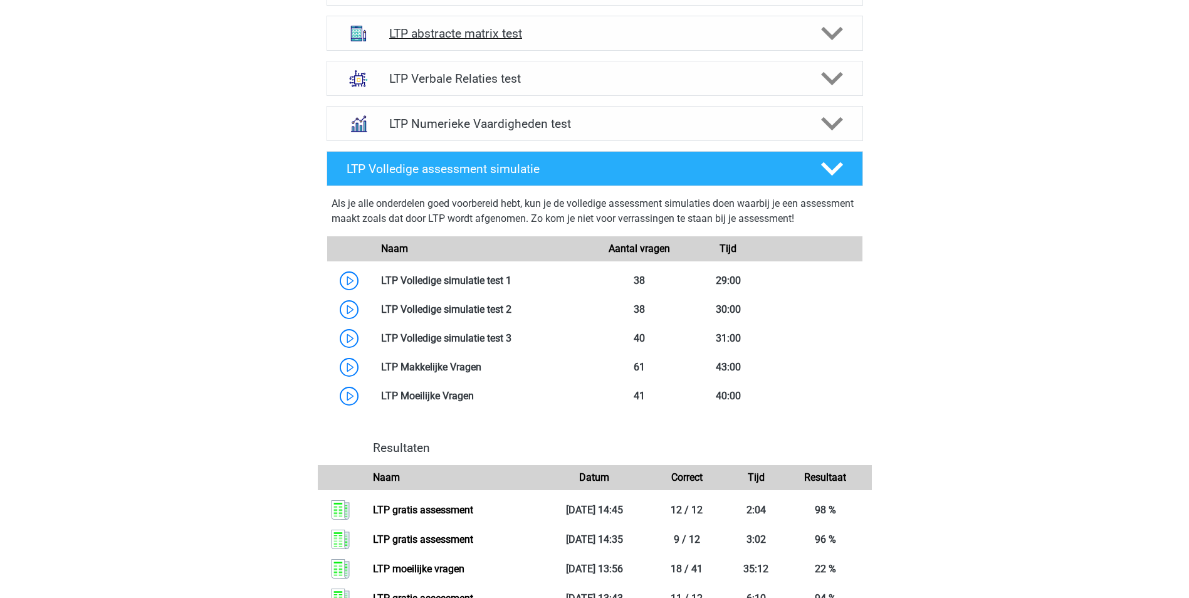
click at [834, 33] on polygon at bounding box center [832, 34] width 22 height 14
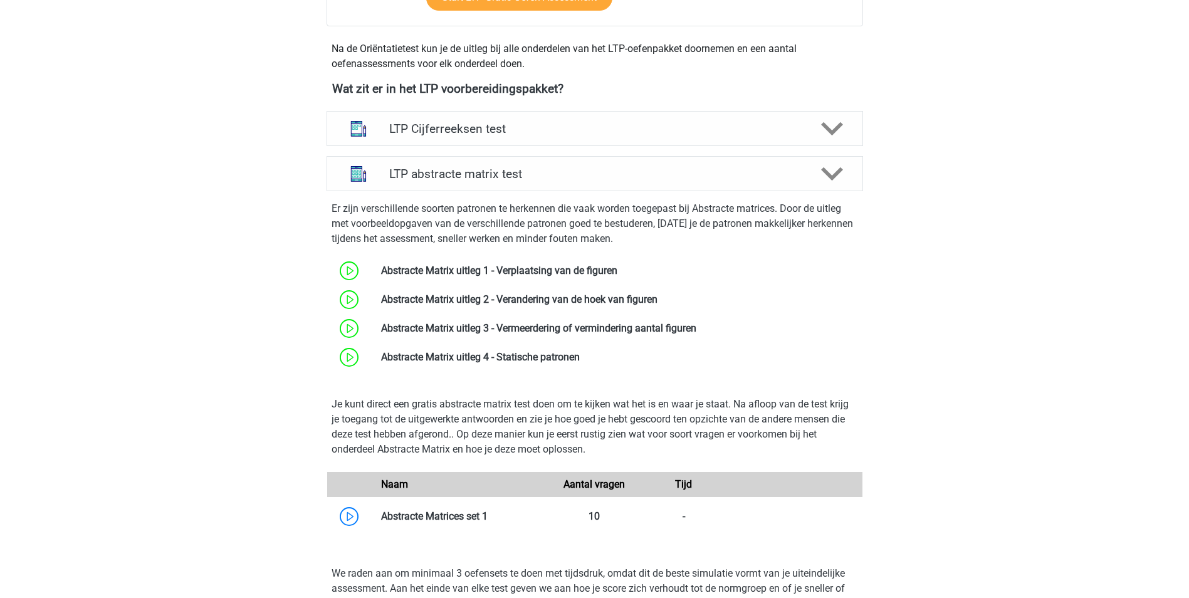
scroll to position [376, 0]
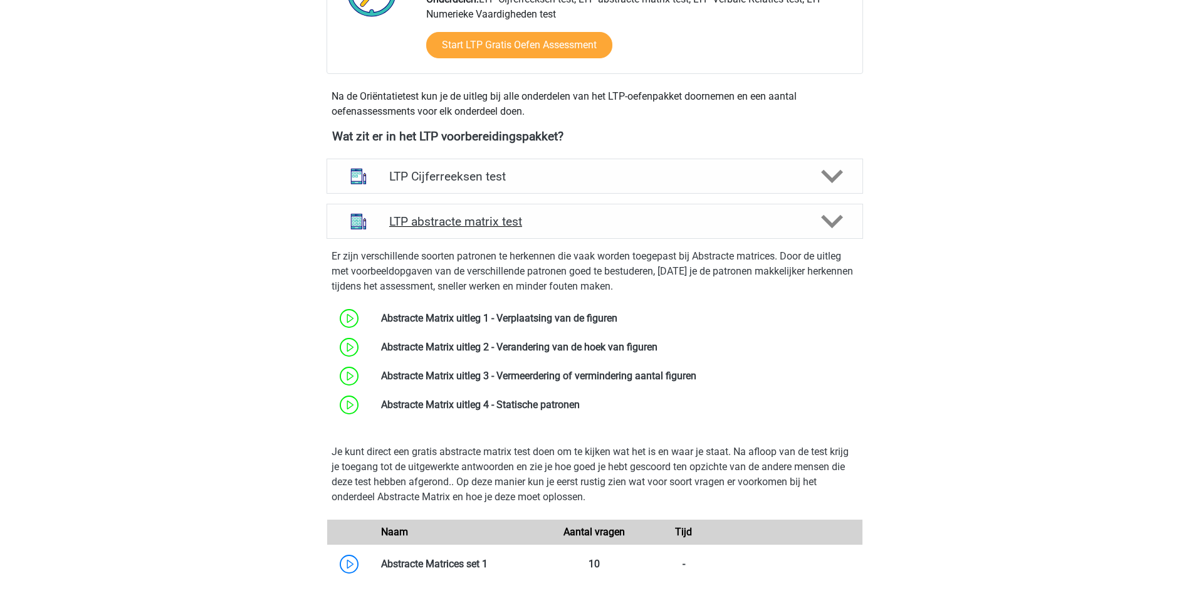
click at [830, 218] on icon at bounding box center [832, 222] width 22 height 22
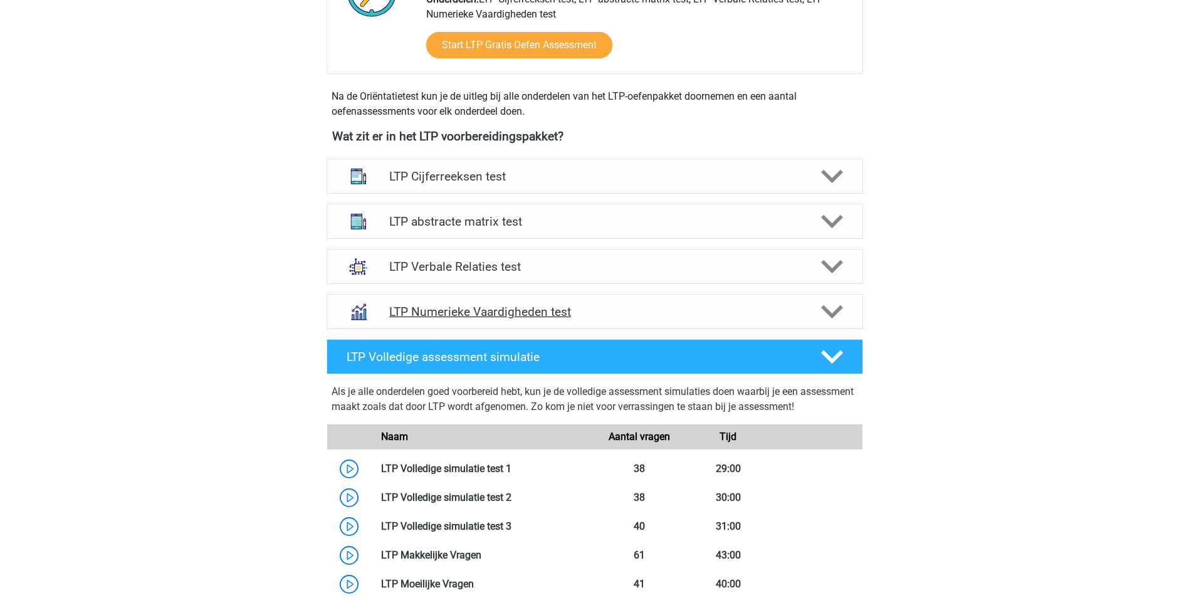
click at [839, 312] on icon at bounding box center [832, 312] width 22 height 22
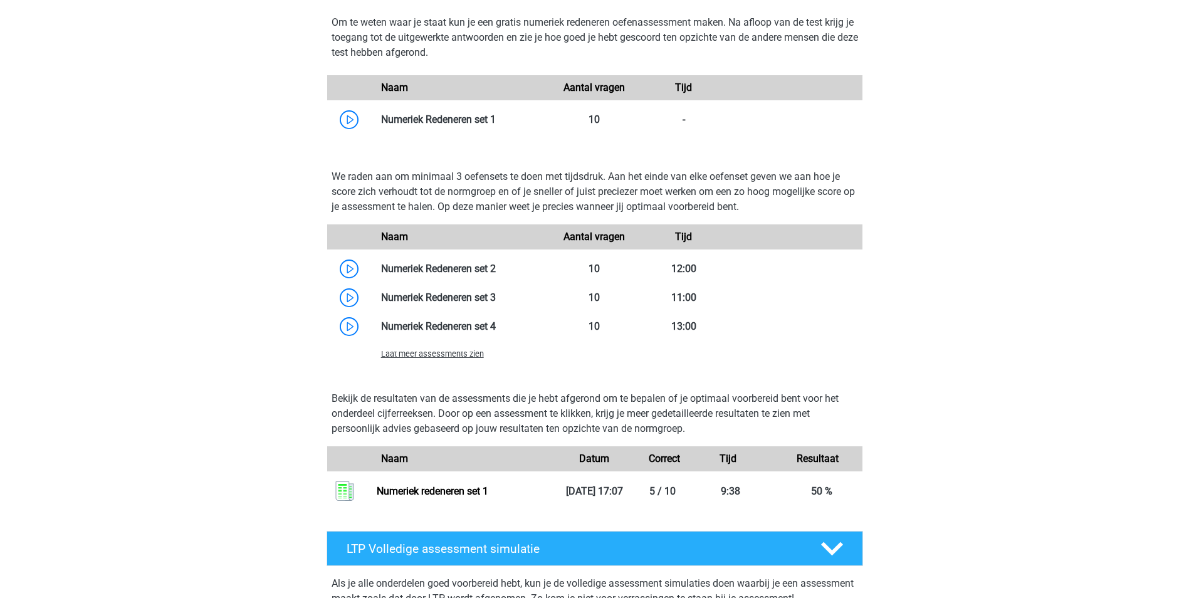
scroll to position [752, 0]
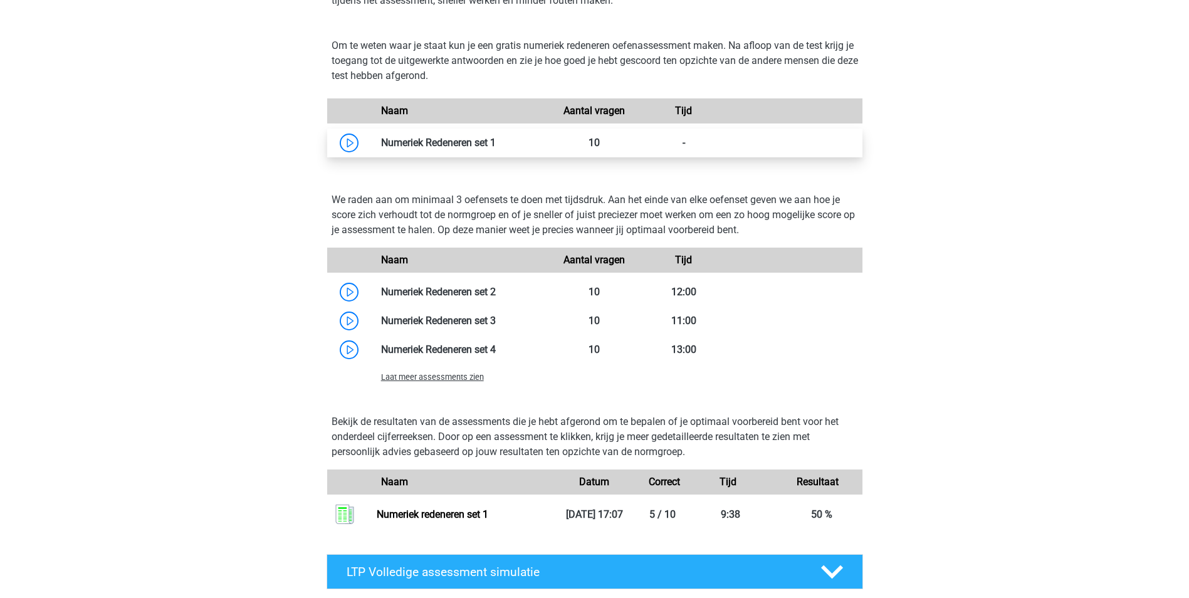
click at [496, 147] on link at bounding box center [496, 143] width 0 height 12
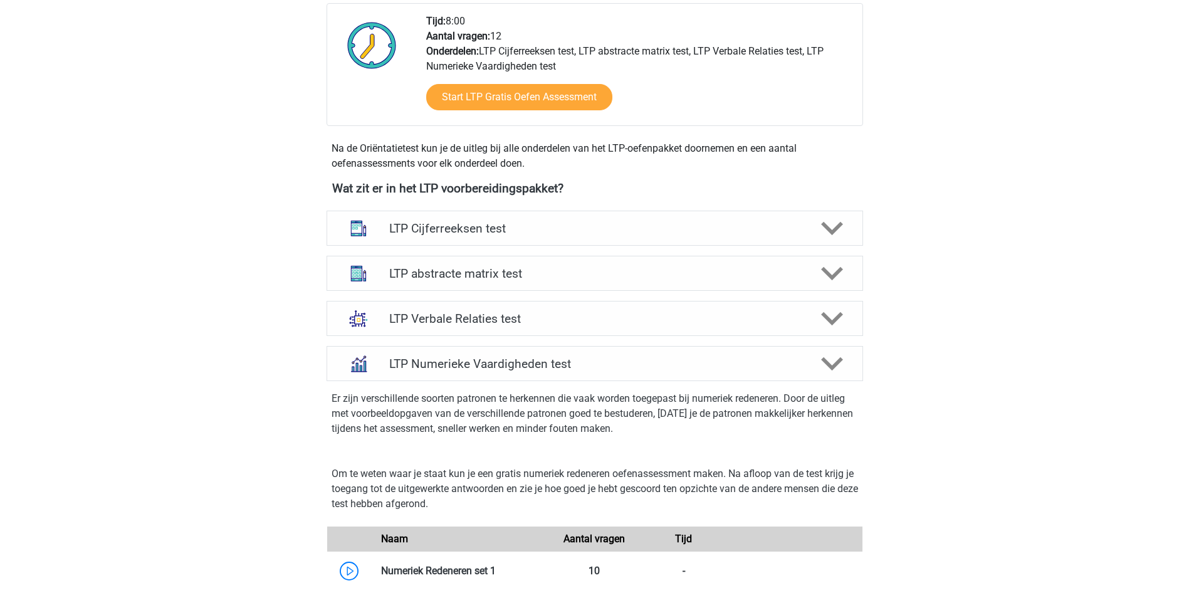
scroll to position [313, 0]
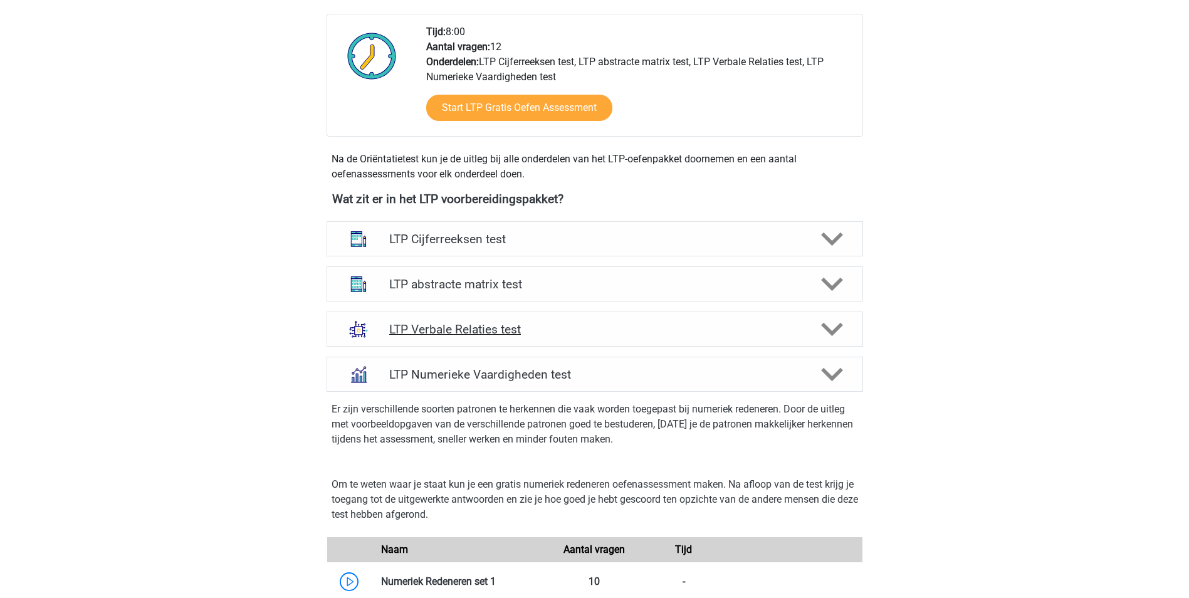
click at [830, 330] on polygon at bounding box center [832, 330] width 22 height 14
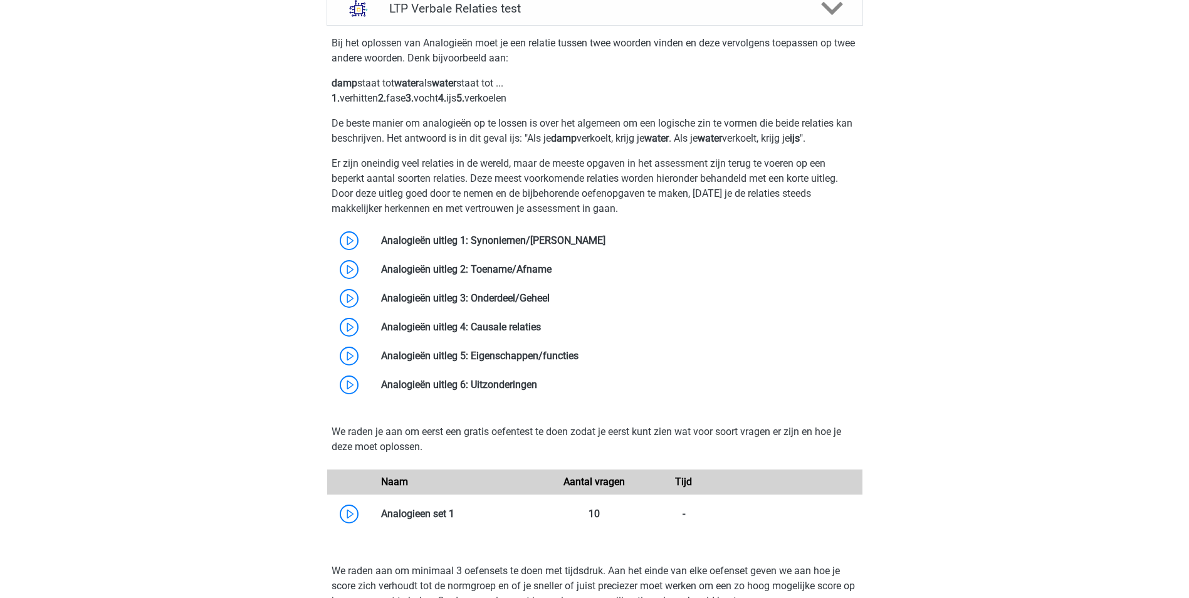
scroll to position [689, 0]
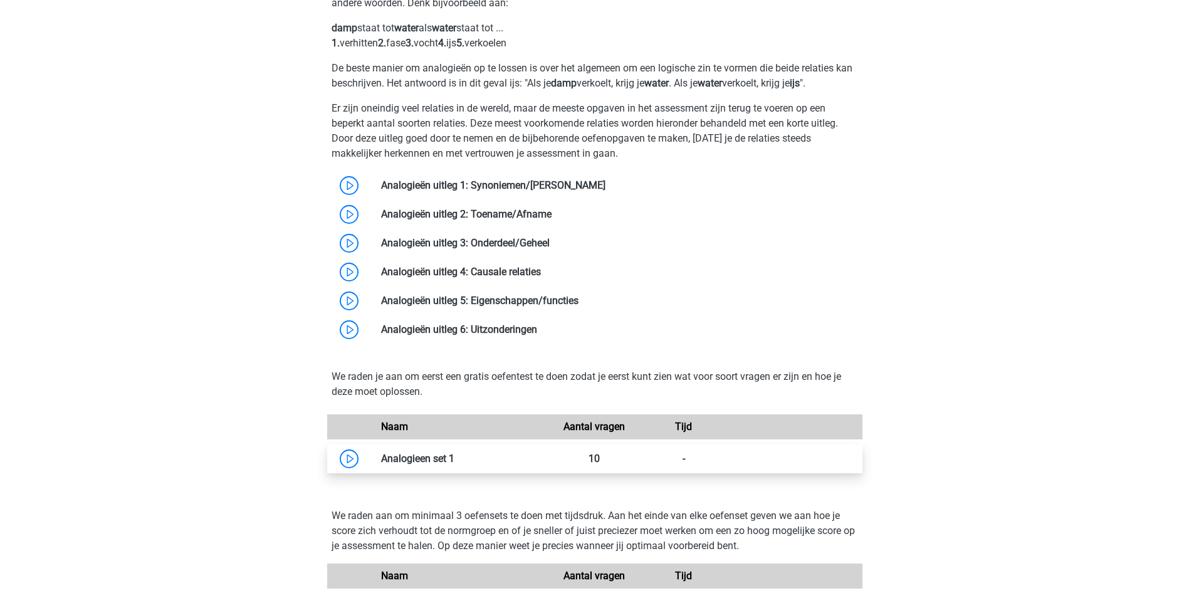
click at [454, 459] on link at bounding box center [454, 459] width 0 height 12
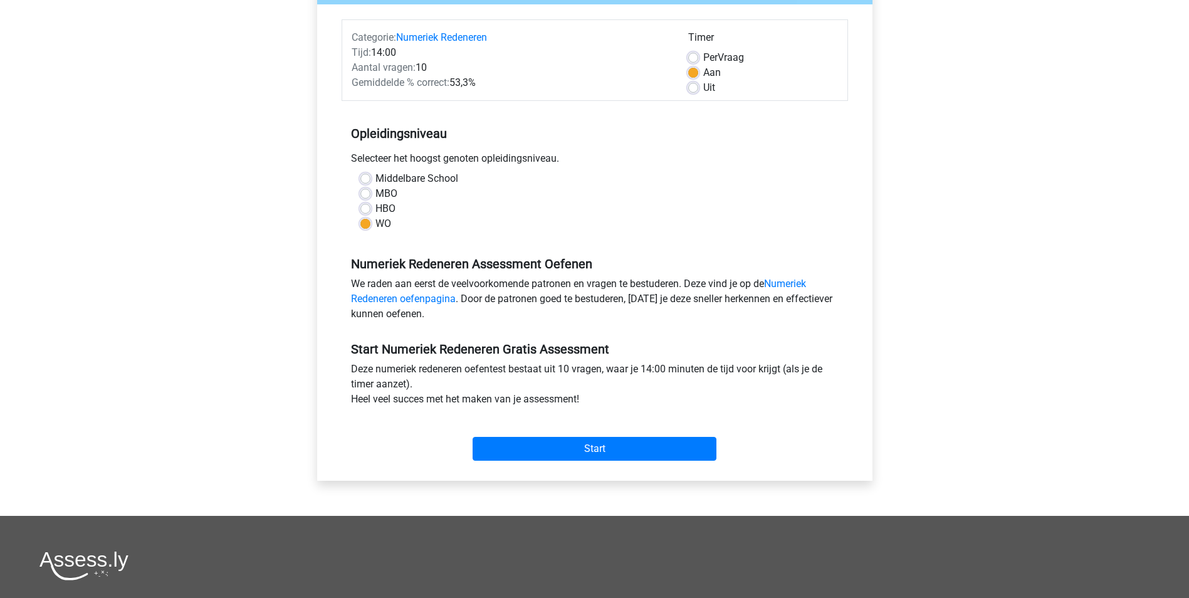
scroll to position [188, 0]
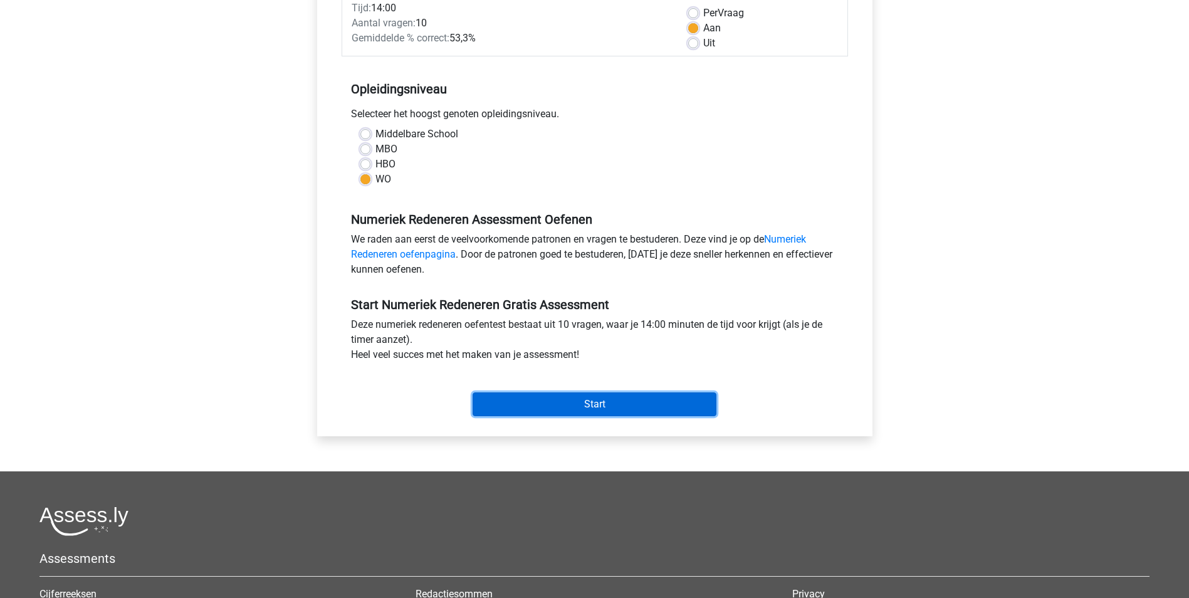
click at [599, 404] on input "Start" at bounding box center [595, 404] width 244 height 24
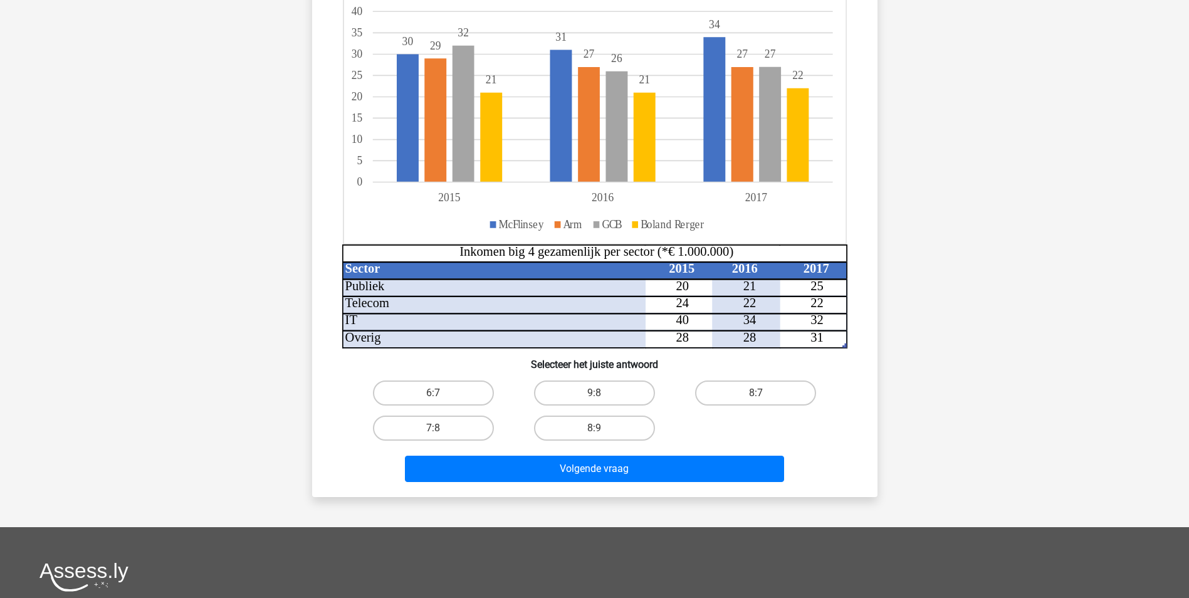
scroll to position [188, 0]
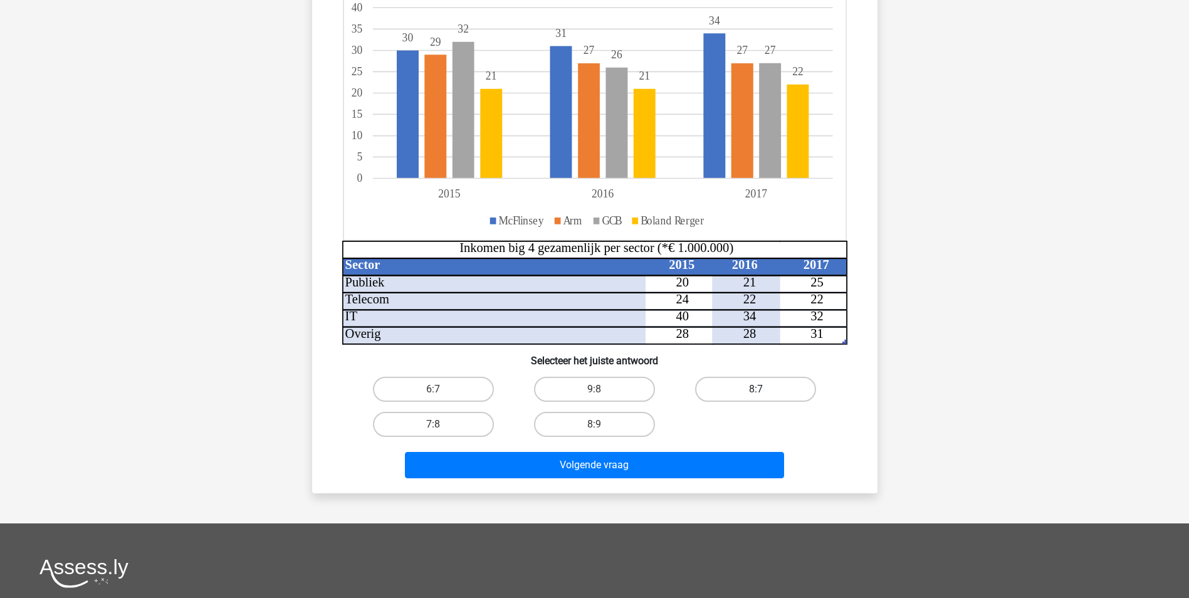
click at [753, 384] on label "8:7" at bounding box center [755, 389] width 121 height 25
click at [756, 389] on input "8:7" at bounding box center [760, 393] width 8 height 8
radio input "true"
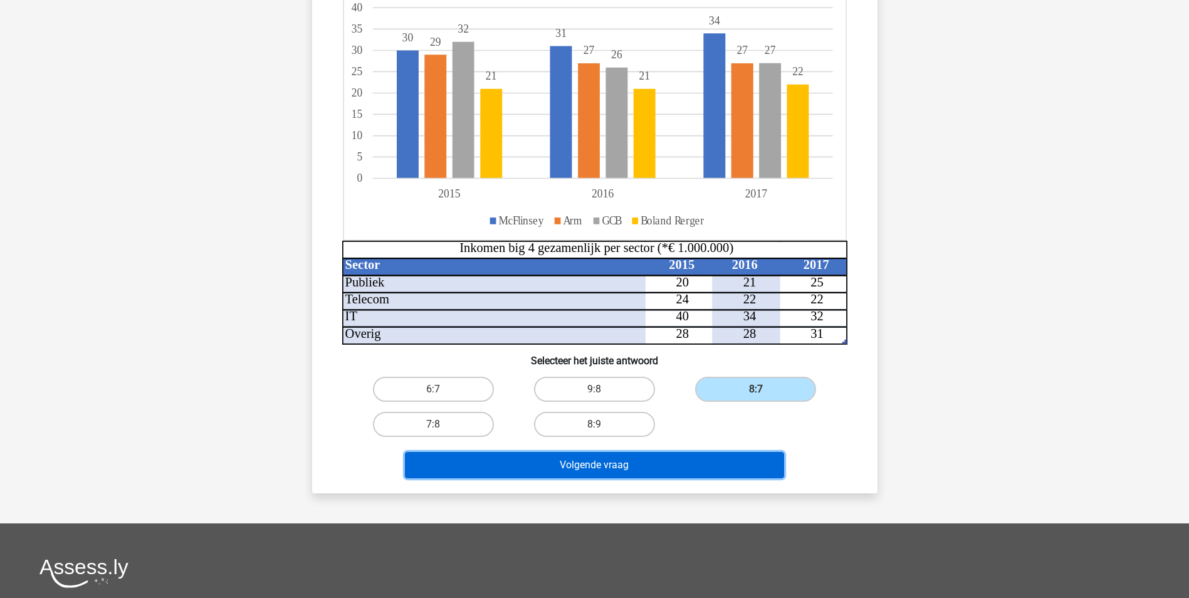
click at [627, 463] on button "Volgende vraag" at bounding box center [594, 465] width 379 height 26
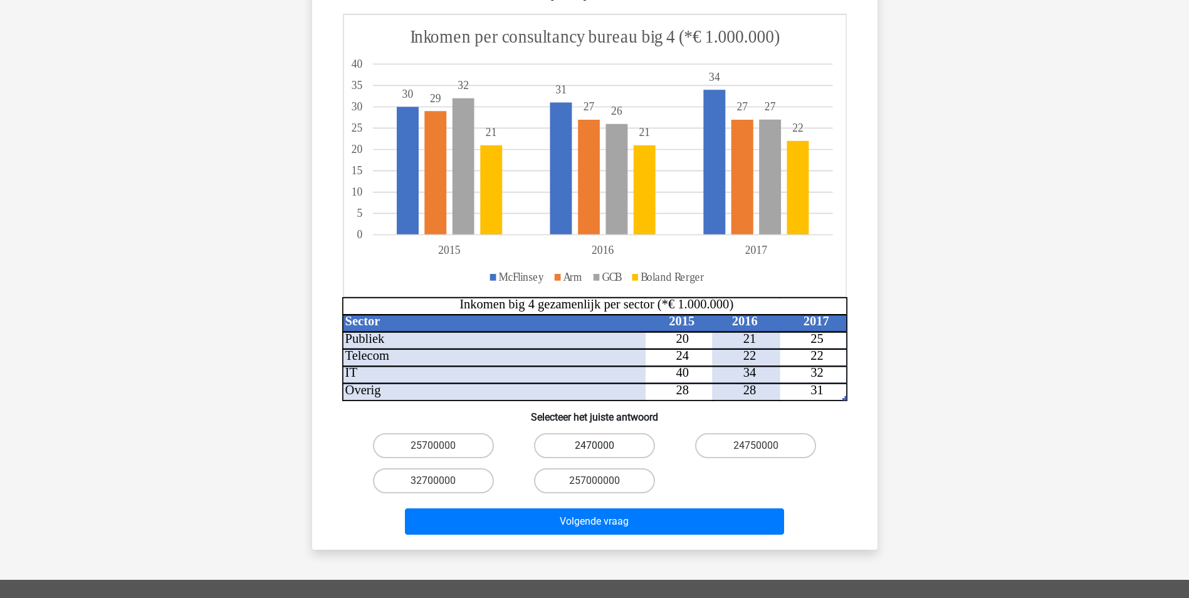
click at [610, 433] on label "2470000" at bounding box center [594, 445] width 121 height 25
click at [602, 446] on input "2470000" at bounding box center [598, 450] width 8 height 8
radio input "true"
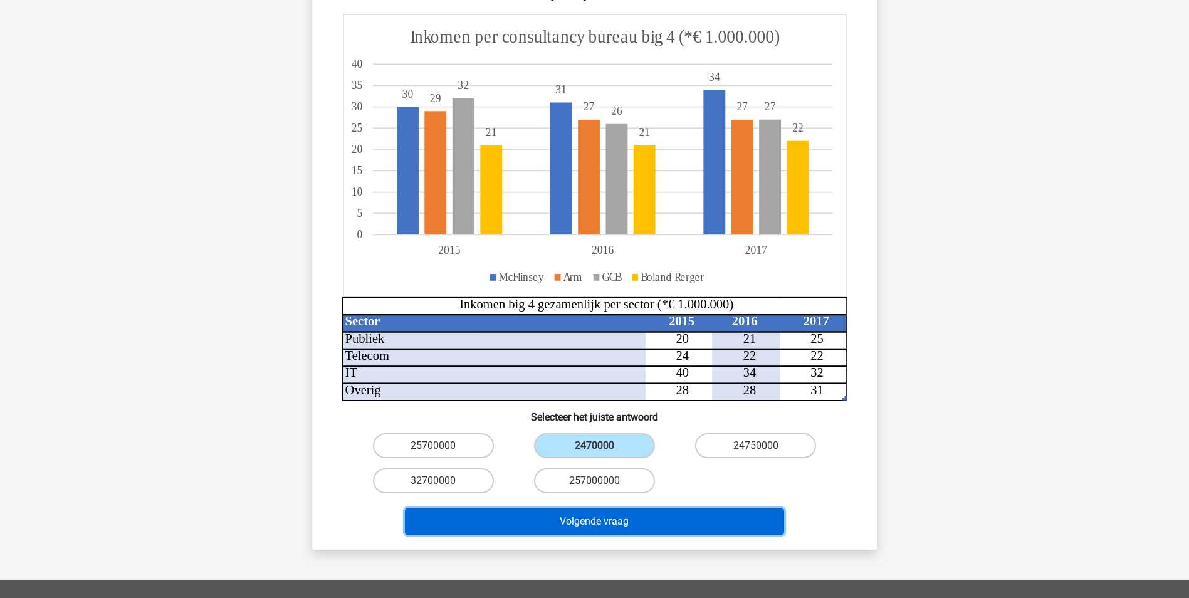
click at [604, 508] on button "Volgende vraag" at bounding box center [594, 521] width 379 height 26
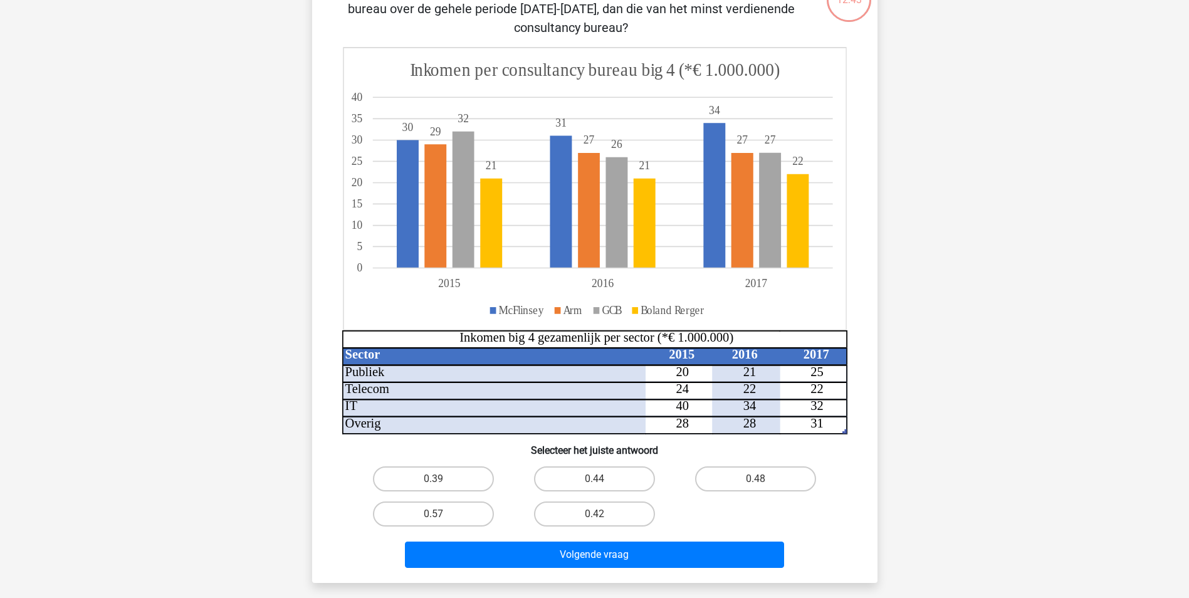
scroll to position [313, 0]
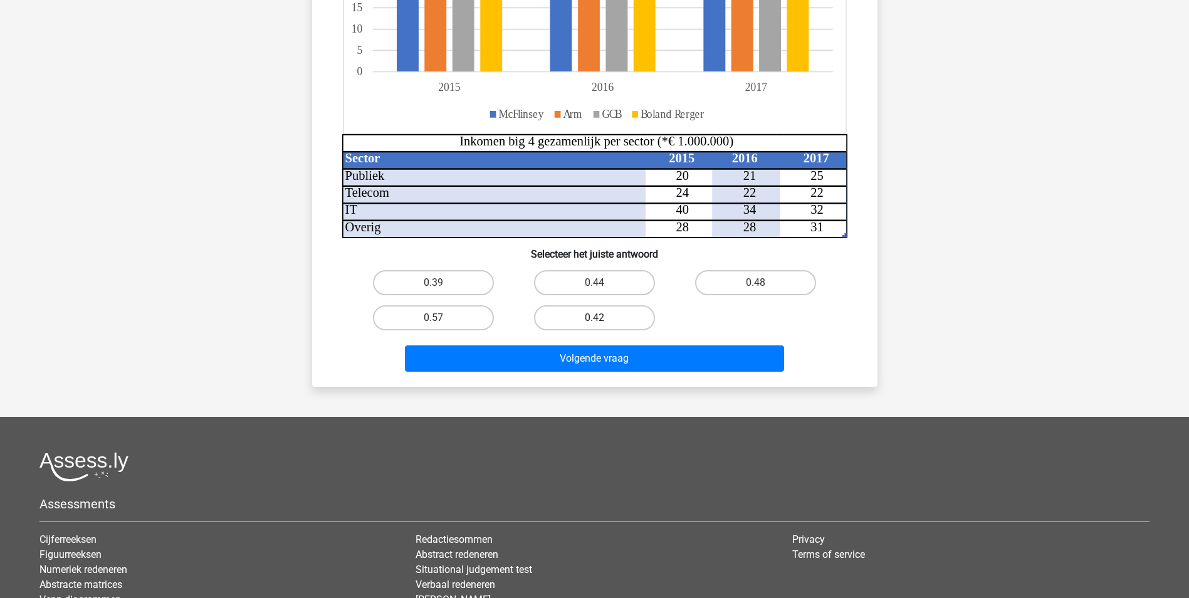
click at [614, 319] on label "0.42" at bounding box center [594, 317] width 121 height 25
click at [602, 319] on input "0.42" at bounding box center [598, 322] width 8 height 8
radio input "true"
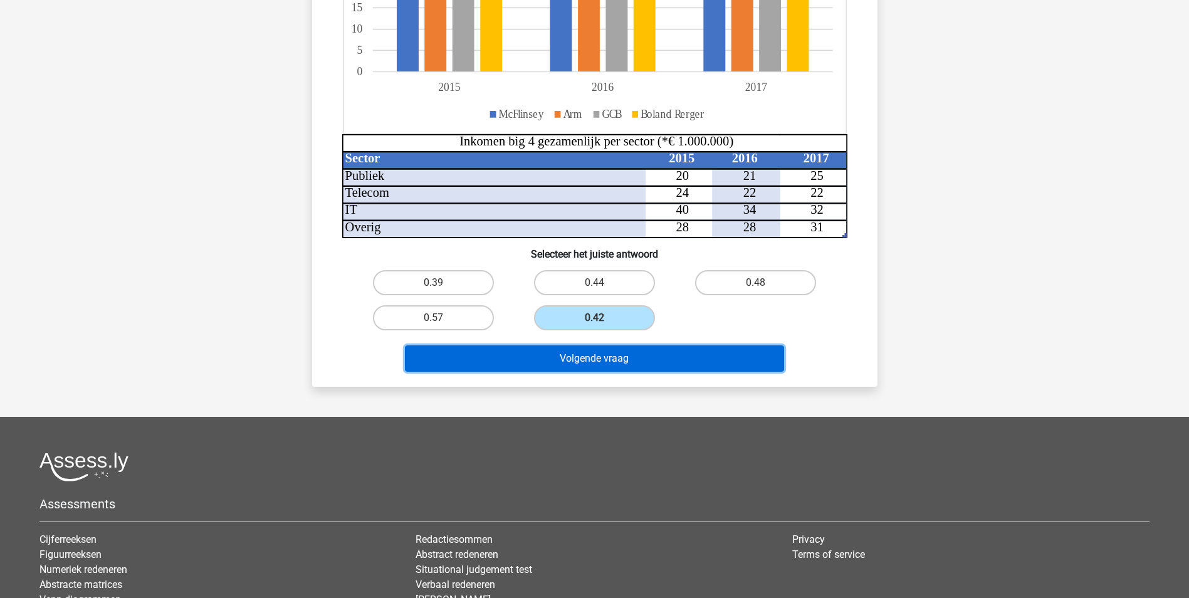
click at [609, 357] on button "Volgende vraag" at bounding box center [594, 358] width 379 height 26
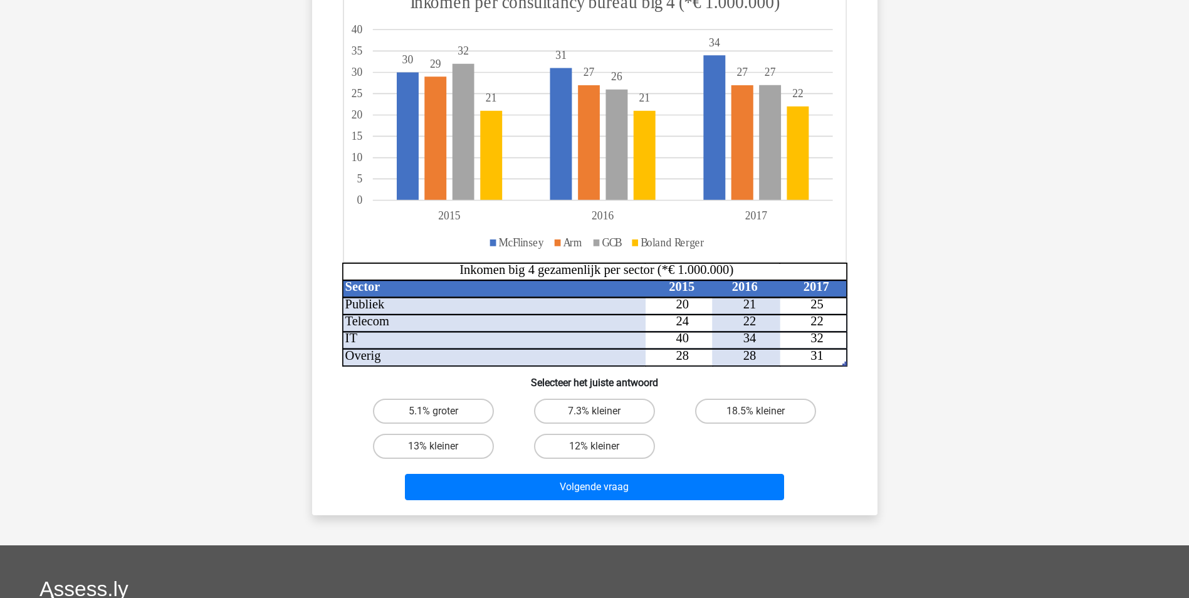
scroll to position [63, 0]
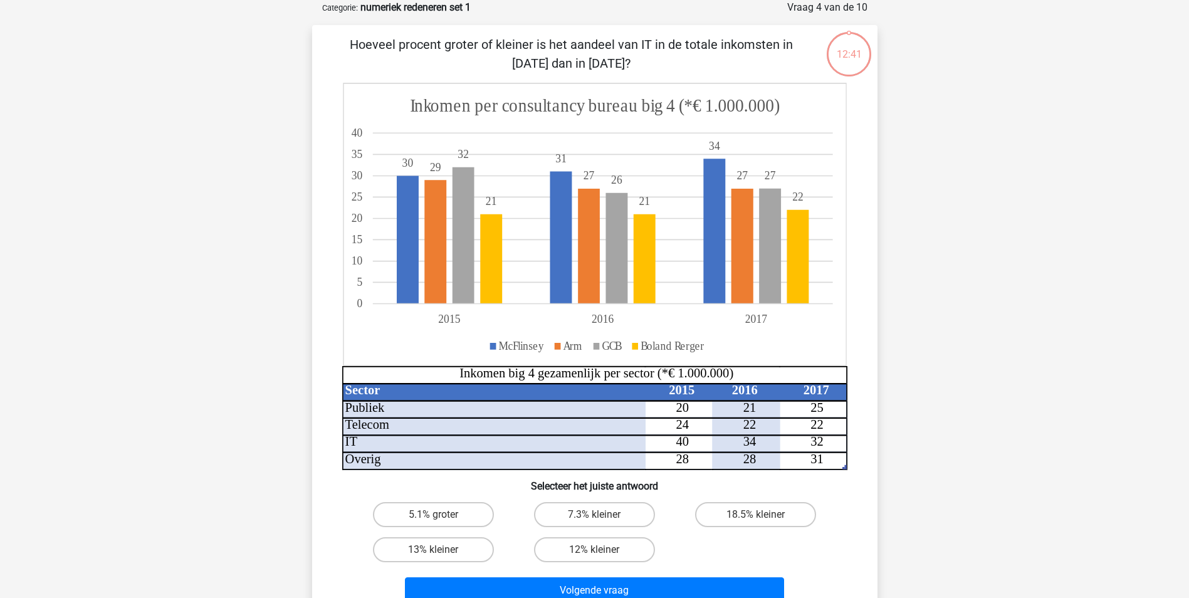
click at [594, 550] on input "12% kleiner" at bounding box center [598, 554] width 8 height 8
radio input "true"
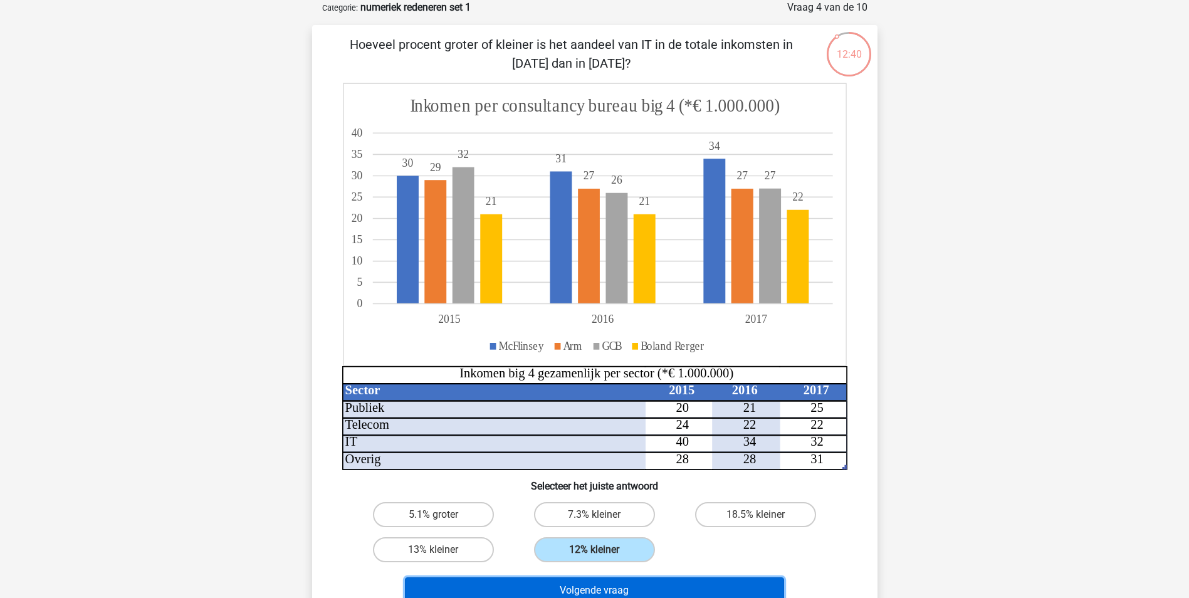
click at [584, 584] on button "Volgende vraag" at bounding box center [594, 590] width 379 height 26
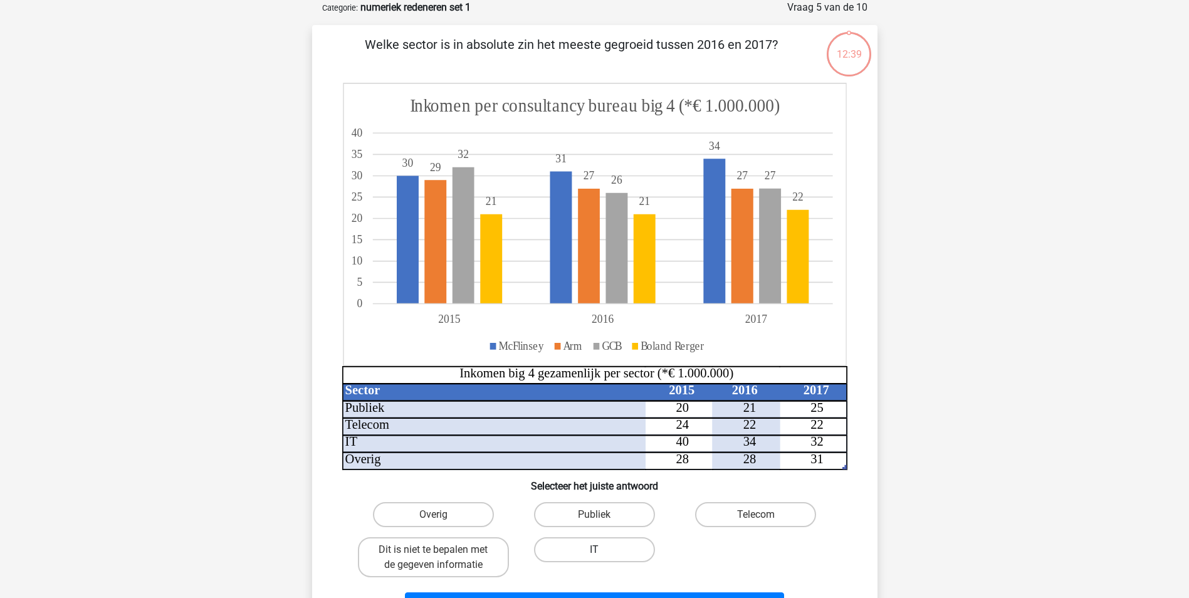
click at [594, 548] on label "IT" at bounding box center [594, 549] width 121 height 25
click at [594, 550] on input "IT" at bounding box center [598, 554] width 8 height 8
radio input "true"
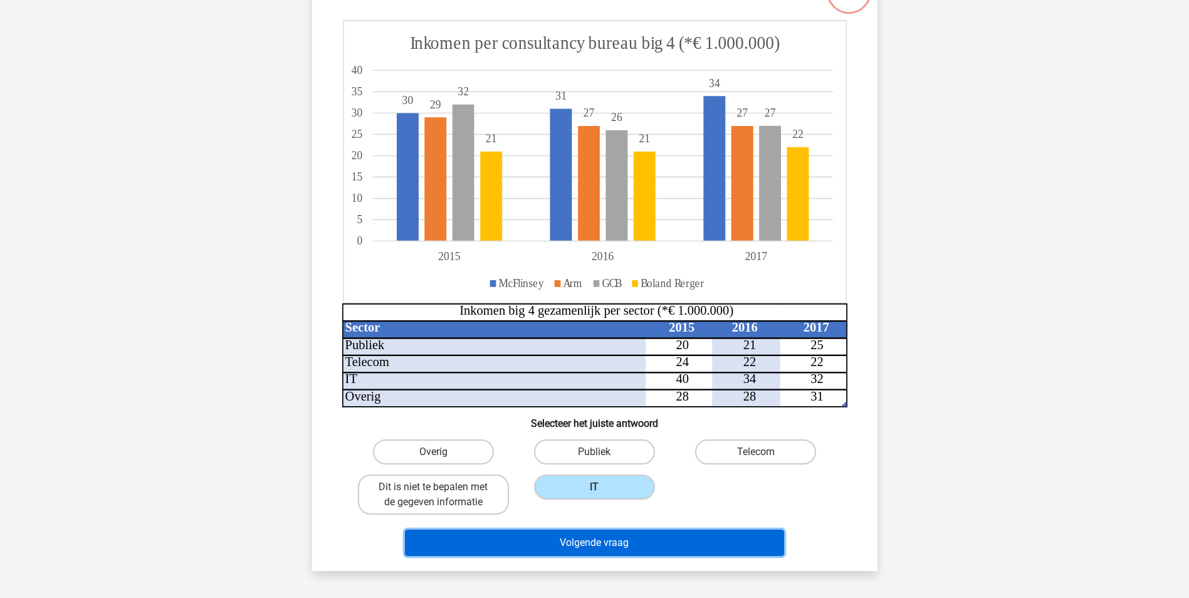
click at [612, 544] on button "Volgende vraag" at bounding box center [594, 543] width 379 height 26
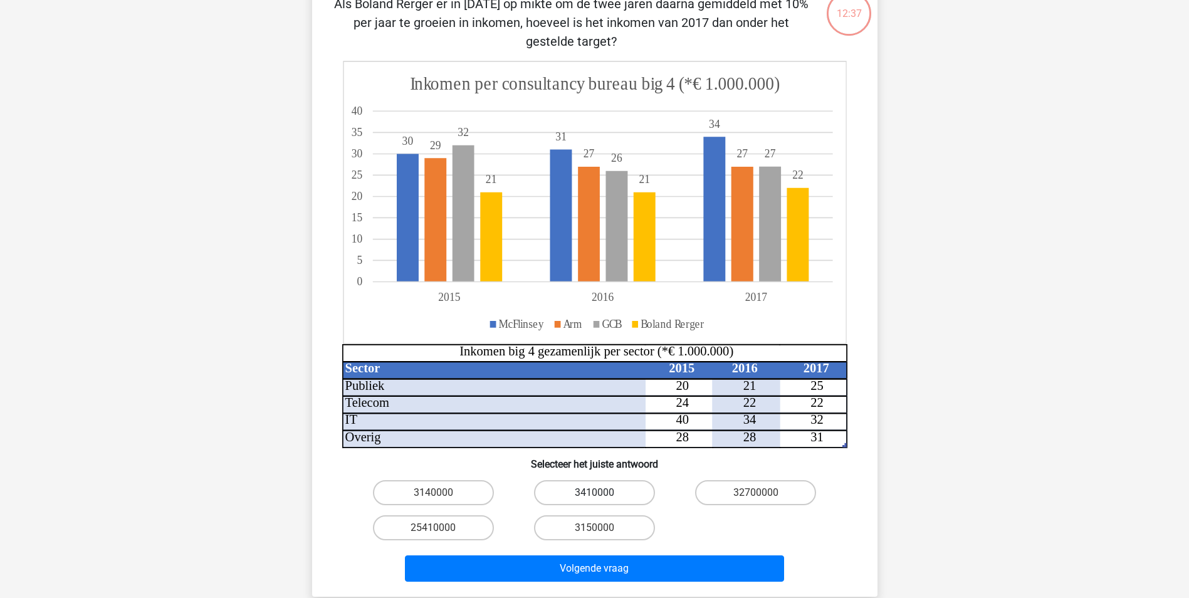
scroll to position [125, 0]
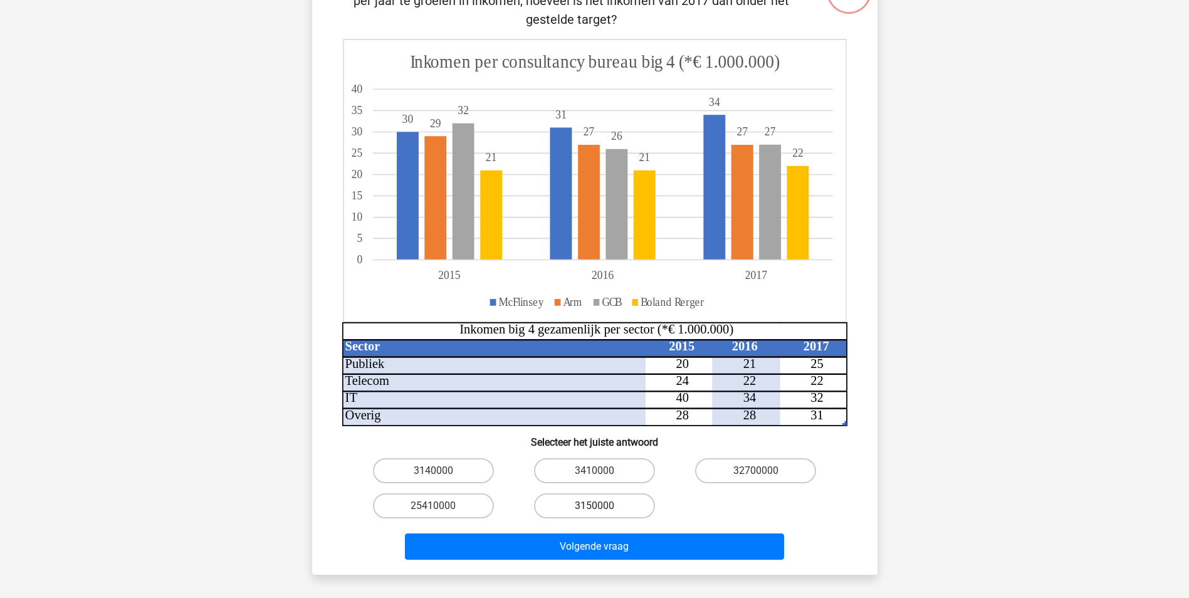
click at [611, 513] on label "3150000" at bounding box center [594, 505] width 121 height 25
click at [602, 513] on input "3150000" at bounding box center [598, 510] width 8 height 8
radio input "true"
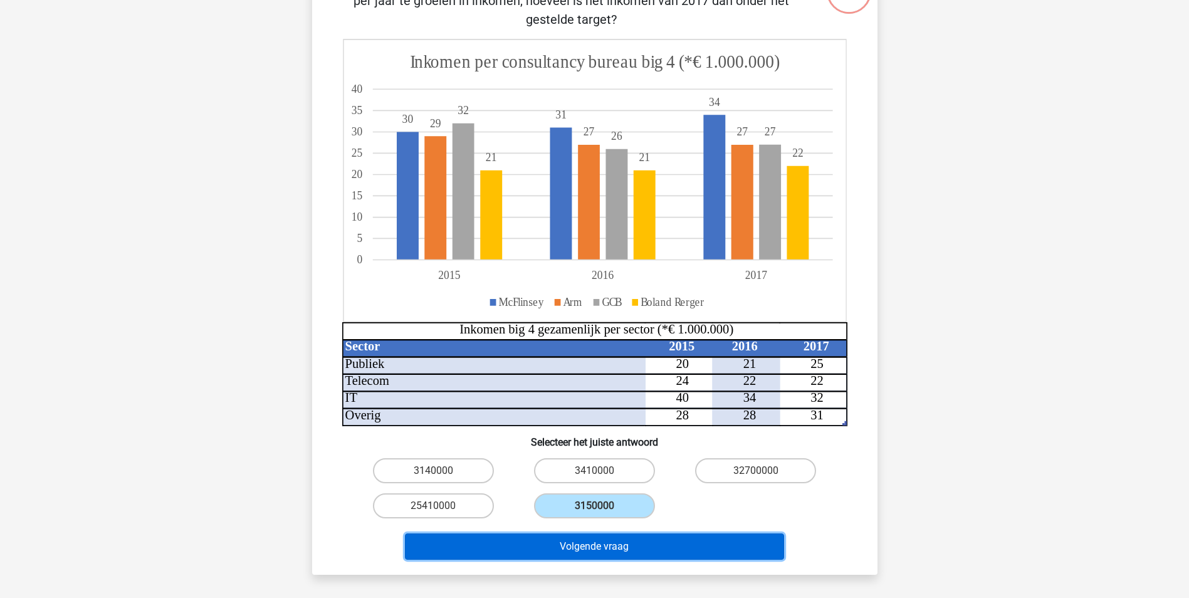
click at [609, 542] on button "Volgende vraag" at bounding box center [594, 546] width 379 height 26
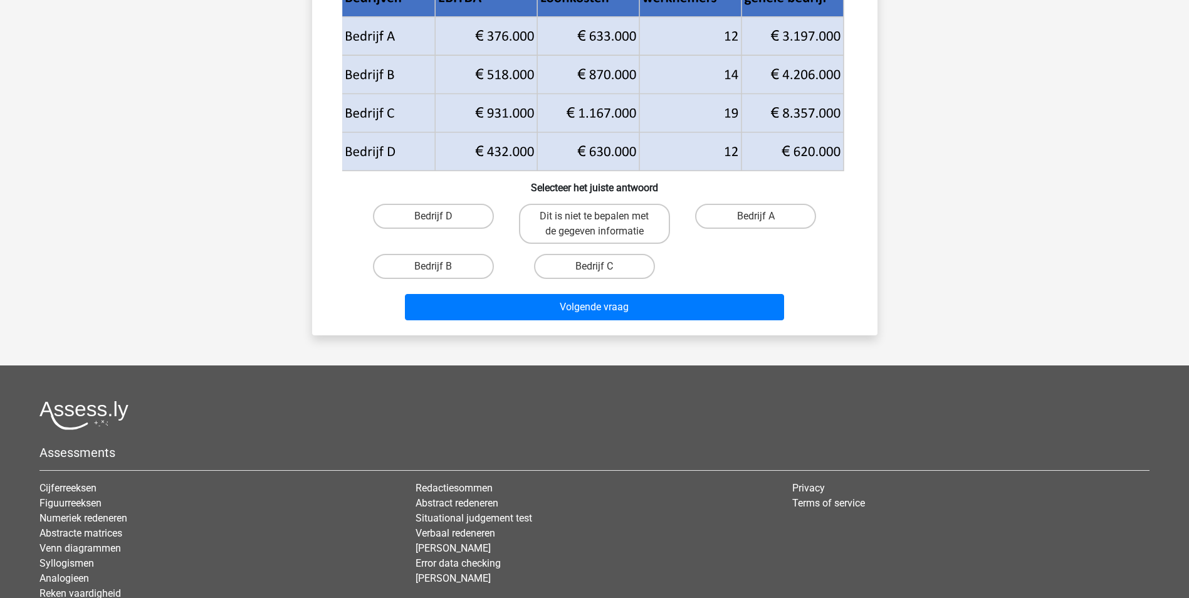
scroll to position [188, 0]
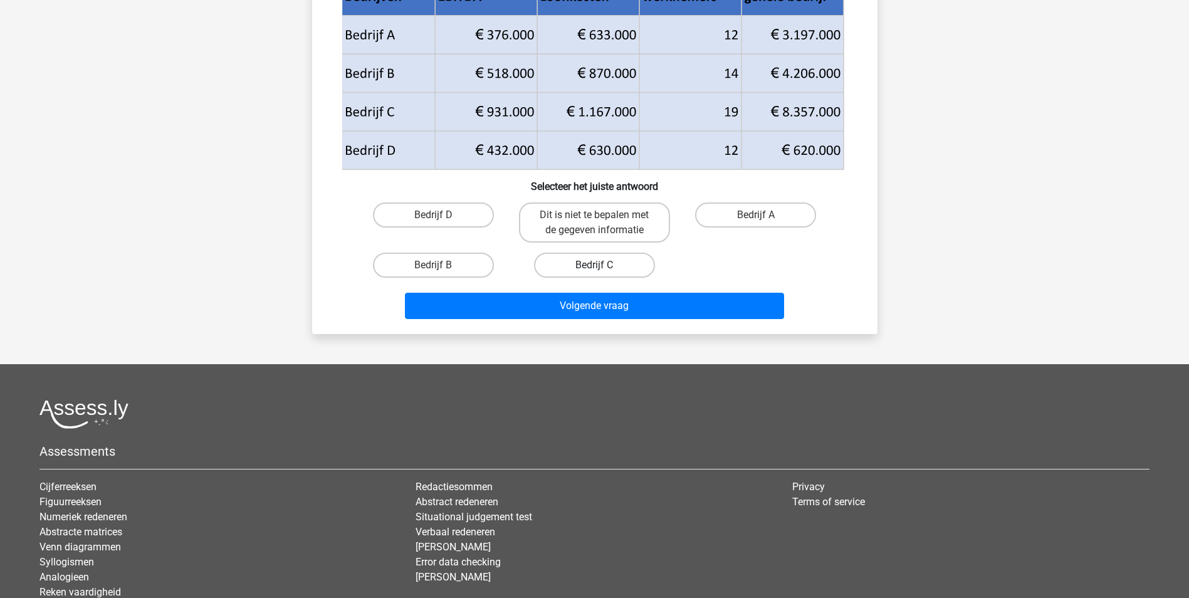
click at [584, 262] on label "Bedrijf C" at bounding box center [594, 265] width 121 height 25
click at [594, 265] on input "Bedrijf C" at bounding box center [598, 269] width 8 height 8
radio input "true"
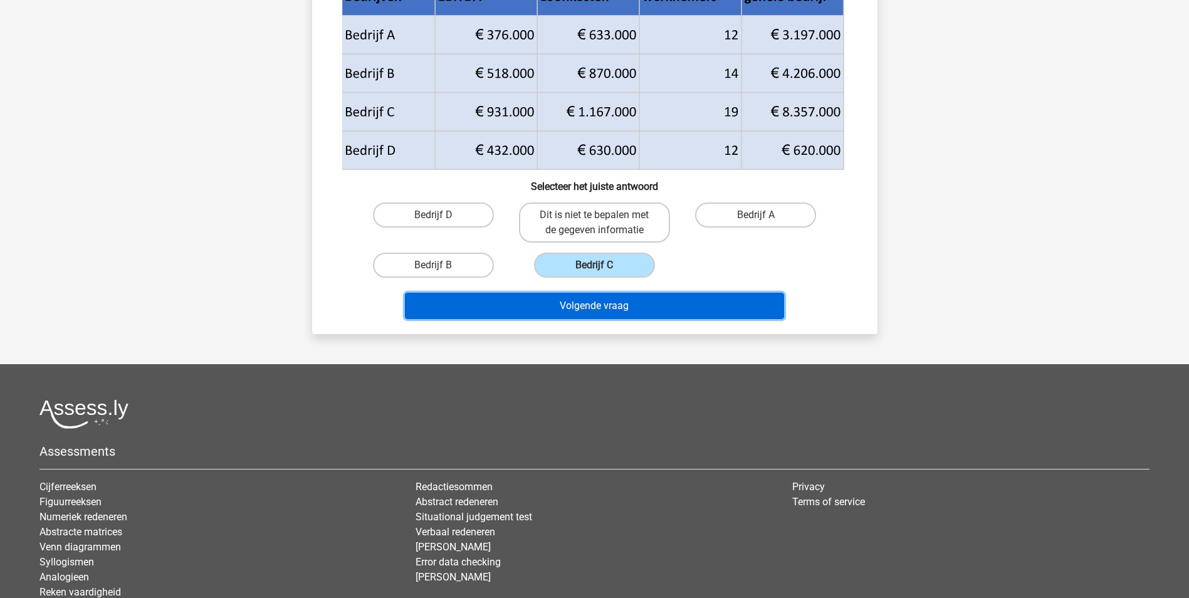
click at [604, 303] on button "Volgende vraag" at bounding box center [594, 306] width 379 height 26
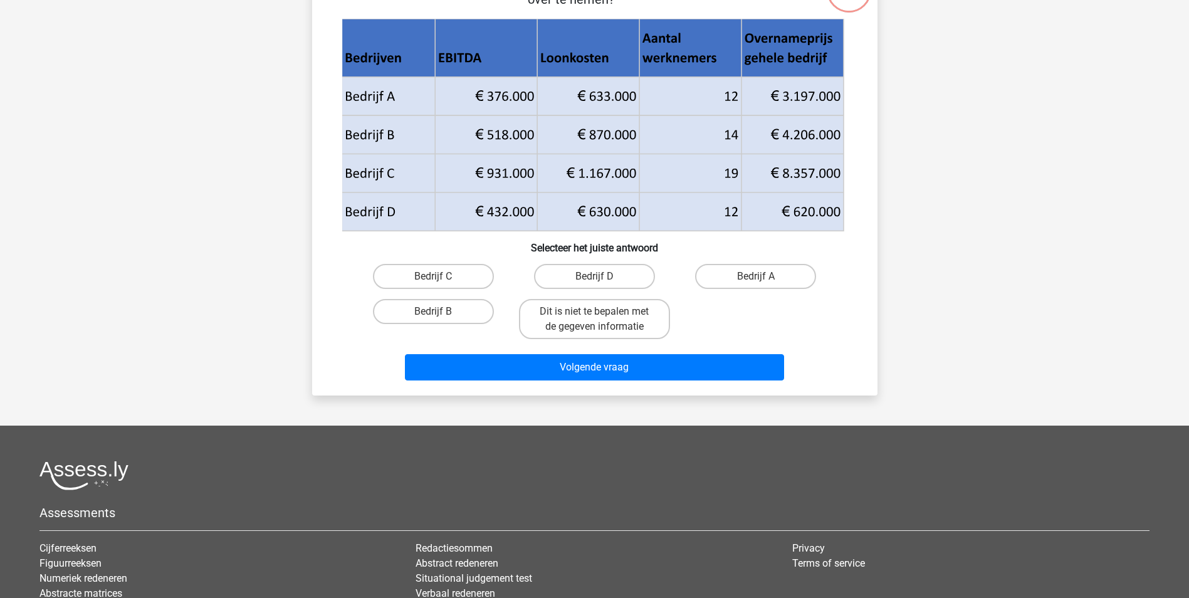
scroll to position [63, 0]
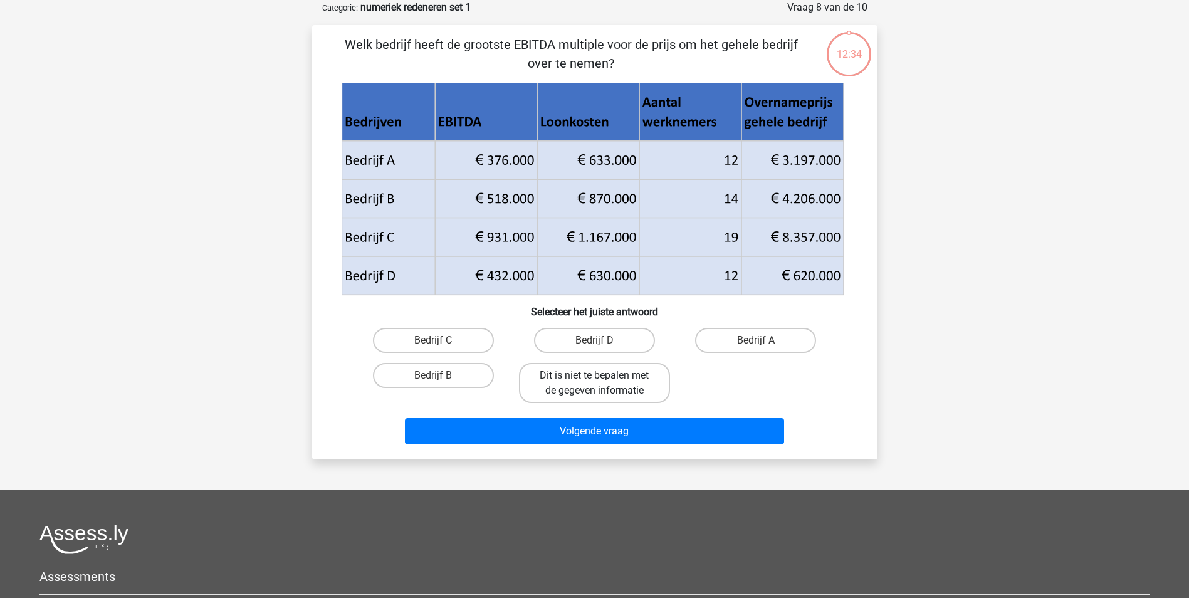
click at [611, 387] on label "Dit is niet te bepalen met de gegeven informatie" at bounding box center [594, 383] width 151 height 40
click at [602, 384] on input "Dit is niet te bepalen met de gegeven informatie" at bounding box center [598, 379] width 8 height 8
radio input "true"
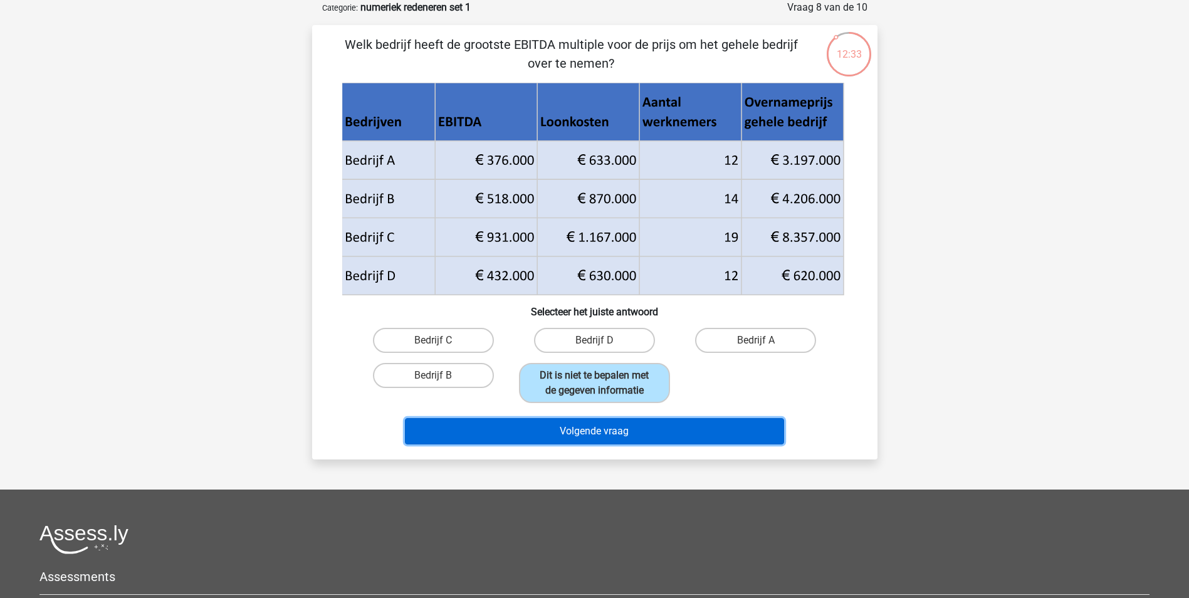
click at [608, 431] on button "Volgende vraag" at bounding box center [594, 431] width 379 height 26
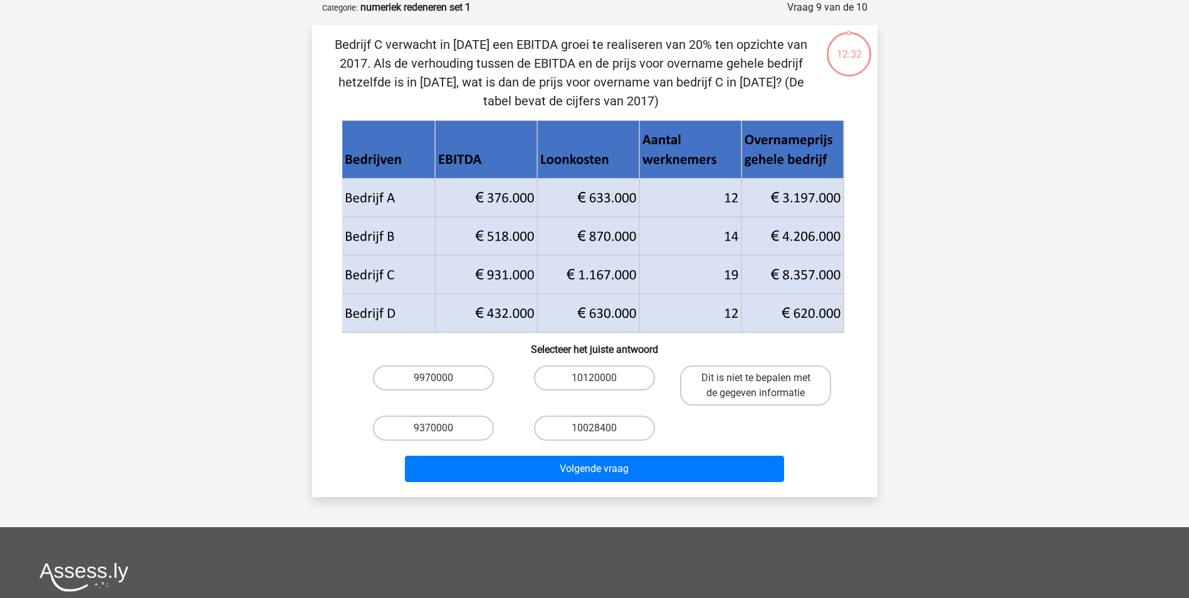
click at [608, 431] on label "10028400" at bounding box center [594, 428] width 121 height 25
click at [602, 431] on input "10028400" at bounding box center [598, 432] width 8 height 8
radio input "true"
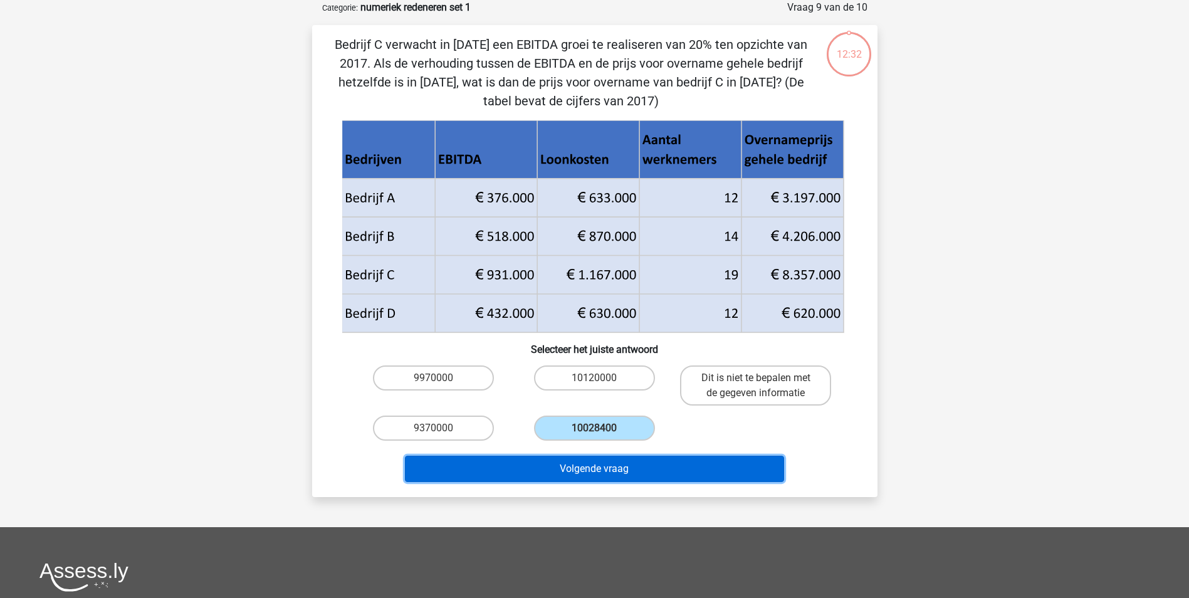
click at [604, 471] on button "Volgende vraag" at bounding box center [594, 469] width 379 height 26
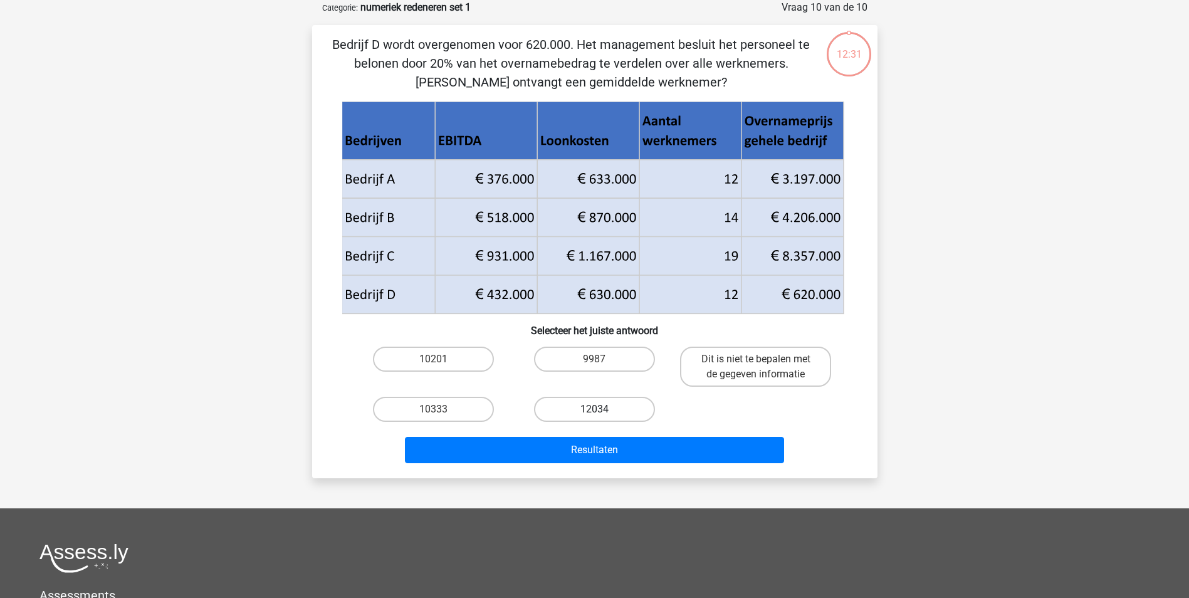
click at [605, 409] on label "12034" at bounding box center [594, 409] width 121 height 25
click at [602, 409] on input "12034" at bounding box center [598, 413] width 8 height 8
radio input "true"
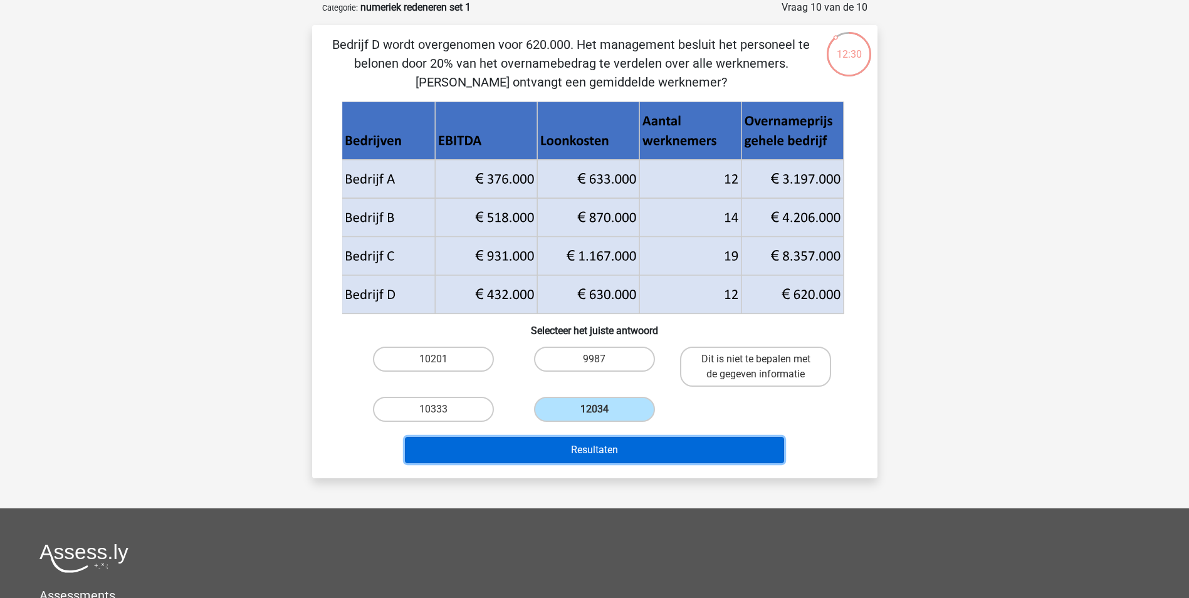
click at [612, 448] on button "Resultaten" at bounding box center [594, 450] width 379 height 26
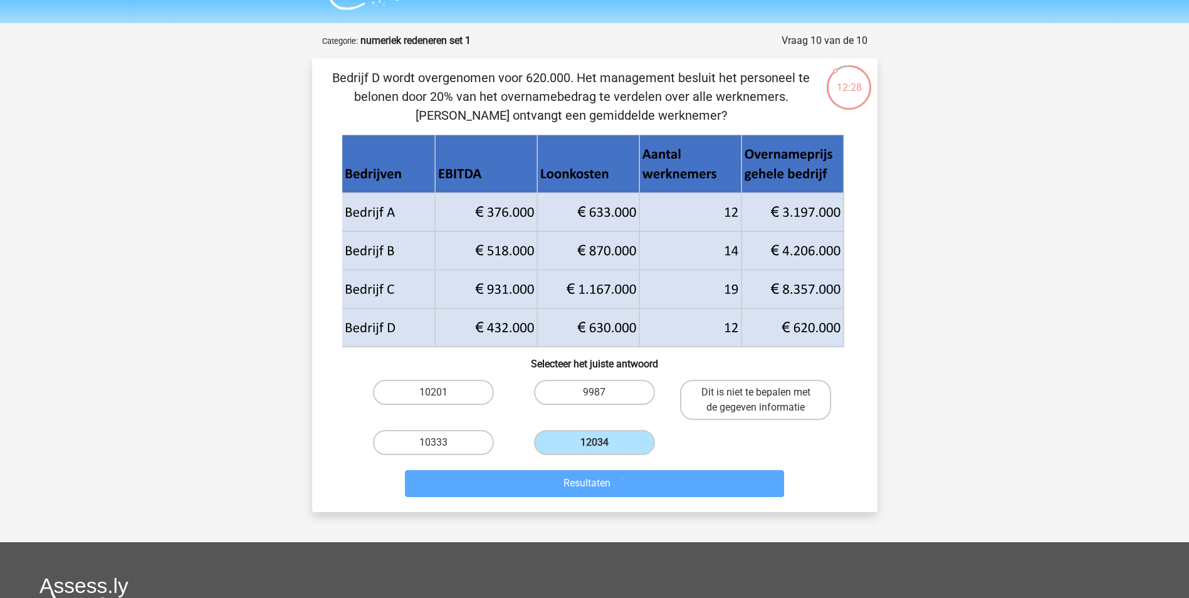
scroll to position [0, 0]
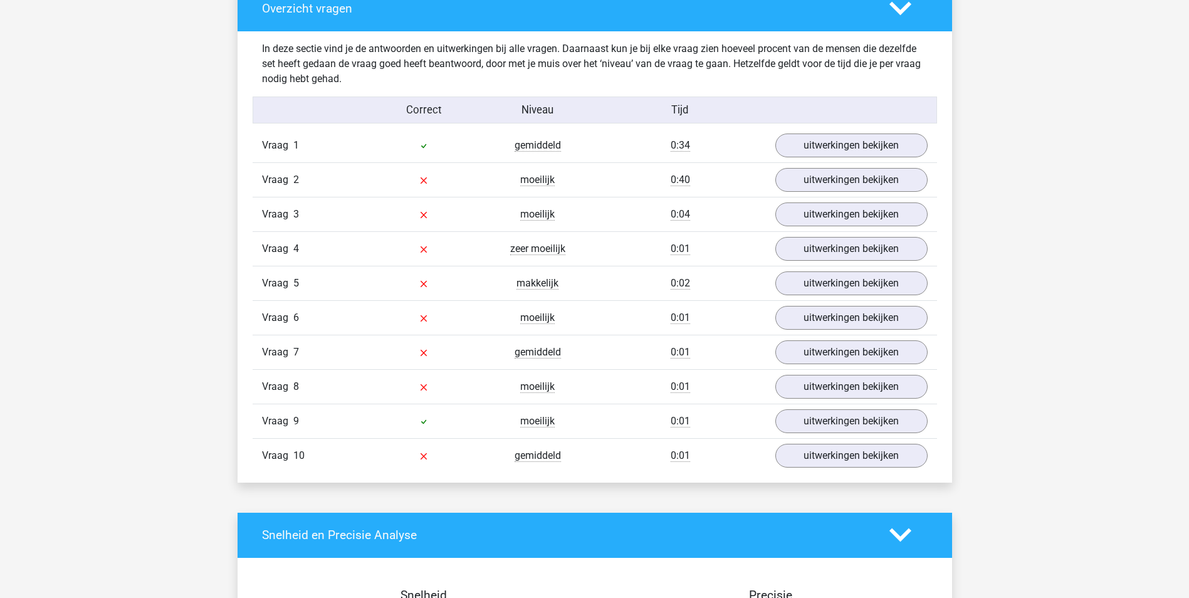
scroll to position [752, 0]
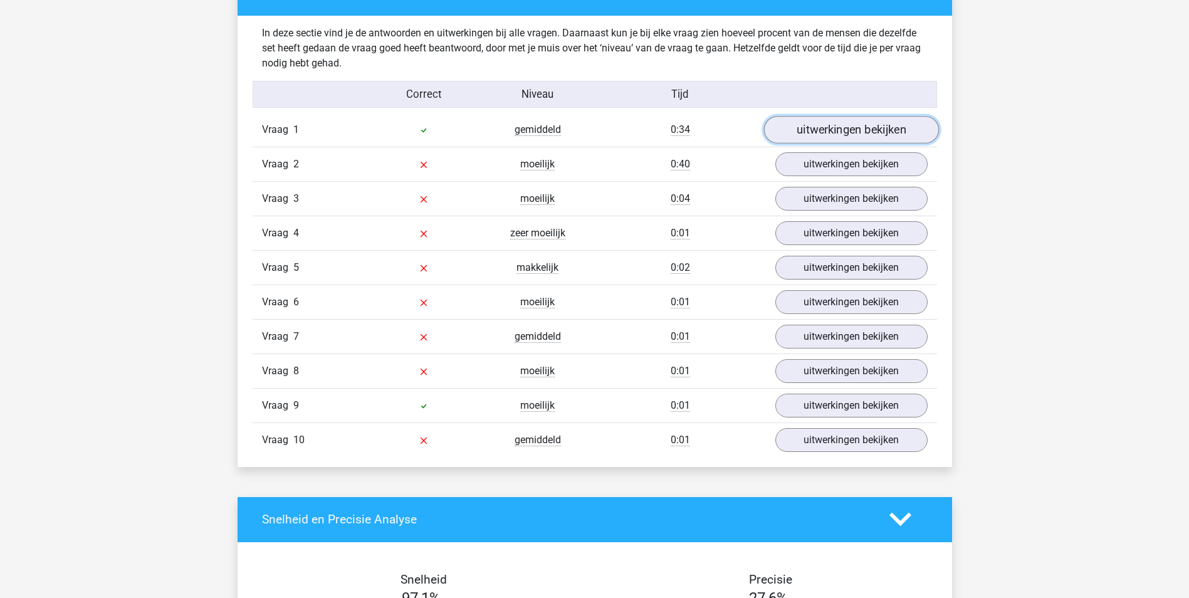
click at [854, 127] on link "uitwerkingen bekijken" at bounding box center [850, 130] width 175 height 28
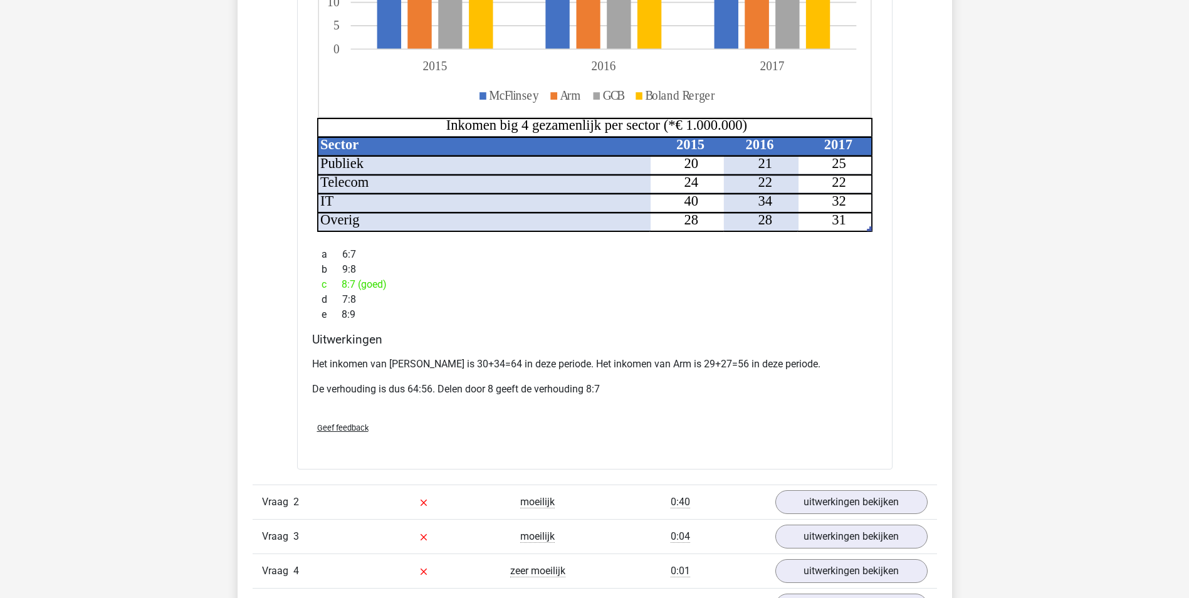
scroll to position [1191, 0]
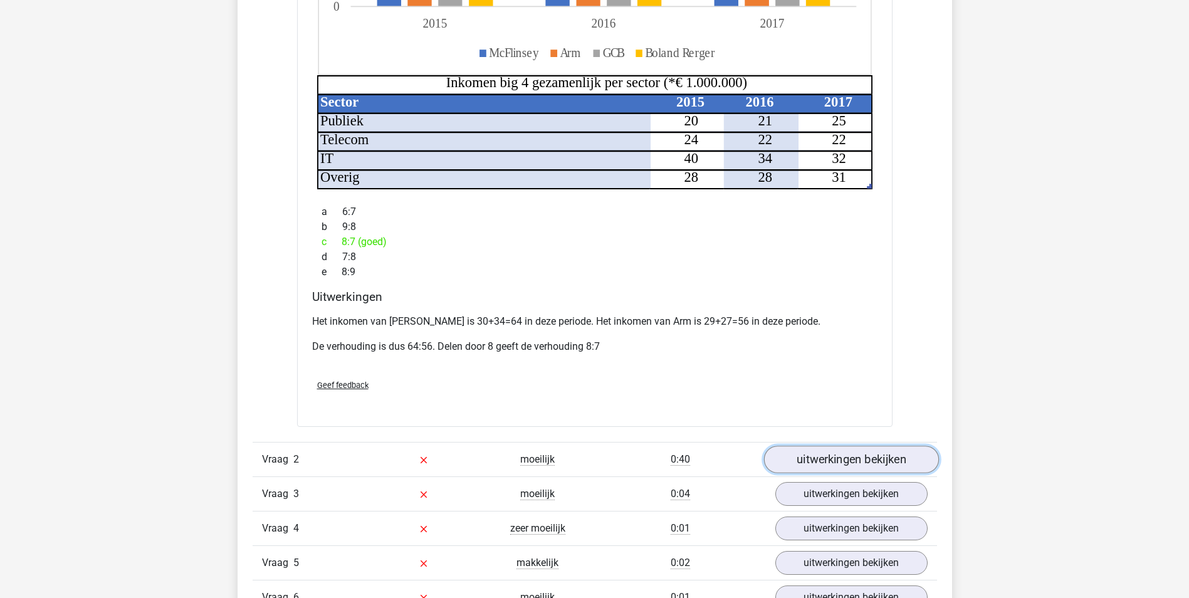
click at [846, 448] on link "uitwerkingen bekijken" at bounding box center [850, 460] width 175 height 28
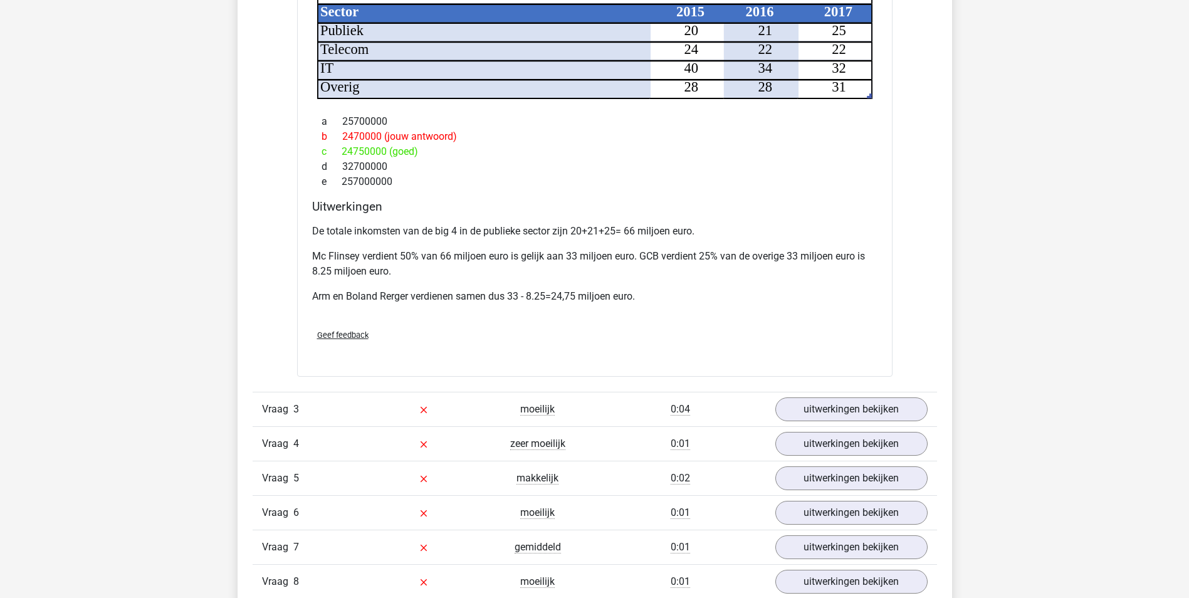
scroll to position [2068, 0]
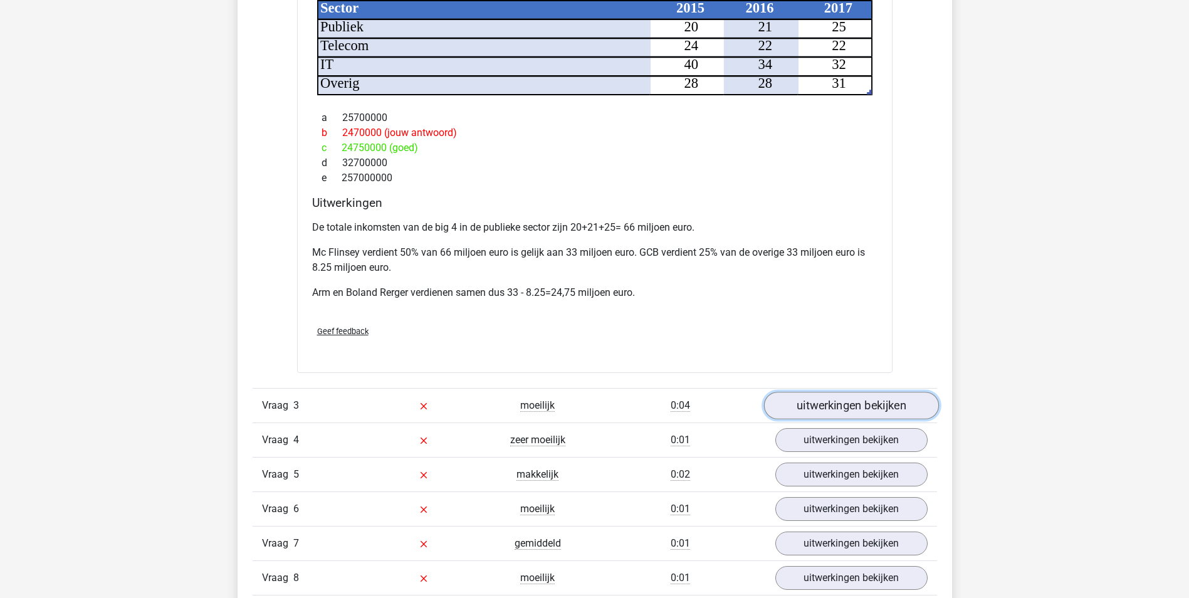
click at [862, 392] on link "uitwerkingen bekijken" at bounding box center [850, 406] width 175 height 28
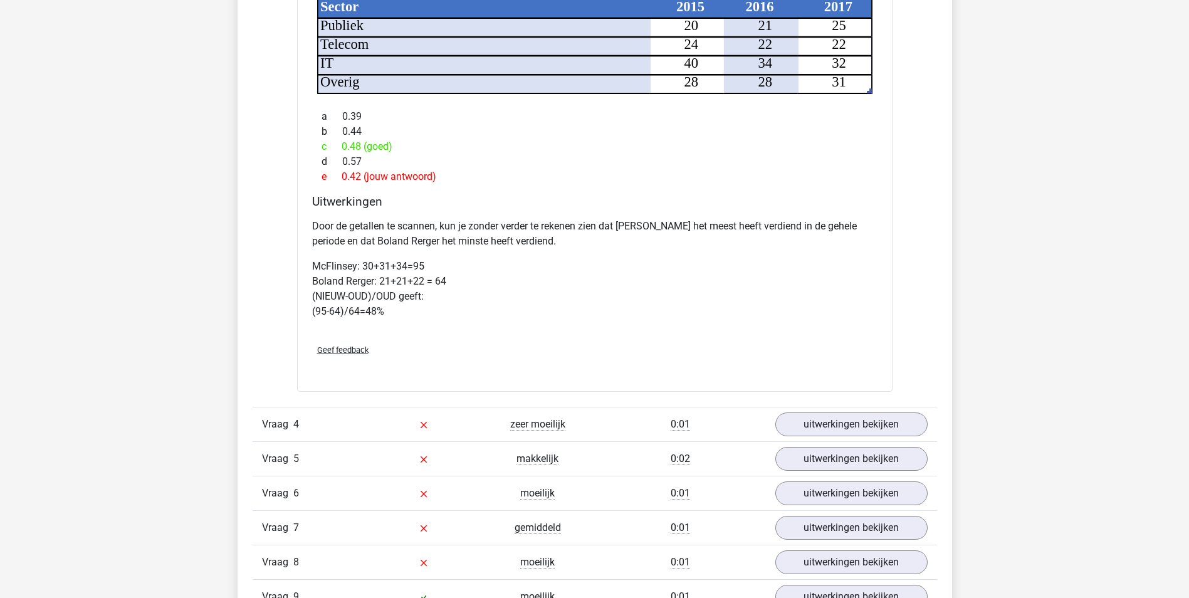
scroll to position [2883, 0]
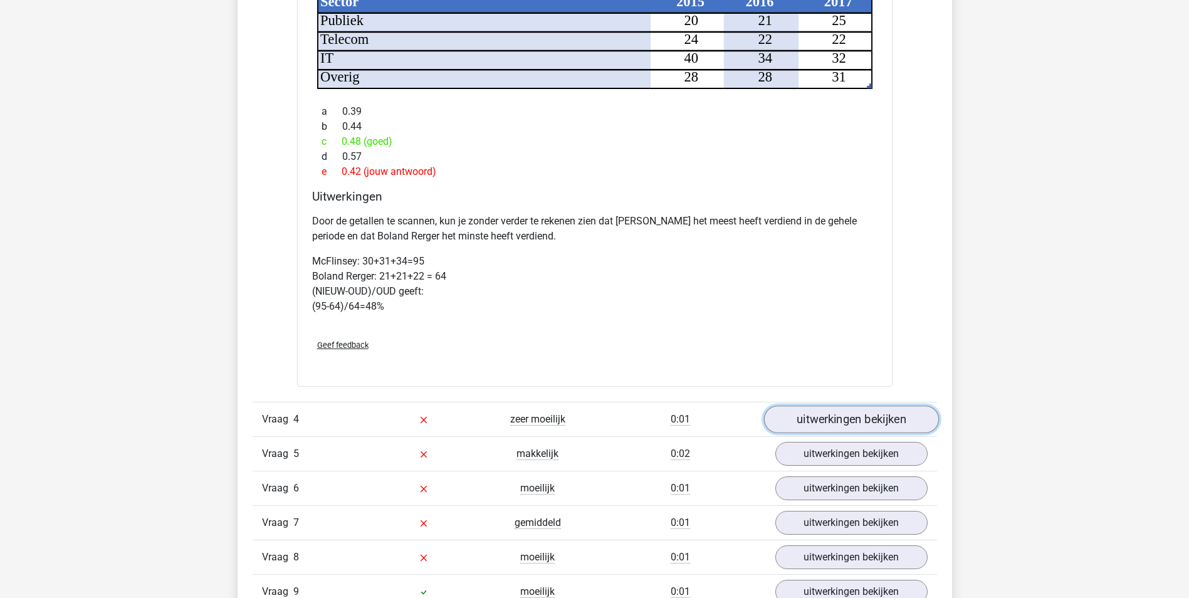
click at [869, 406] on link "uitwerkingen bekijken" at bounding box center [850, 420] width 175 height 28
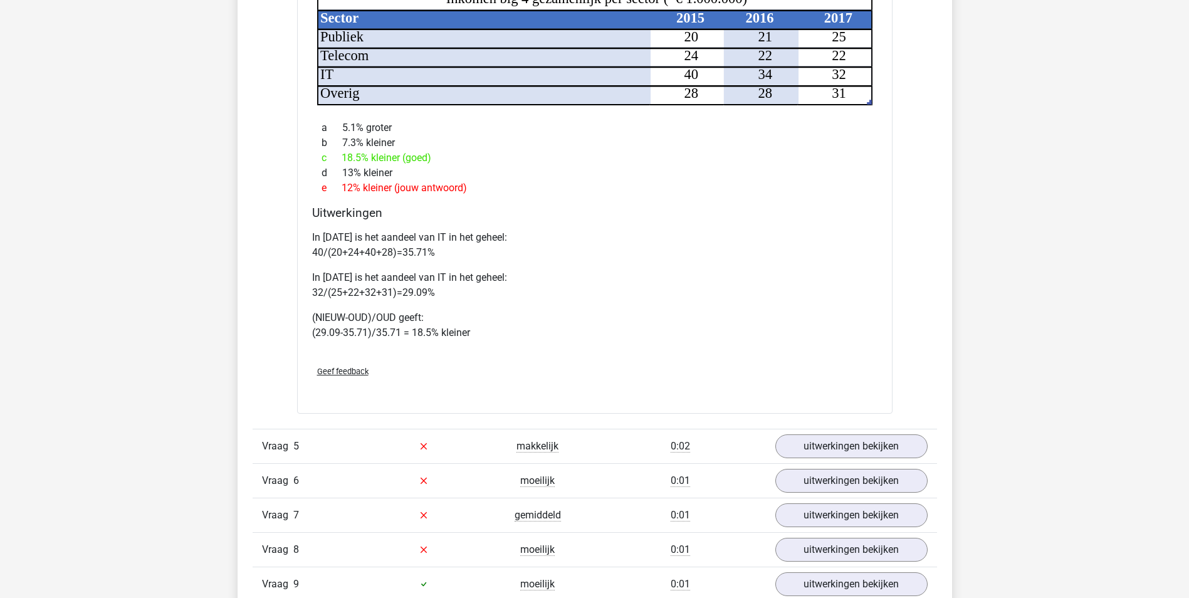
scroll to position [3761, 0]
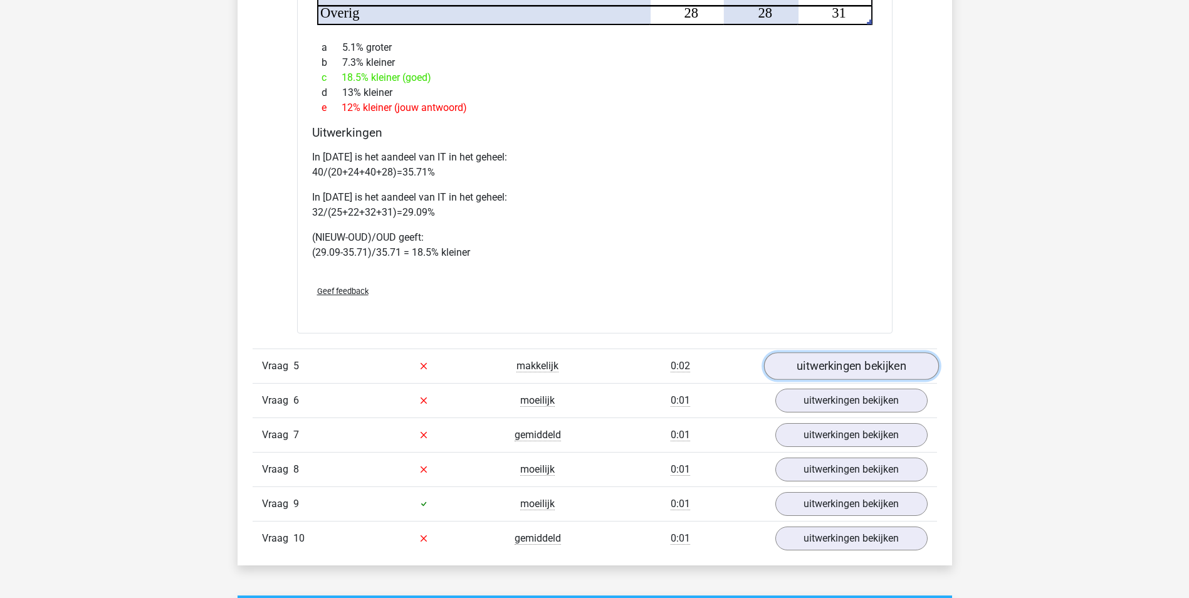
click at [877, 352] on link "uitwerkingen bekijken" at bounding box center [850, 366] width 175 height 28
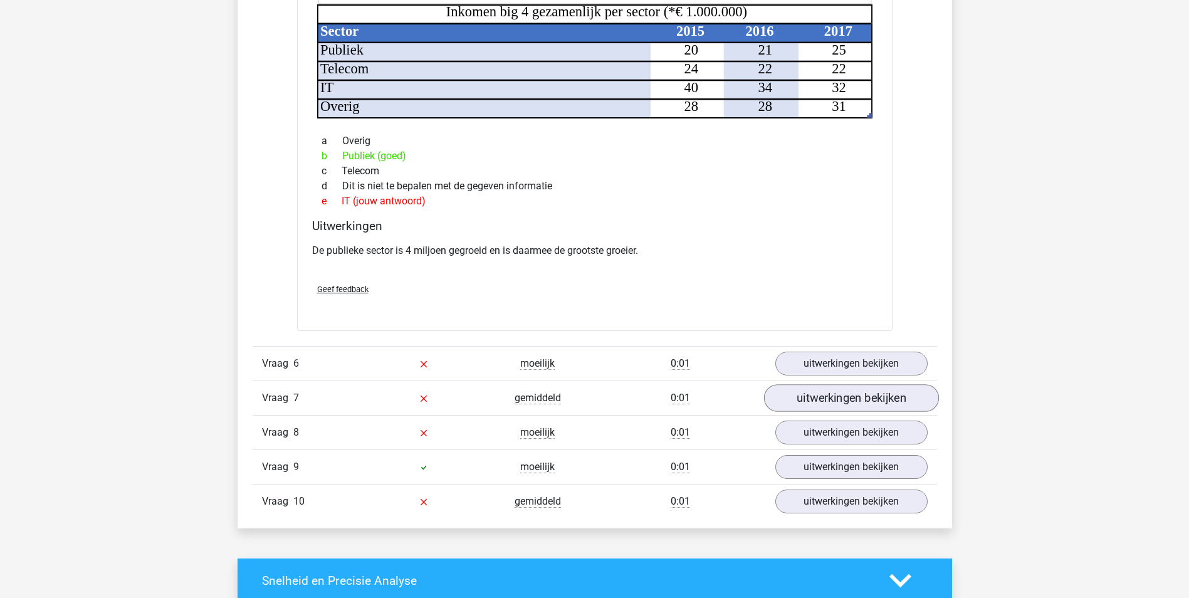
scroll to position [4513, 0]
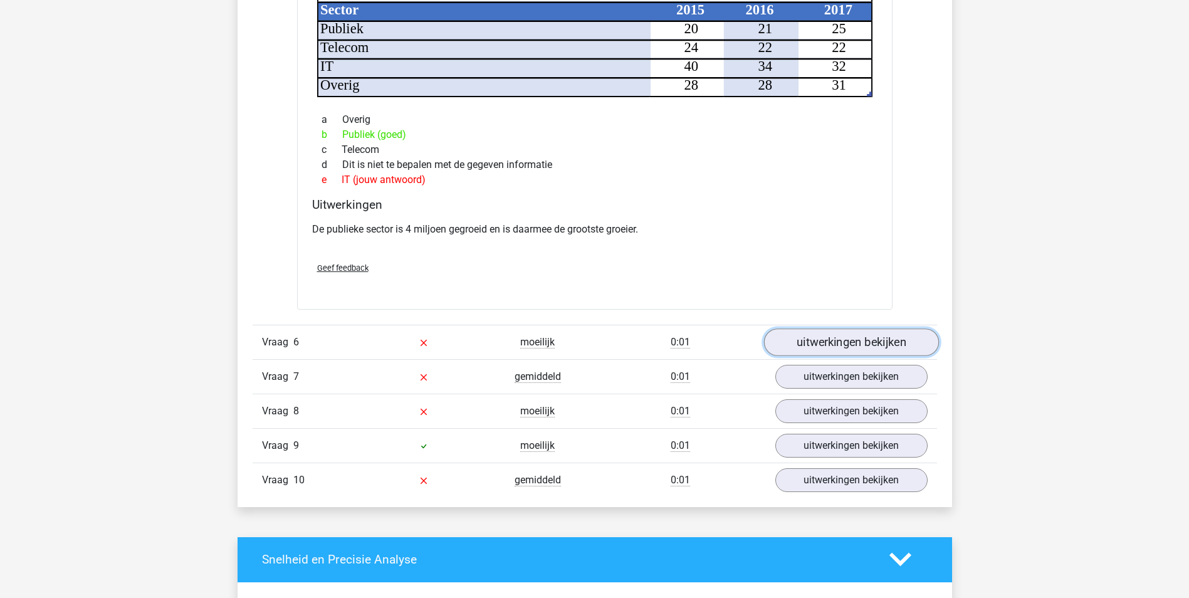
click at [866, 328] on link "uitwerkingen bekijken" at bounding box center [850, 342] width 175 height 28
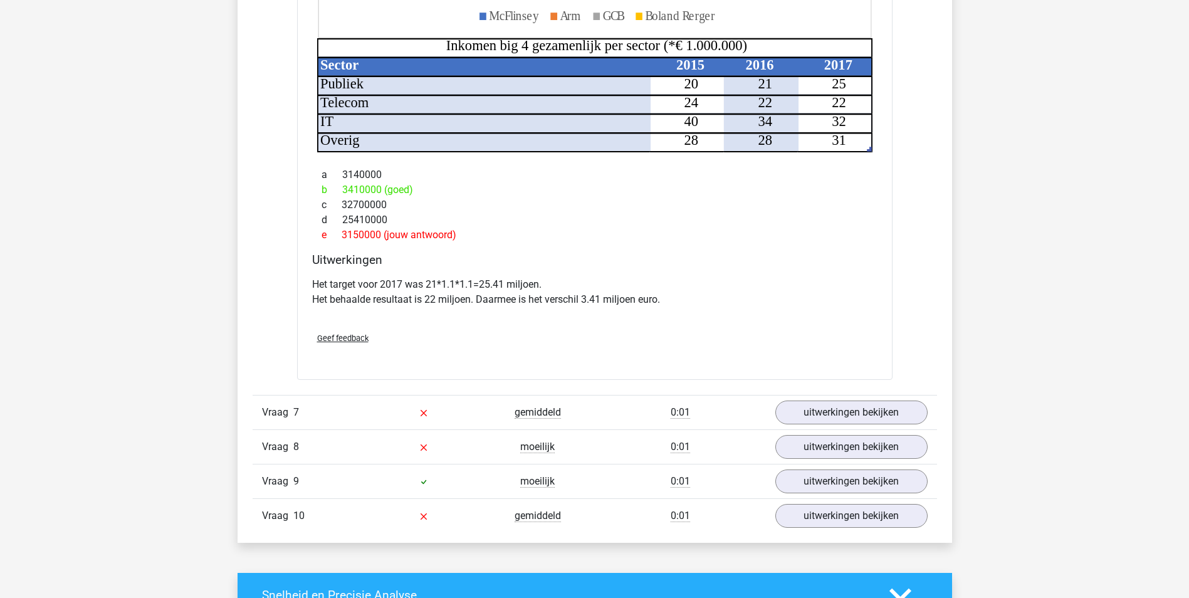
scroll to position [5202, 0]
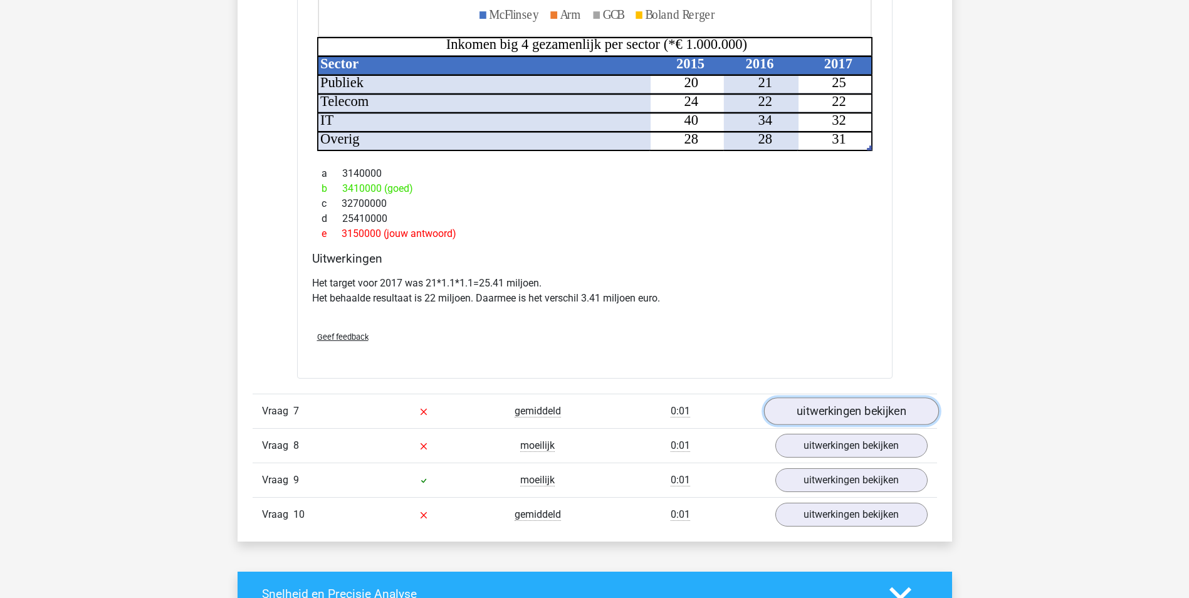
click at [856, 401] on link "uitwerkingen bekijken" at bounding box center [850, 411] width 175 height 28
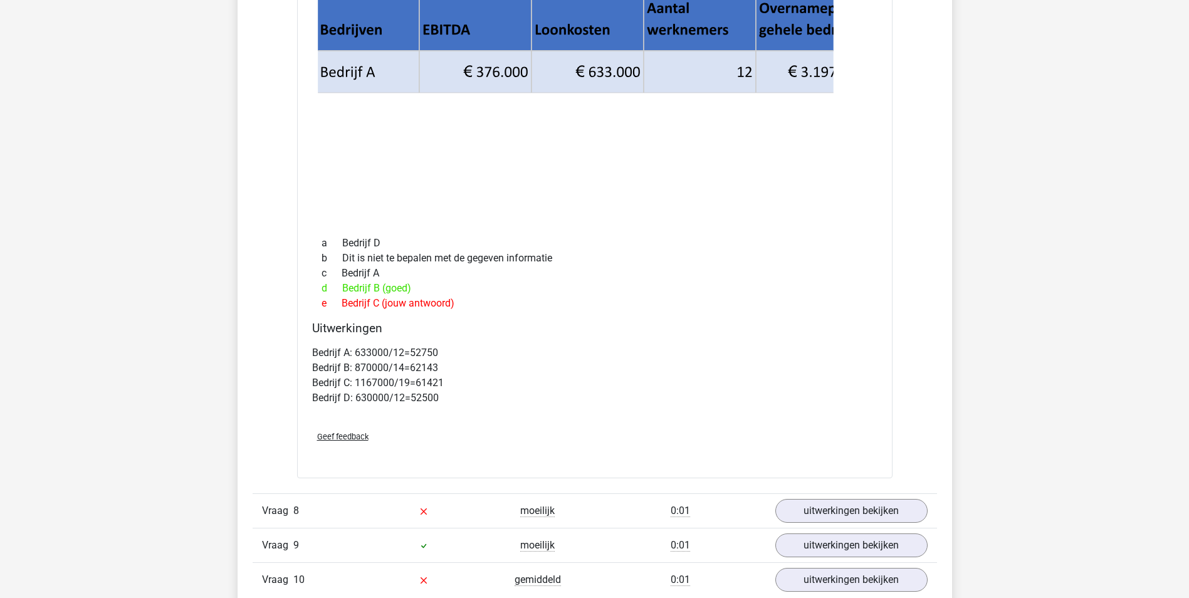
scroll to position [5829, 0]
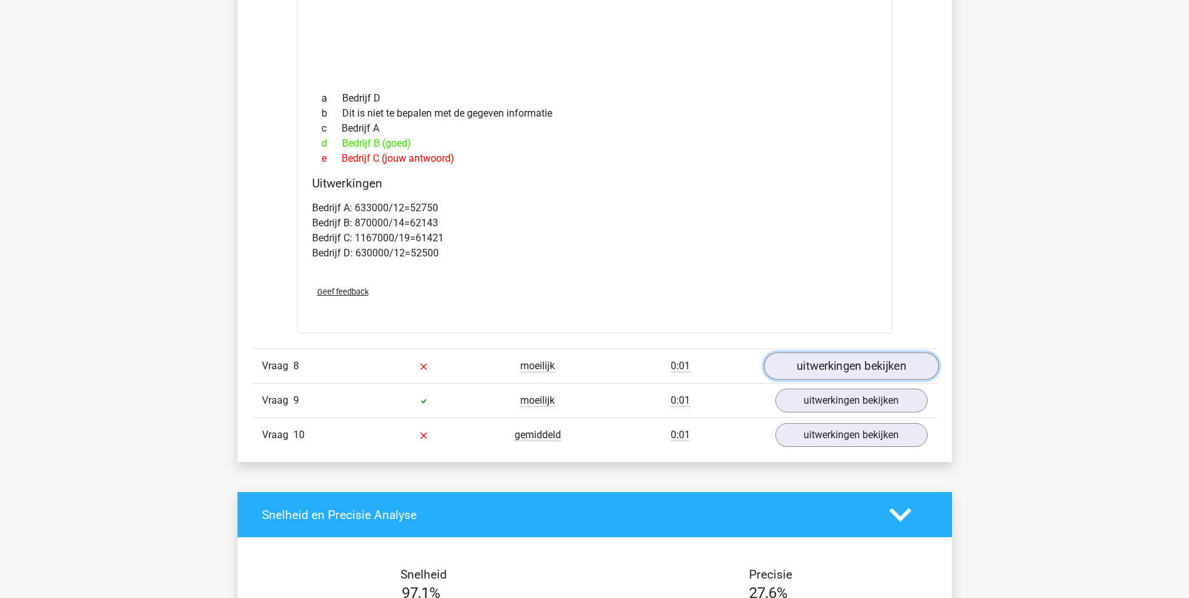
click at [877, 355] on link "uitwerkingen bekijken" at bounding box center [850, 367] width 175 height 28
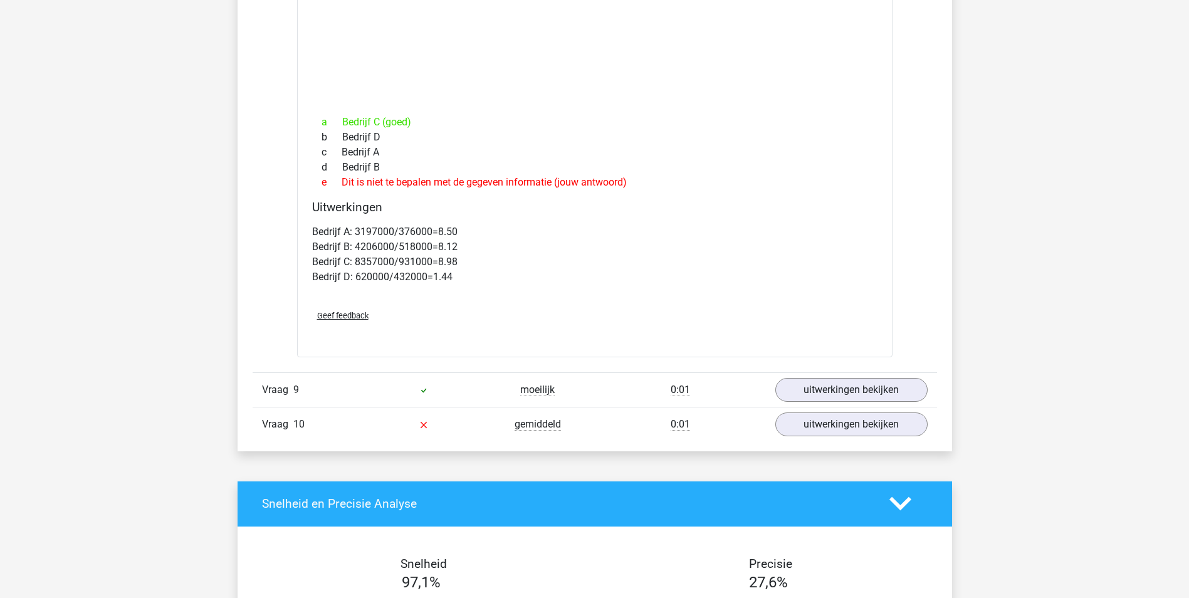
scroll to position [6393, 0]
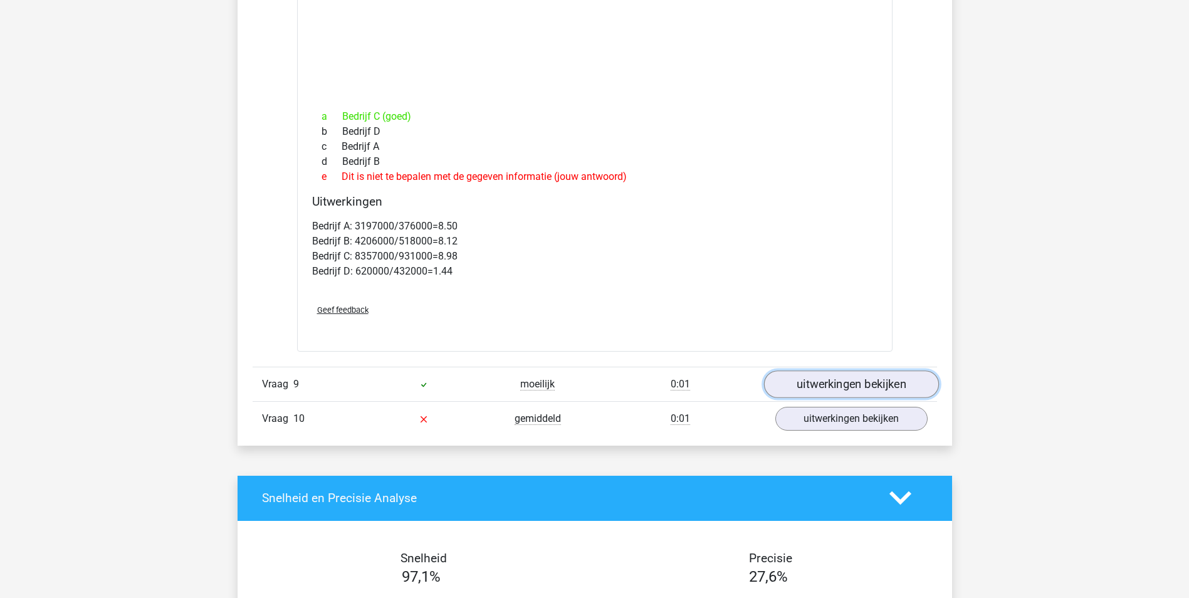
click at [873, 370] on link "uitwerkingen bekijken" at bounding box center [850, 384] width 175 height 28
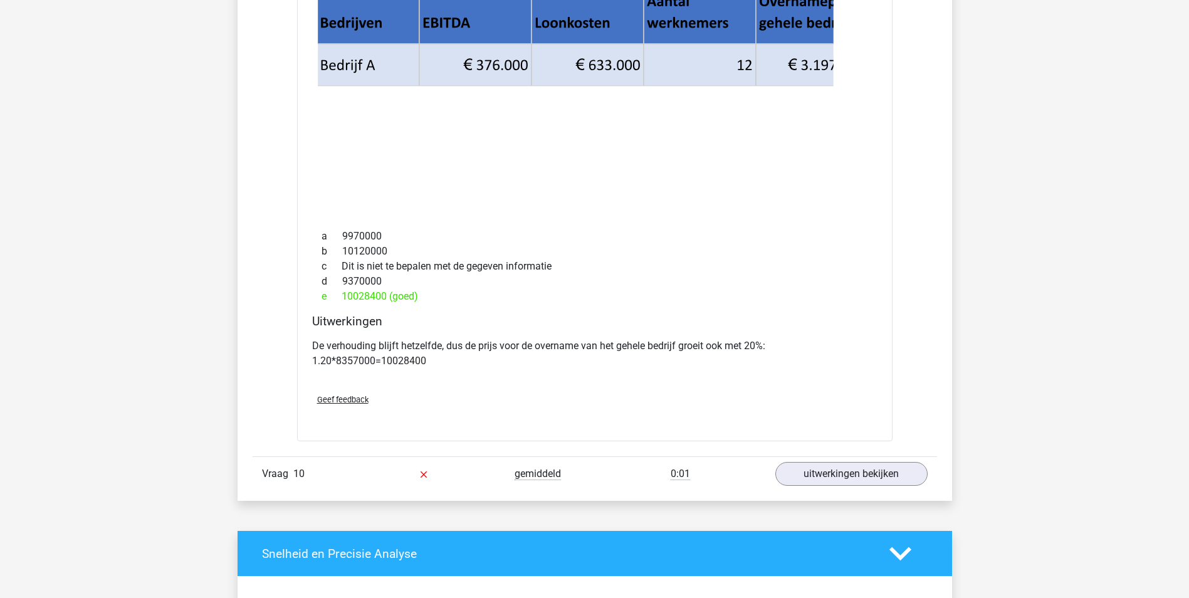
scroll to position [7020, 0]
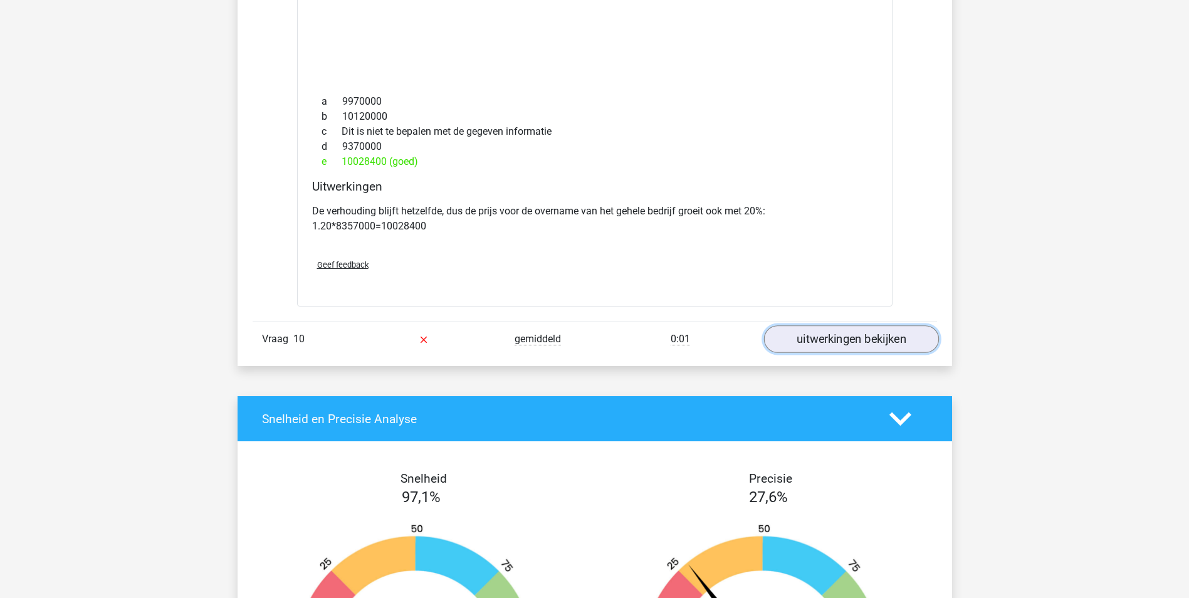
click at [892, 325] on link "uitwerkingen bekijken" at bounding box center [850, 339] width 175 height 28
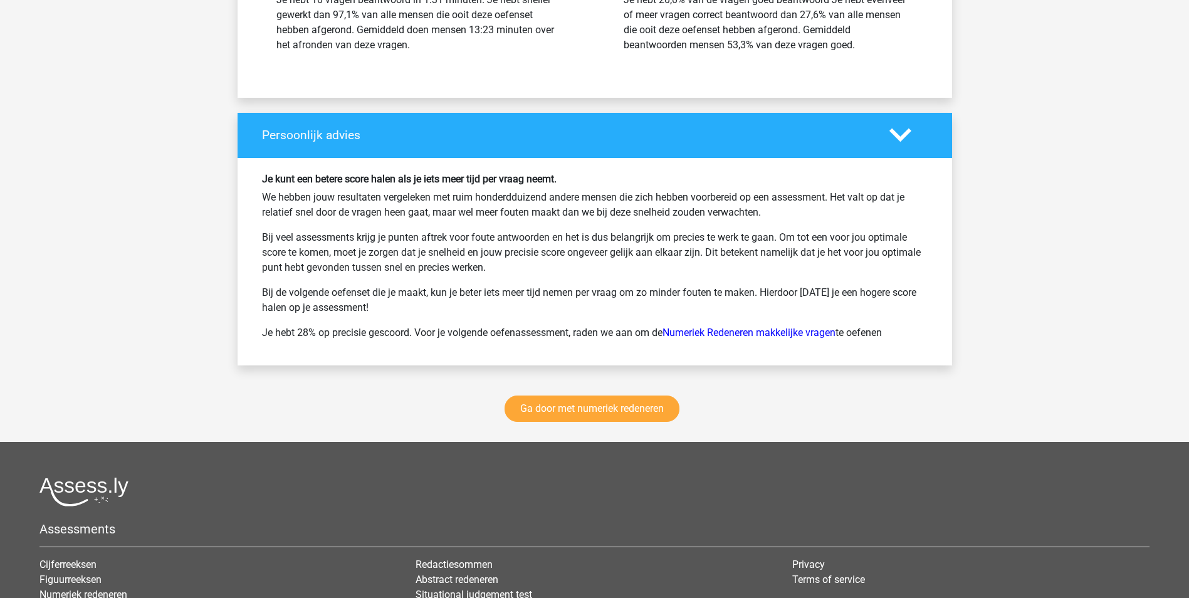
scroll to position [8273, 0]
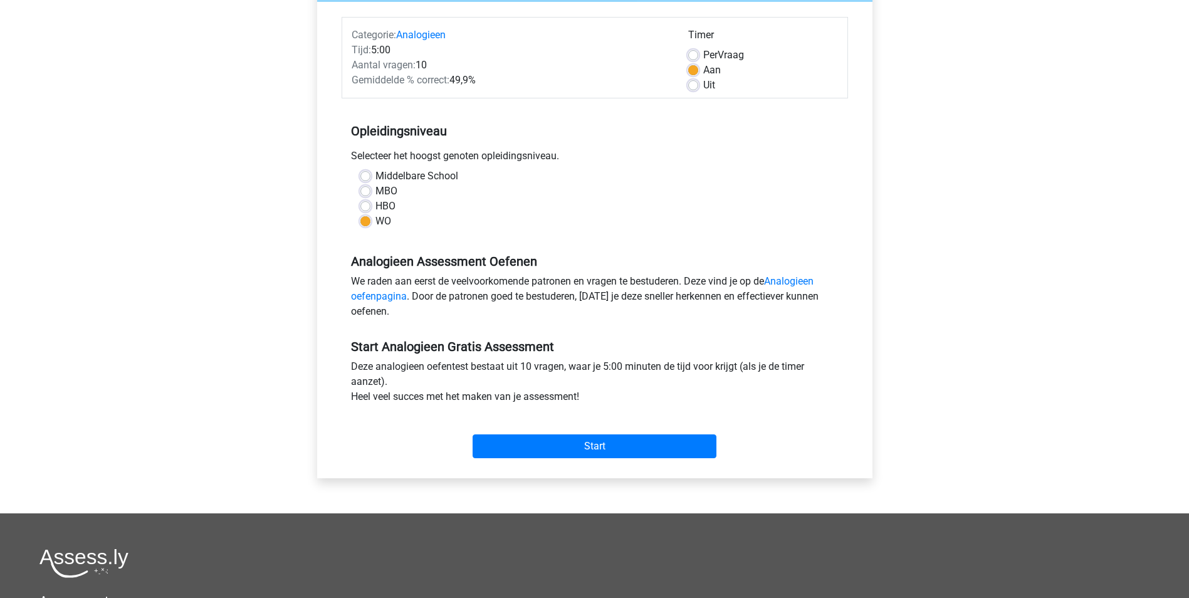
scroll to position [125, 0]
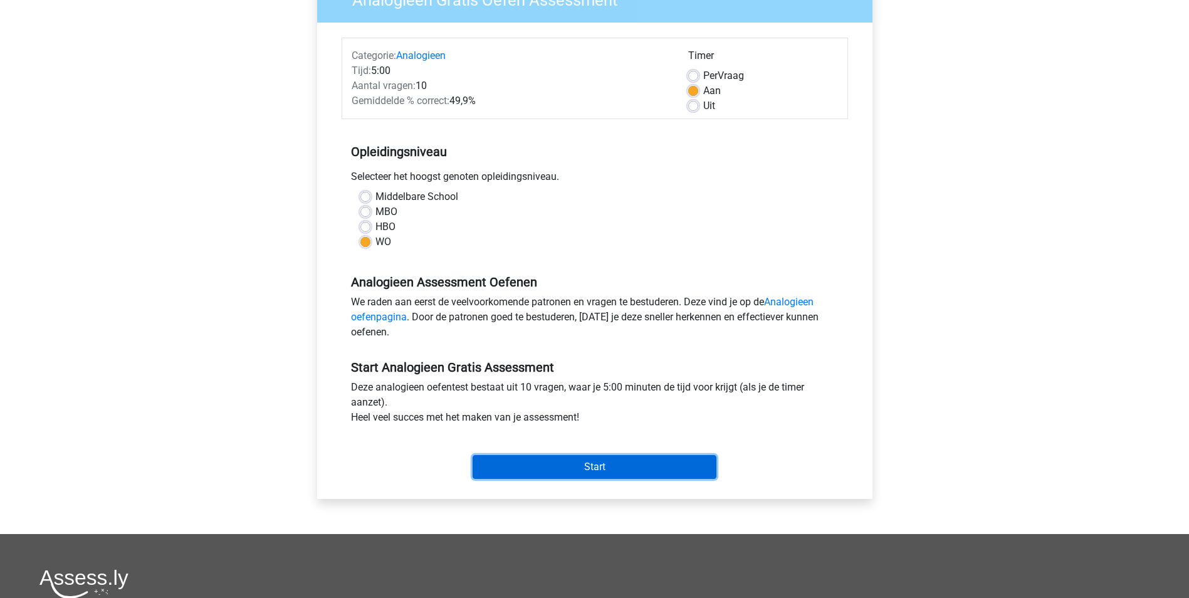
click at [607, 463] on input "Start" at bounding box center [595, 467] width 244 height 24
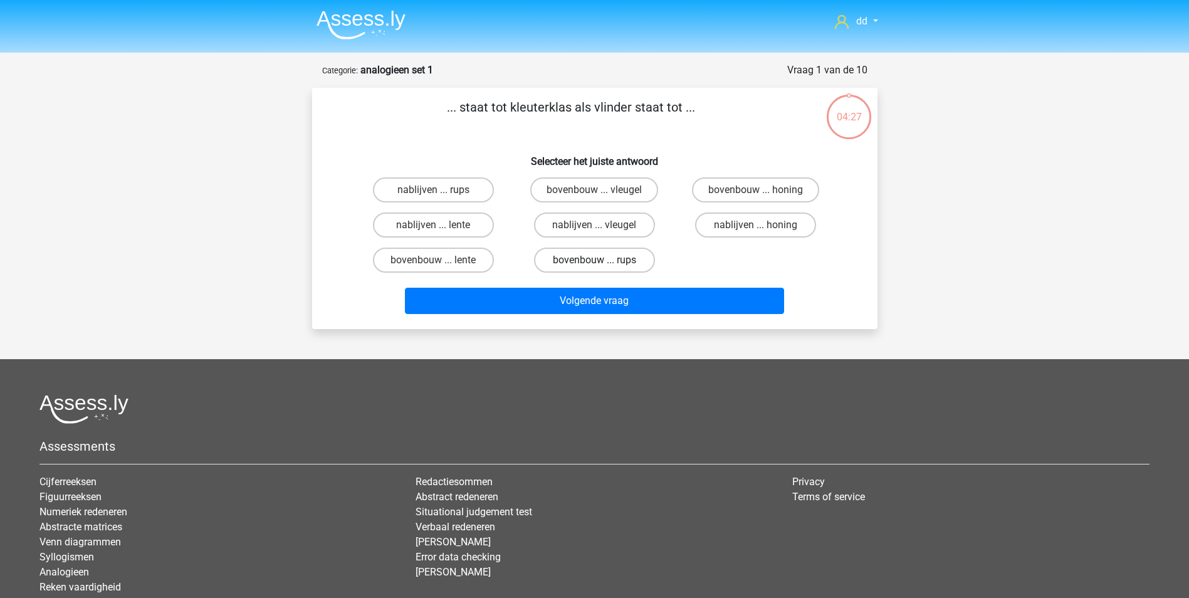
click at [591, 260] on label "bovenbouw ... rups" at bounding box center [594, 260] width 121 height 25
click at [594, 260] on input "bovenbouw ... rups" at bounding box center [598, 264] width 8 height 8
radio input "true"
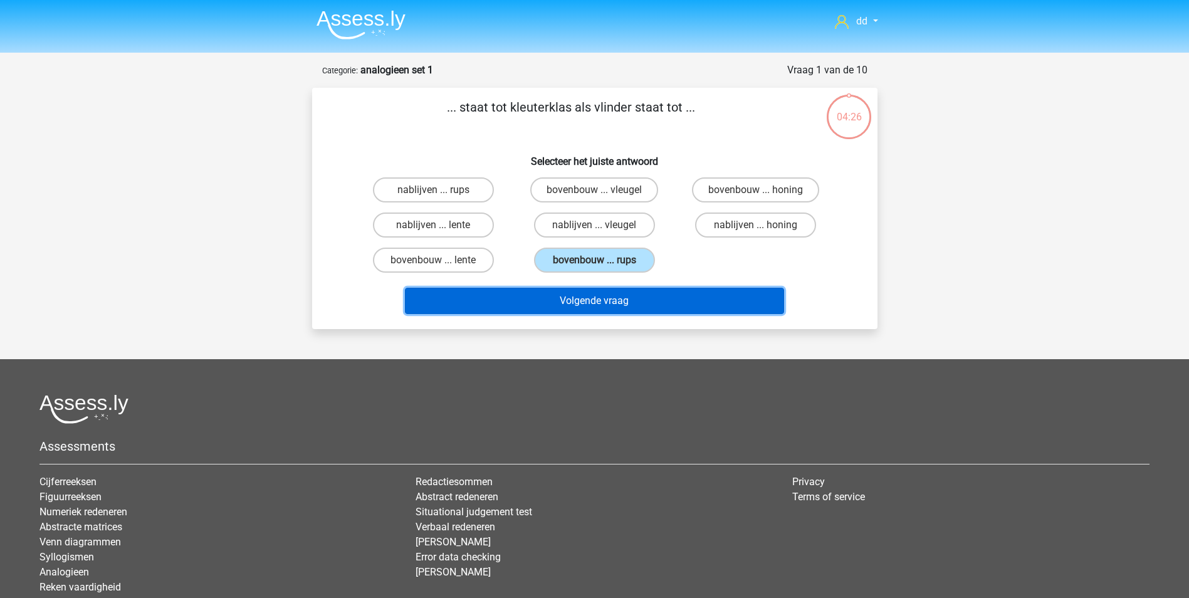
click at [589, 305] on button "Volgende vraag" at bounding box center [594, 301] width 379 height 26
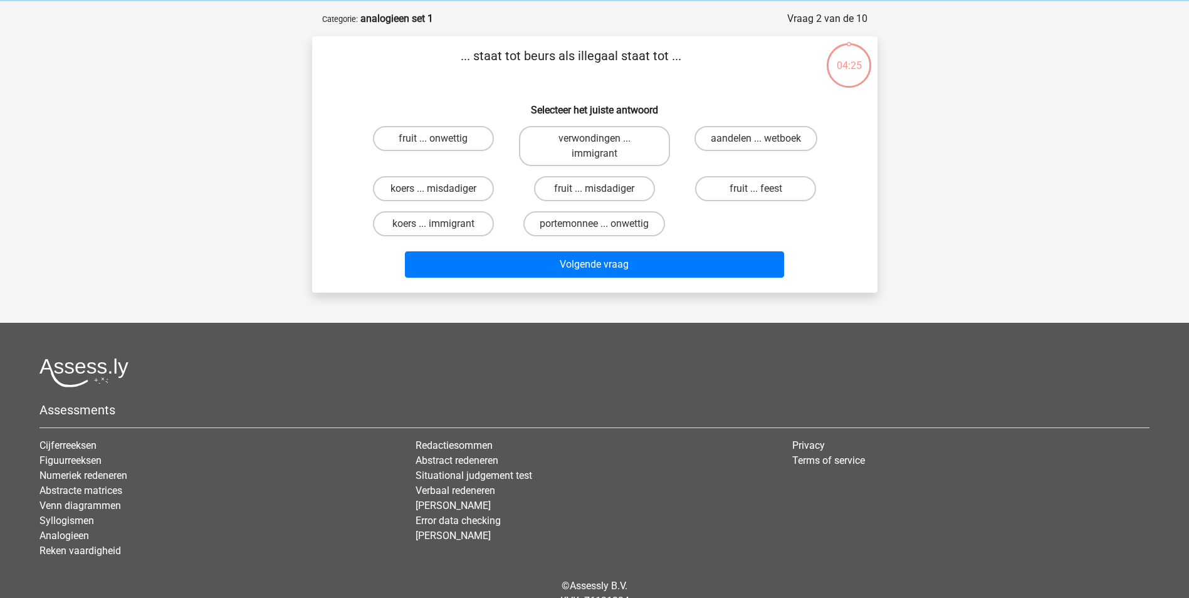
scroll to position [63, 0]
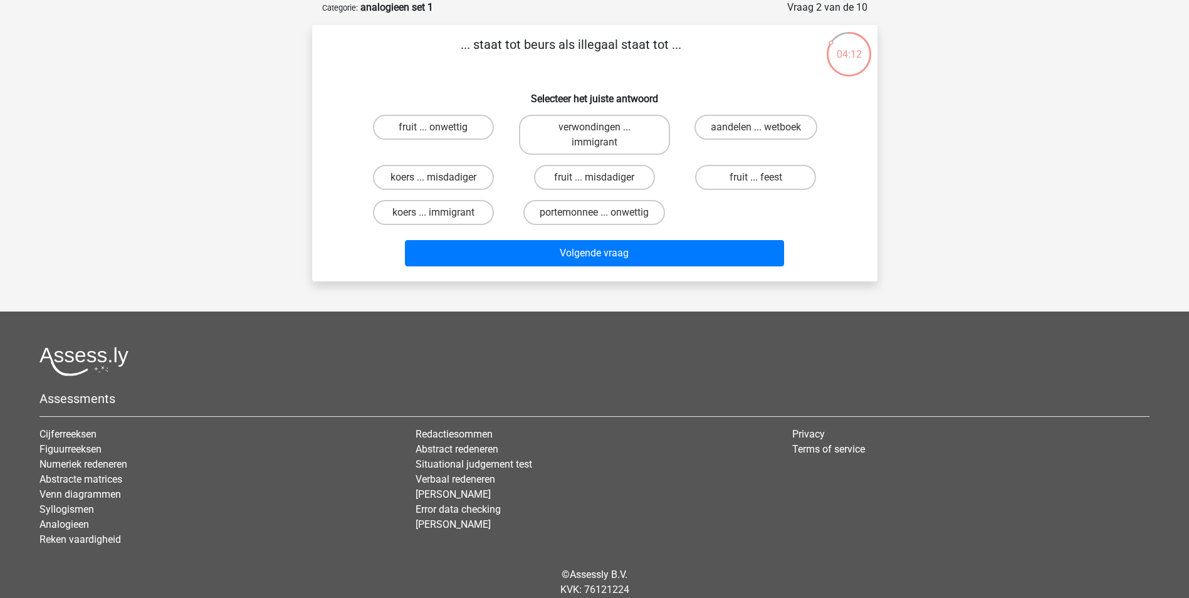
drag, startPoint x: 594, startPoint y: 223, endPoint x: 595, endPoint y: 216, distance: 6.3
click at [594, 217] on div "portemonnee ... onwettig" at bounding box center [594, 212] width 151 height 25
click at [597, 217] on input "portemonnee ... onwettig" at bounding box center [598, 216] width 8 height 8
radio input "true"
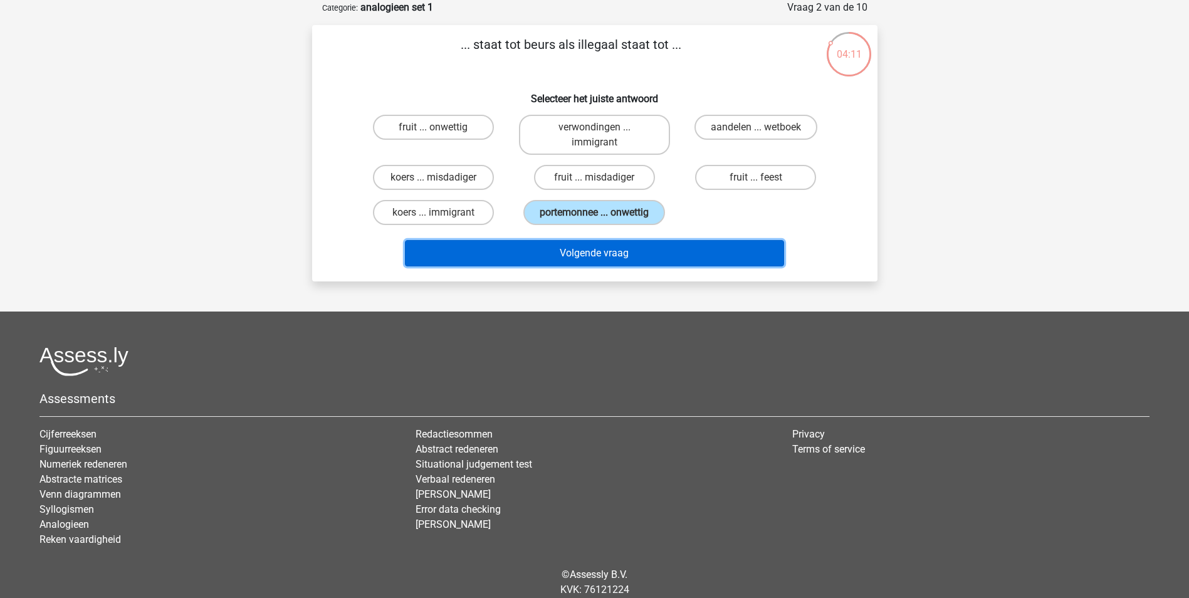
click at [599, 251] on button "Volgende vraag" at bounding box center [594, 253] width 379 height 26
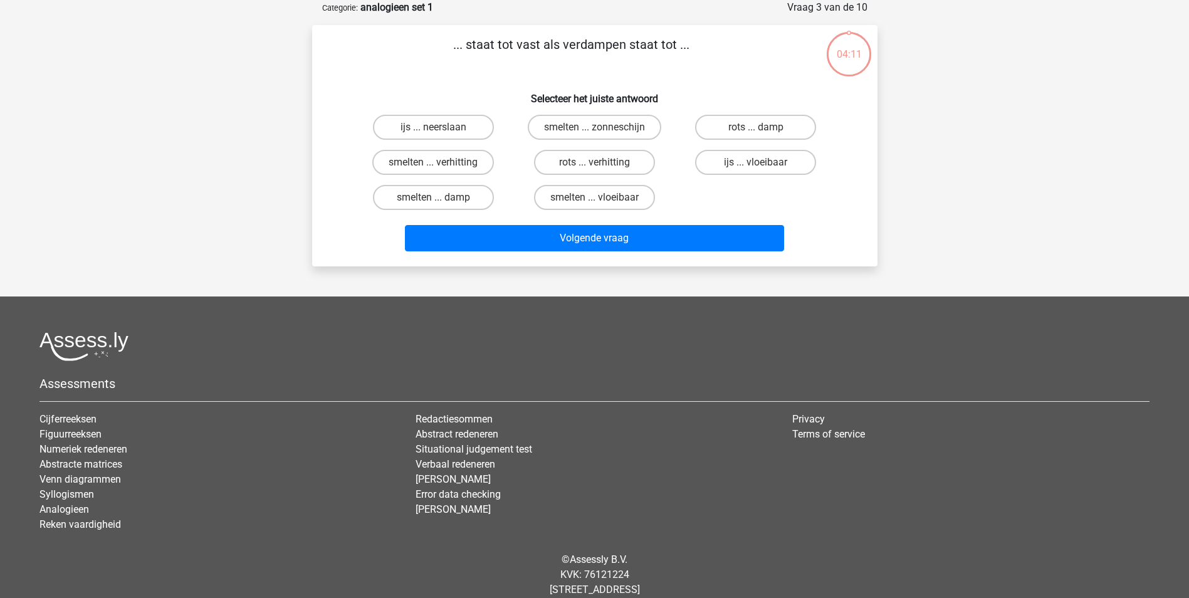
scroll to position [0, 0]
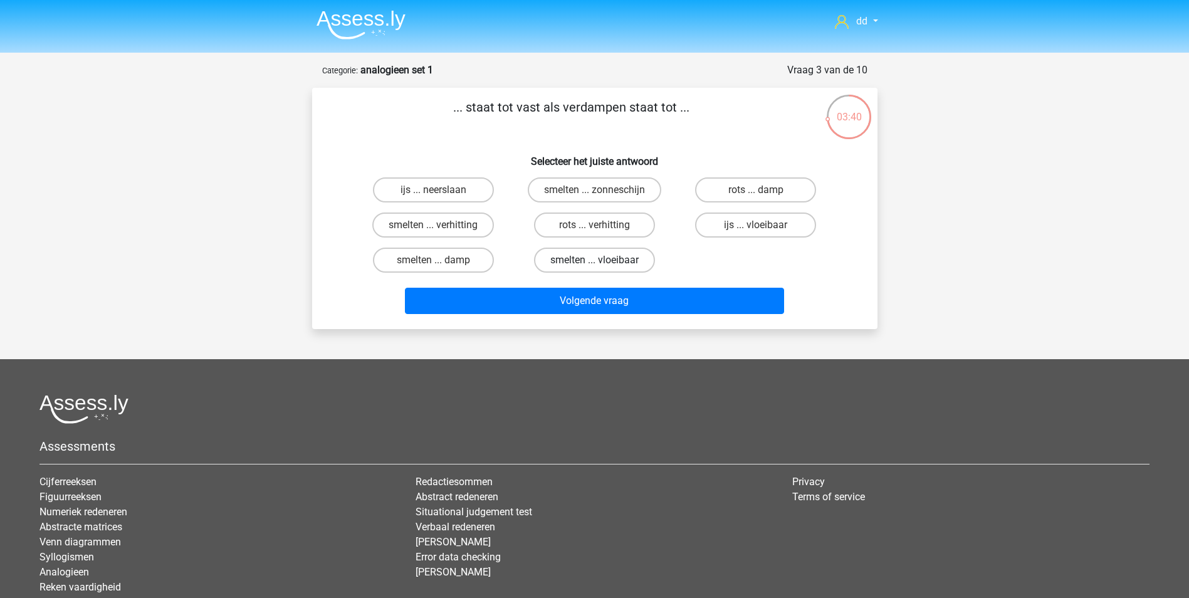
click at [590, 257] on label "smelten ... vloeibaar" at bounding box center [594, 260] width 121 height 25
click at [594, 260] on input "smelten ... vloeibaar" at bounding box center [598, 264] width 8 height 8
radio input "true"
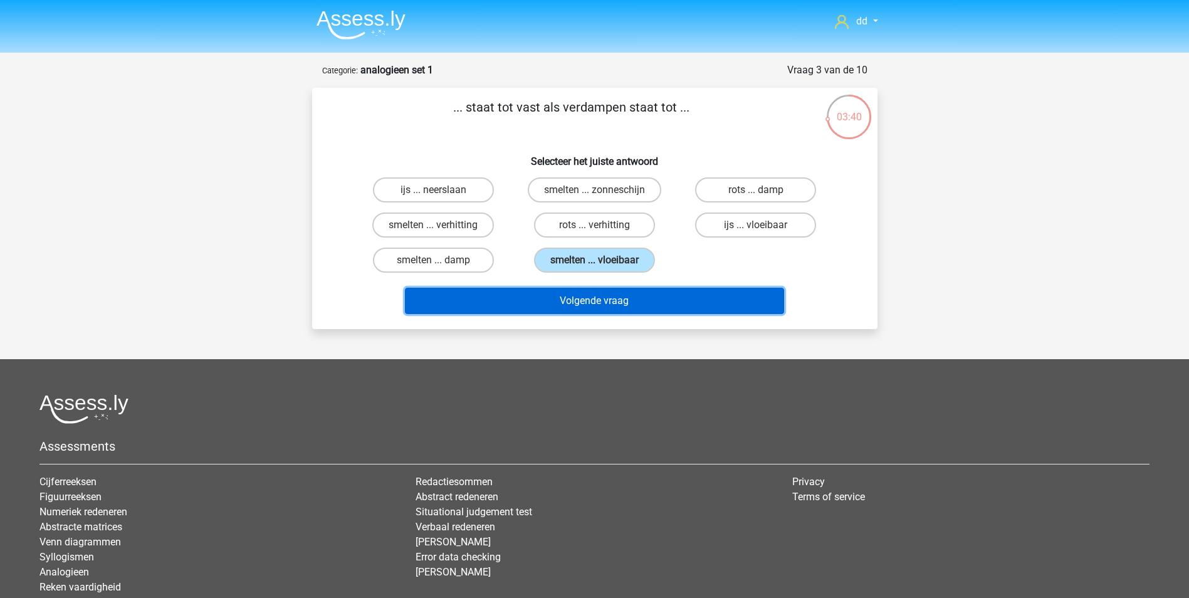
click at [592, 299] on button "Volgende vraag" at bounding box center [594, 301] width 379 height 26
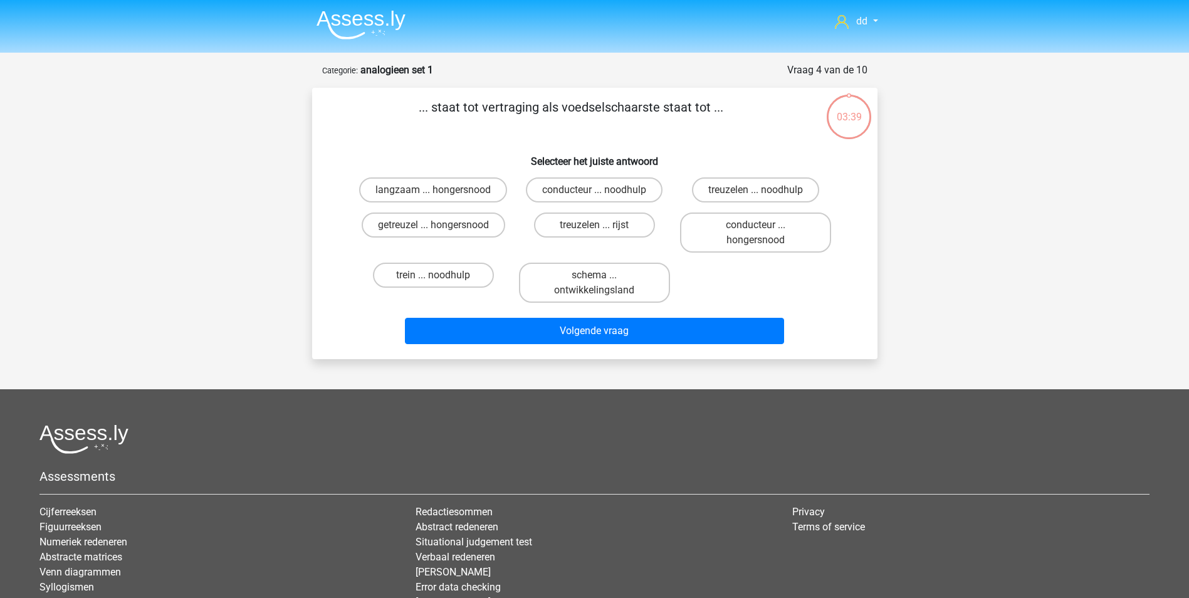
scroll to position [63, 0]
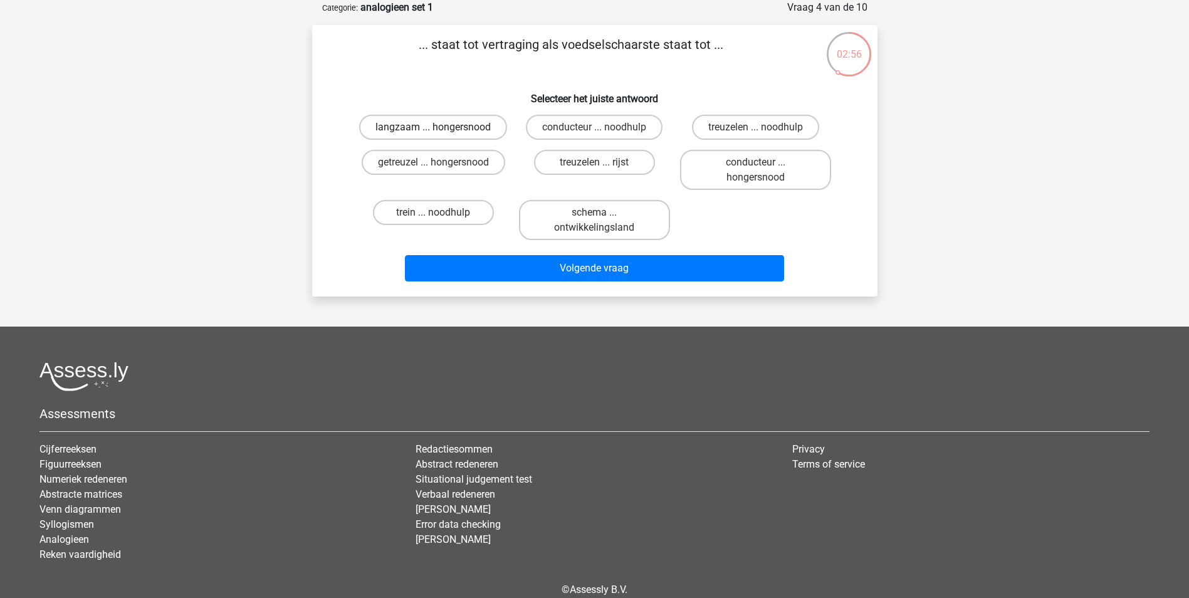
click at [471, 126] on label "langzaam ... hongersnood" at bounding box center [433, 127] width 148 height 25
click at [441, 127] on input "langzaam ... hongersnood" at bounding box center [437, 131] width 8 height 8
radio input "true"
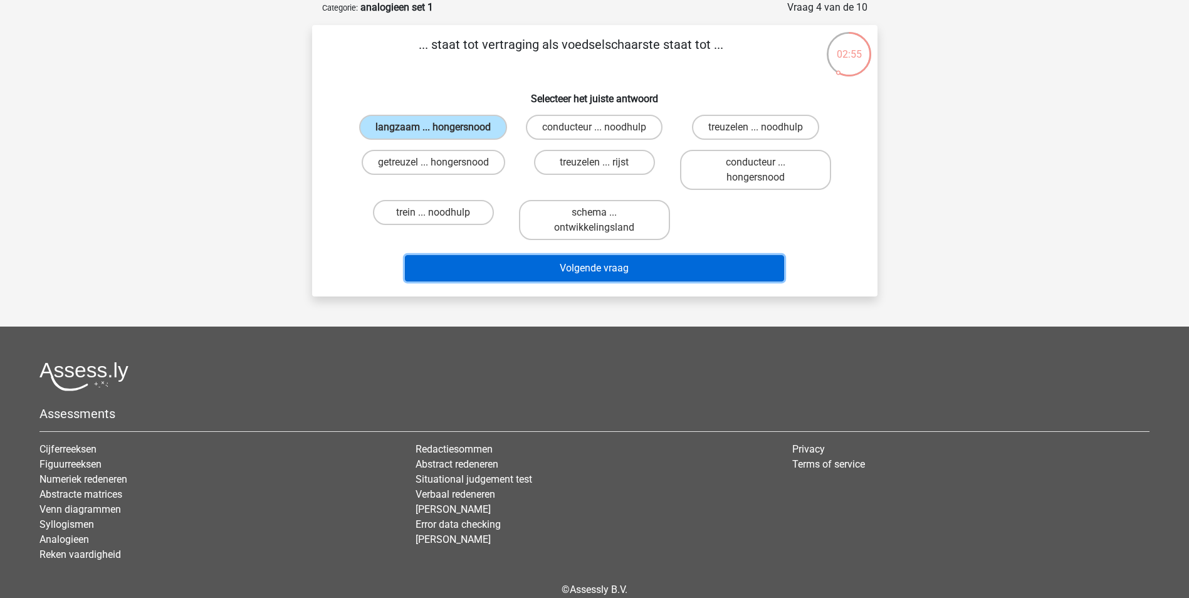
click at [590, 266] on button "Volgende vraag" at bounding box center [594, 268] width 379 height 26
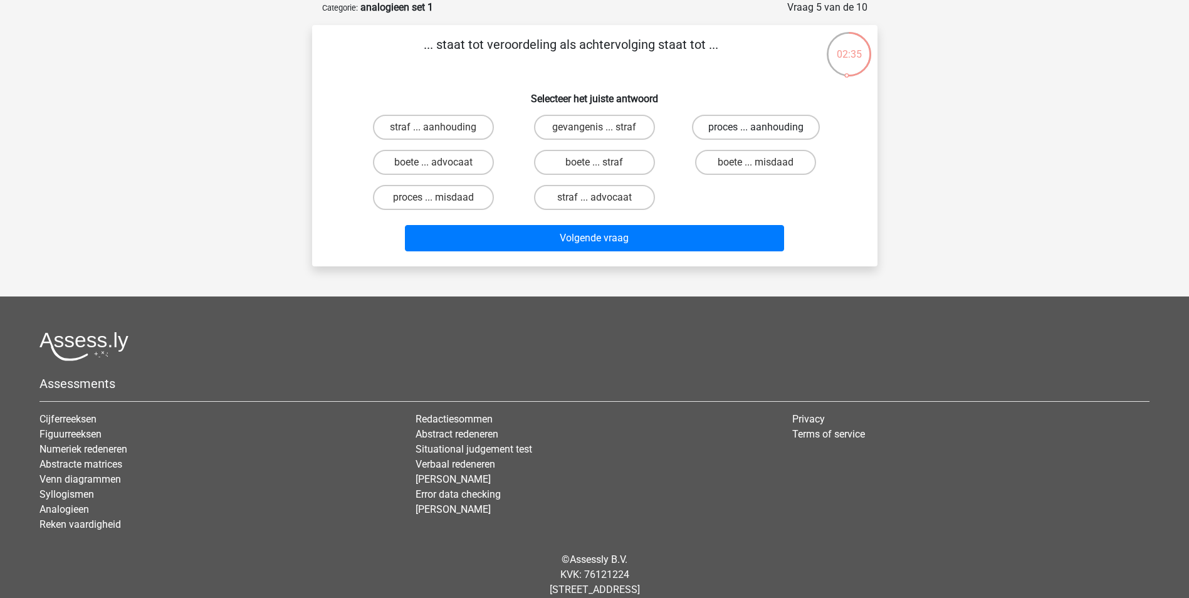
click at [744, 127] on label "proces ... aanhouding" at bounding box center [756, 127] width 128 height 25
click at [756, 127] on input "proces ... aanhouding" at bounding box center [760, 131] width 8 height 8
radio input "true"
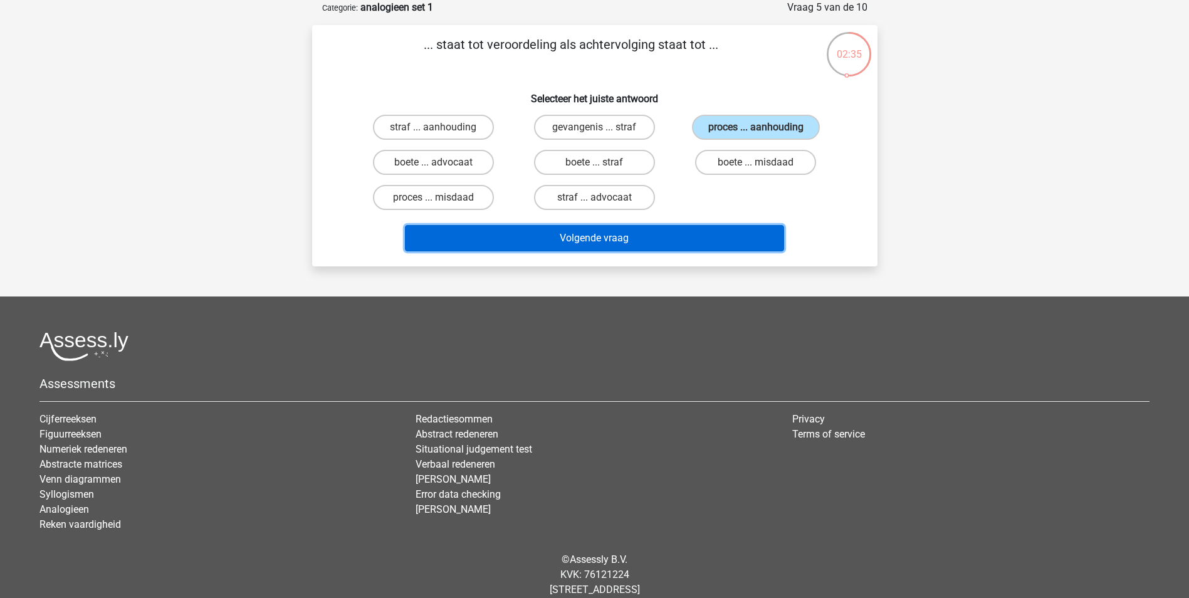
click at [644, 239] on button "Volgende vraag" at bounding box center [594, 238] width 379 height 26
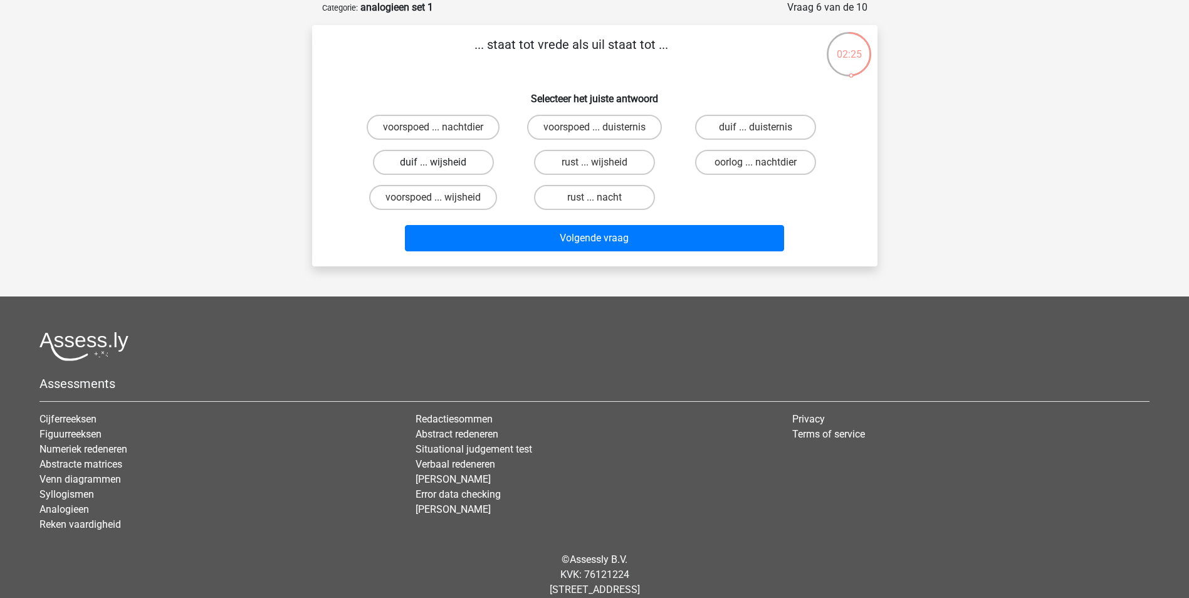
click at [444, 160] on label "duif ... wijsheid" at bounding box center [433, 162] width 121 height 25
click at [441, 162] on input "duif ... wijsheid" at bounding box center [437, 166] width 8 height 8
radio input "true"
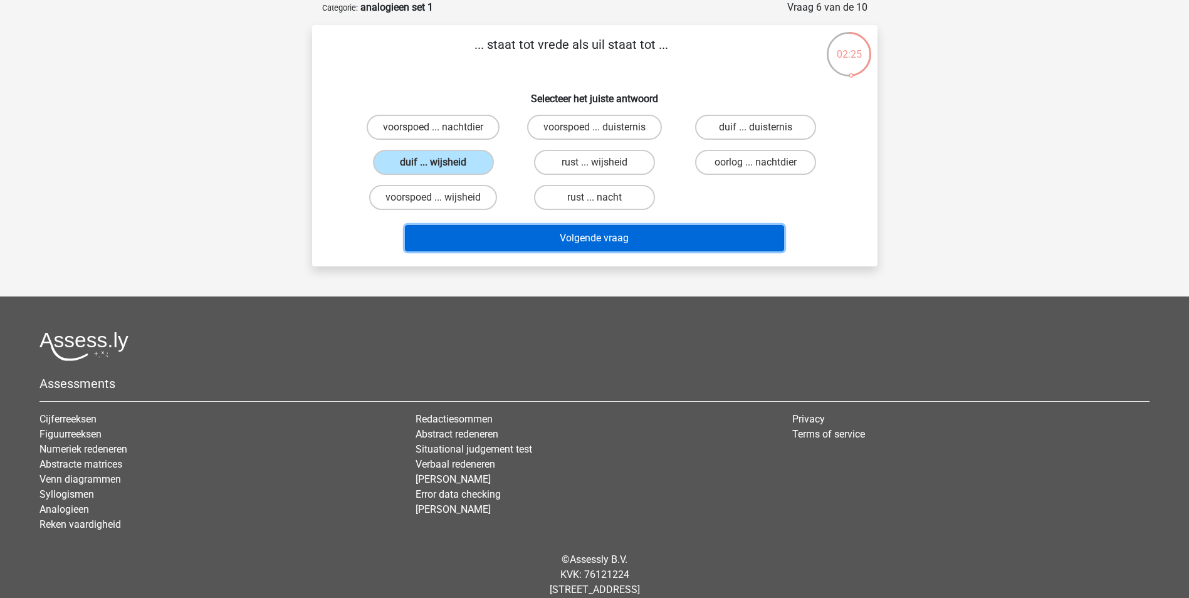
click at [597, 237] on button "Volgende vraag" at bounding box center [594, 238] width 379 height 26
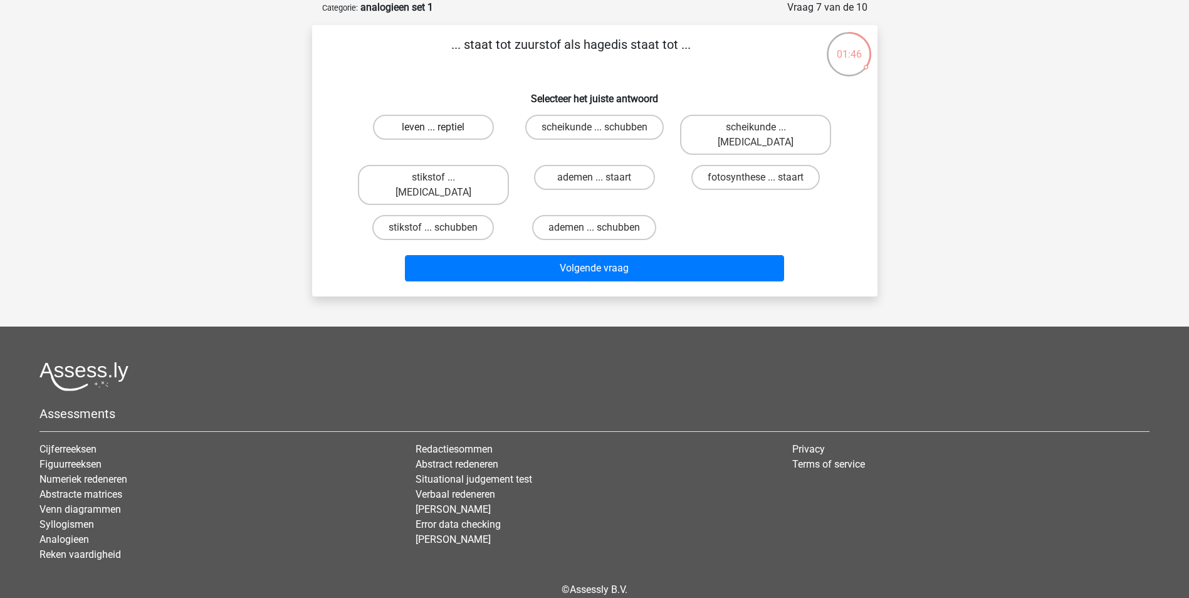
click at [459, 129] on label "leven ... reptiel" at bounding box center [433, 127] width 121 height 25
click at [441, 129] on input "leven ... reptiel" at bounding box center [437, 131] width 8 height 8
radio input "true"
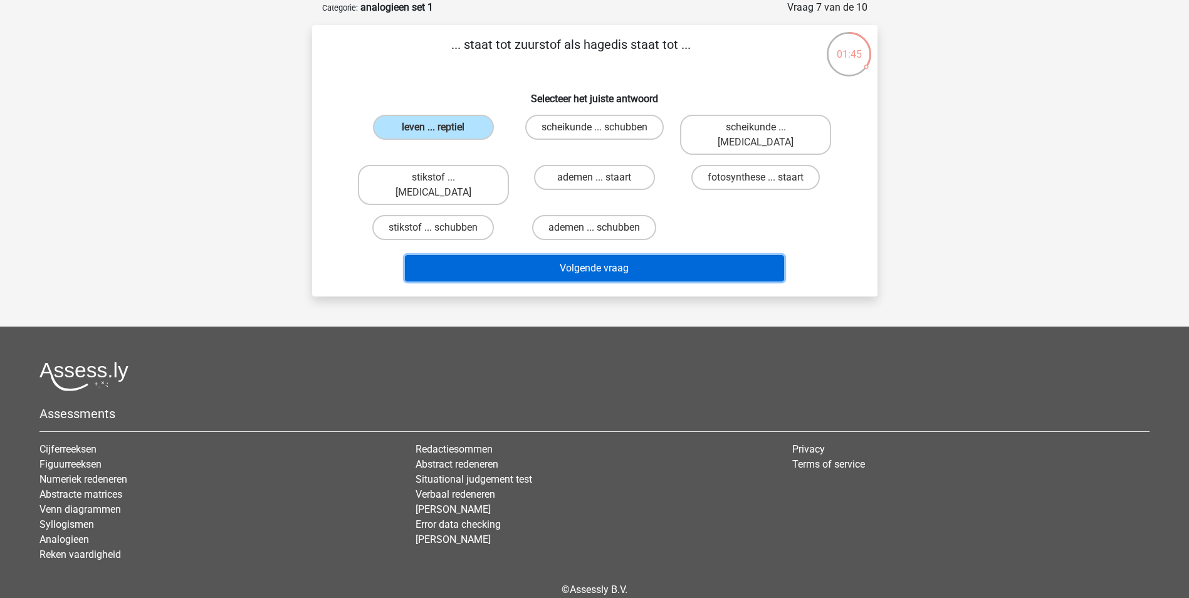
click at [617, 255] on button "Volgende vraag" at bounding box center [594, 268] width 379 height 26
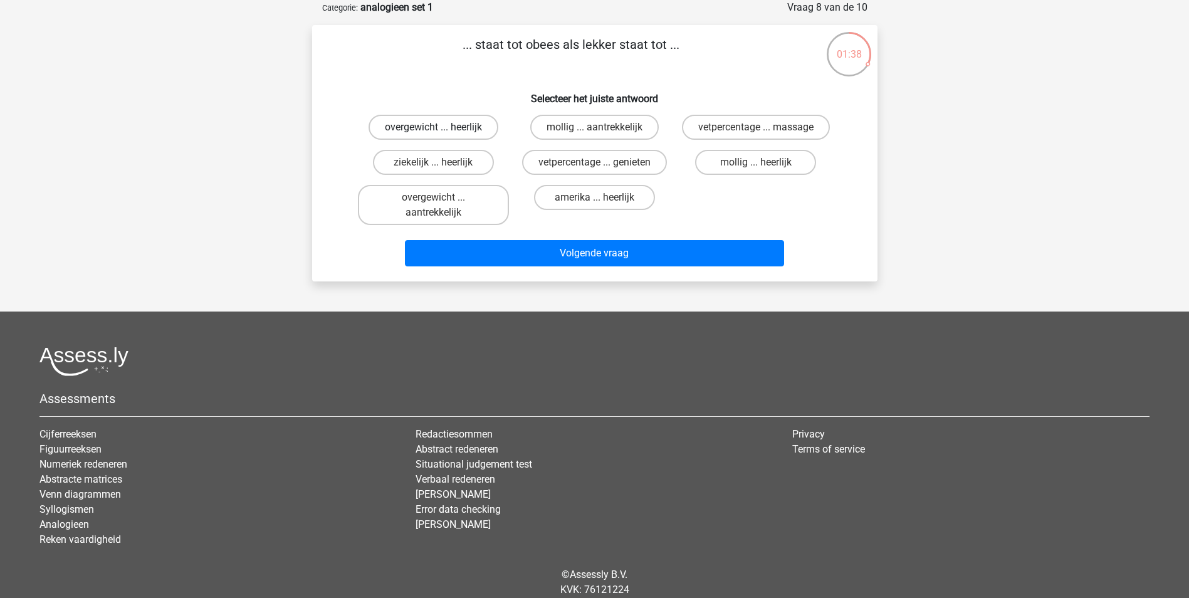
click at [453, 123] on label "overgewicht ... heerlijk" at bounding box center [434, 127] width 130 height 25
click at [441, 127] on input "overgewicht ... heerlijk" at bounding box center [437, 131] width 8 height 8
radio input "true"
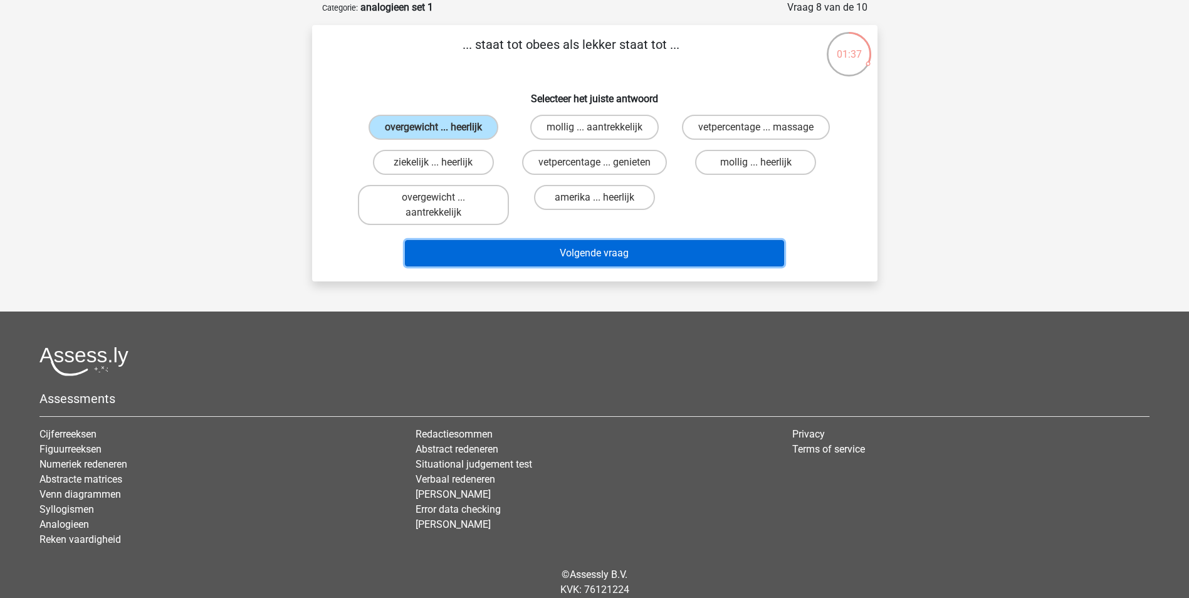
click at [594, 251] on button "Volgende vraag" at bounding box center [594, 253] width 379 height 26
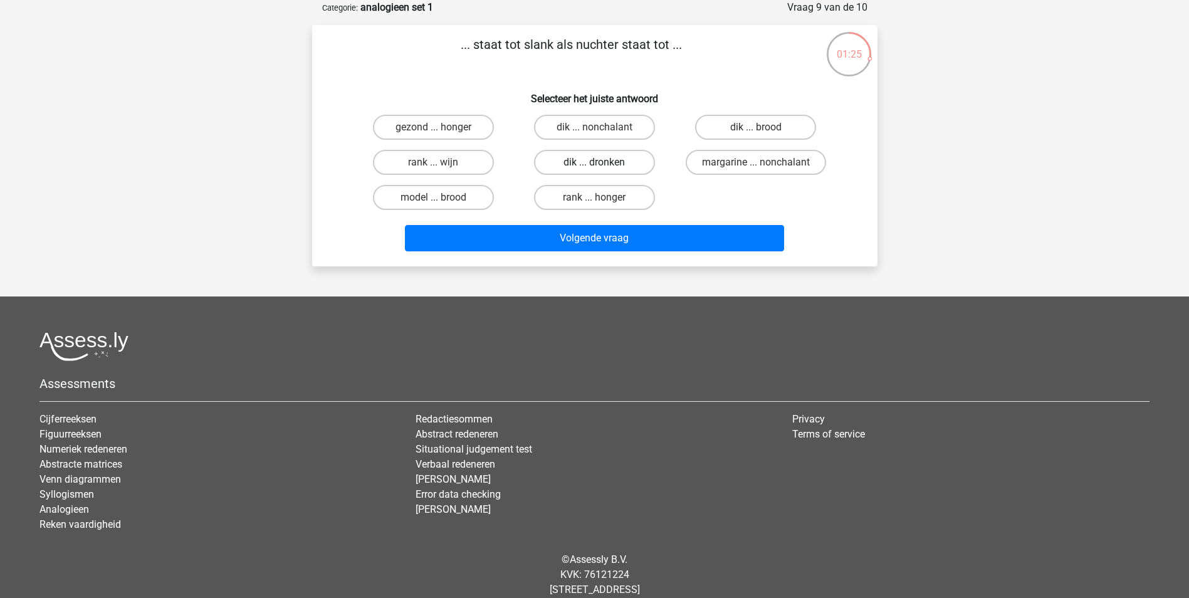
click at [600, 162] on label "dik ... dronken" at bounding box center [594, 162] width 121 height 25
click at [600, 162] on input "dik ... dronken" at bounding box center [598, 166] width 8 height 8
radio input "true"
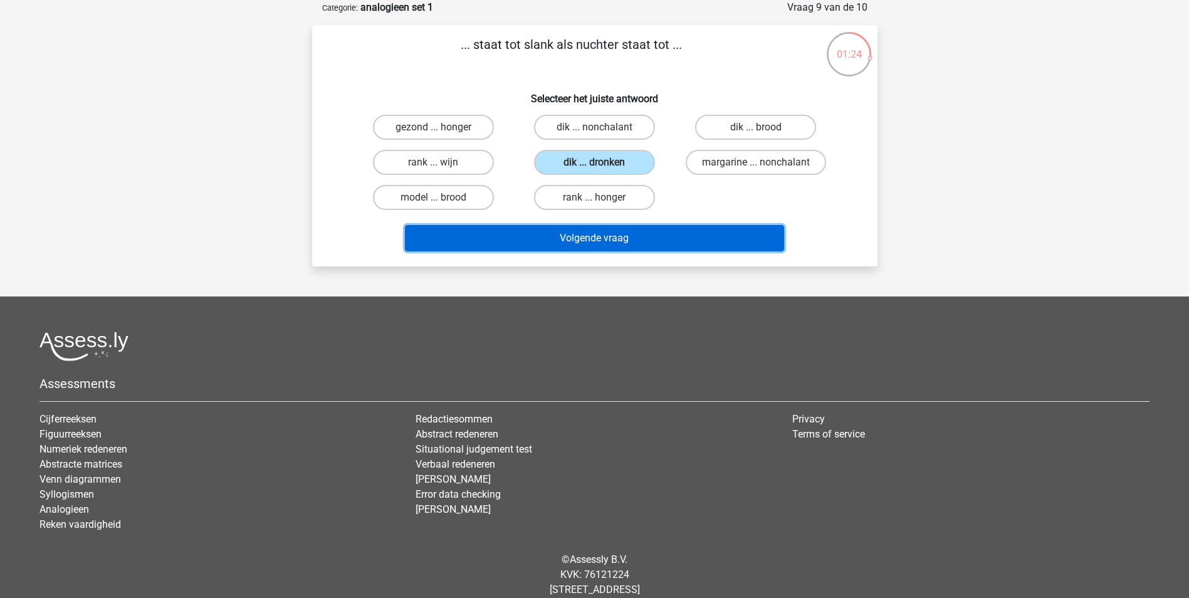
click at [610, 246] on button "Volgende vraag" at bounding box center [594, 238] width 379 height 26
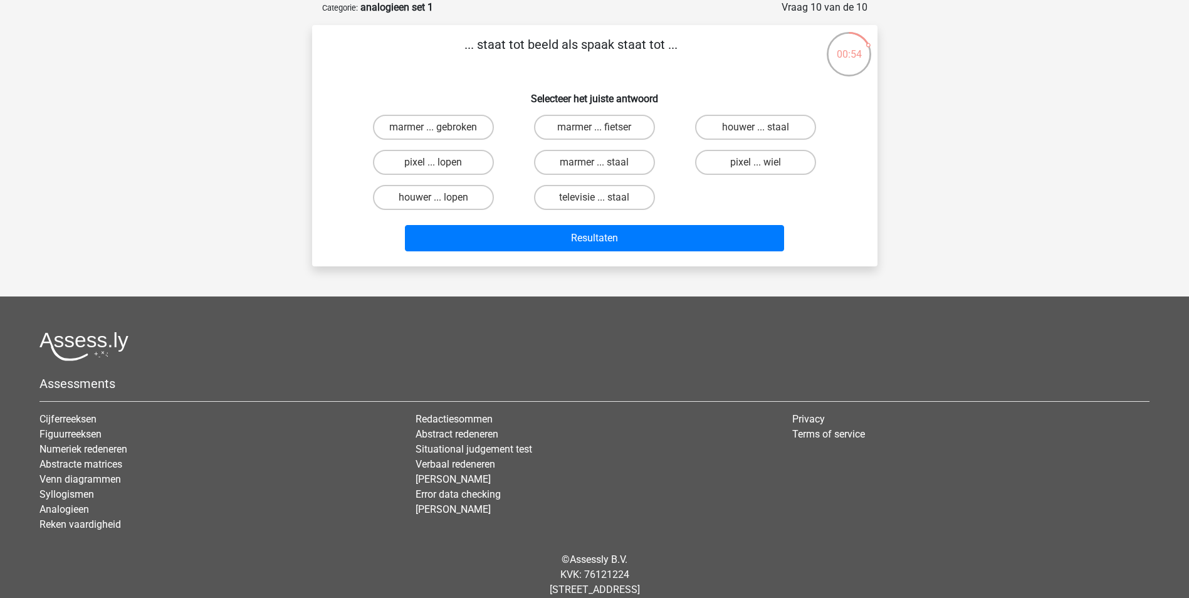
click at [599, 127] on input "marmer ... fietser" at bounding box center [598, 131] width 8 height 8
radio input "true"
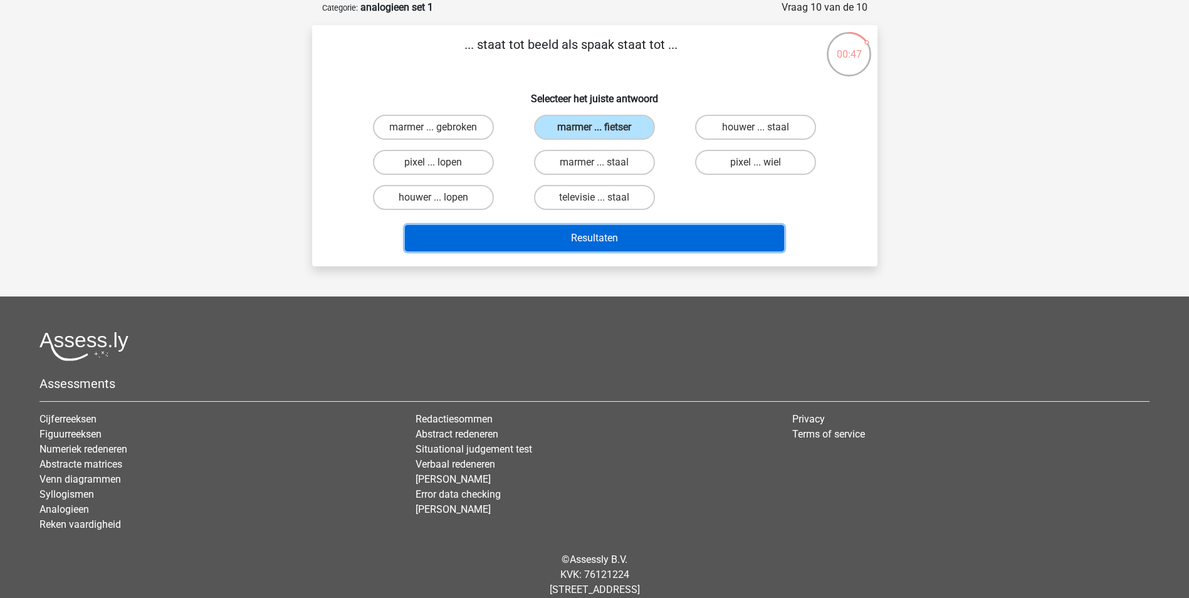
click at [588, 239] on button "Resultaten" at bounding box center [594, 238] width 379 height 26
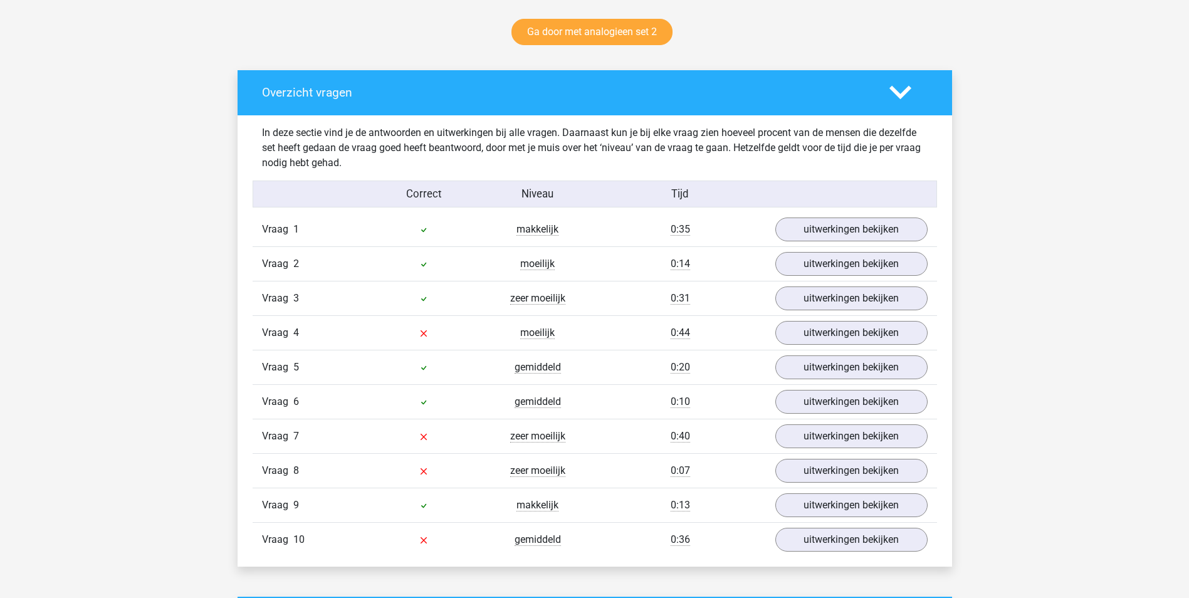
scroll to position [689, 0]
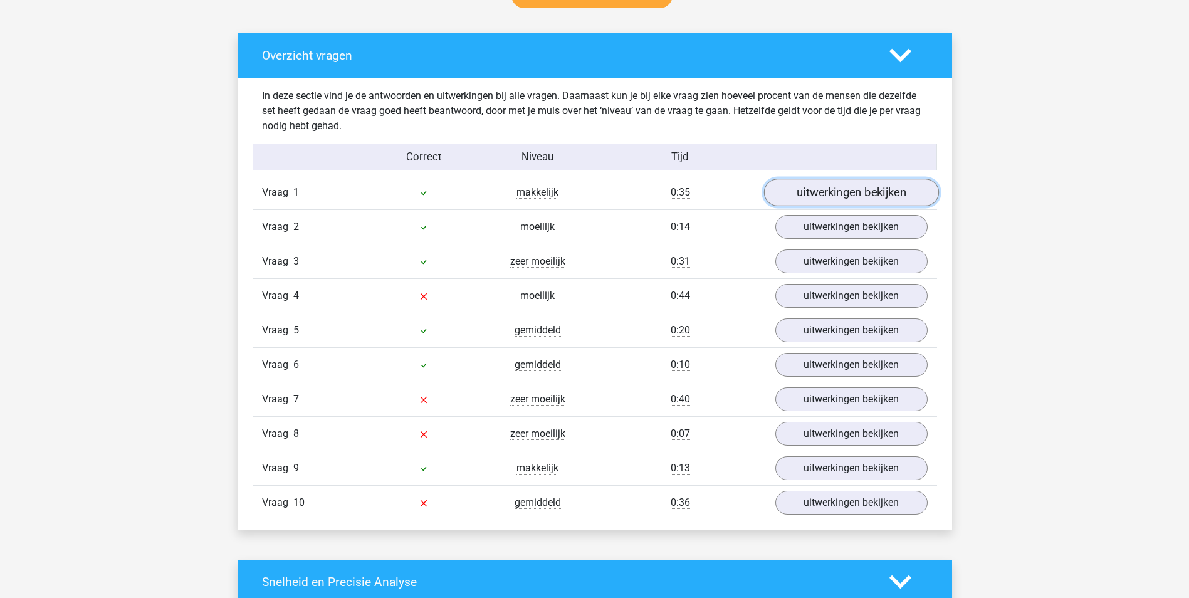
click at [849, 193] on link "uitwerkingen bekijken" at bounding box center [850, 193] width 175 height 28
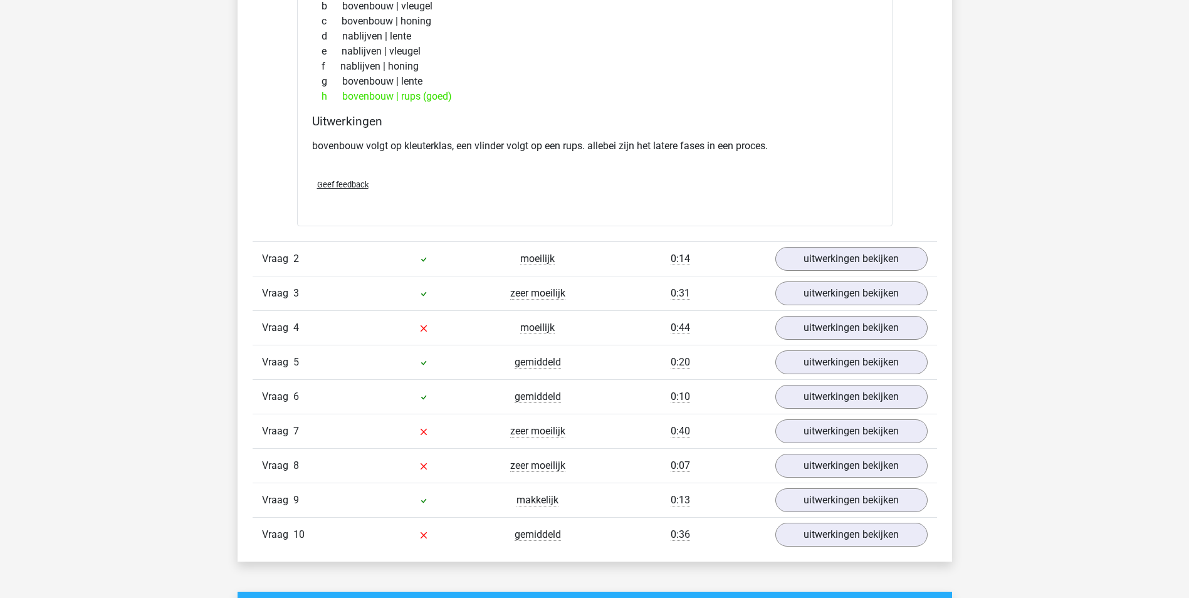
scroll to position [1003, 0]
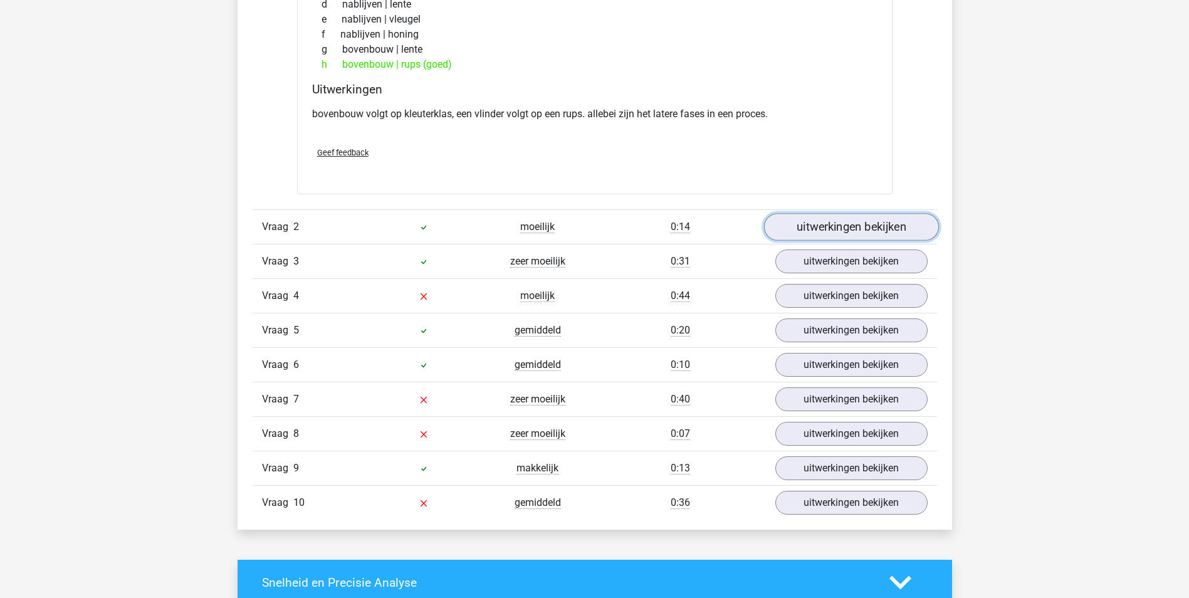
click at [858, 231] on link "uitwerkingen bekijken" at bounding box center [850, 227] width 175 height 28
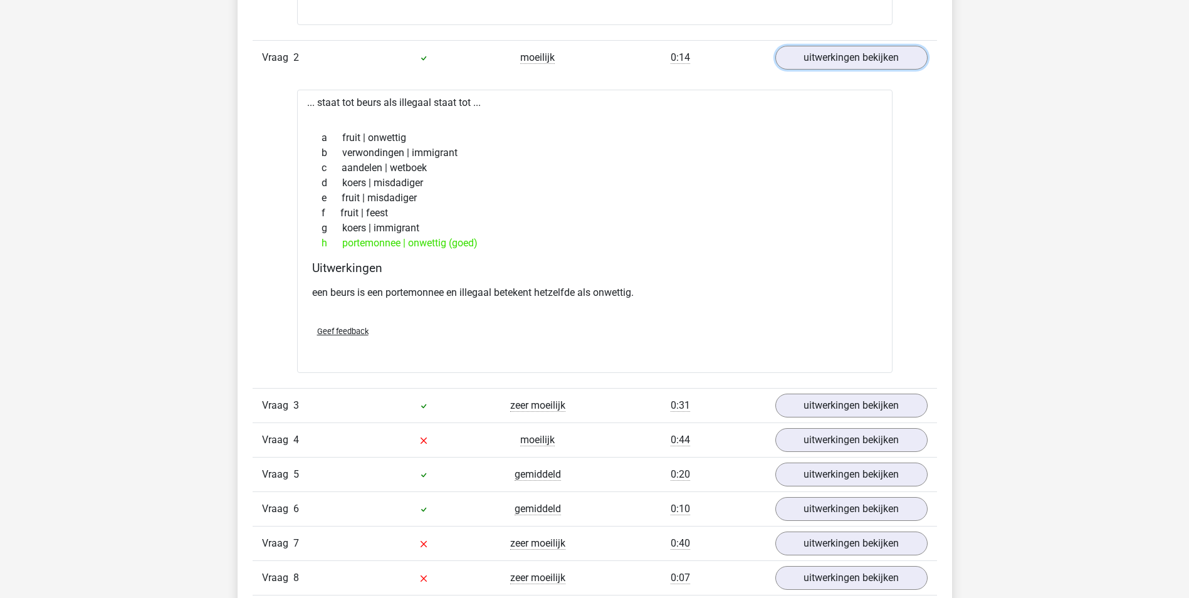
scroll to position [1191, 0]
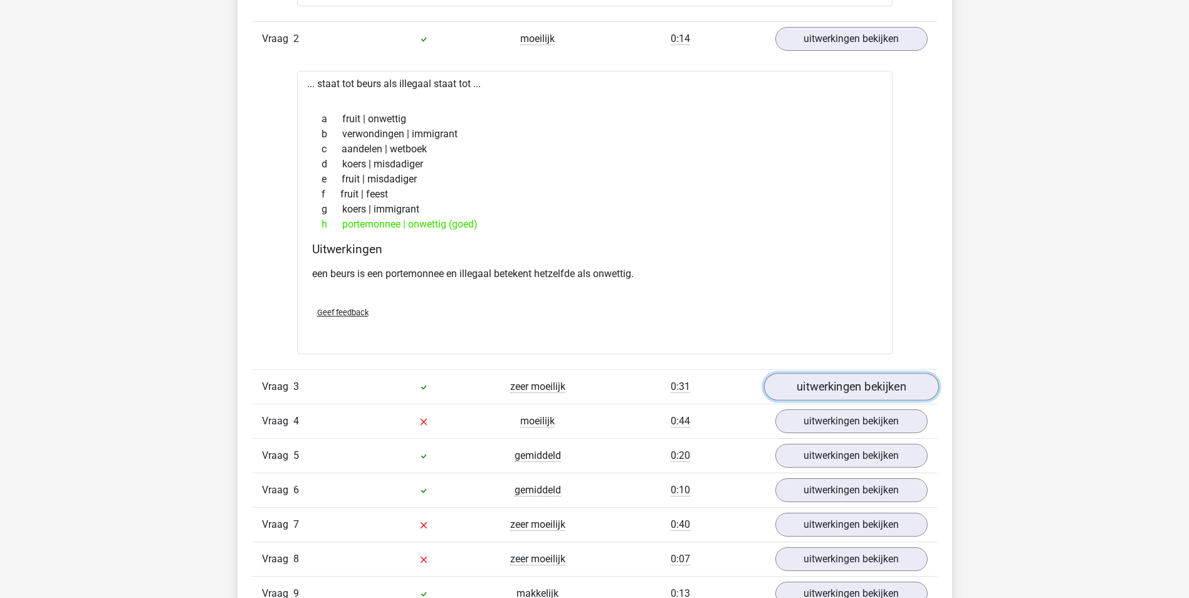
click at [871, 387] on link "uitwerkingen bekijken" at bounding box center [850, 387] width 175 height 28
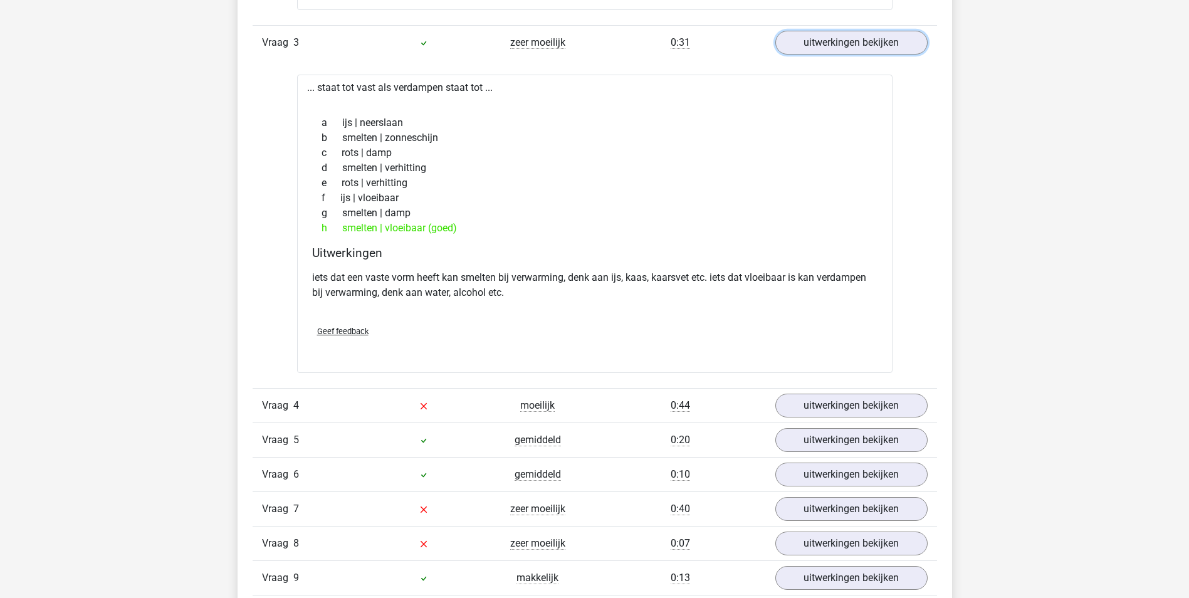
scroll to position [1567, 0]
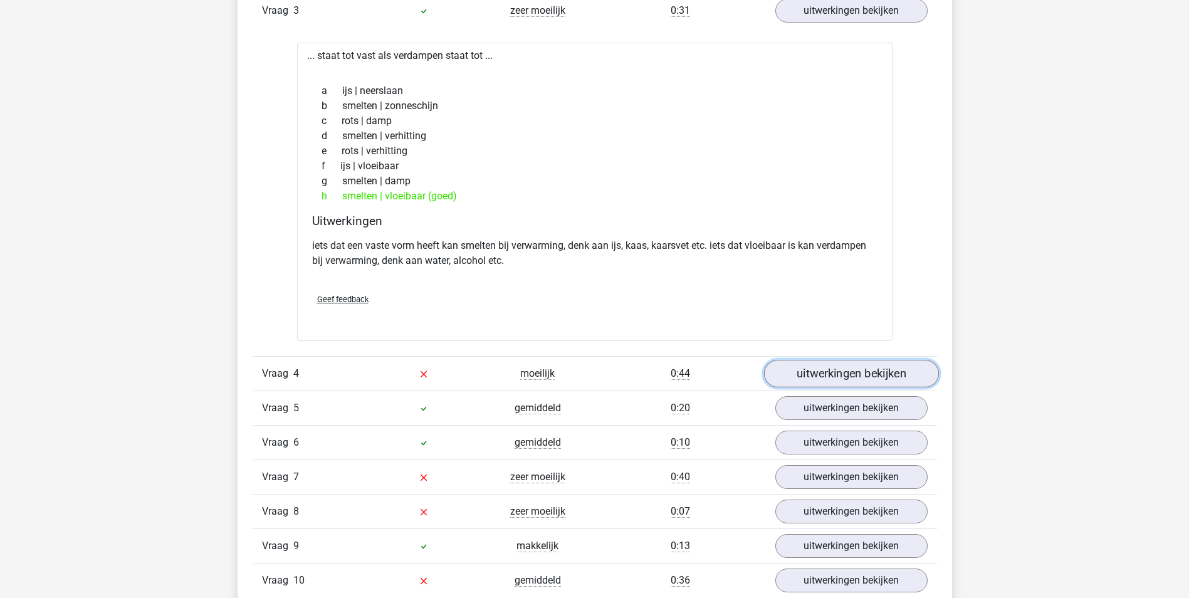
click at [874, 380] on link "uitwerkingen bekijken" at bounding box center [850, 374] width 175 height 28
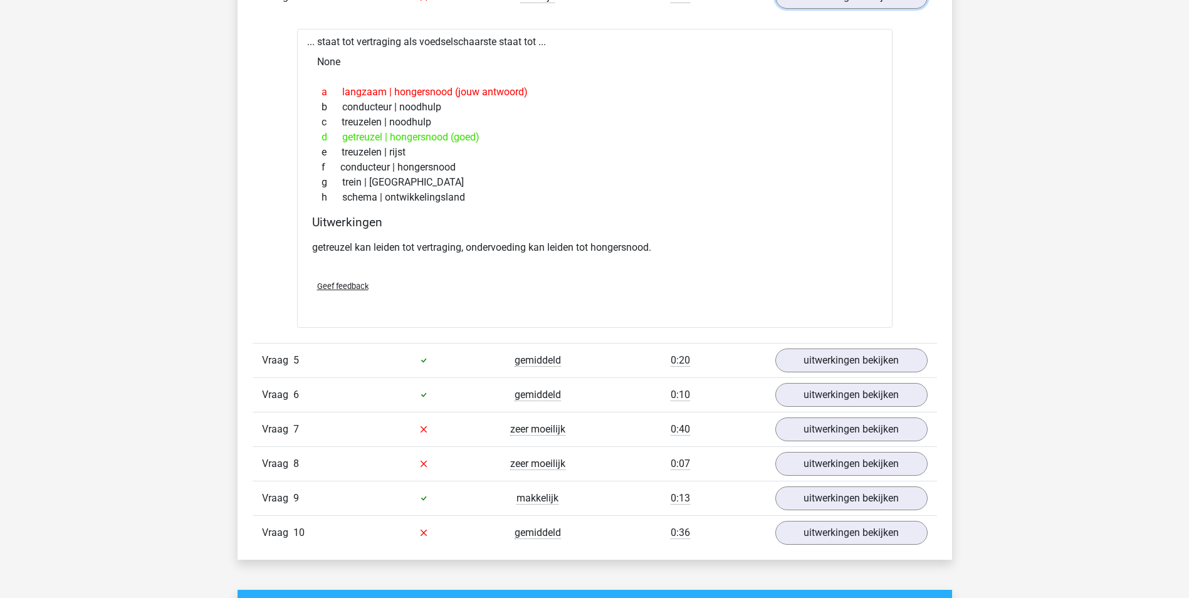
scroll to position [2006, 0]
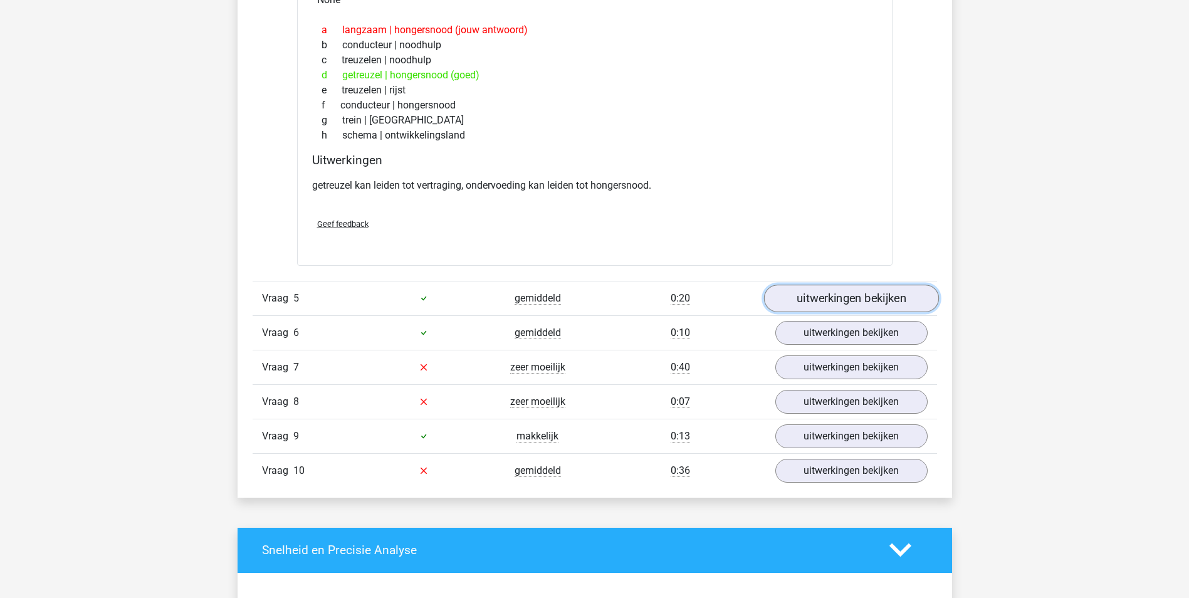
click at [882, 299] on link "uitwerkingen bekijken" at bounding box center [850, 299] width 175 height 28
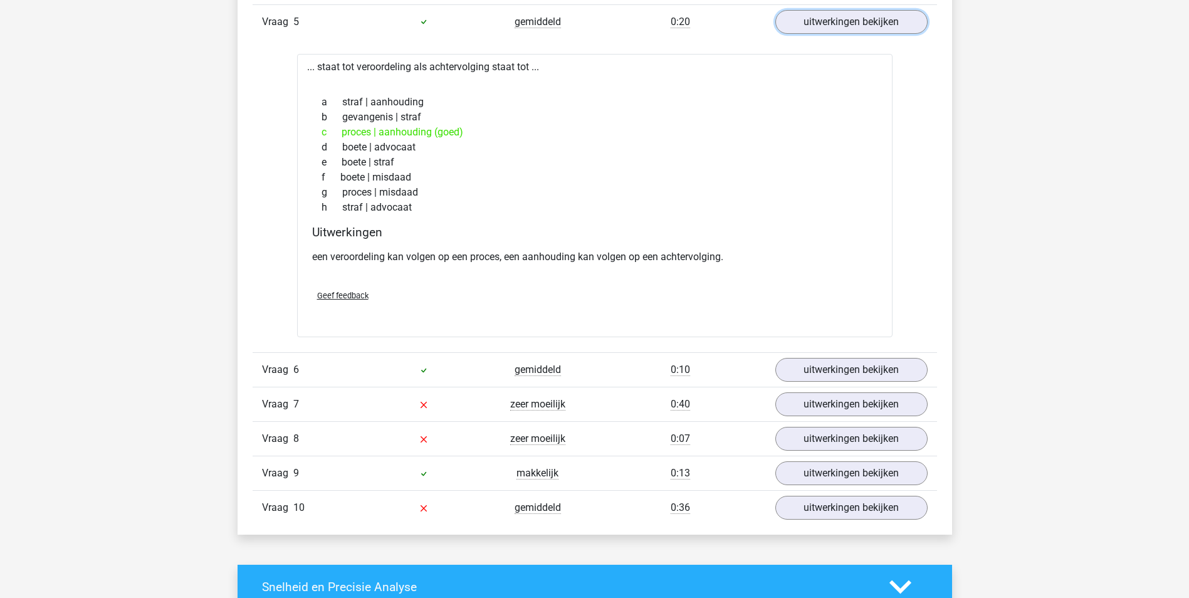
scroll to position [2319, 0]
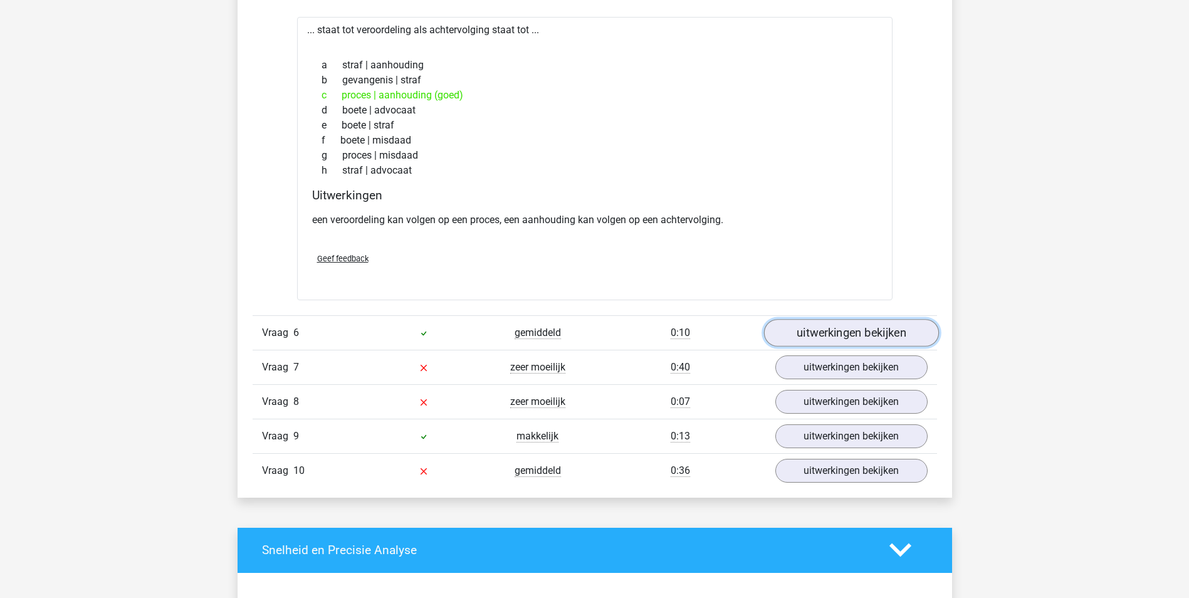
click at [872, 335] on link "uitwerkingen bekijken" at bounding box center [850, 333] width 175 height 28
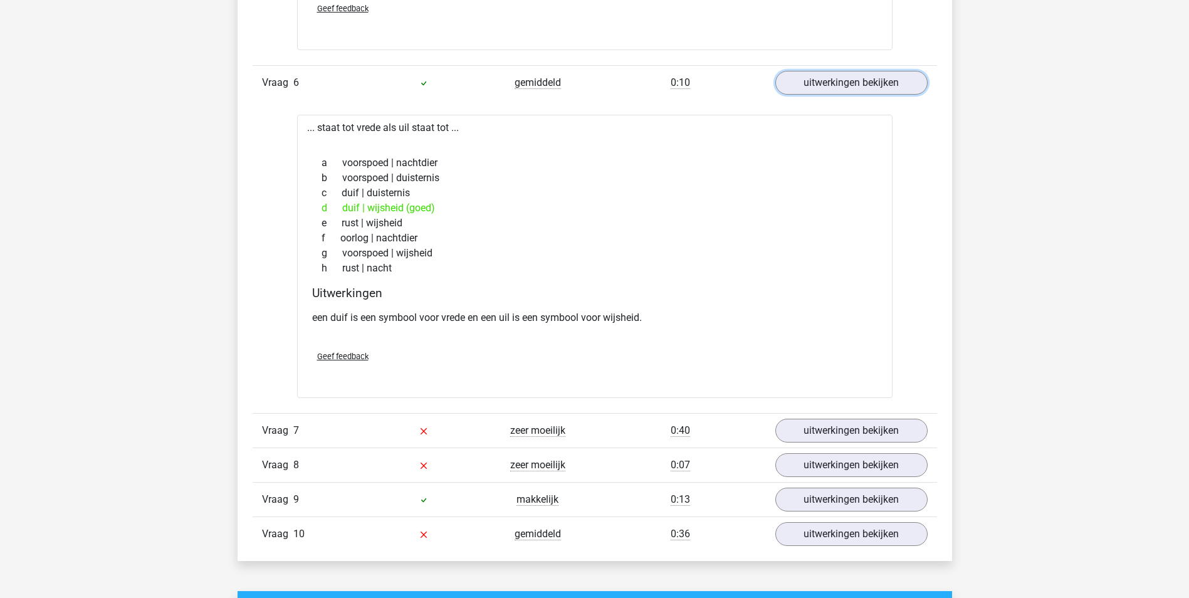
scroll to position [2632, 0]
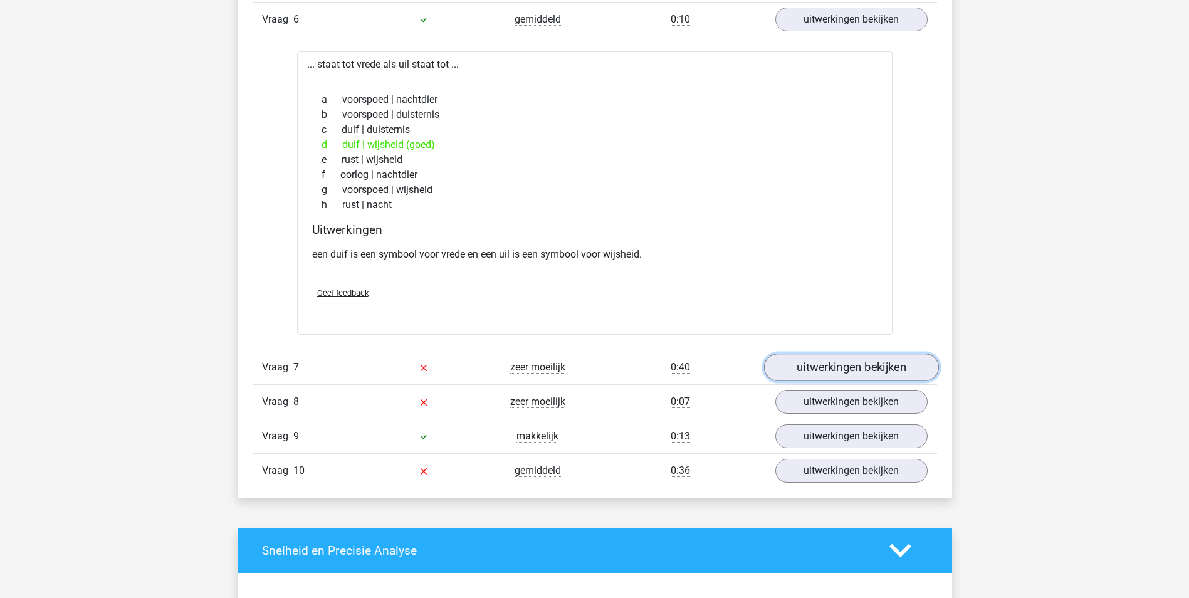
click at [873, 364] on link "uitwerkingen bekijken" at bounding box center [850, 367] width 175 height 28
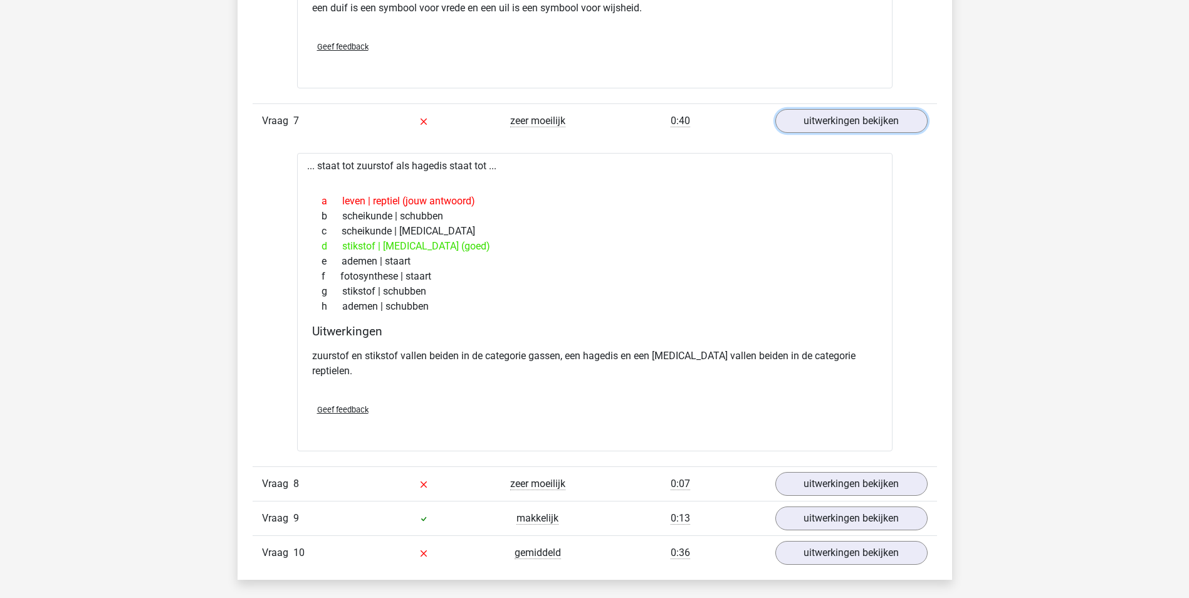
scroll to position [2883, 0]
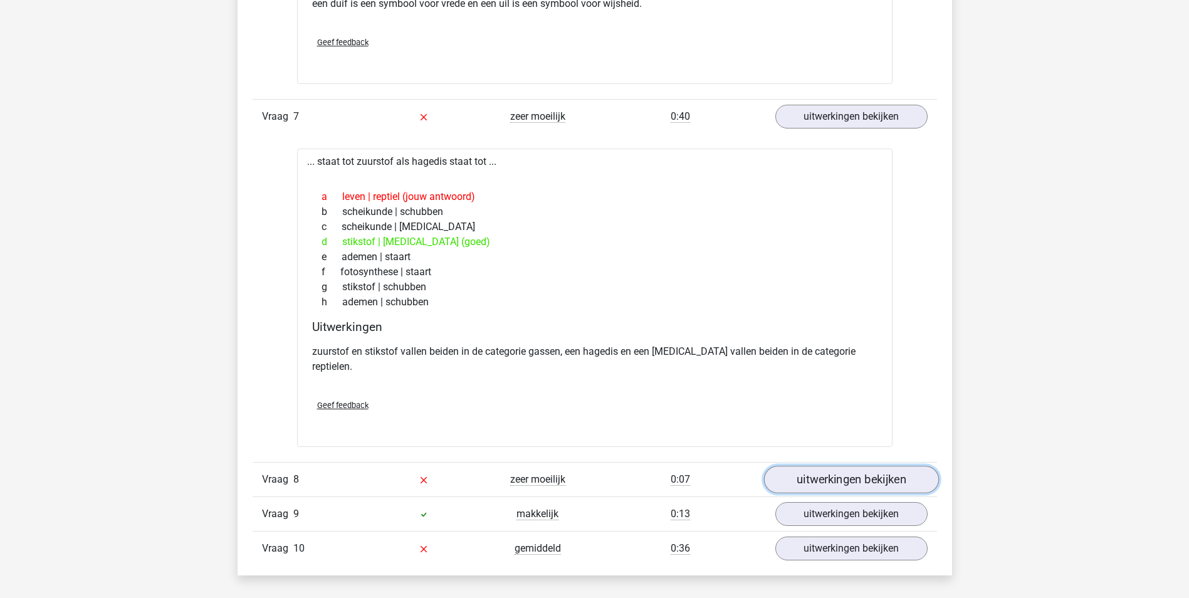
click at [886, 466] on link "uitwerkingen bekijken" at bounding box center [850, 480] width 175 height 28
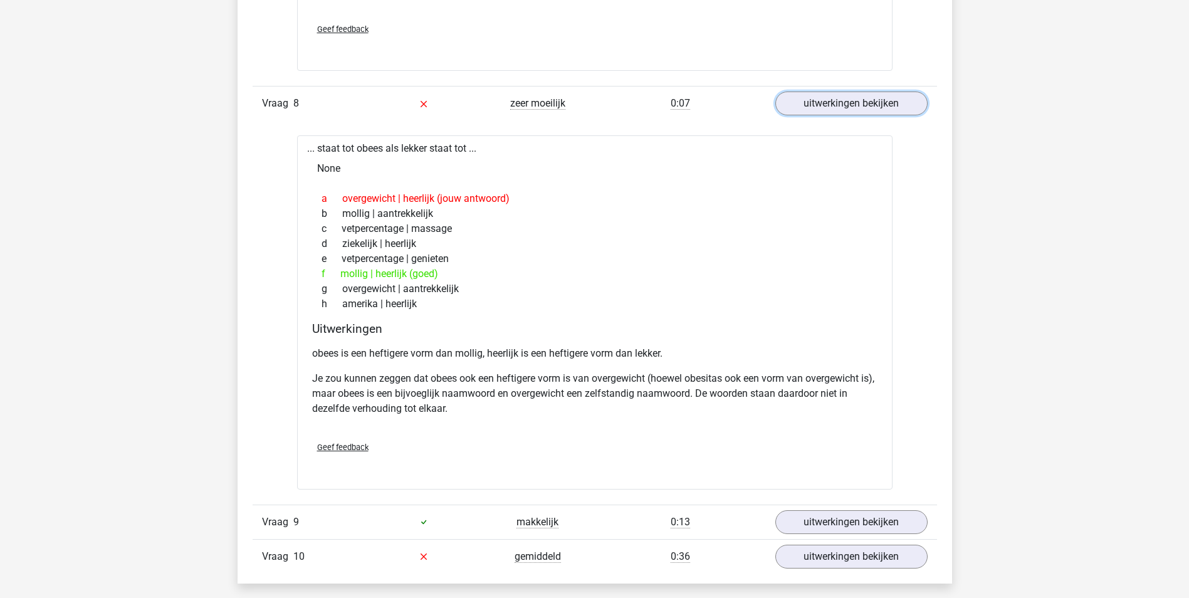
scroll to position [3322, 0]
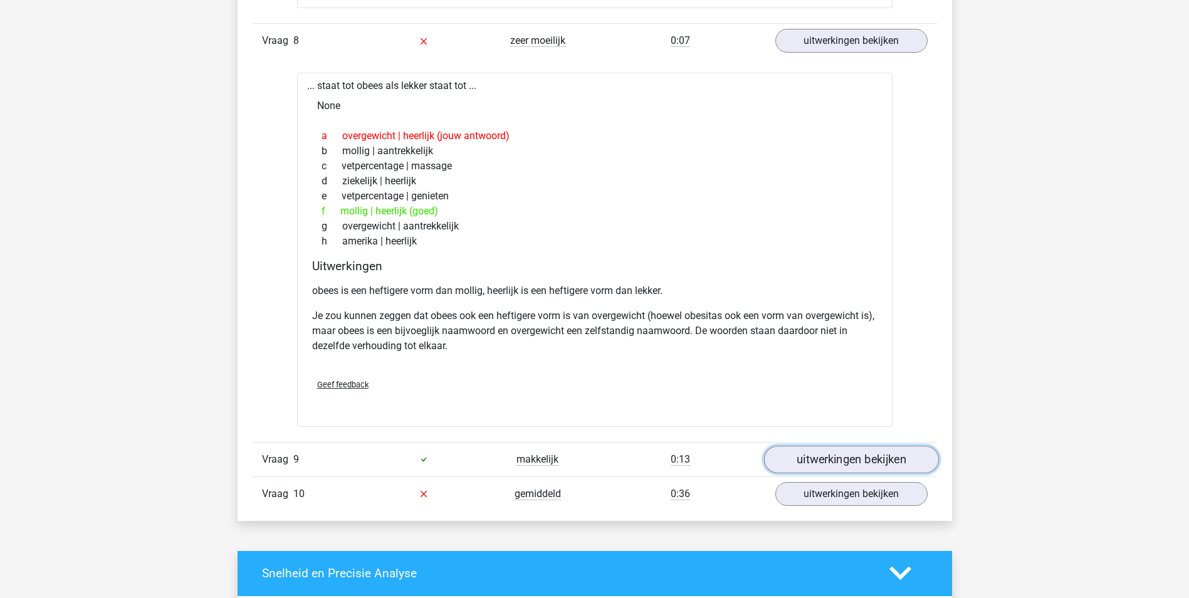
click at [833, 446] on link "uitwerkingen bekijken" at bounding box center [850, 460] width 175 height 28
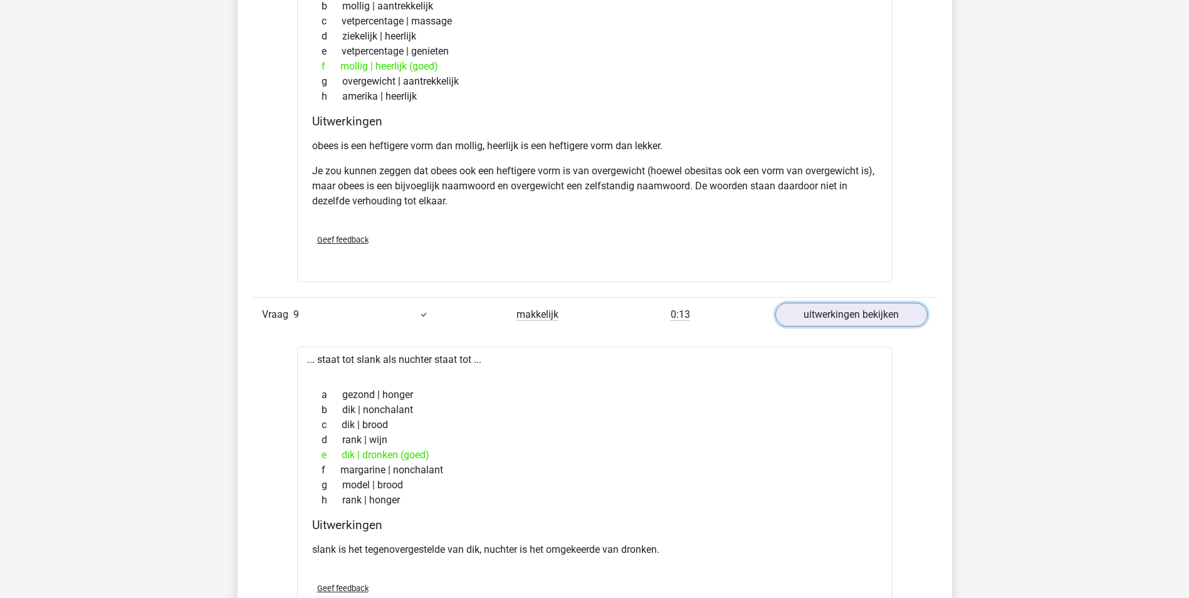
scroll to position [3573, 0]
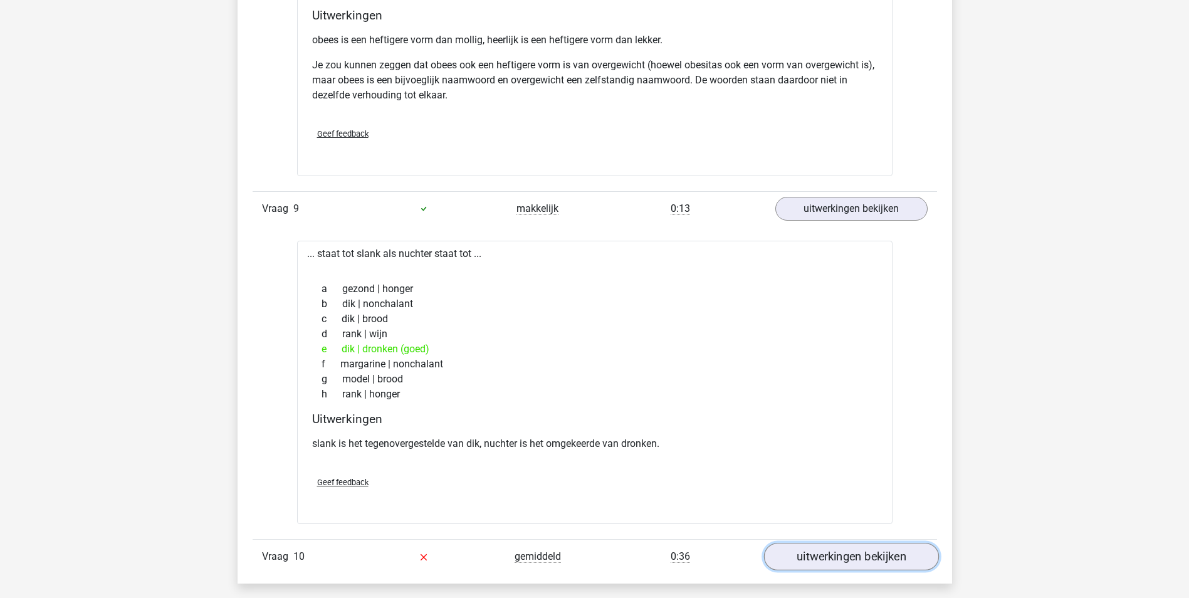
click at [857, 543] on link "uitwerkingen bekijken" at bounding box center [850, 557] width 175 height 28
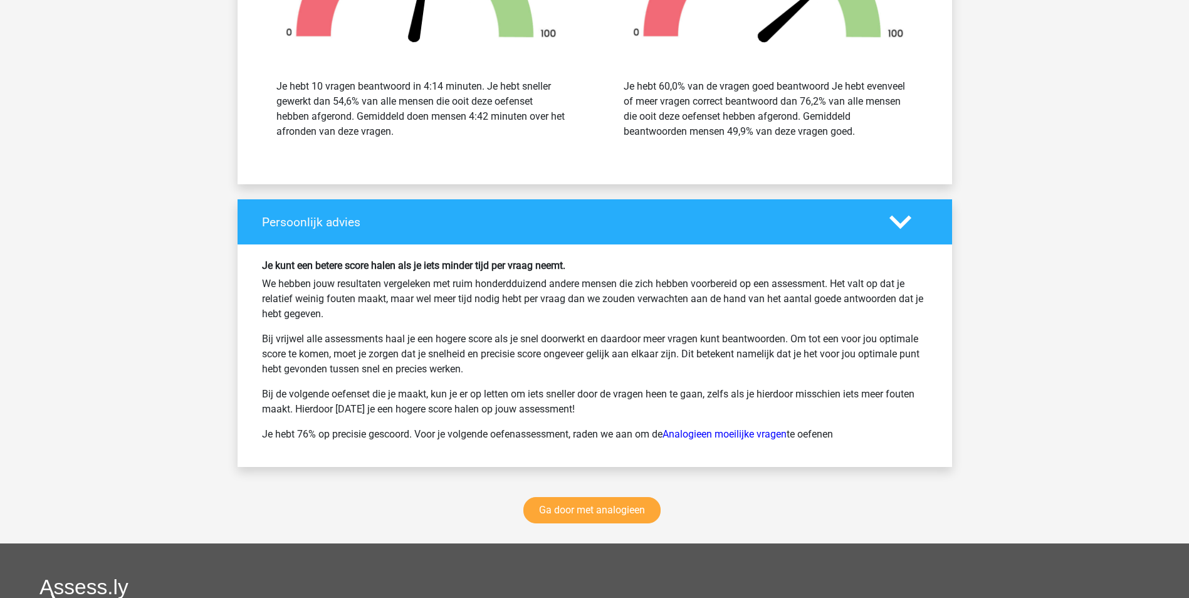
scroll to position [4826, 0]
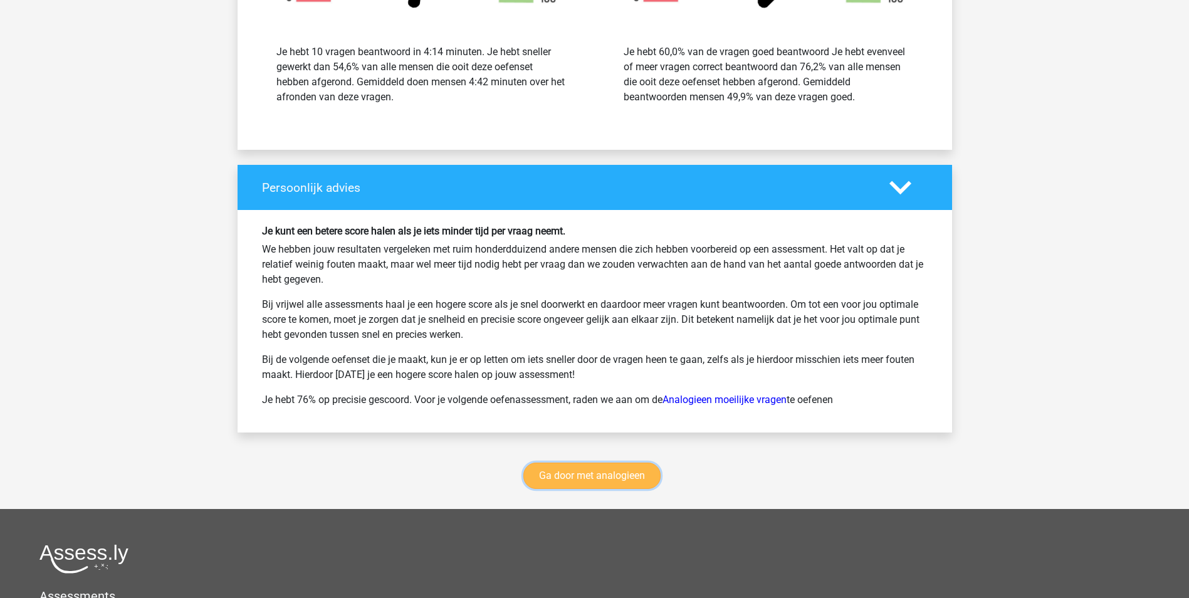
click at [601, 464] on link "Ga door met analogieen" at bounding box center [591, 476] width 137 height 26
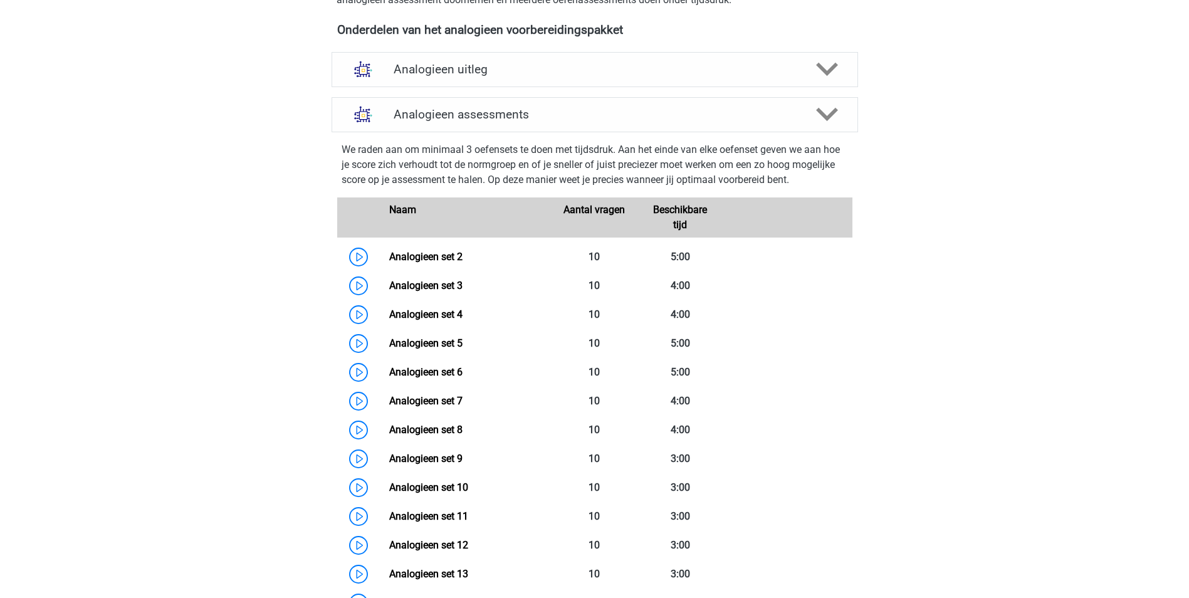
scroll to position [389, 0]
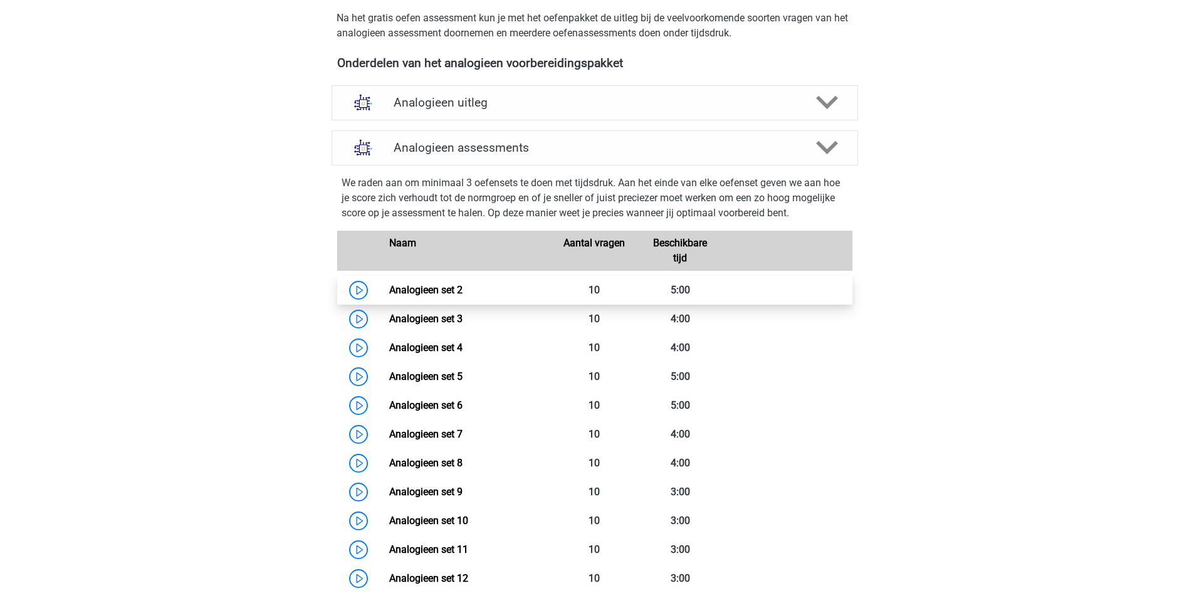
click at [452, 290] on link "Analogieen set 2" at bounding box center [425, 290] width 73 height 12
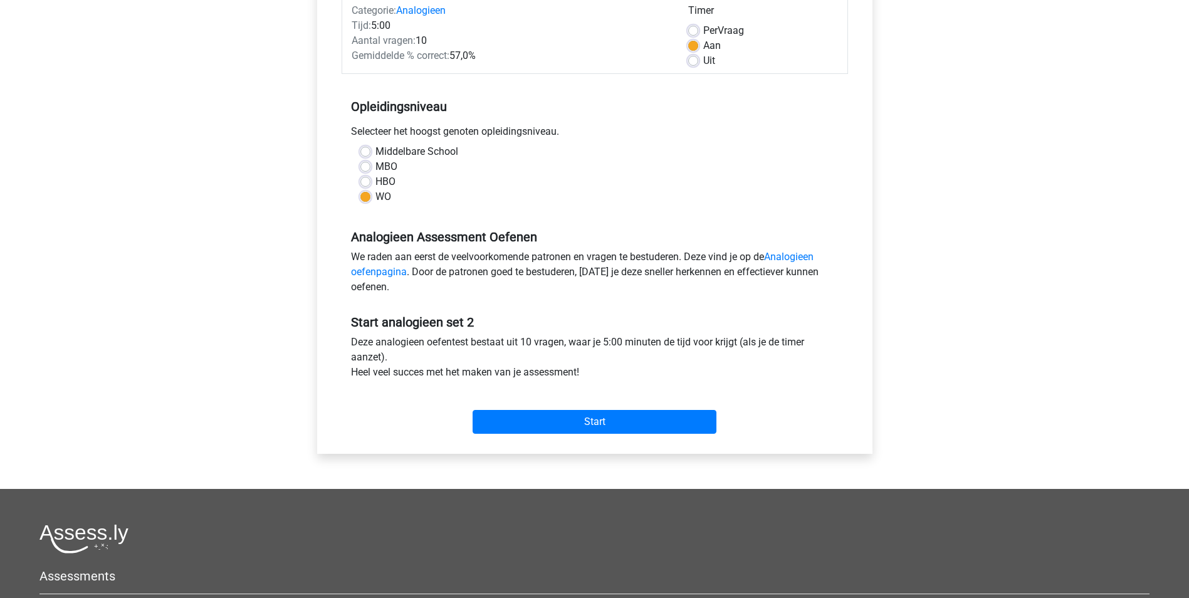
scroll to position [188, 0]
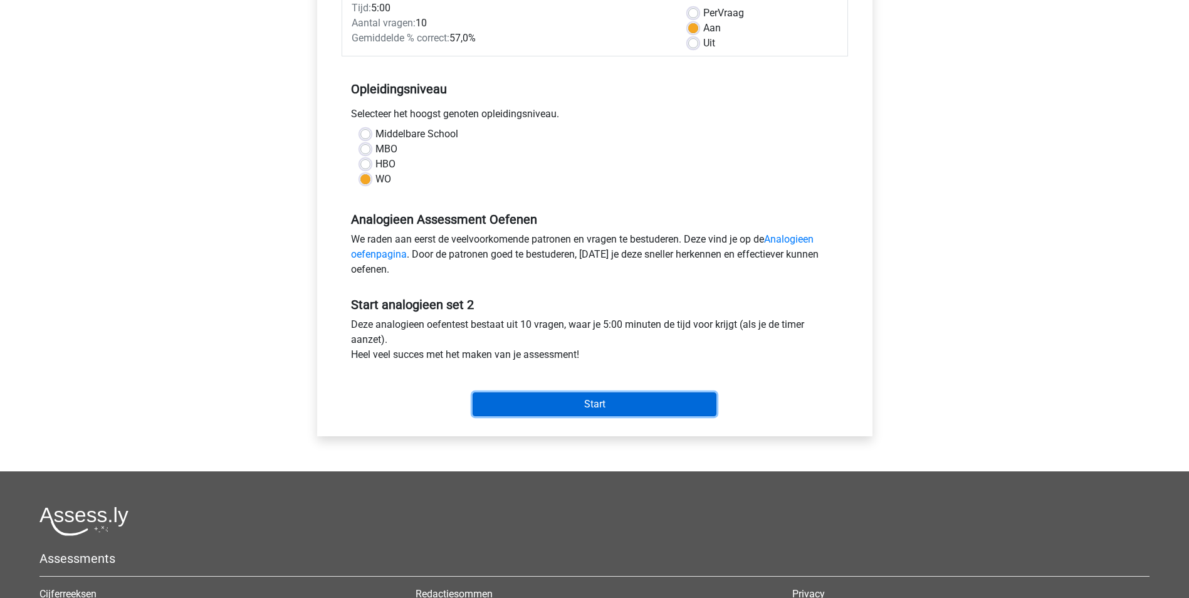
click at [592, 402] on input "Start" at bounding box center [595, 404] width 244 height 24
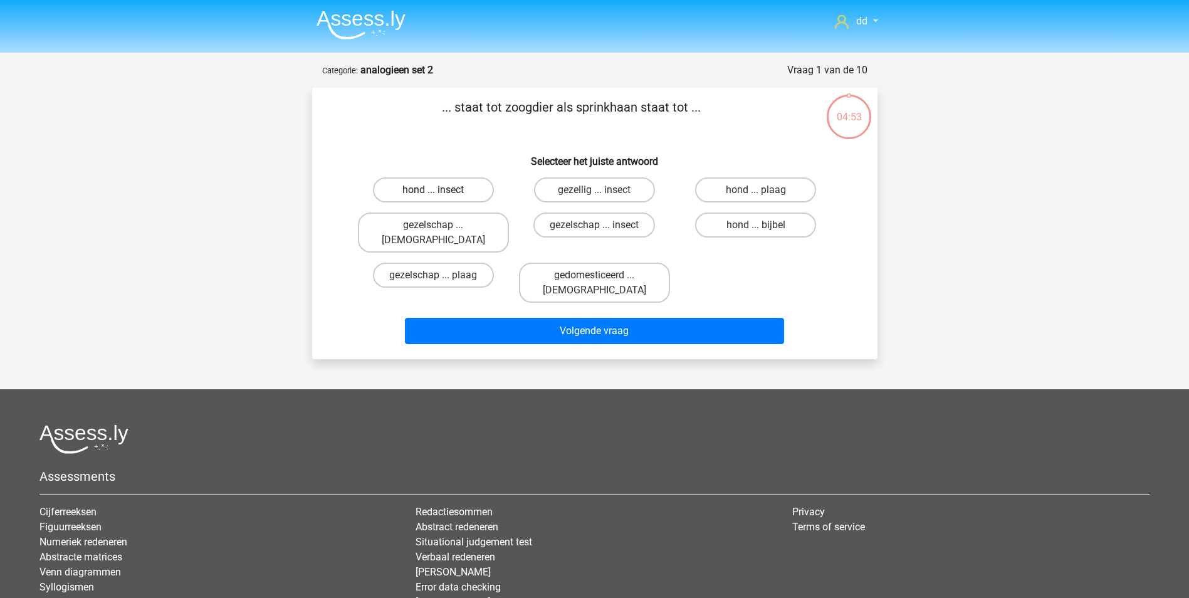
click at [421, 189] on label "hond ... insect" at bounding box center [433, 189] width 121 height 25
click at [433, 190] on input "hond ... insect" at bounding box center [437, 194] width 8 height 8
radio input "true"
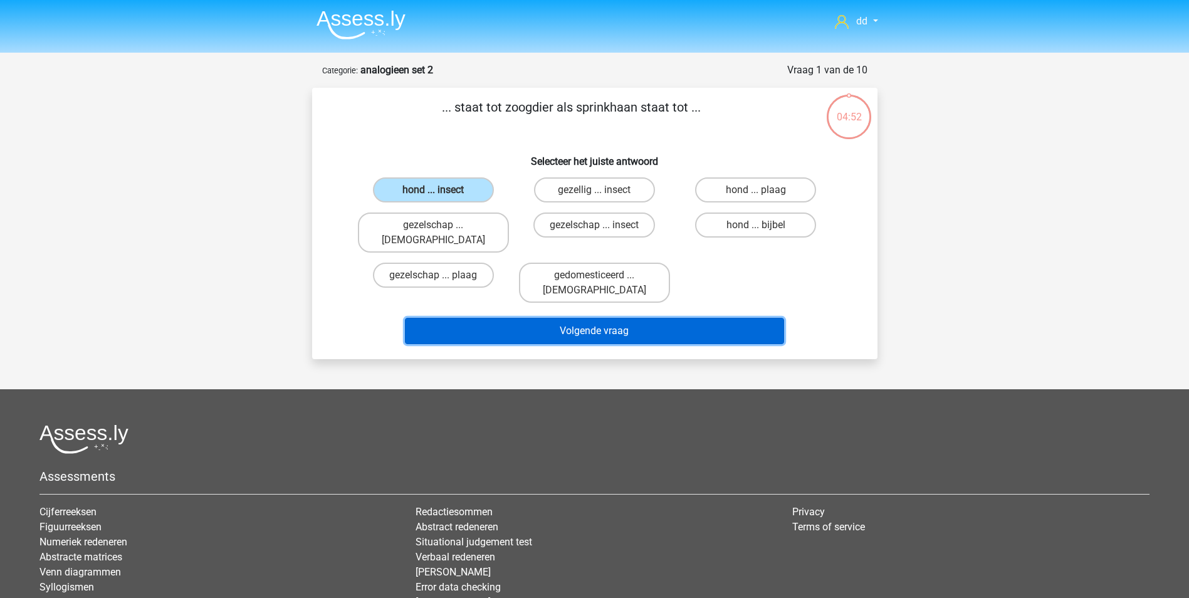
click at [580, 318] on button "Volgende vraag" at bounding box center [594, 331] width 379 height 26
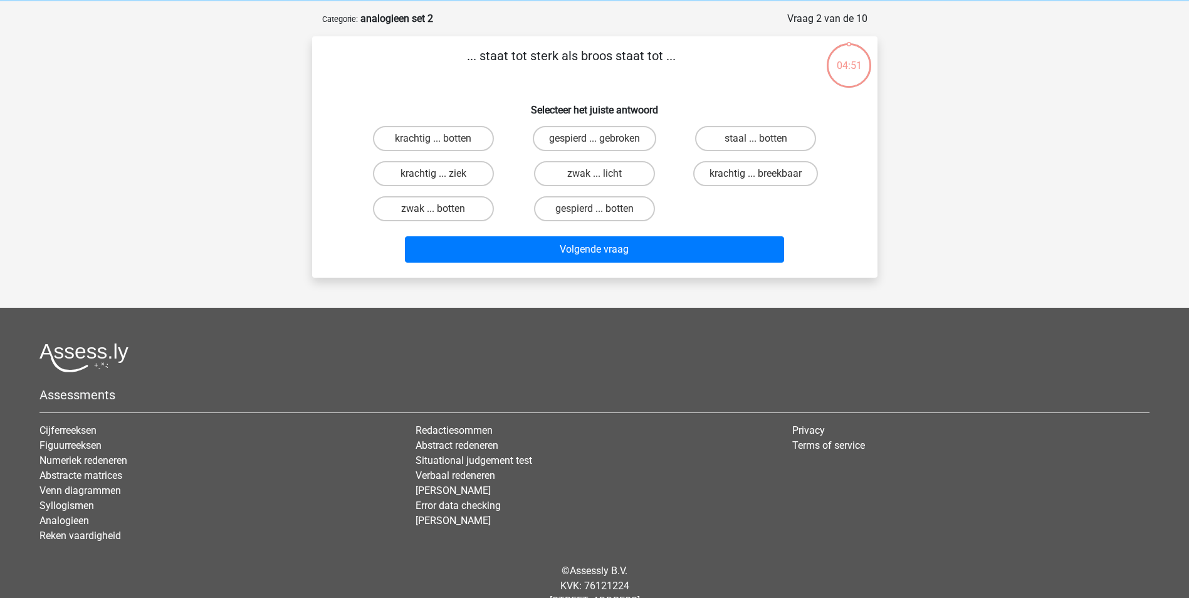
scroll to position [63, 0]
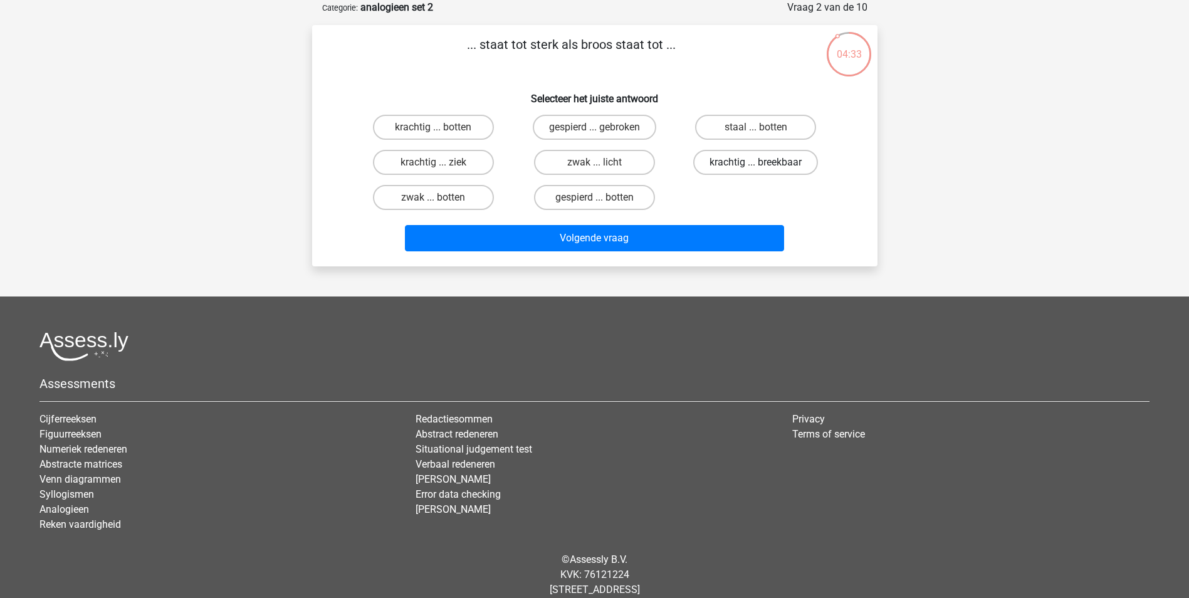
click at [741, 161] on label "krachtig ... breekbaar" at bounding box center [755, 162] width 125 height 25
click at [756, 162] on input "krachtig ... breekbaar" at bounding box center [760, 166] width 8 height 8
radio input "true"
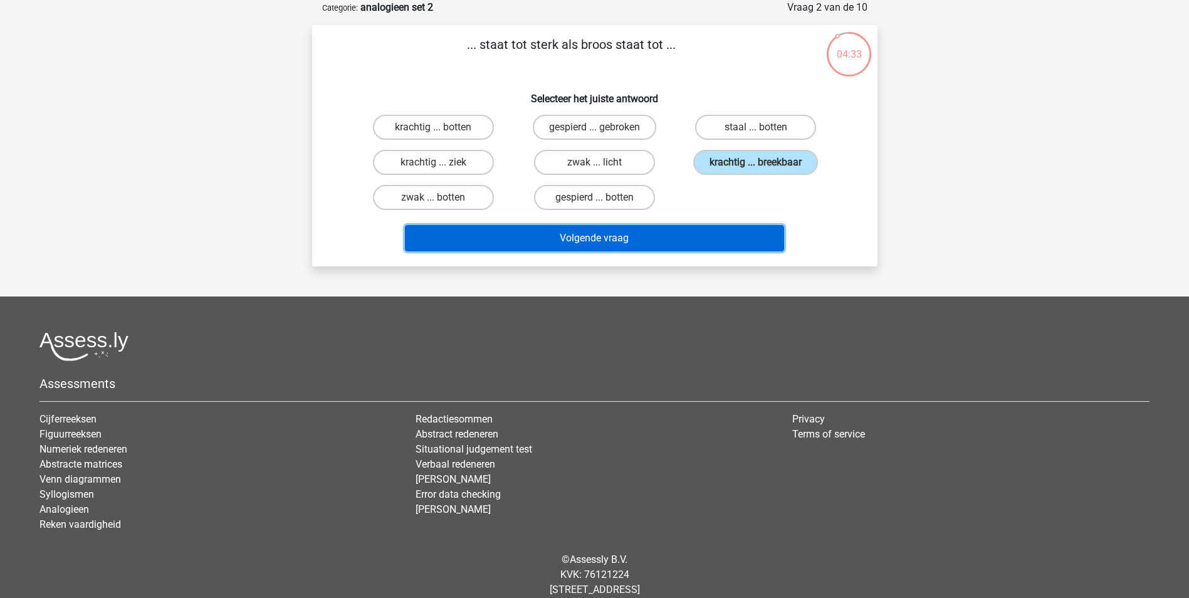
click at [631, 238] on button "Volgende vraag" at bounding box center [594, 238] width 379 height 26
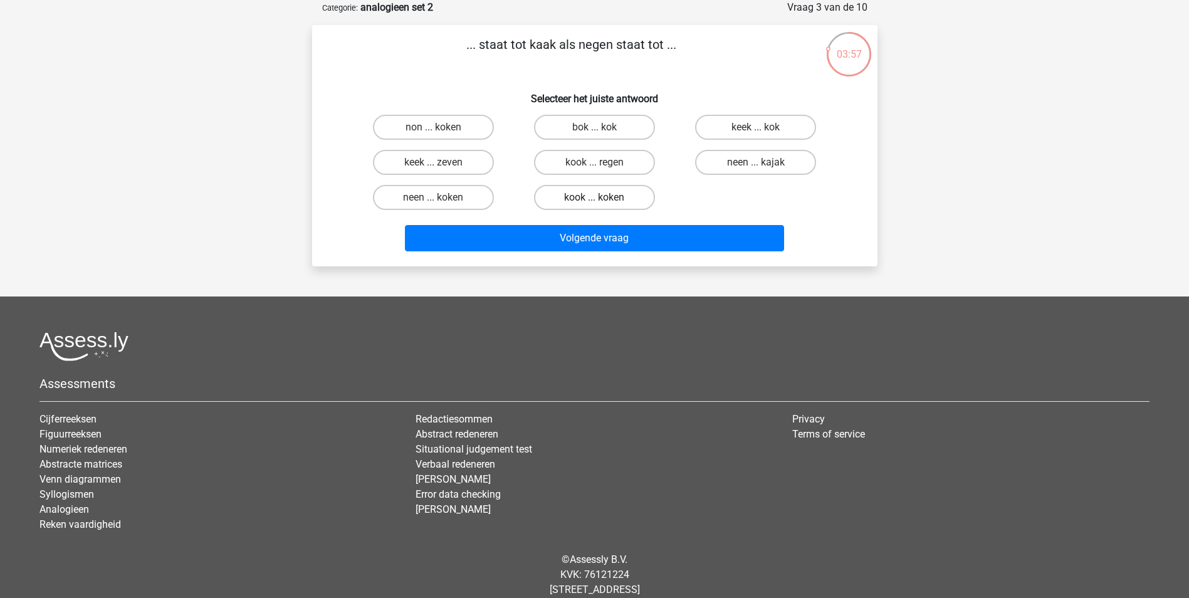
click at [605, 197] on label "kook ... koken" at bounding box center [594, 197] width 121 height 25
click at [602, 197] on input "kook ... koken" at bounding box center [598, 201] width 8 height 8
radio input "true"
click at [447, 161] on label "keek ... zeven" at bounding box center [433, 162] width 121 height 25
click at [441, 162] on input "keek ... zeven" at bounding box center [437, 166] width 8 height 8
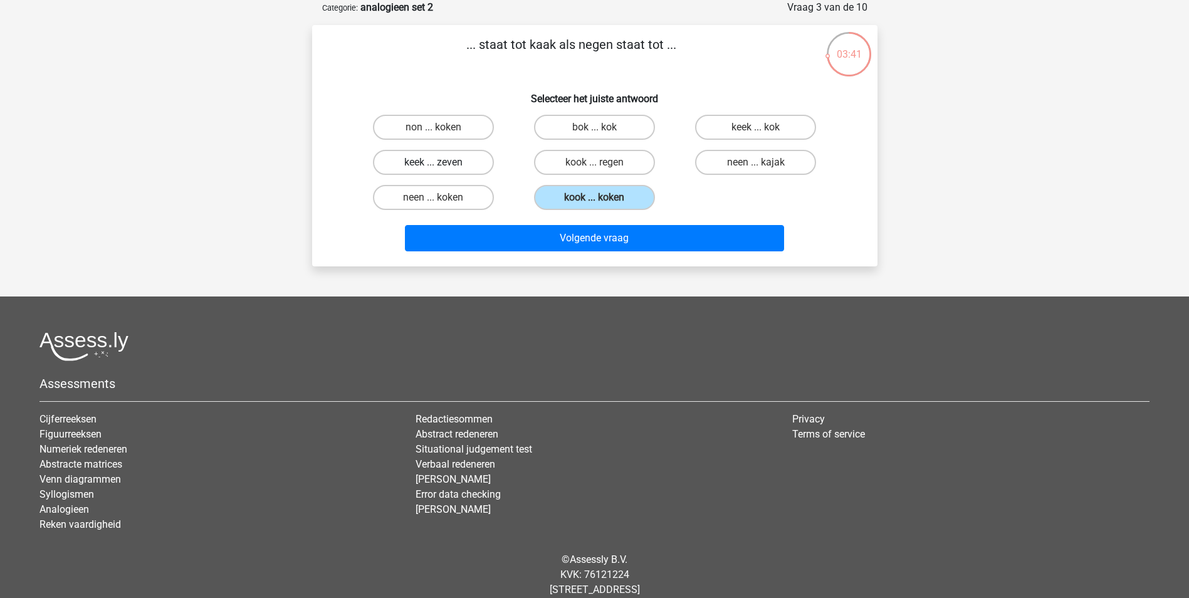
radio input "true"
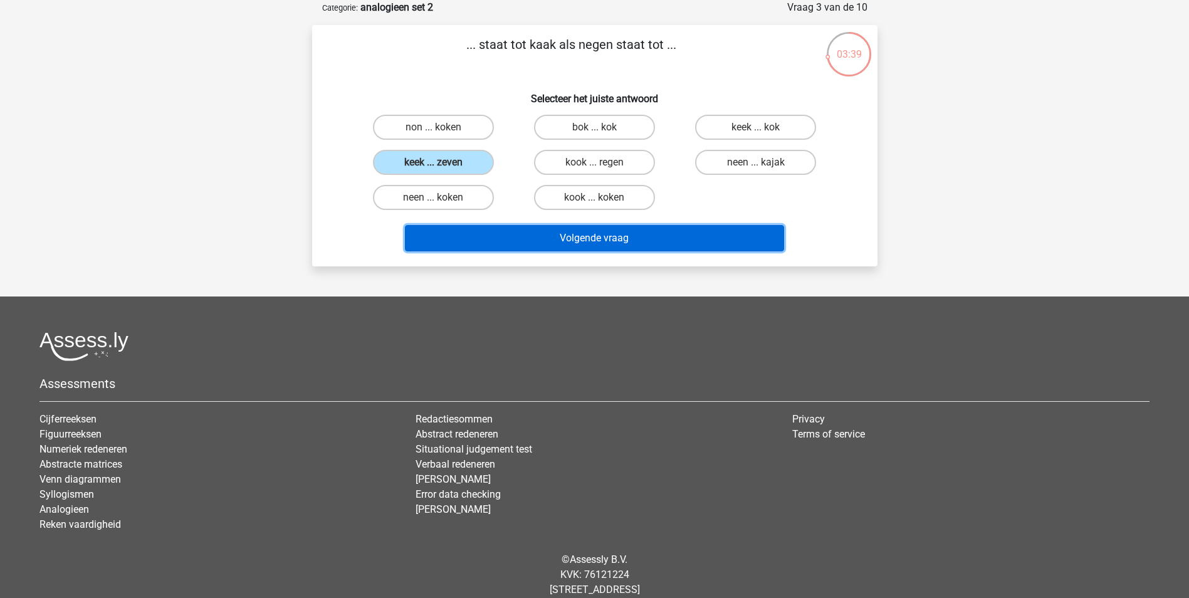
click at [594, 238] on button "Volgende vraag" at bounding box center [594, 238] width 379 height 26
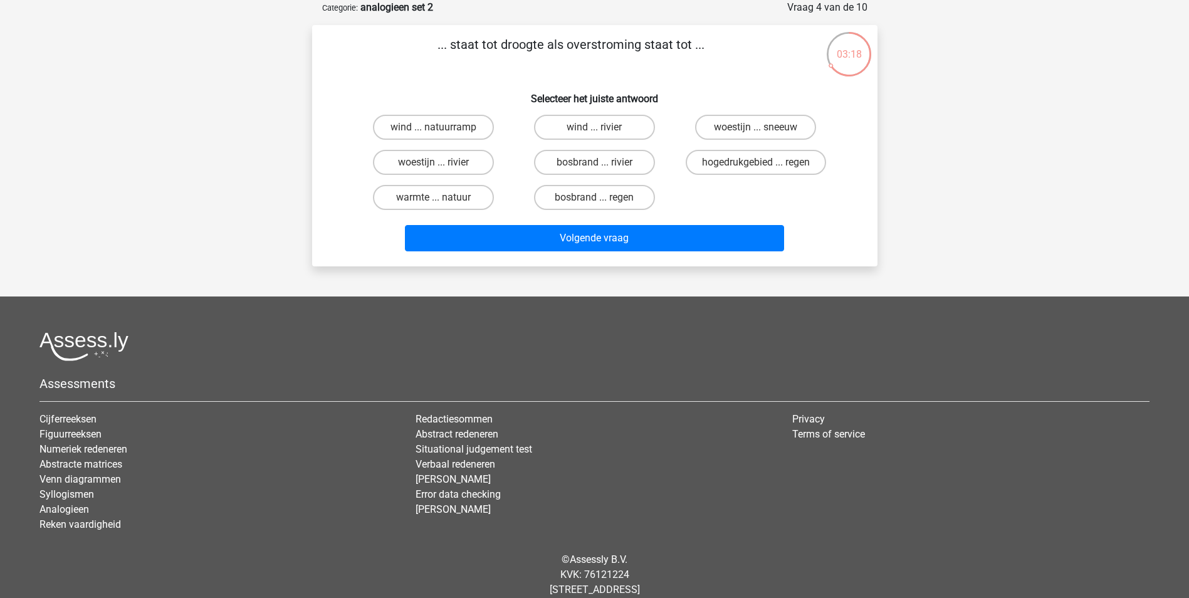
click at [440, 165] on input "woestijn ... rivier" at bounding box center [437, 166] width 8 height 8
radio input "true"
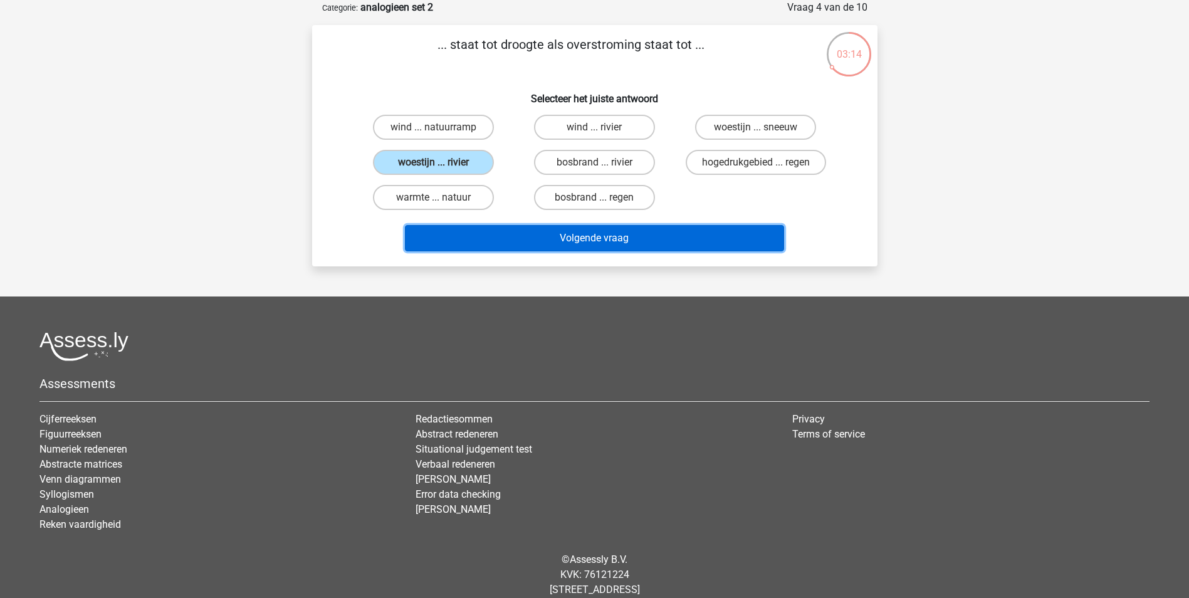
click at [584, 233] on button "Volgende vraag" at bounding box center [594, 238] width 379 height 26
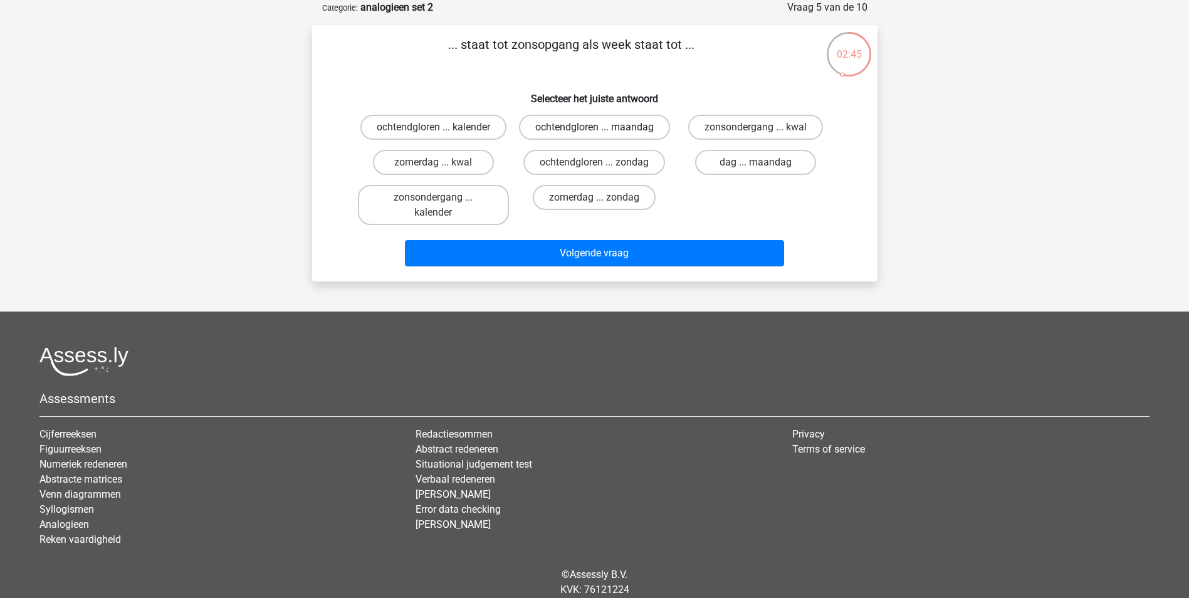
click at [593, 132] on label "ochtendgloren ... maandag" at bounding box center [594, 127] width 151 height 25
click at [594, 132] on input "ochtendgloren ... maandag" at bounding box center [598, 131] width 8 height 8
radio input "true"
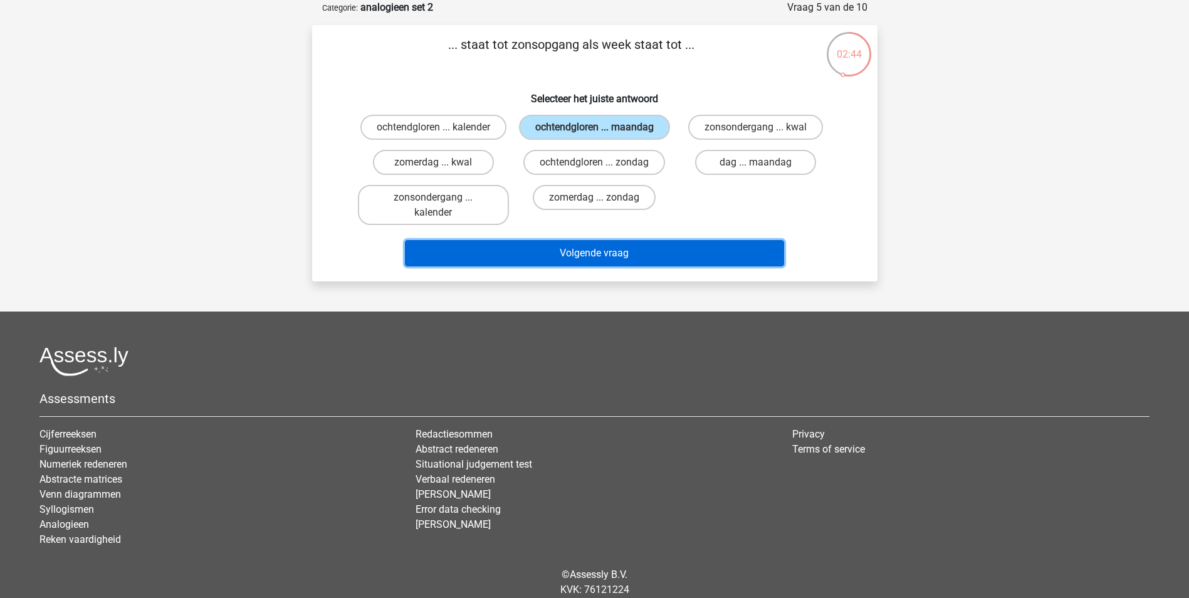
click at [629, 266] on button "Volgende vraag" at bounding box center [594, 253] width 379 height 26
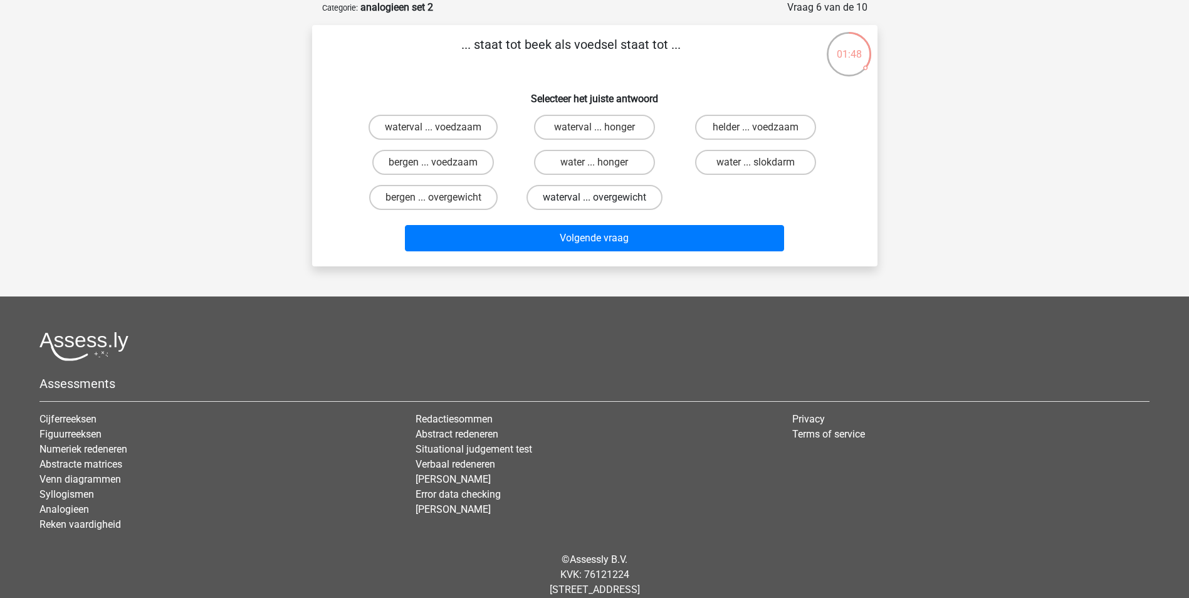
click at [597, 194] on label "waterval ... overgewicht" at bounding box center [594, 197] width 136 height 25
click at [597, 197] on input "waterval ... overgewicht" at bounding box center [598, 201] width 8 height 8
radio input "true"
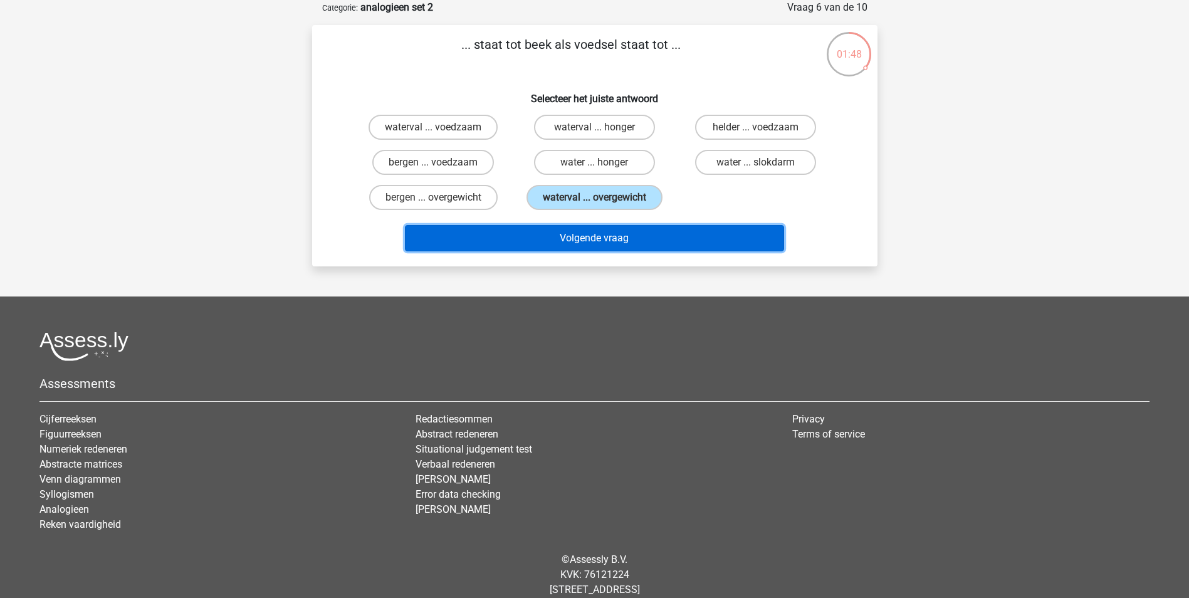
click at [607, 246] on button "Volgende vraag" at bounding box center [594, 238] width 379 height 26
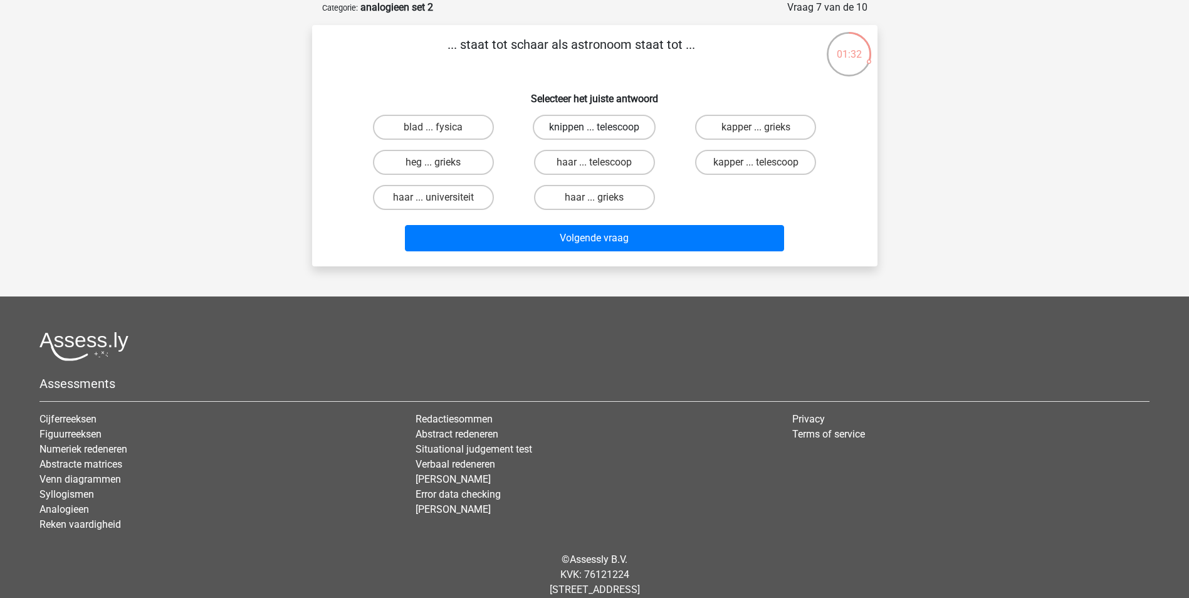
click at [587, 125] on label "knippen ... telescoop" at bounding box center [594, 127] width 123 height 25
click at [594, 127] on input "knippen ... telescoop" at bounding box center [598, 131] width 8 height 8
radio input "true"
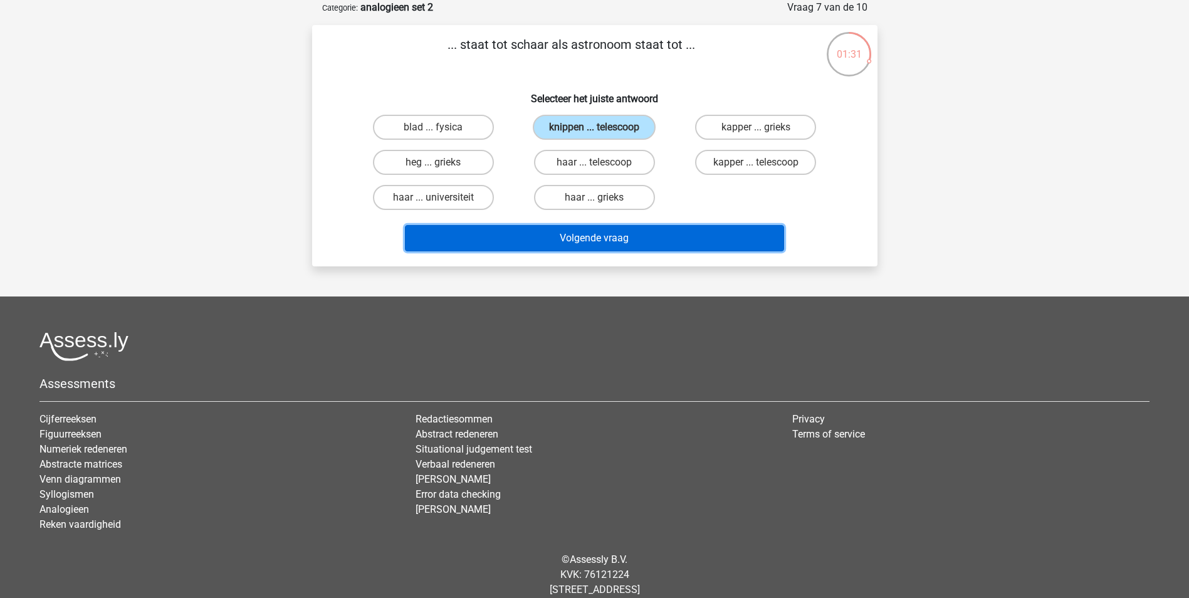
click at [593, 233] on button "Volgende vraag" at bounding box center [594, 238] width 379 height 26
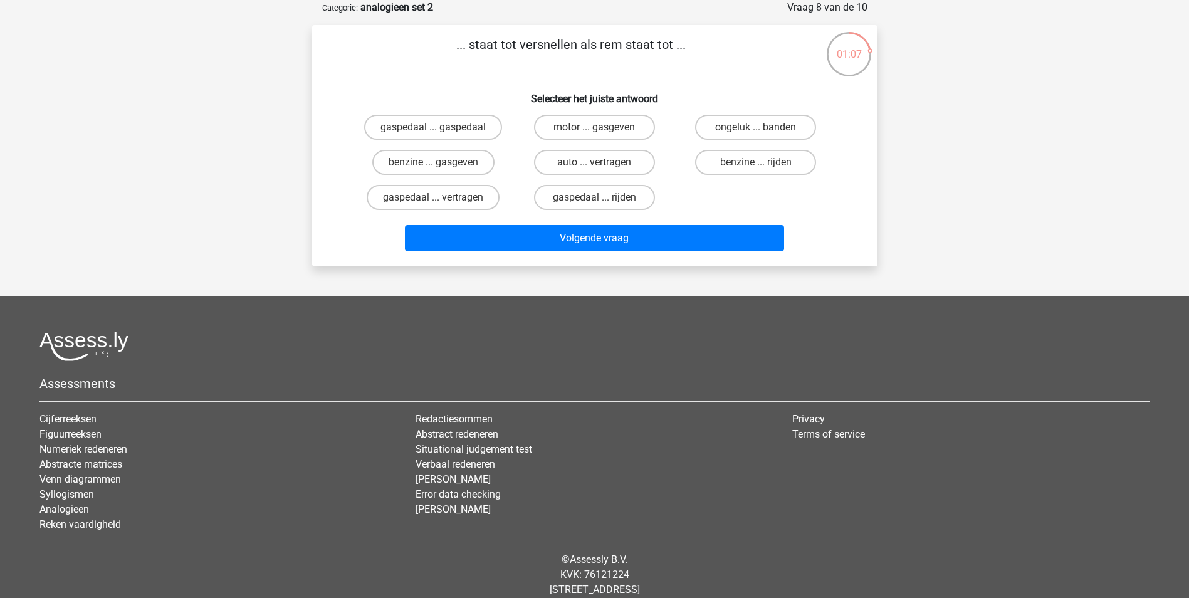
click at [436, 204] on input "gaspedaal ... vertragen" at bounding box center [437, 201] width 8 height 8
radio input "true"
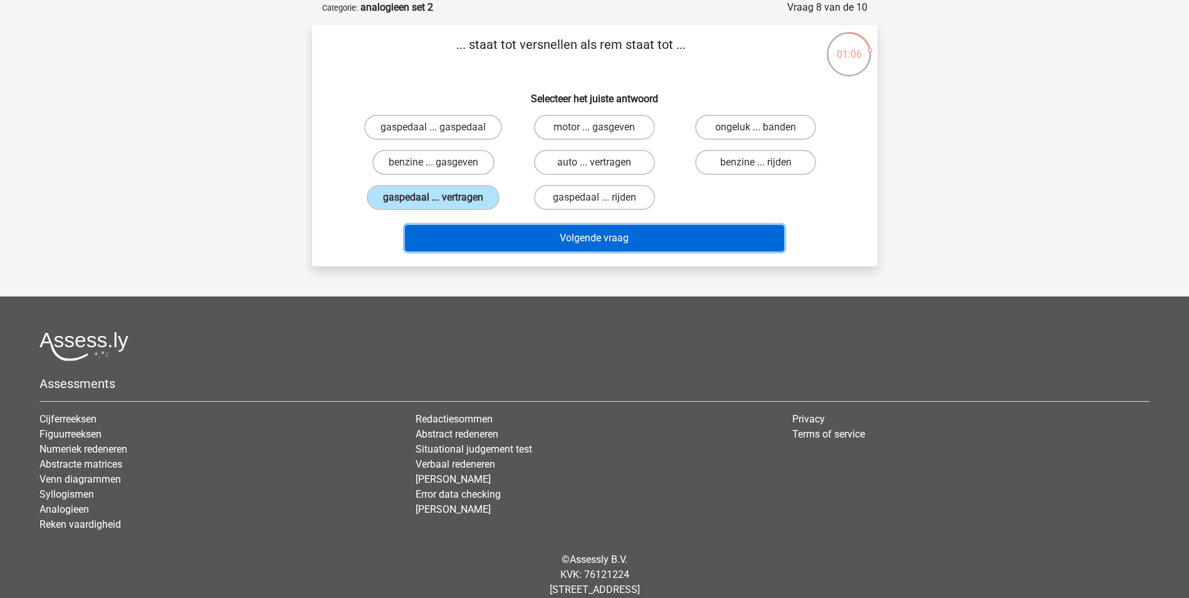
click at [568, 231] on button "Volgende vraag" at bounding box center [594, 238] width 379 height 26
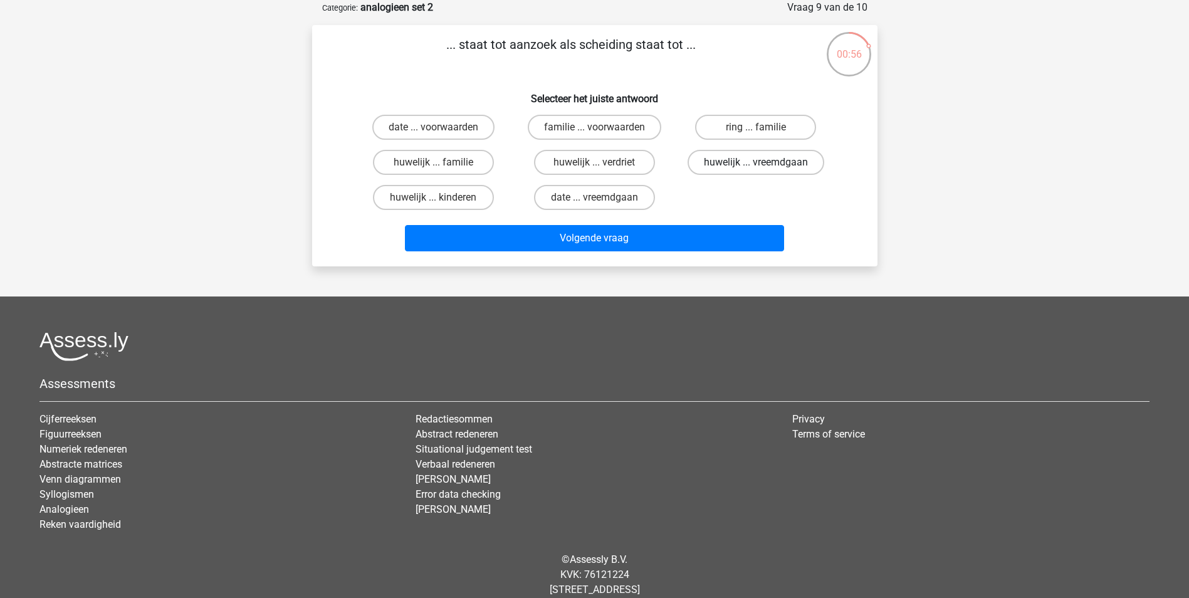
click at [807, 164] on label "huwelijk ... vreemdgaan" at bounding box center [756, 162] width 137 height 25
click at [764, 164] on input "huwelijk ... vreemdgaan" at bounding box center [760, 166] width 8 height 8
radio input "true"
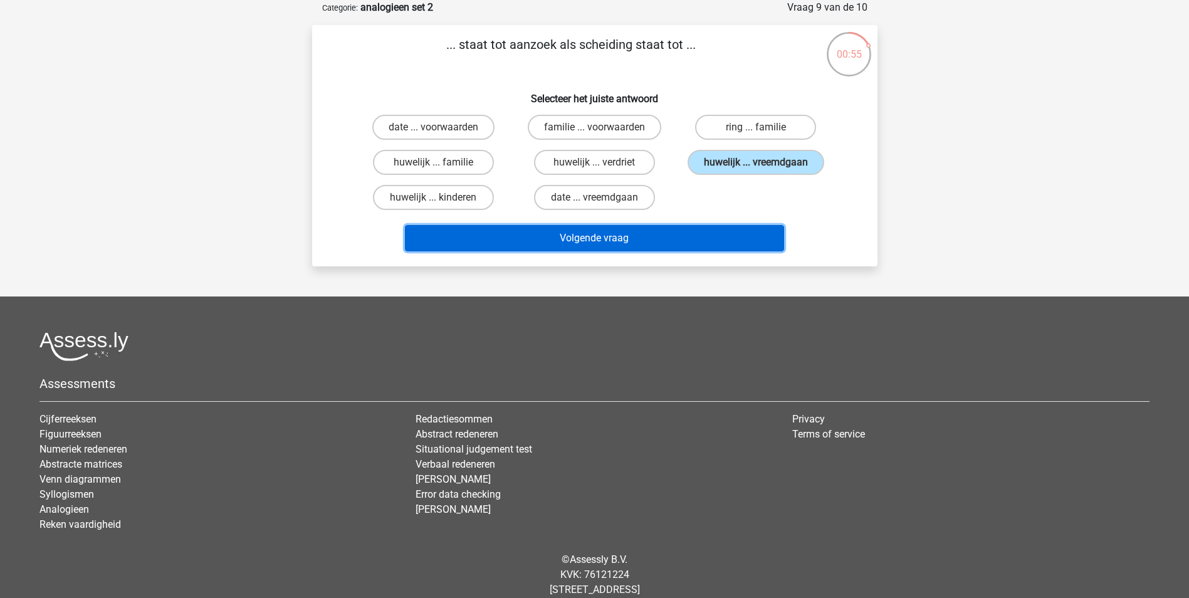
click at [631, 238] on button "Volgende vraag" at bounding box center [594, 238] width 379 height 26
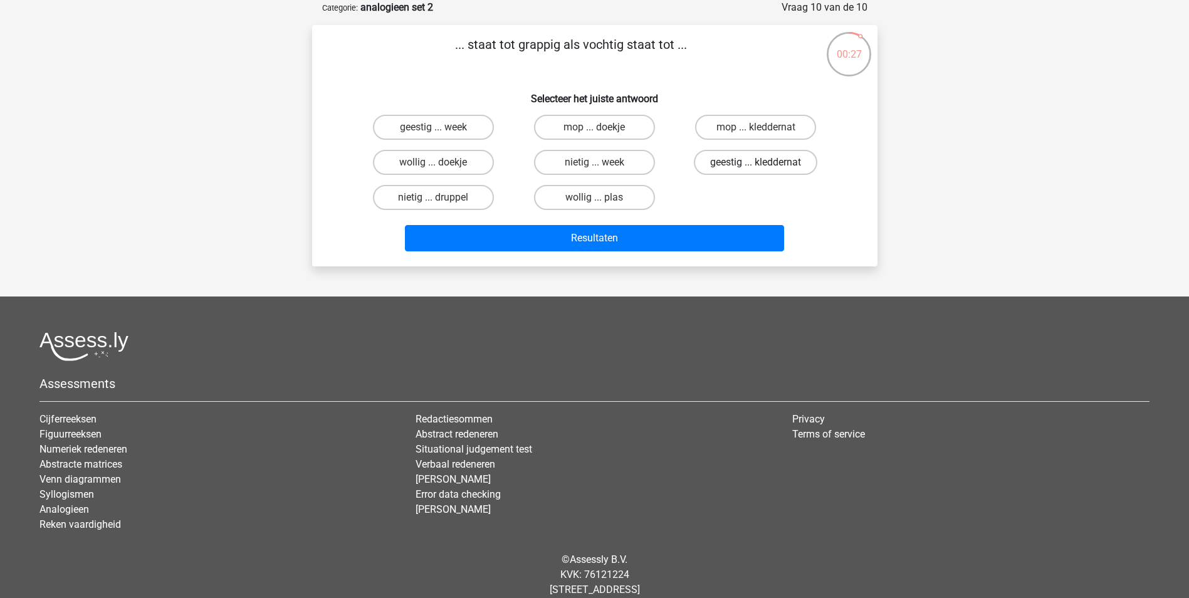
click at [738, 161] on label "geestig ... kleddernat" at bounding box center [755, 162] width 123 height 25
click at [756, 162] on input "geestig ... kleddernat" at bounding box center [760, 166] width 8 height 8
radio input "true"
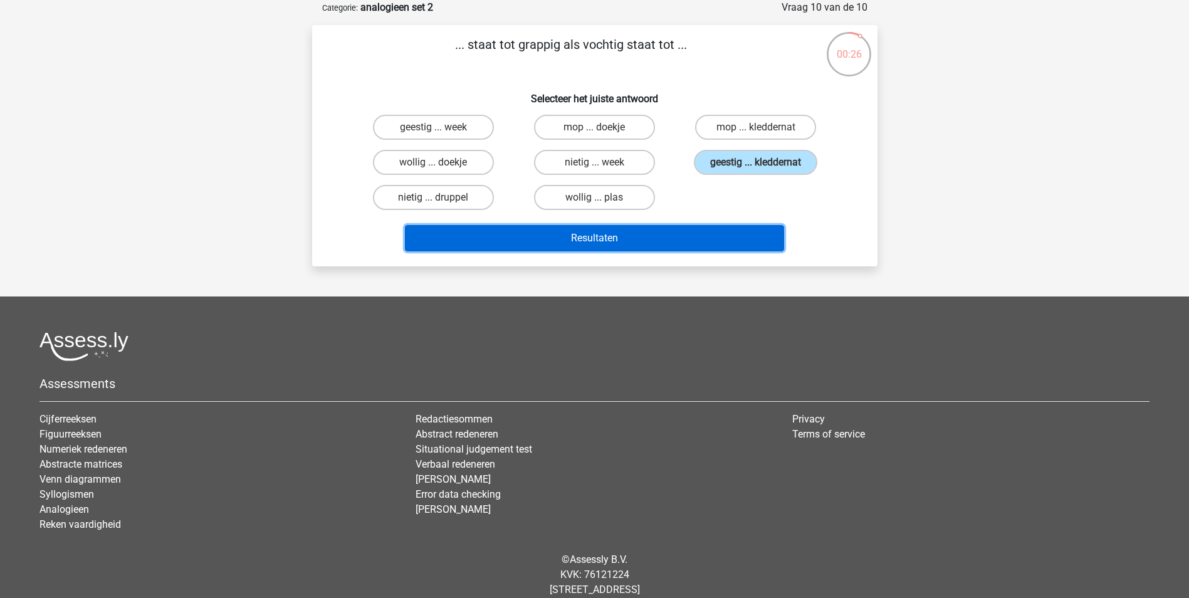
click at [612, 244] on button "Resultaten" at bounding box center [594, 238] width 379 height 26
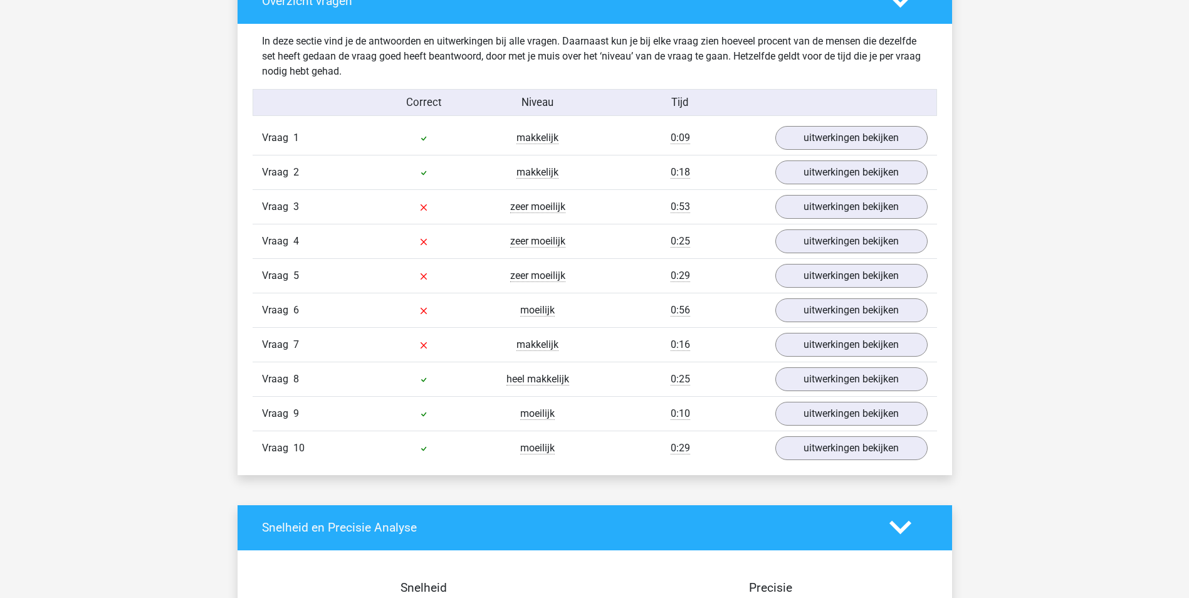
scroll to position [752, 0]
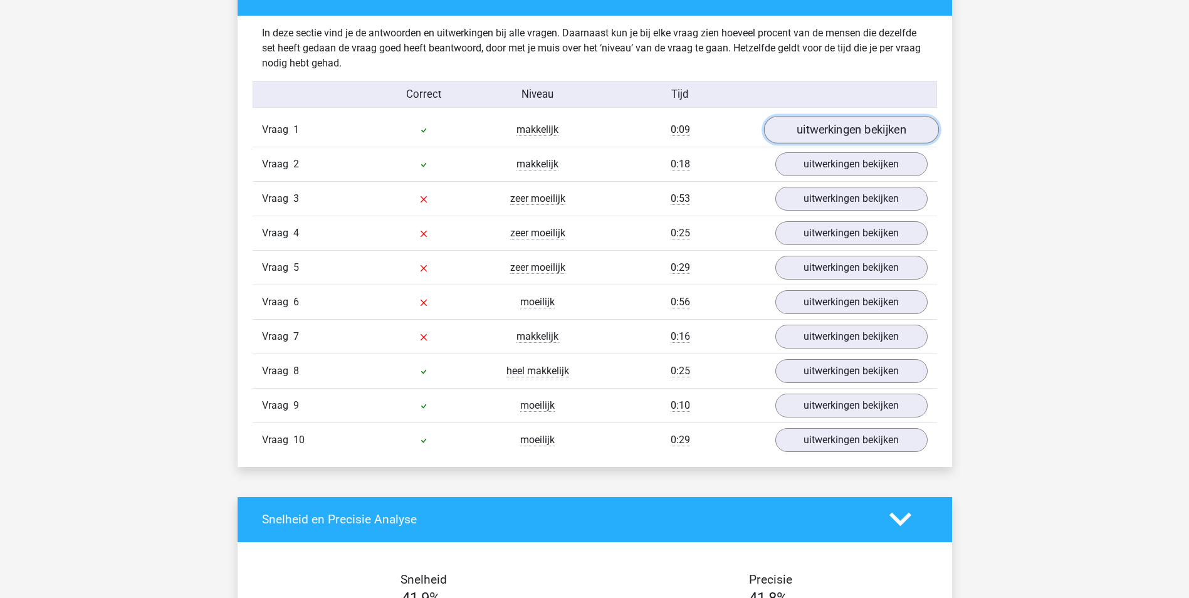
click at [862, 137] on link "uitwerkingen bekijken" at bounding box center [850, 130] width 175 height 28
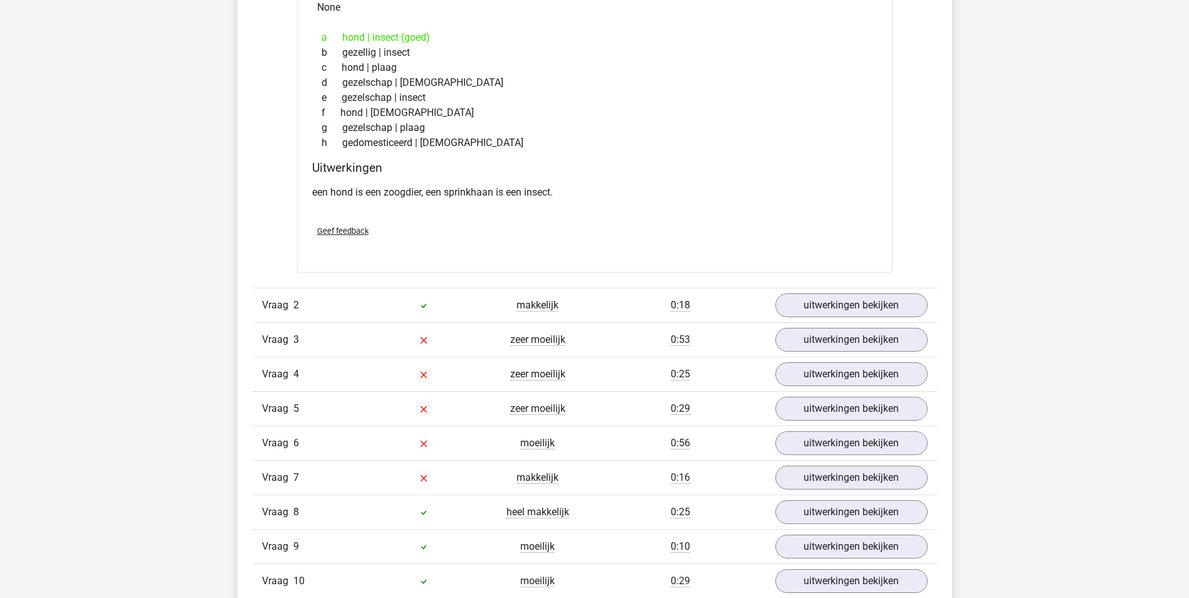
scroll to position [940, 0]
click at [885, 301] on link "uitwerkingen bekijken" at bounding box center [850, 305] width 175 height 28
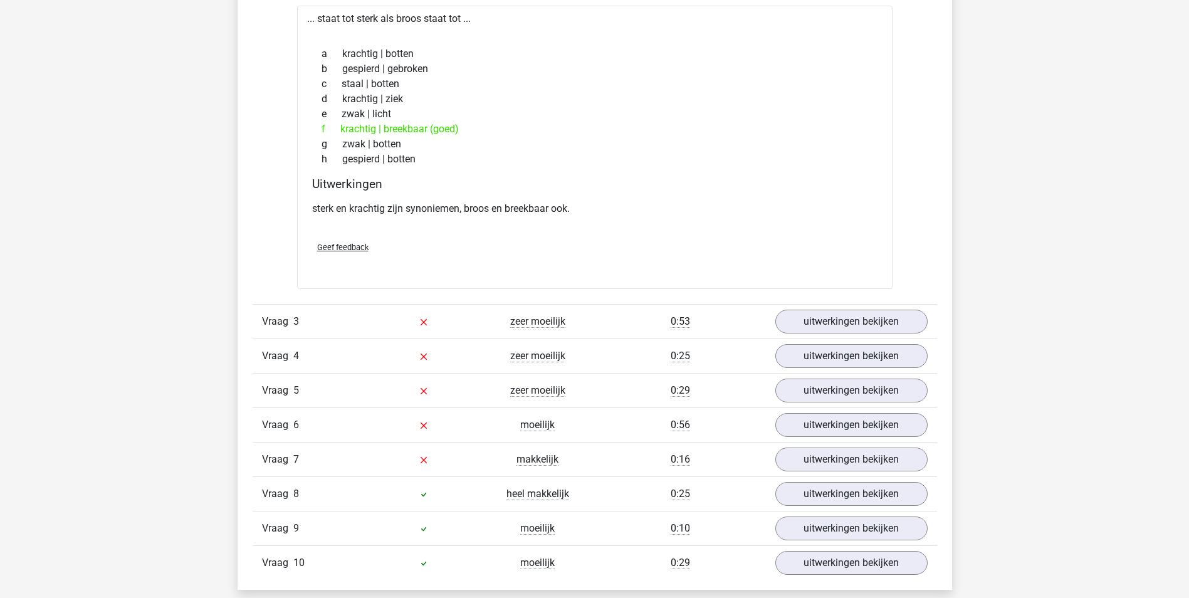
scroll to position [1316, 0]
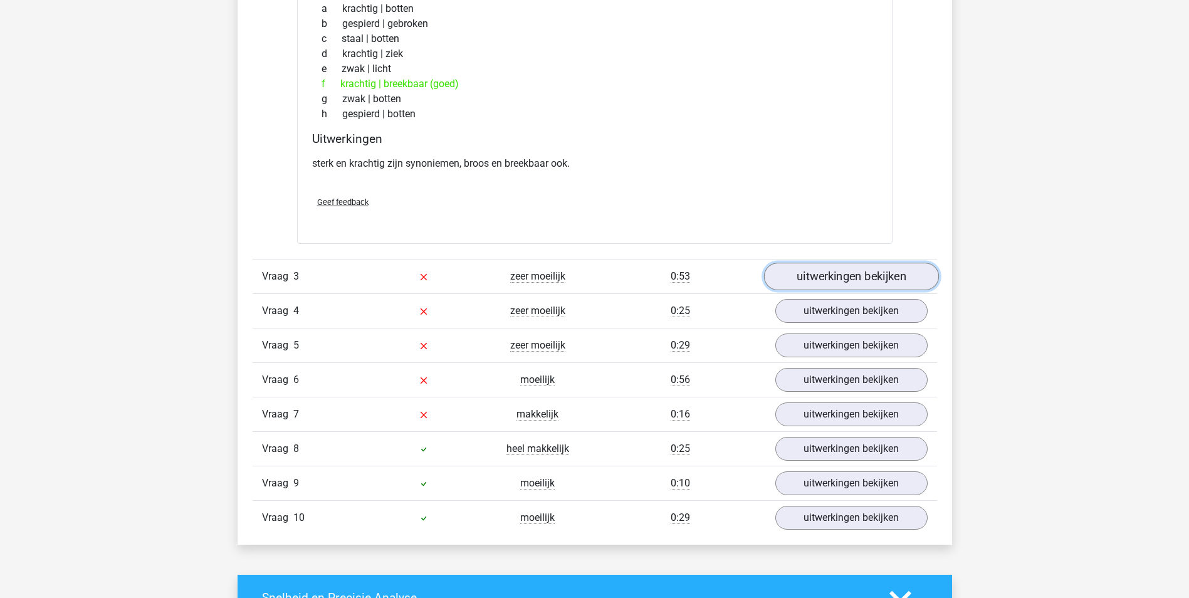
click at [875, 276] on link "uitwerkingen bekijken" at bounding box center [850, 277] width 175 height 28
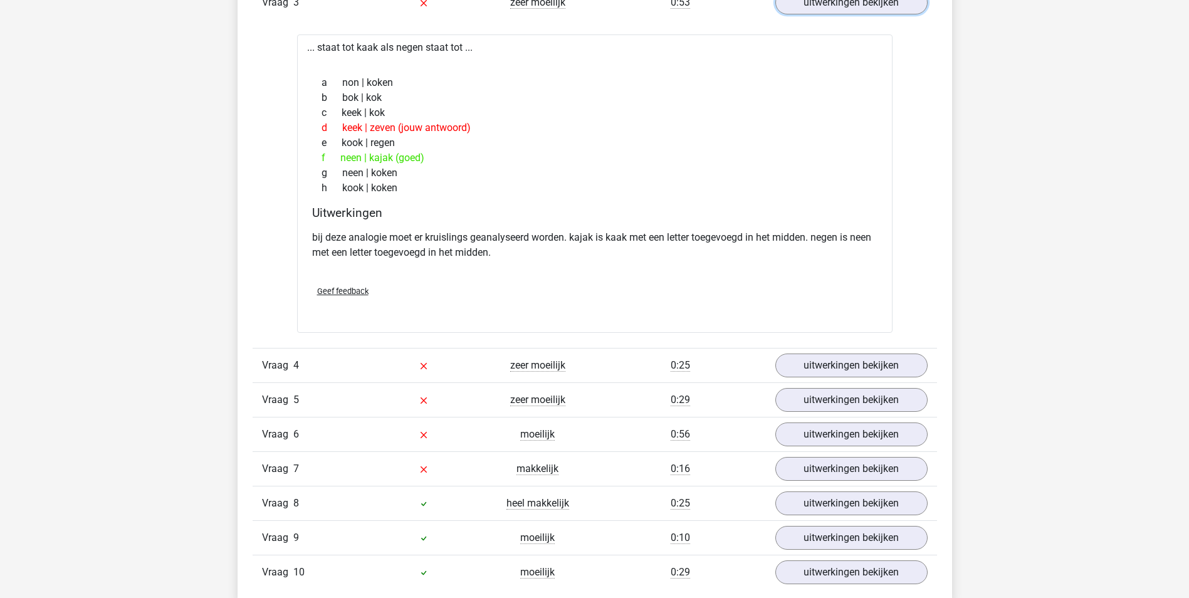
scroll to position [1630, 0]
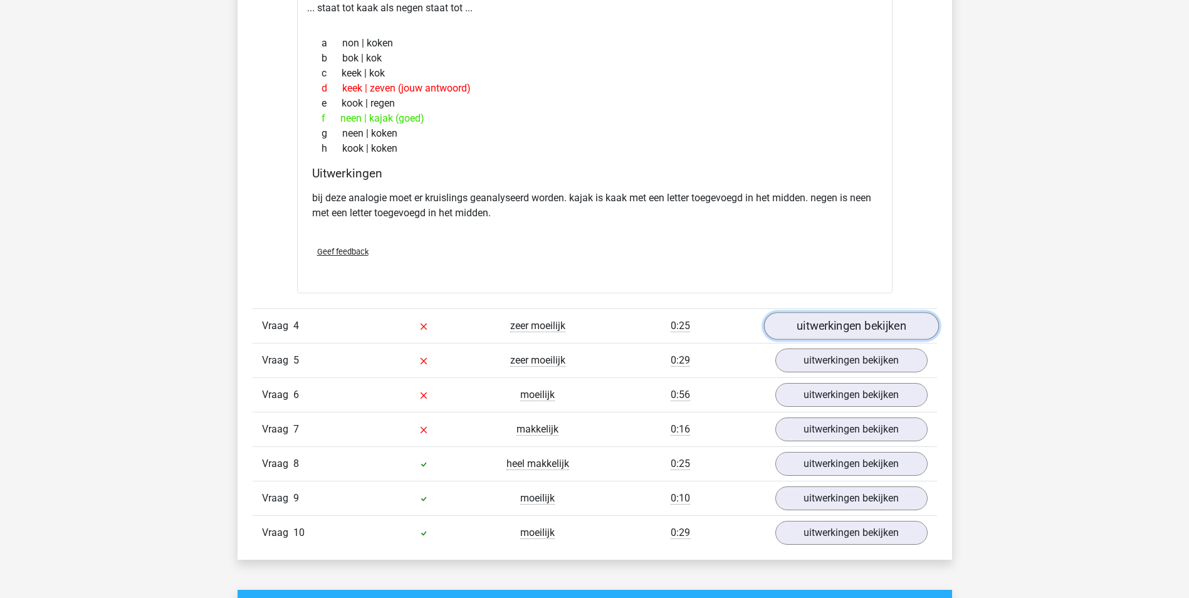
click at [849, 323] on link "uitwerkingen bekijken" at bounding box center [850, 327] width 175 height 28
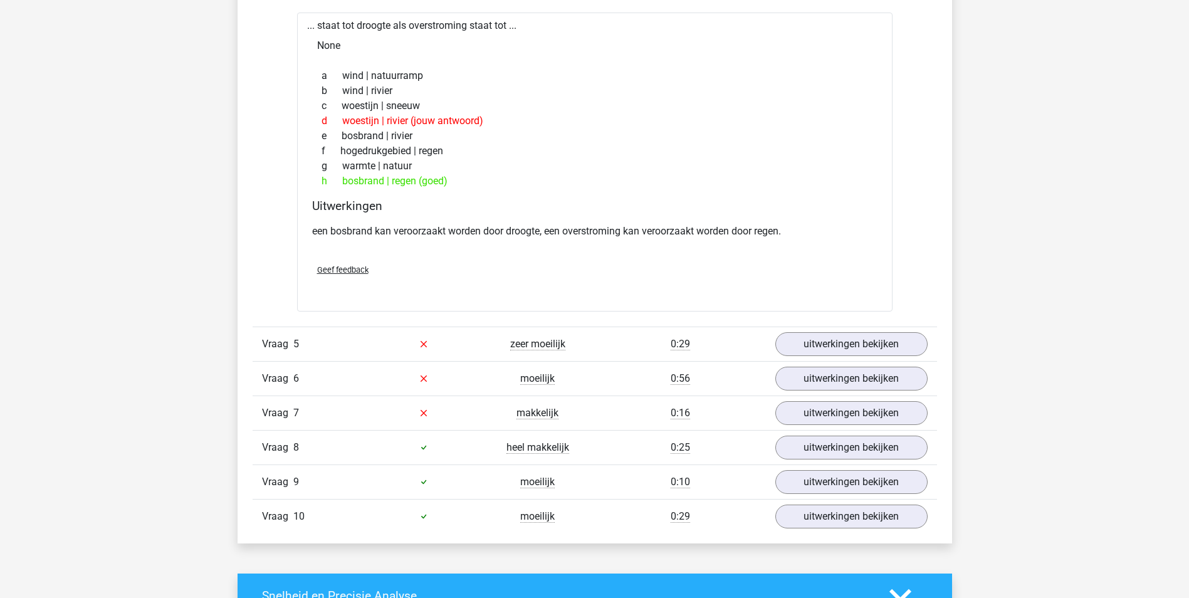
scroll to position [2006, 0]
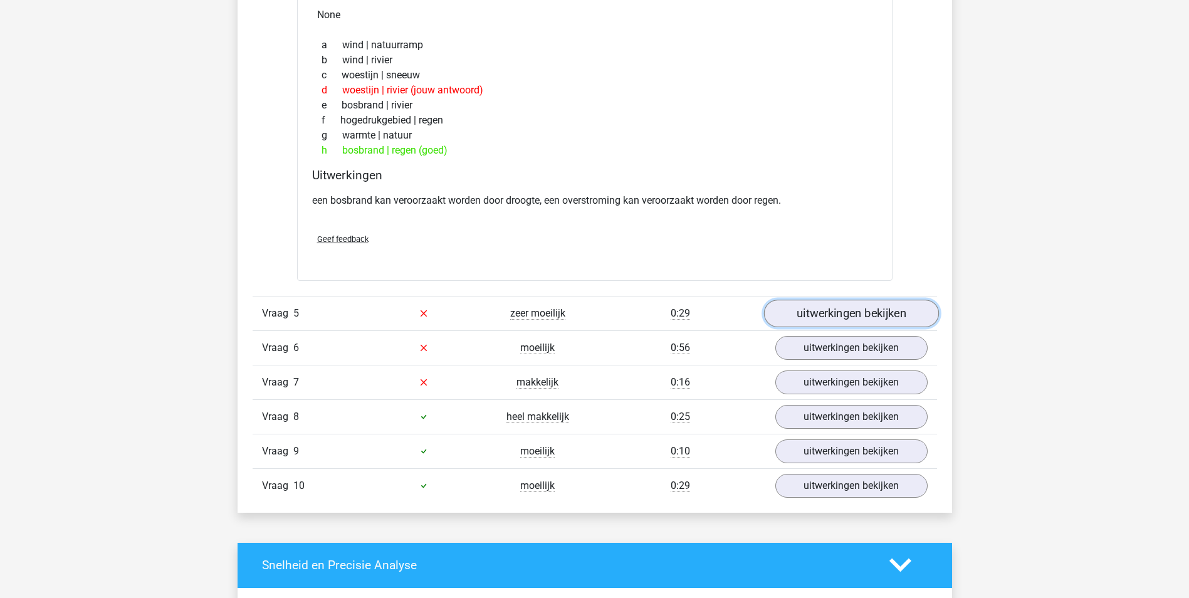
click at [880, 312] on link "uitwerkingen bekijken" at bounding box center [850, 314] width 175 height 28
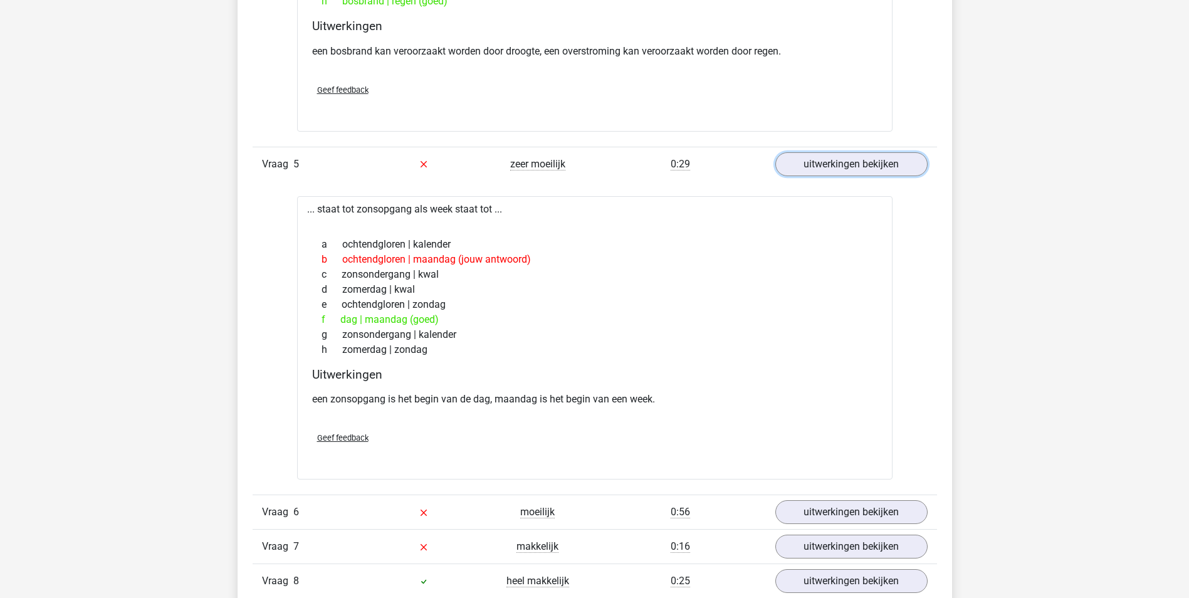
scroll to position [2131, 0]
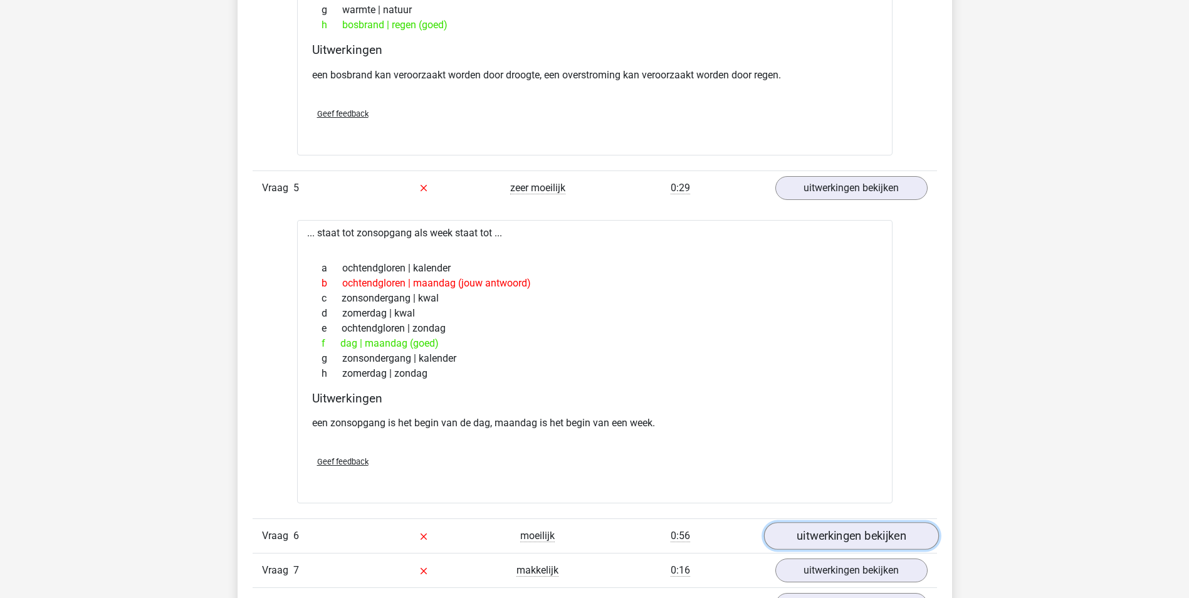
click at [854, 537] on link "uitwerkingen bekijken" at bounding box center [850, 536] width 175 height 28
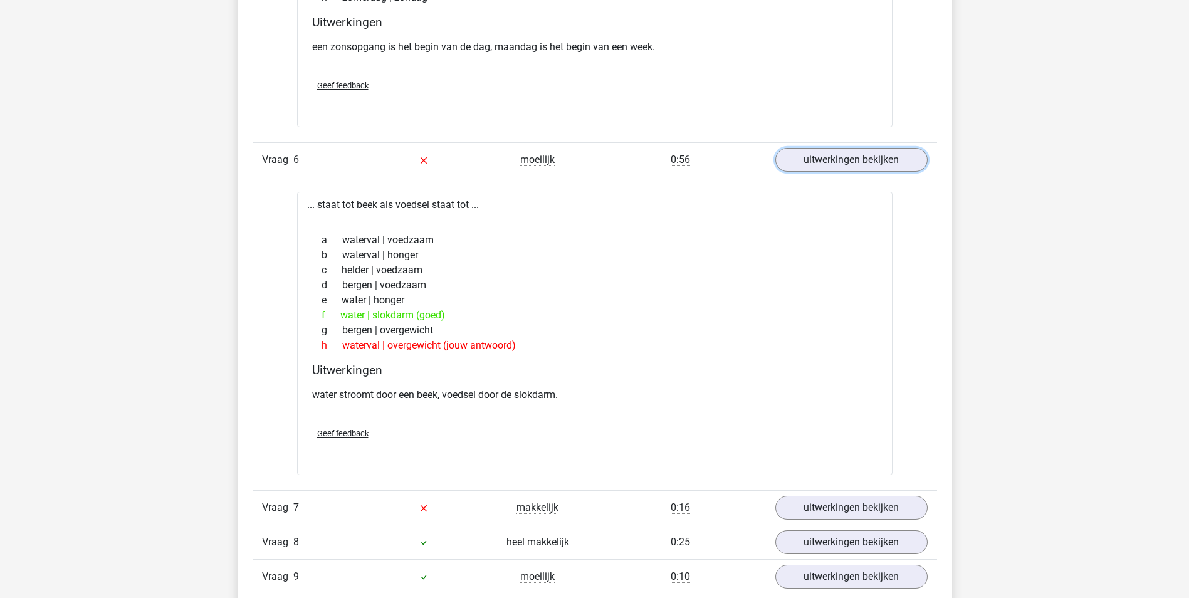
scroll to position [2570, 0]
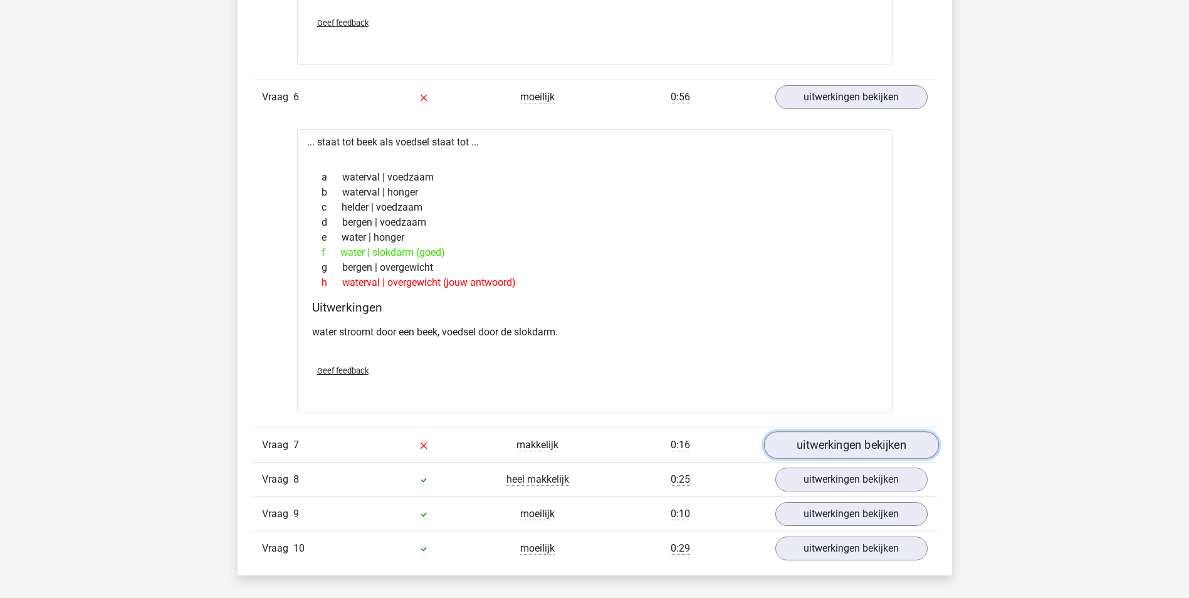
click at [864, 448] on link "uitwerkingen bekijken" at bounding box center [850, 445] width 175 height 28
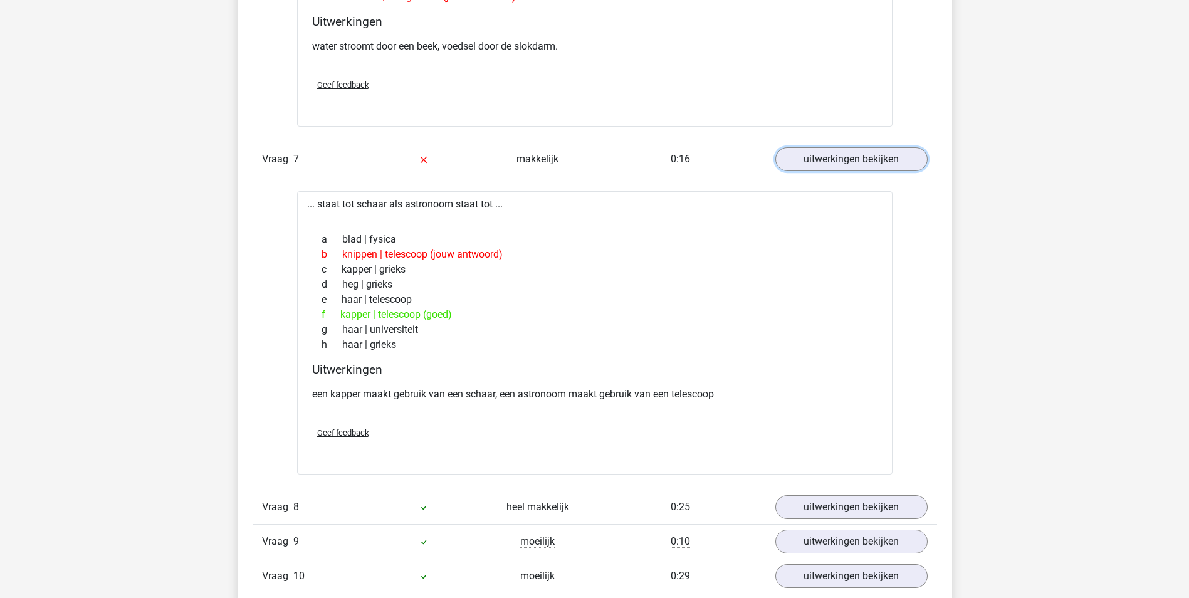
scroll to position [2883, 0]
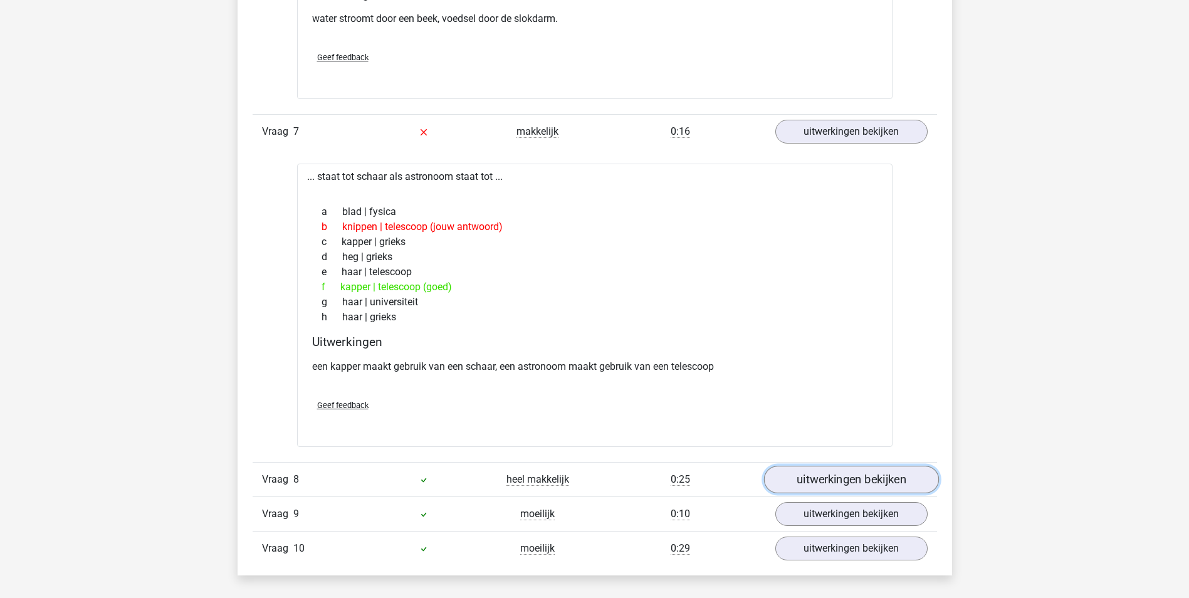
click at [885, 482] on link "uitwerkingen bekijken" at bounding box center [850, 480] width 175 height 28
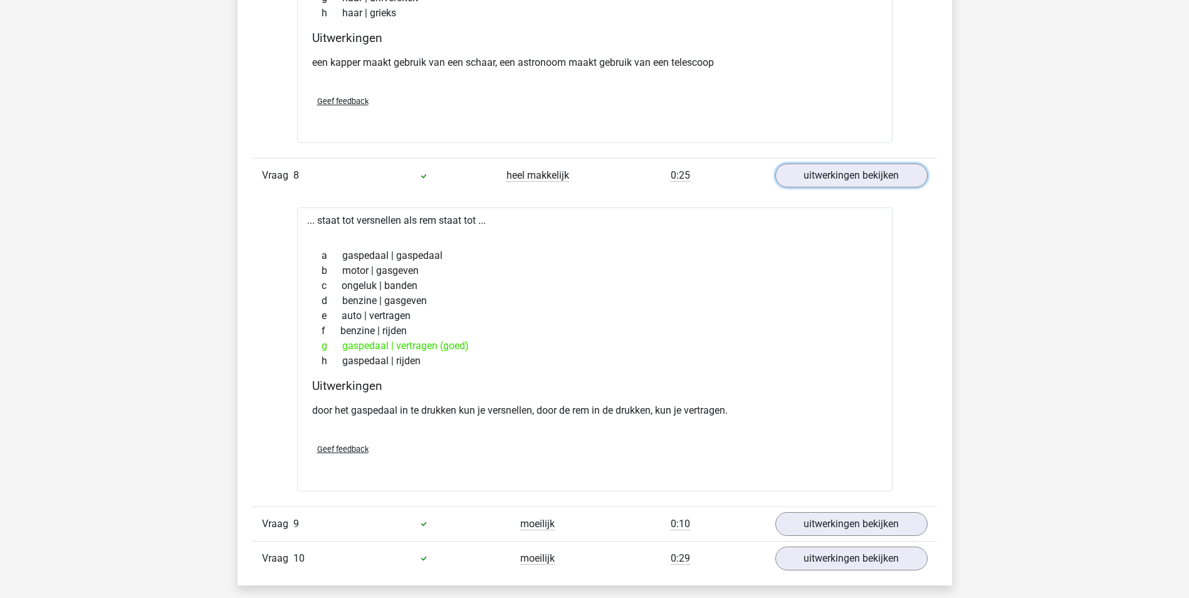
scroll to position [3197, 0]
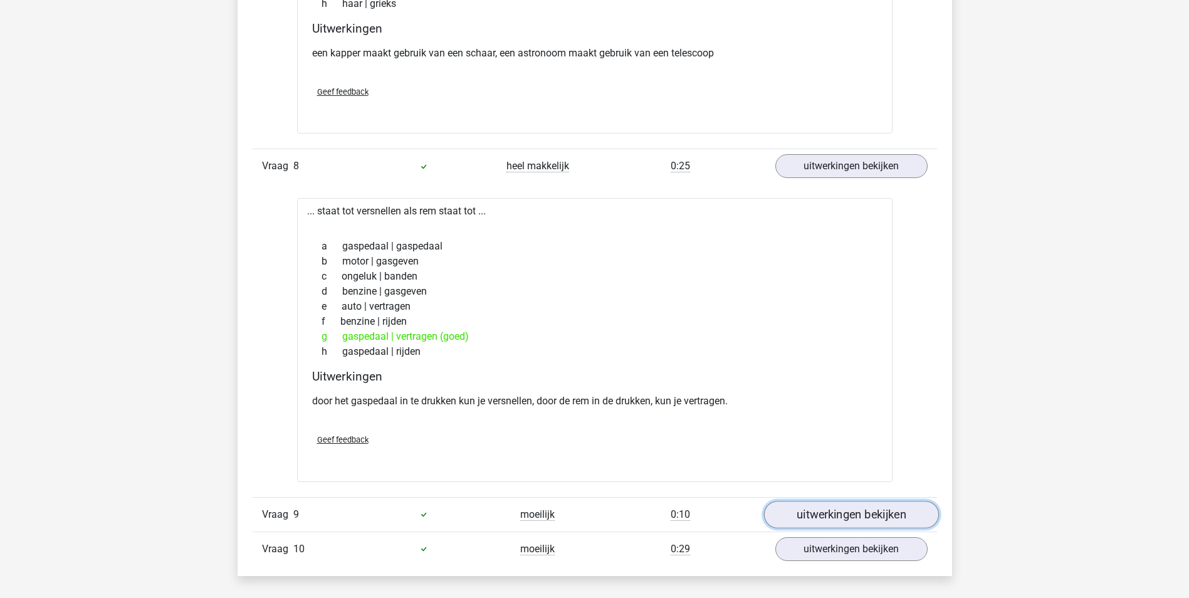
click at [851, 515] on link "uitwerkingen bekijken" at bounding box center [850, 515] width 175 height 28
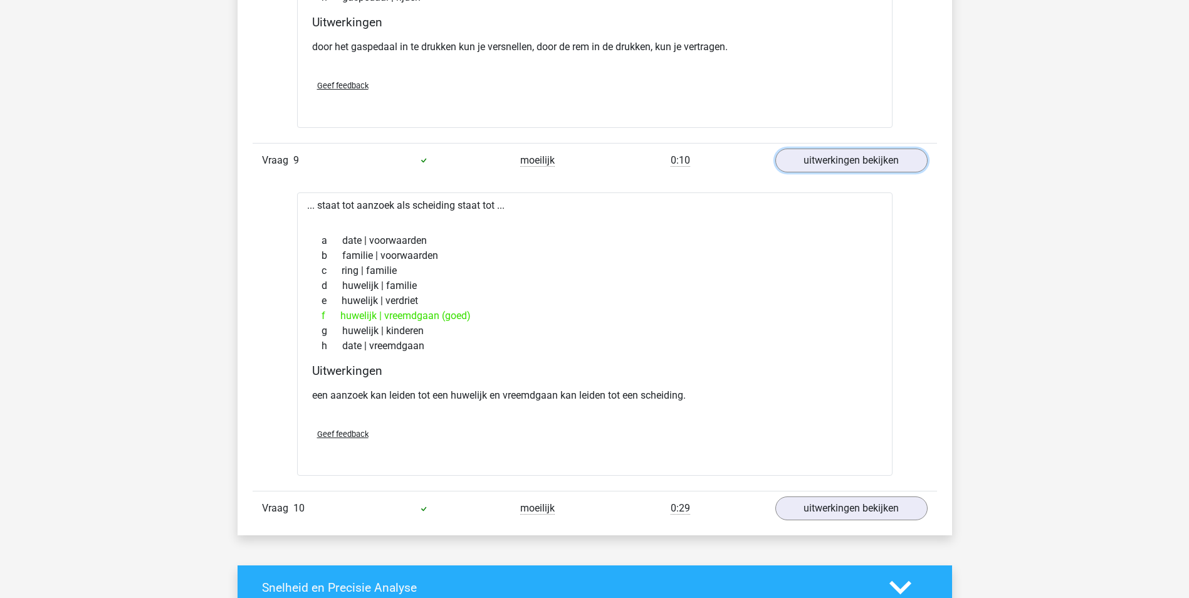
scroll to position [3573, 0]
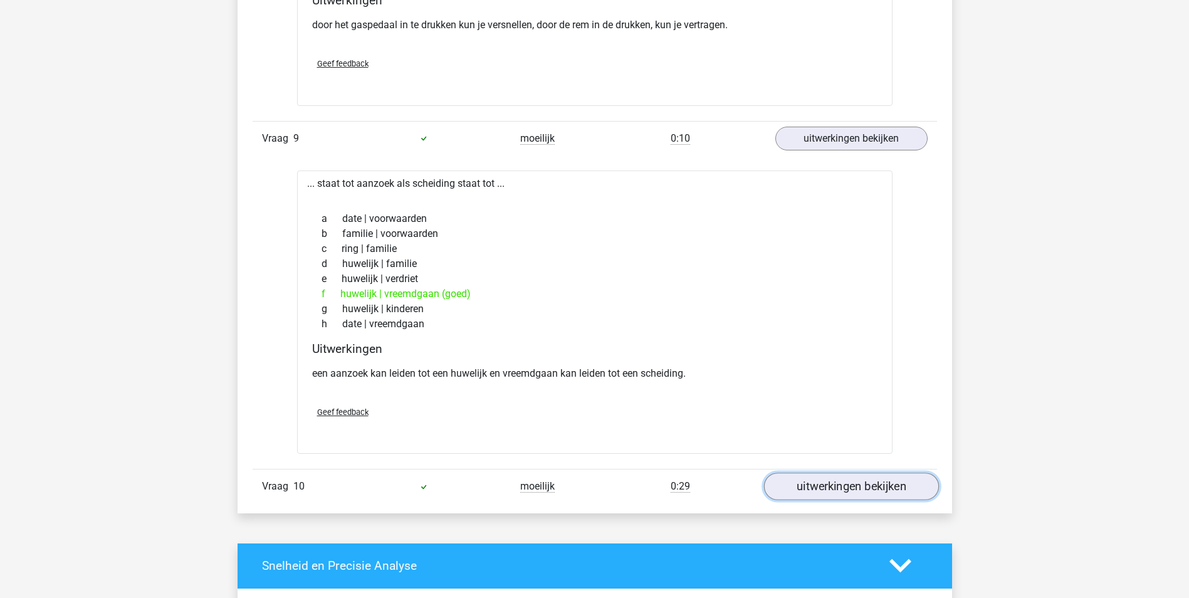
click at [857, 490] on link "uitwerkingen bekijken" at bounding box center [850, 487] width 175 height 28
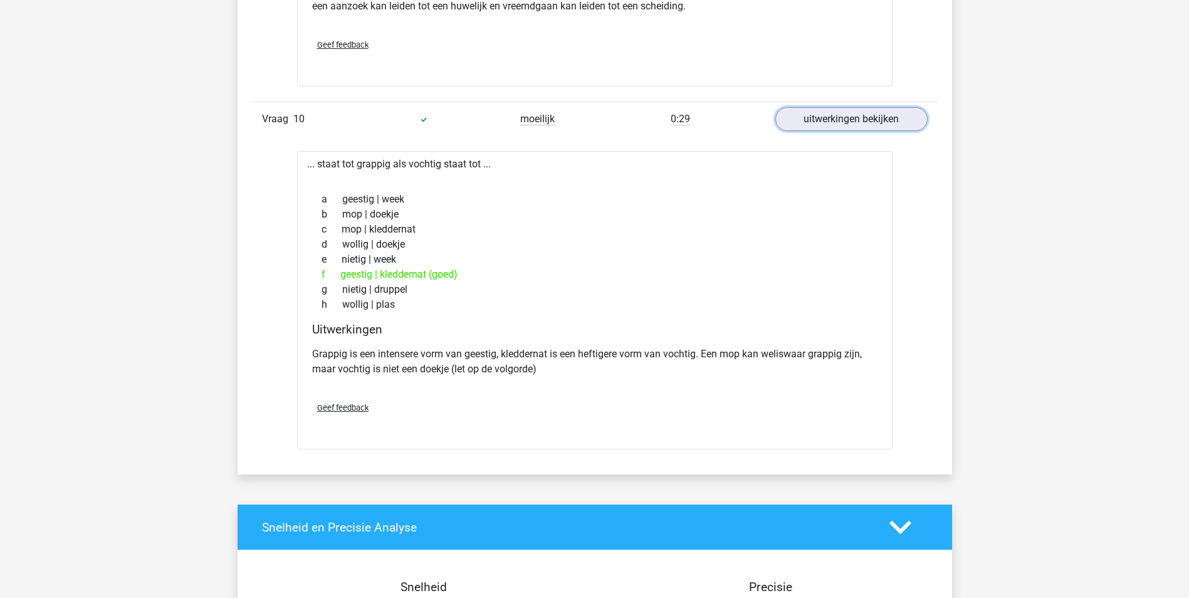
scroll to position [3949, 0]
